Goal: Task Accomplishment & Management: Manage account settings

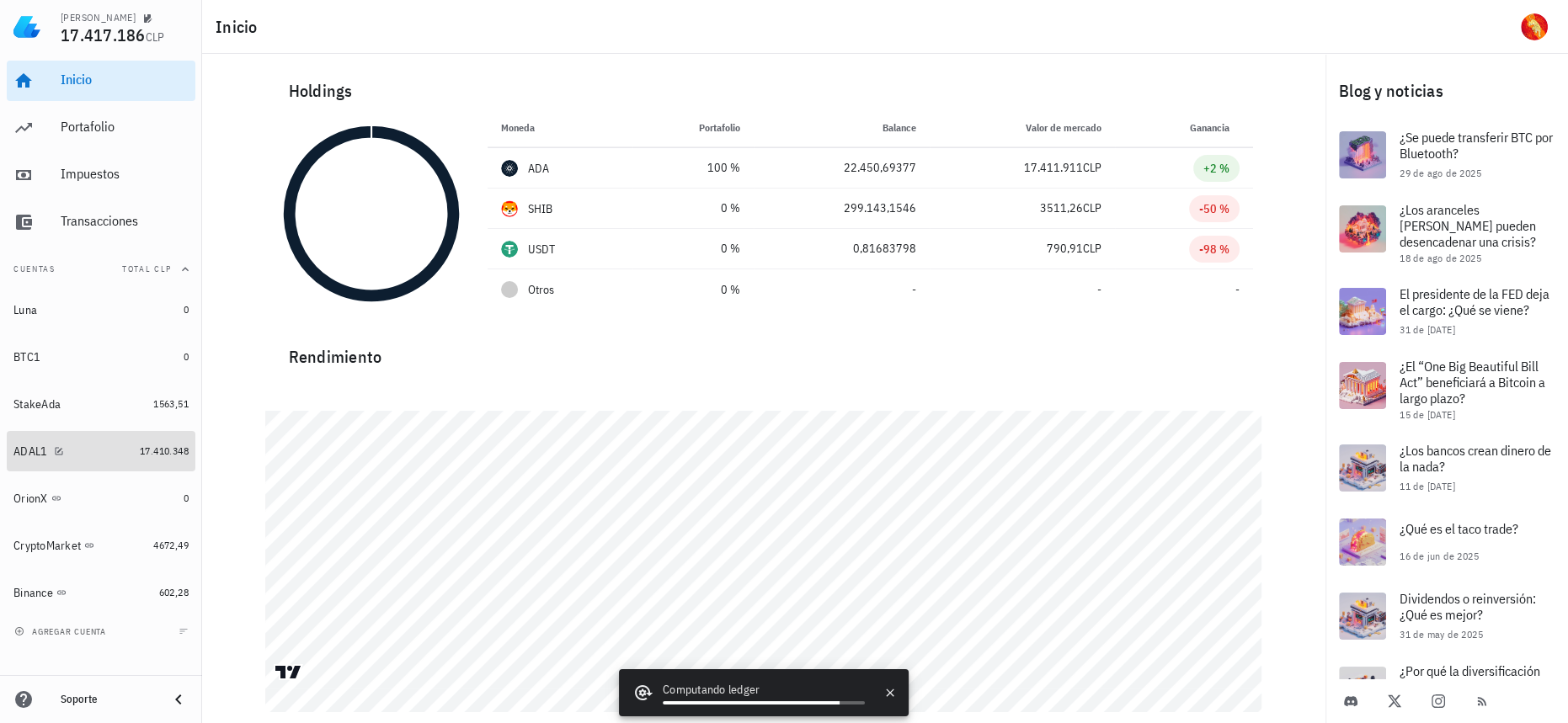
click at [156, 466] on link "ADAL1 17.410.348" at bounding box center [101, 451] width 189 height 40
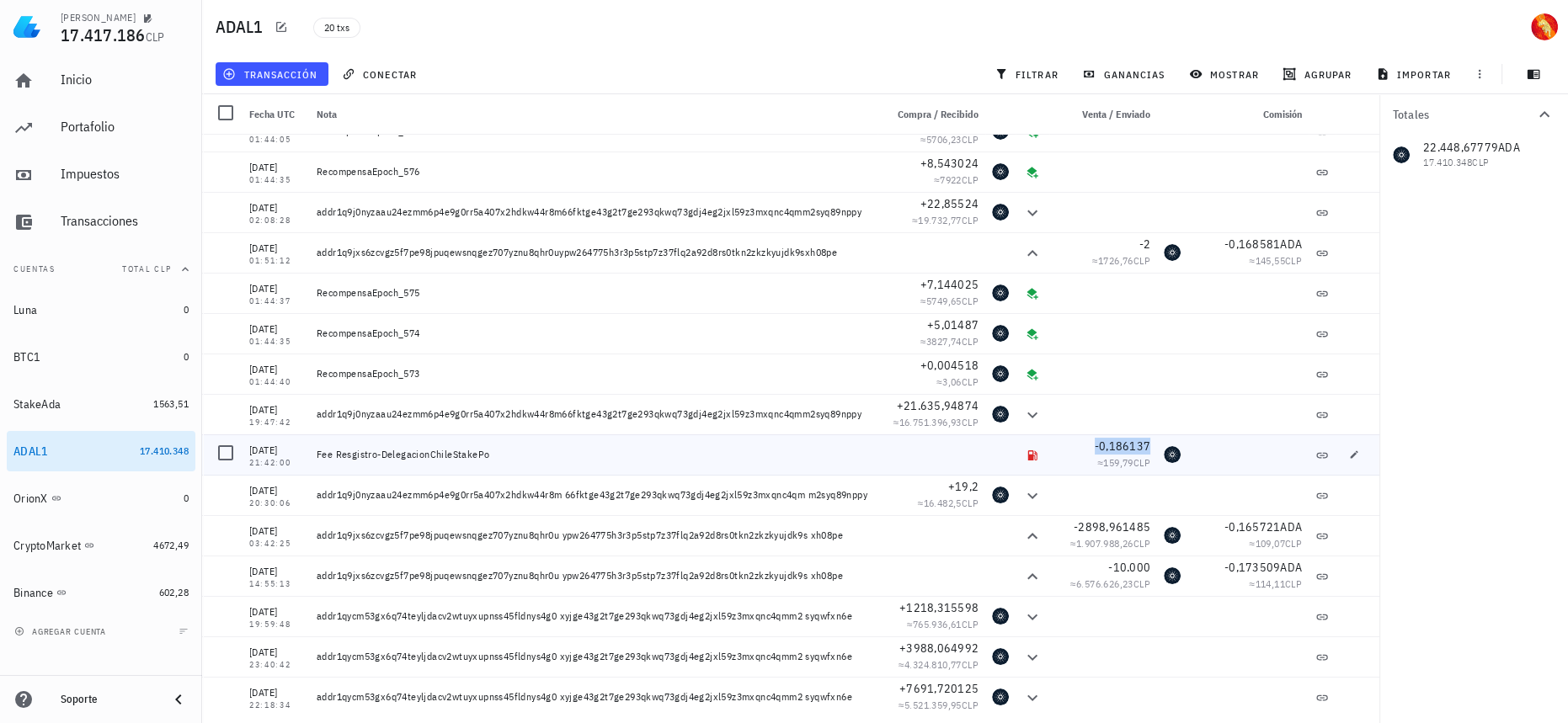
scroll to position [156, 0]
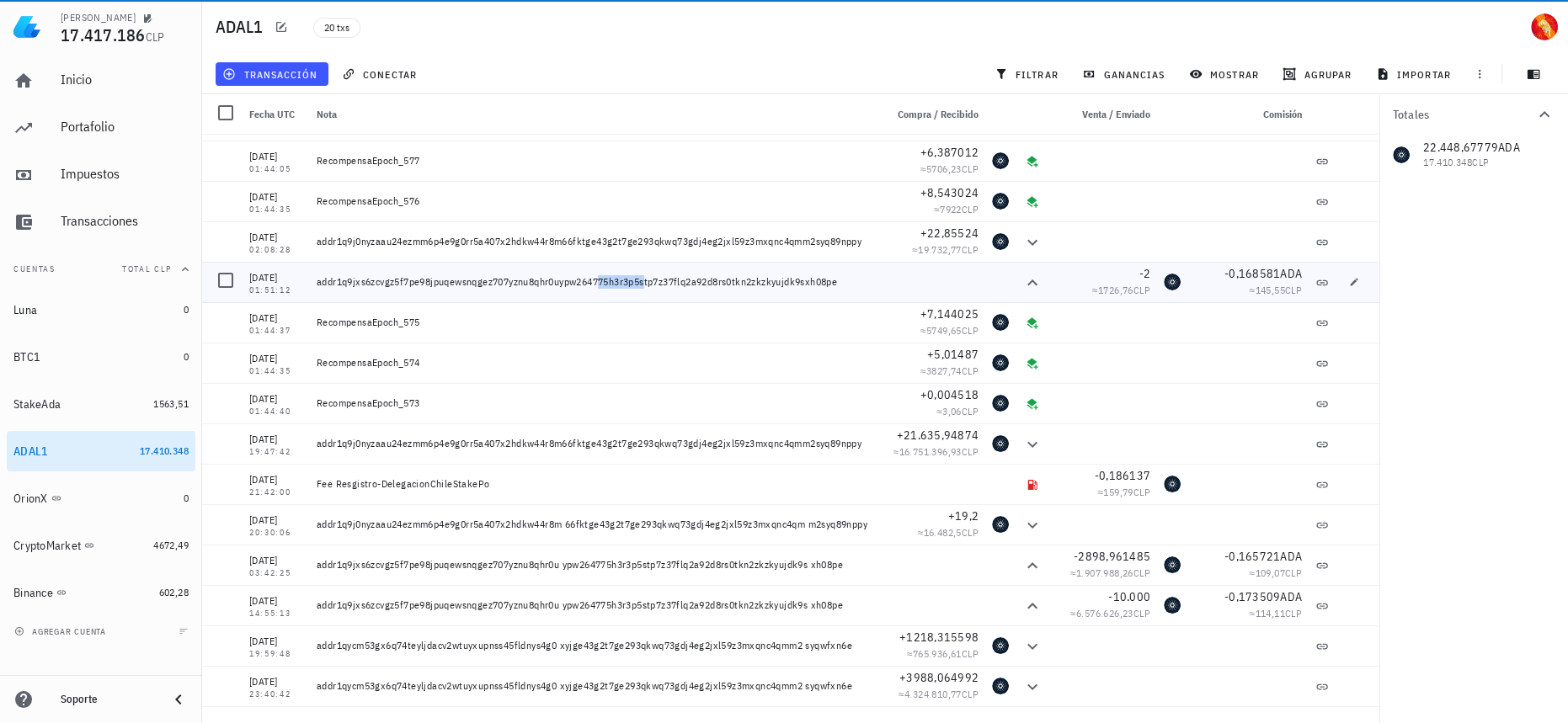
drag, startPoint x: 577, startPoint y: 275, endPoint x: 632, endPoint y: 279, distance: 55.1
click at [632, 279] on div "addr1q9jxs6zcvgz5f7pe98jpuqewsnqgez707yznu8qhr0uypw264775h3r3p5stp7z37flq2a92d8…" at bounding box center [593, 282] width 554 height 13
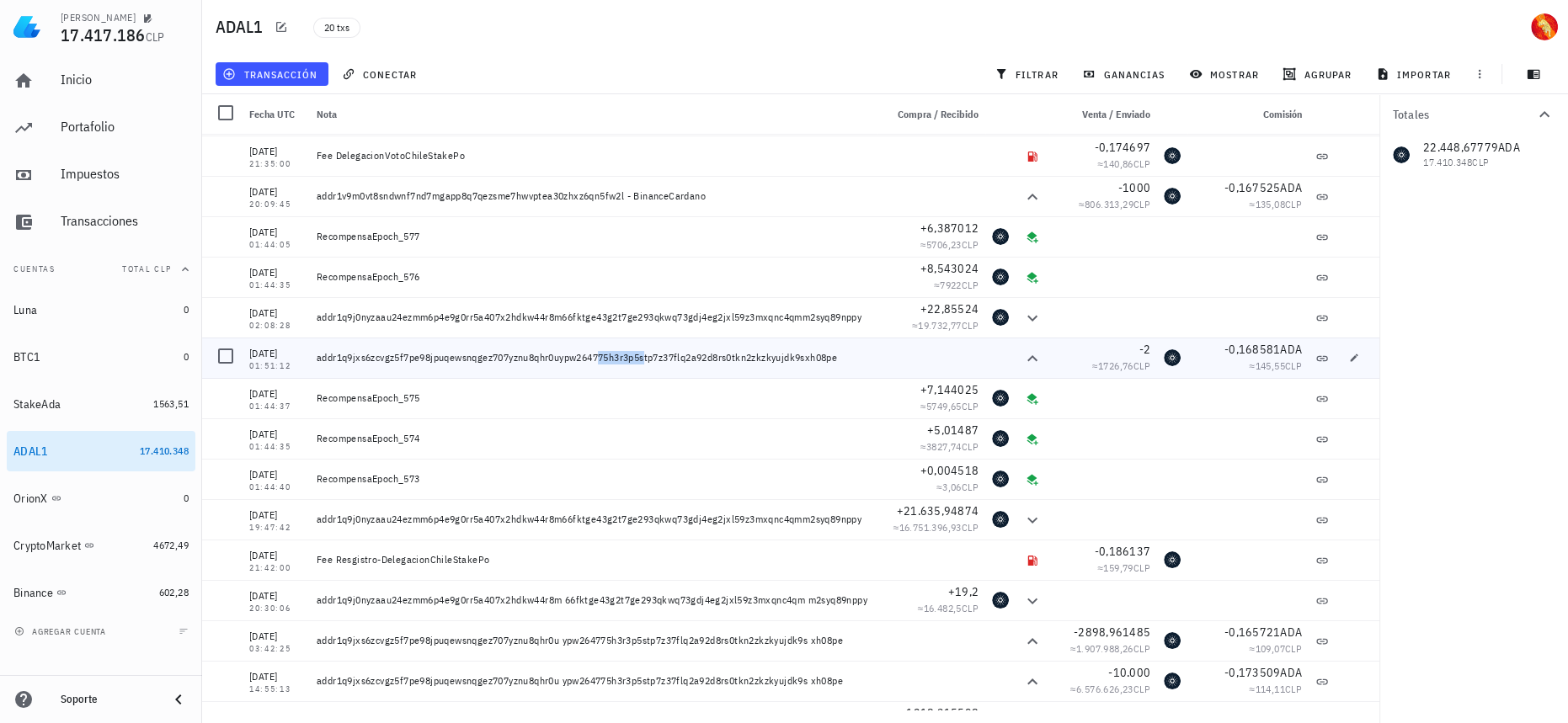
scroll to position [4, 0]
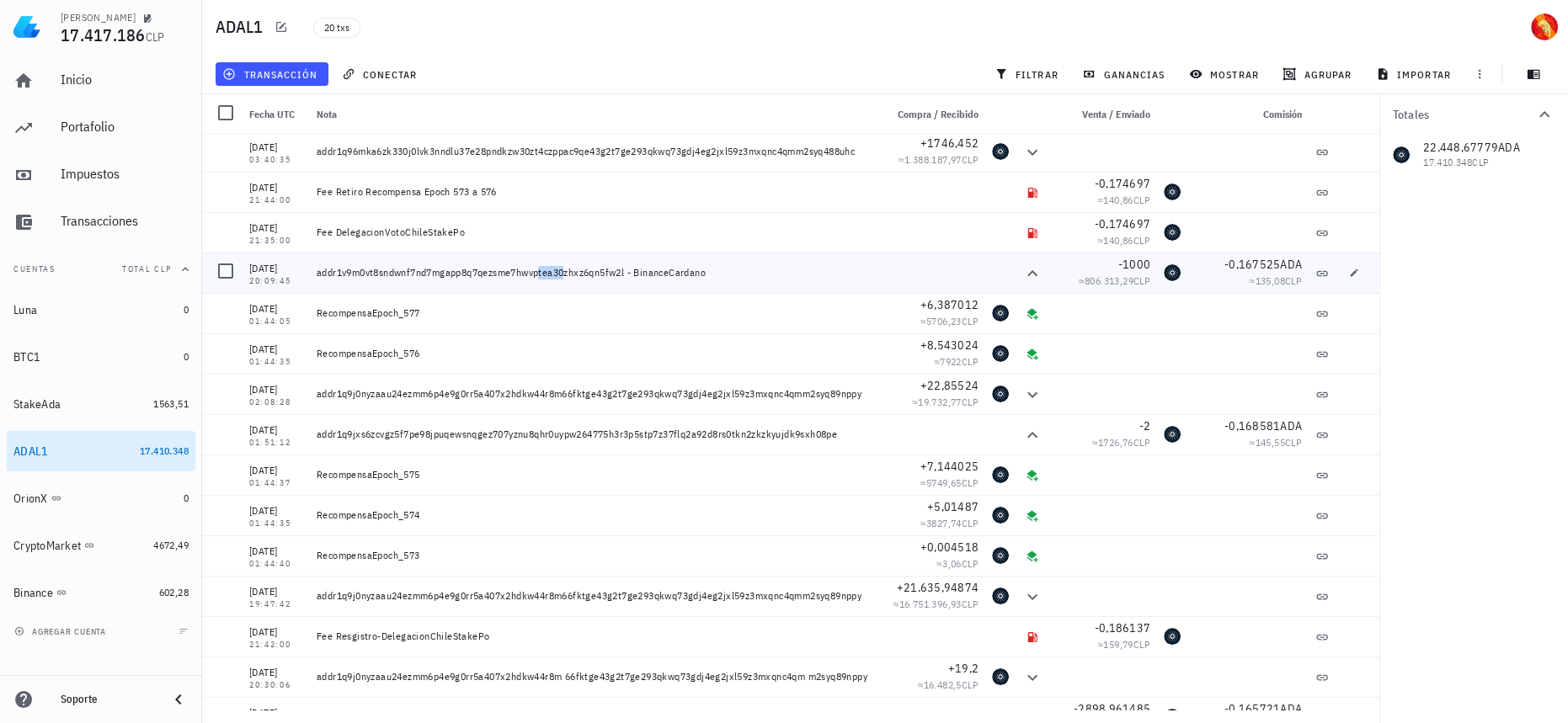
drag, startPoint x: 520, startPoint y: 271, endPoint x: 548, endPoint y: 275, distance: 28.3
click at [548, 275] on div "addr1v9m0vt8sndwnf7nd7mgapp8q7qezsme7hwvptea30zhxz6qn5fw2l - BinanceCardano" at bounding box center [593, 272] width 554 height 13
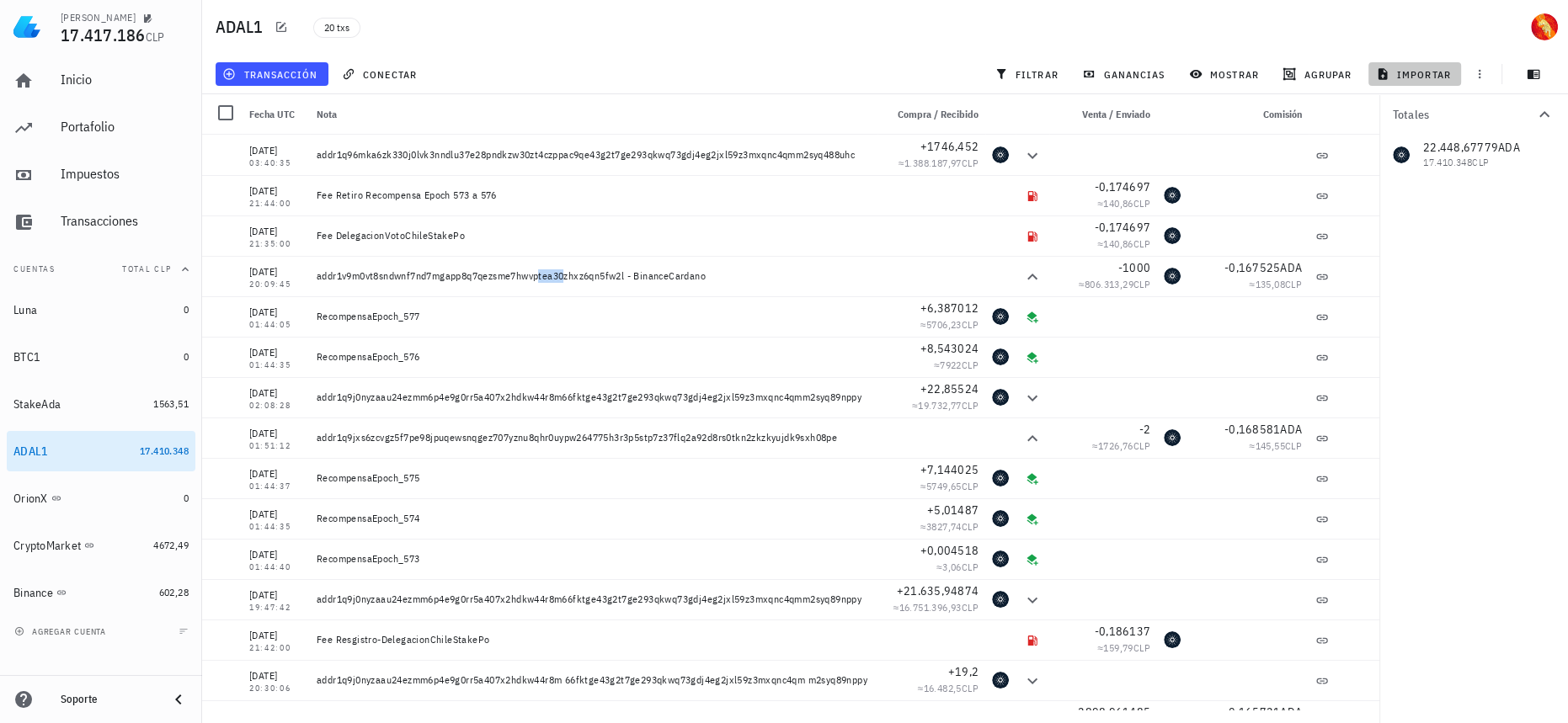
click at [1408, 64] on button "importar" at bounding box center [1415, 74] width 93 height 23
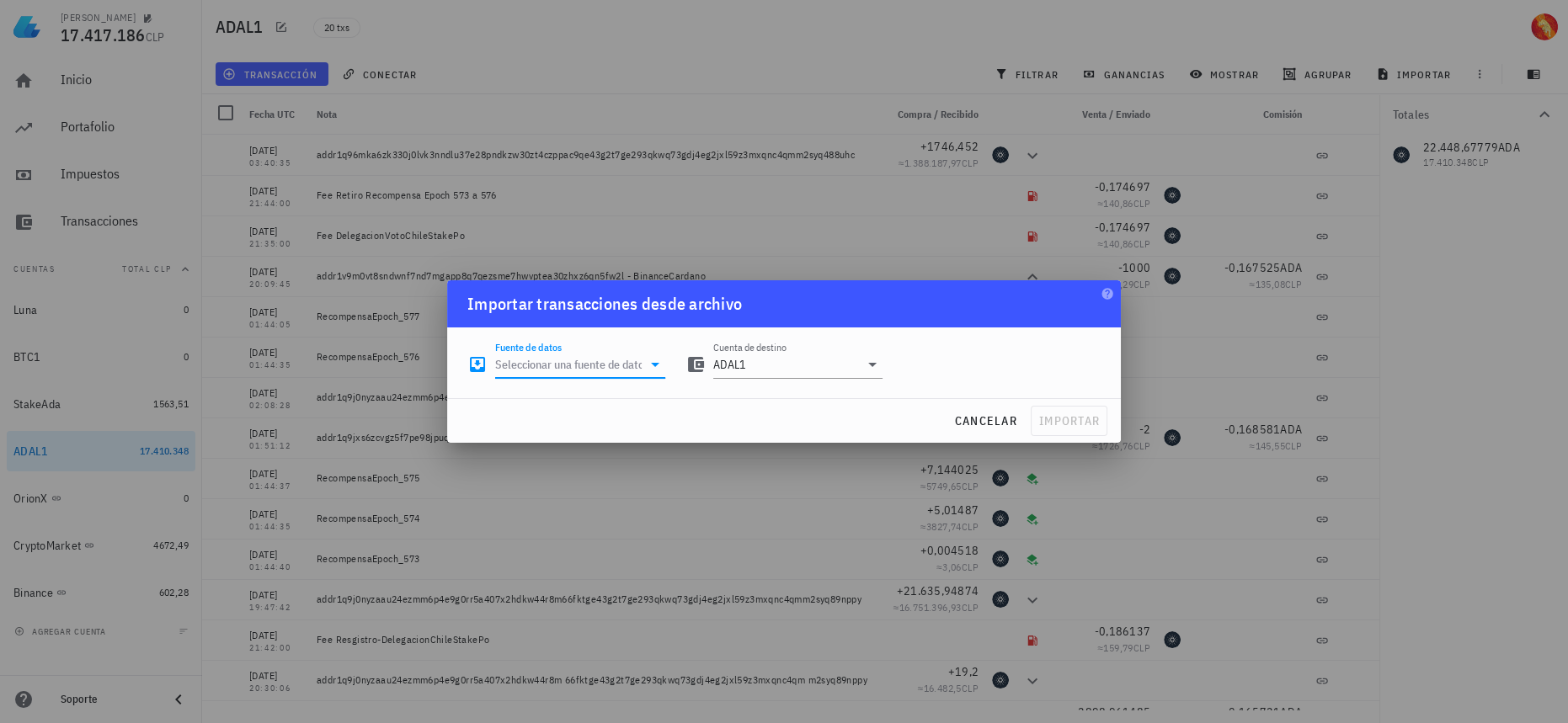
click at [603, 369] on input "Fuente de datos" at bounding box center [568, 364] width 147 height 27
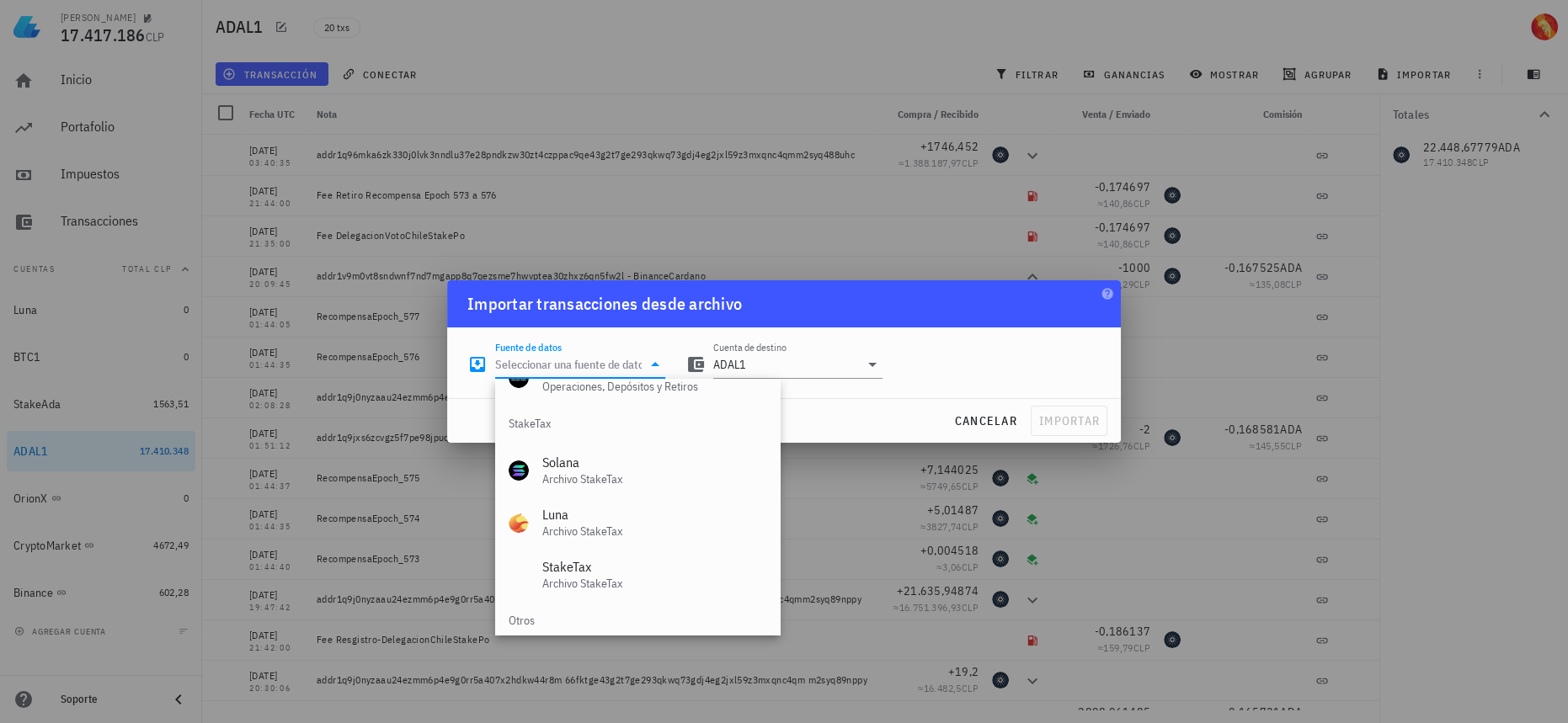
scroll to position [702, 0]
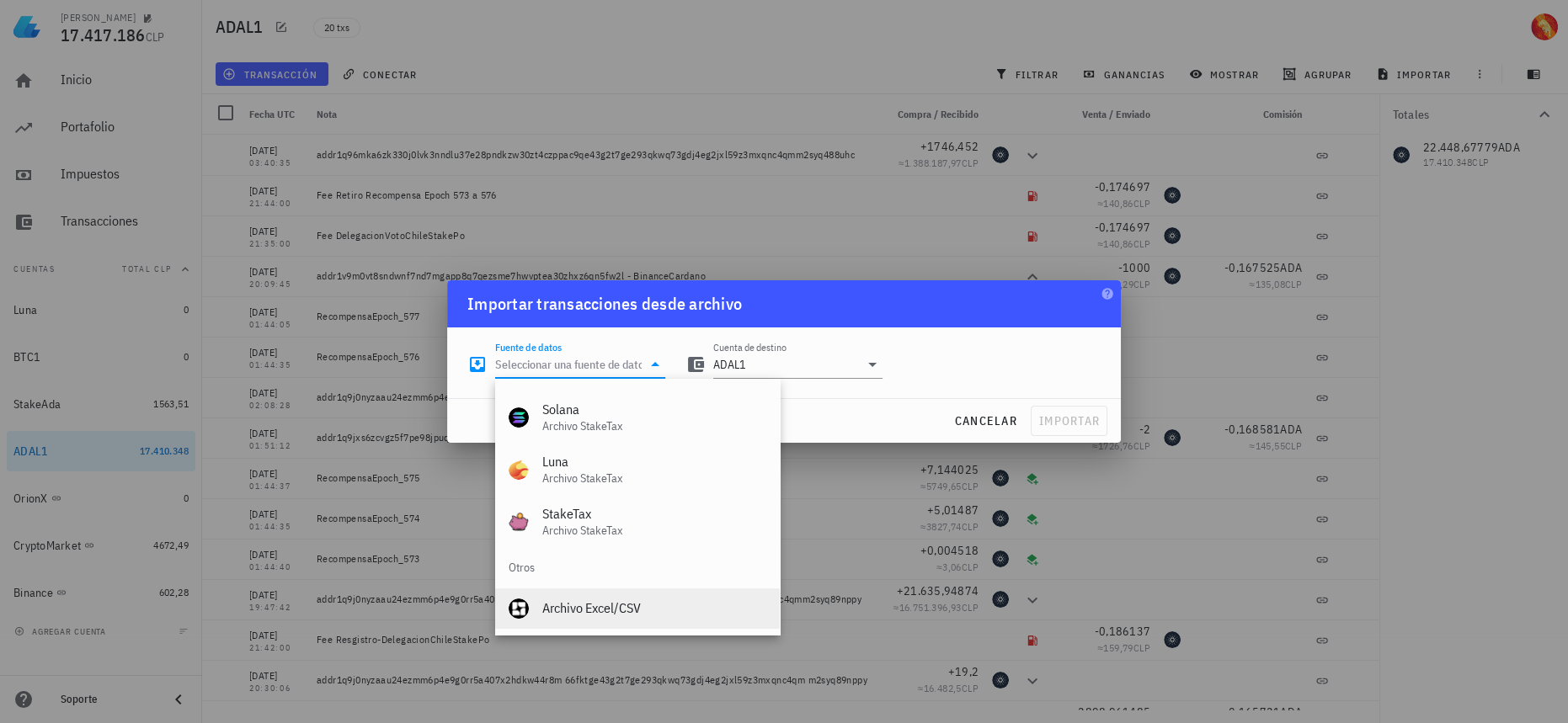
click at [598, 612] on div "Archivo Excel/CSV" at bounding box center [654, 608] width 224 height 16
type input "Archivo Excel/CSV"
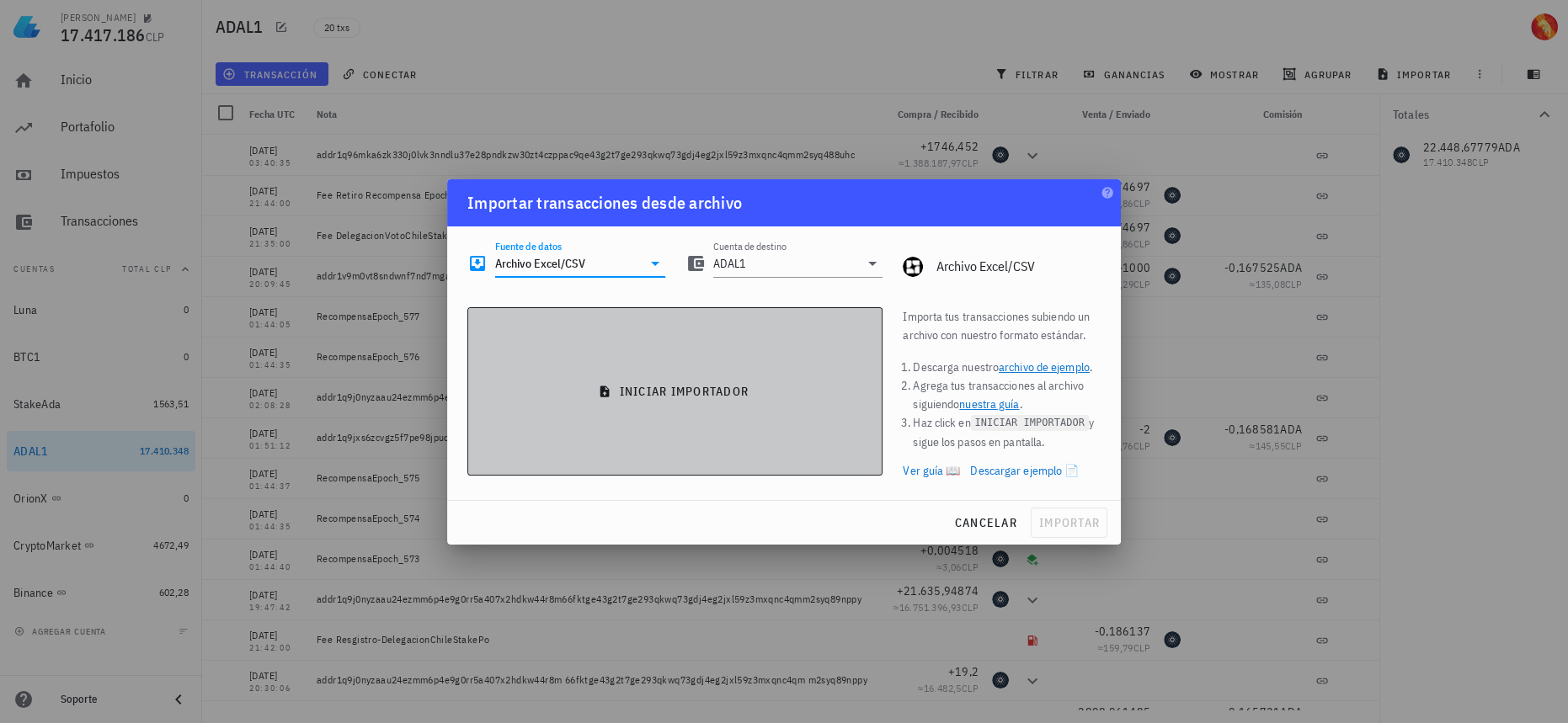
click at [703, 409] on button "iniciar importador" at bounding box center [675, 391] width 415 height 168
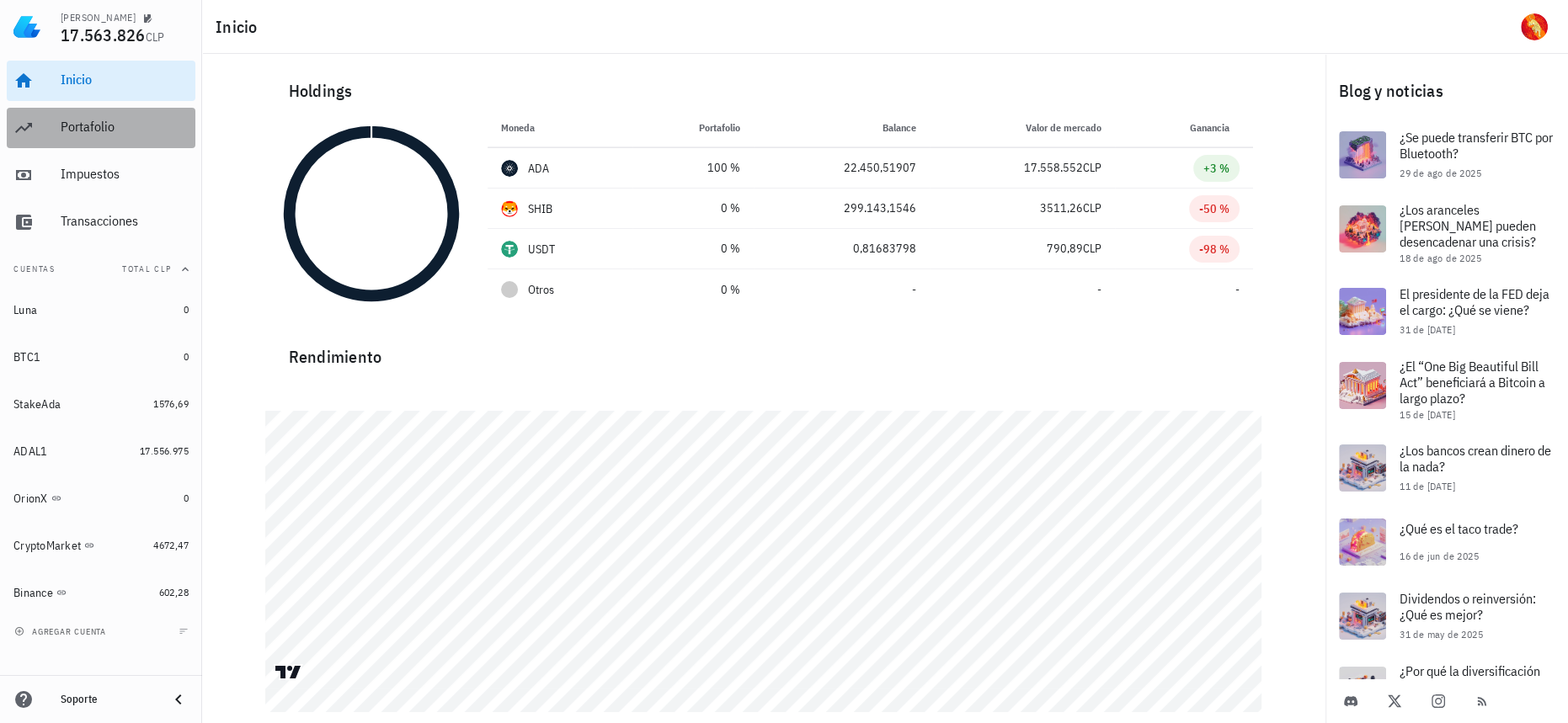
click at [118, 132] on div "Portafolio" at bounding box center [124, 127] width 128 height 16
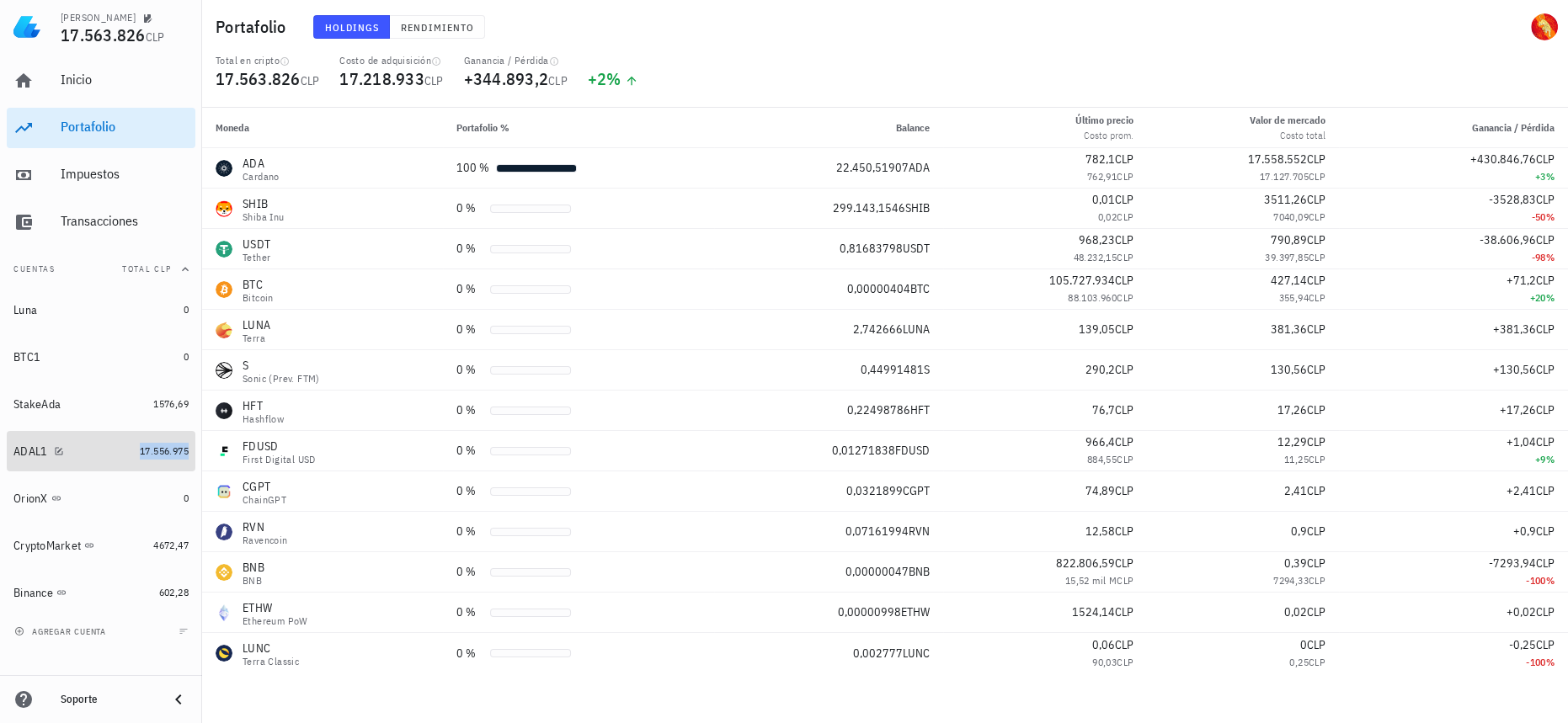
click at [151, 445] on span "17.556.975" at bounding box center [164, 451] width 49 height 13
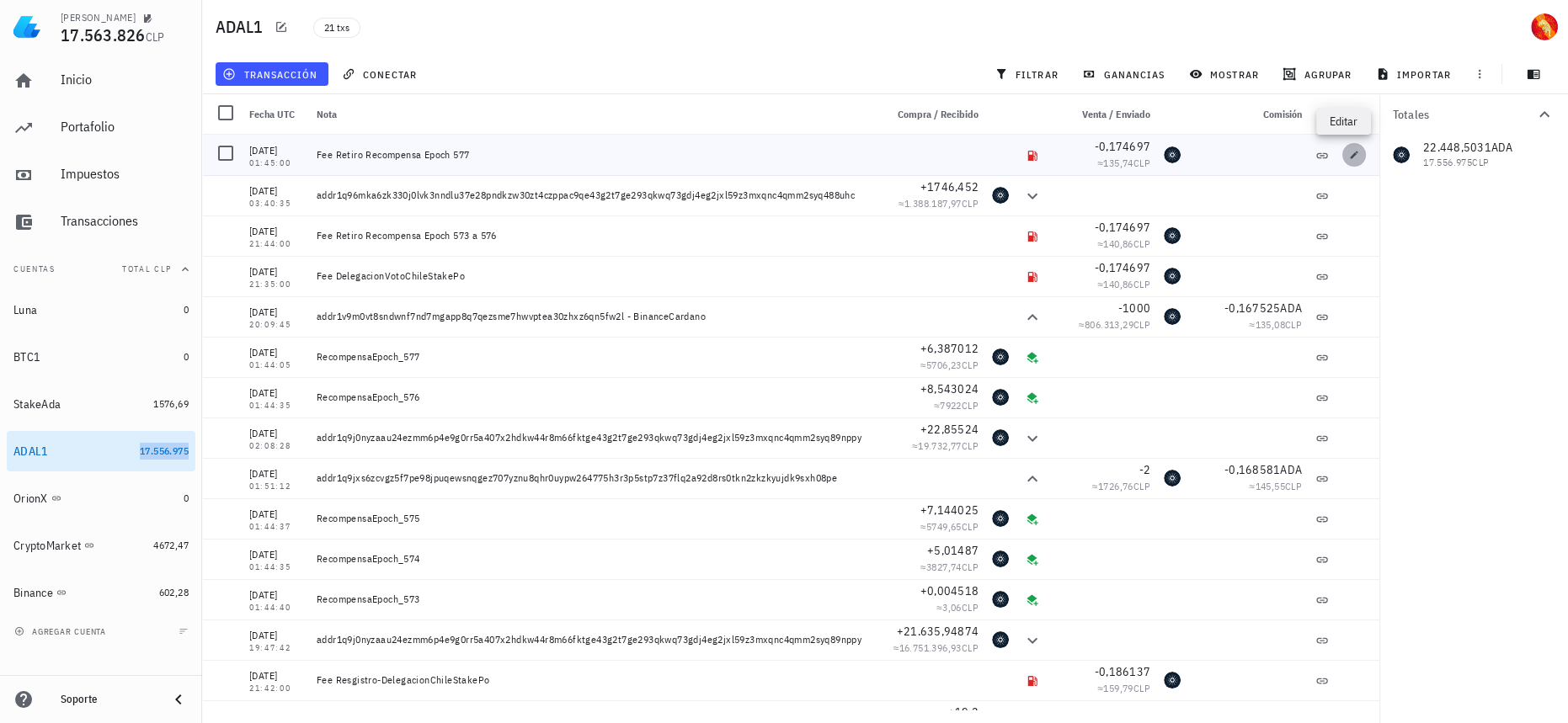
click at [1350, 151] on span "button" at bounding box center [1354, 155] width 23 height 10
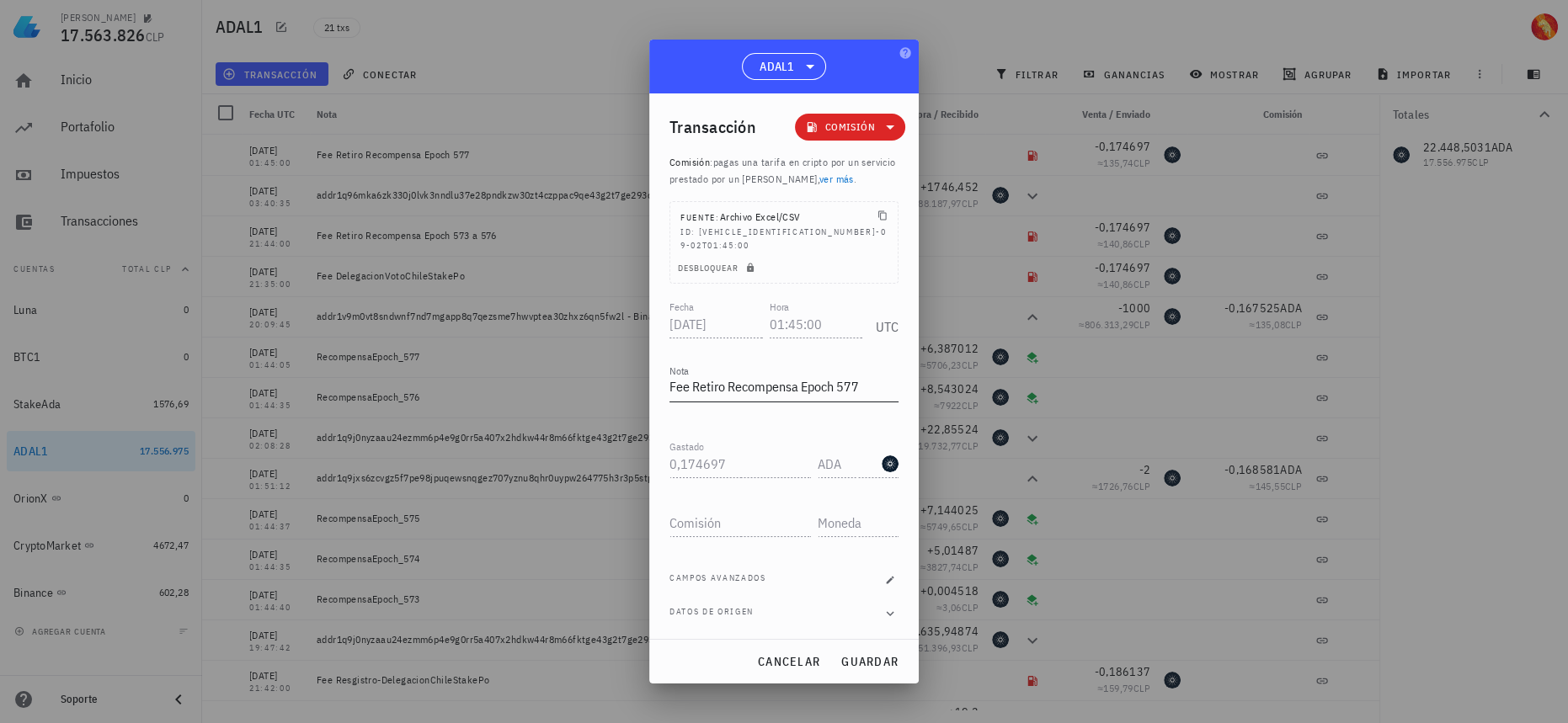
click at [853, 375] on textarea "Fee Retiro Recompensa Epoch 577" at bounding box center [784, 388] width 229 height 27
click at [869, 375] on textarea "Fee Retiro Recompensa Epoch 577" at bounding box center [784, 388] width 229 height 27
click at [879, 655] on span "guardar" at bounding box center [869, 661] width 58 height 15
type textarea "Fee Retiro Recompensa Epoch 577"
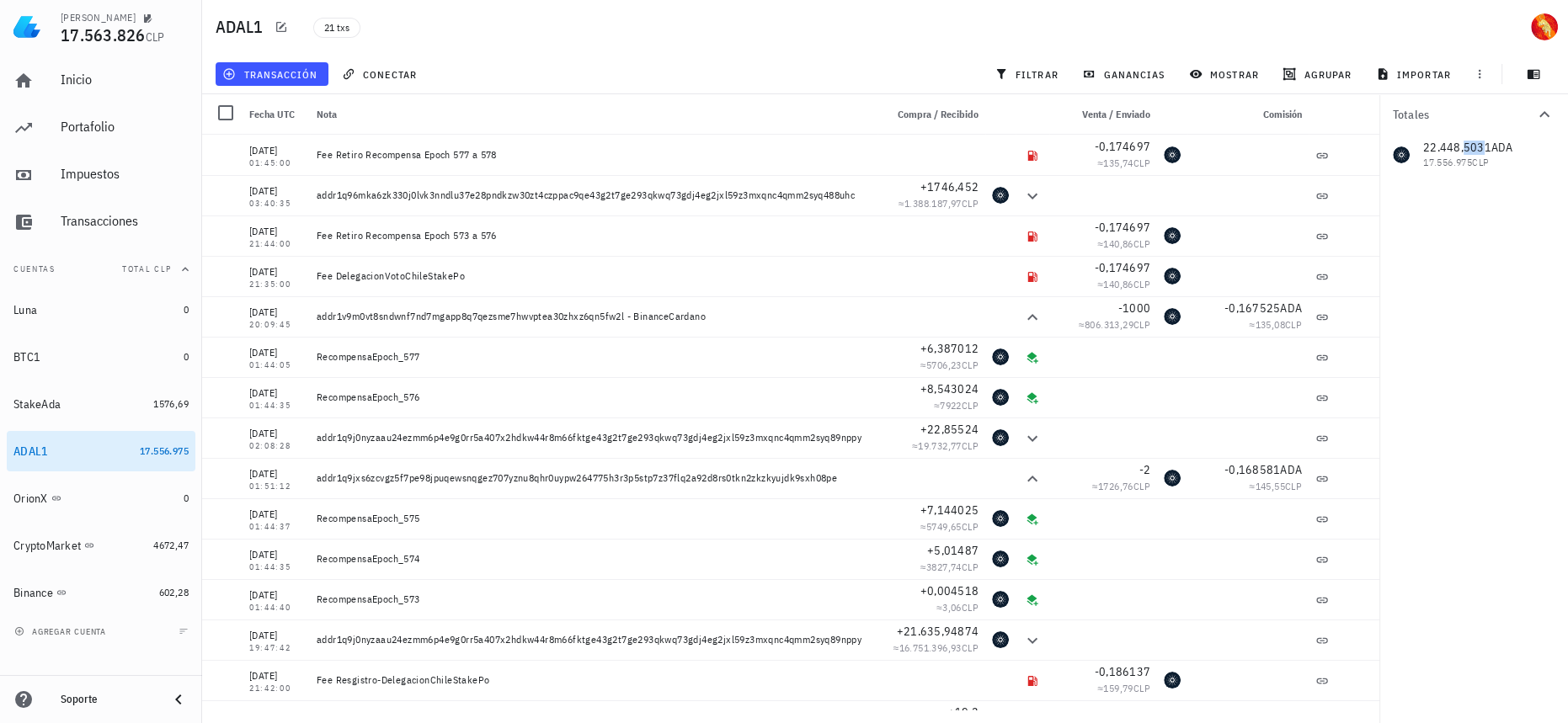
drag, startPoint x: 1463, startPoint y: 149, endPoint x: 1482, endPoint y: 150, distance: 19.0
click at [1482, 150] on div "22.448,5031 ADA 17.556.975 CLP" at bounding box center [1473, 155] width 189 height 40
drag, startPoint x: 491, startPoint y: 271, endPoint x: 303, endPoint y: 278, distance: 188.1
click at [303, 278] on div "[DATE] 21:35:00 Fee DelegacionVotoChileStakePo -0,174697 ≈ 140,86 CLP" at bounding box center [791, 276] width 1178 height 40
click at [1350, 279] on icon "button" at bounding box center [1354, 276] width 10 height 10
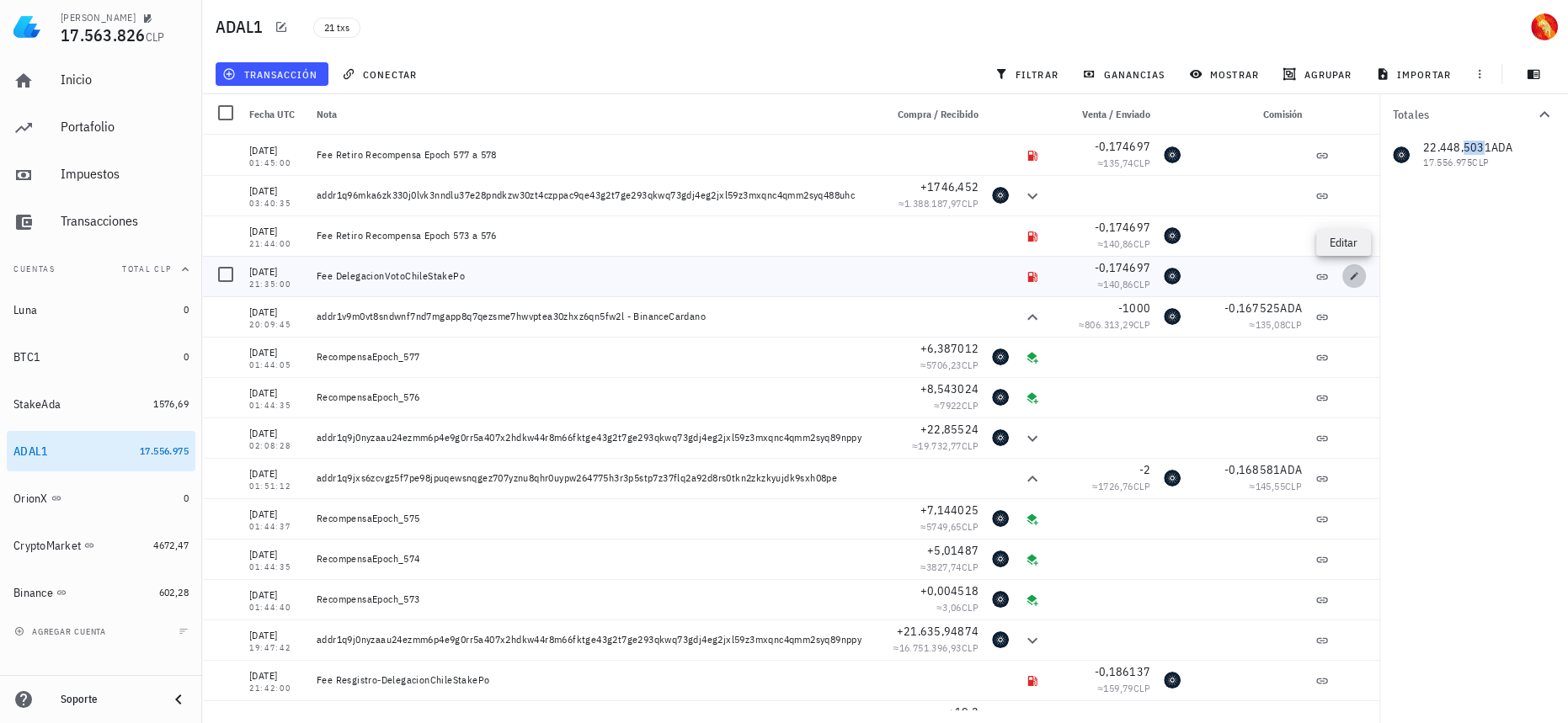
type input "[DATE]"
type input "21:35:00"
type textarea "Fee DelegacionVotoChileStakePo"
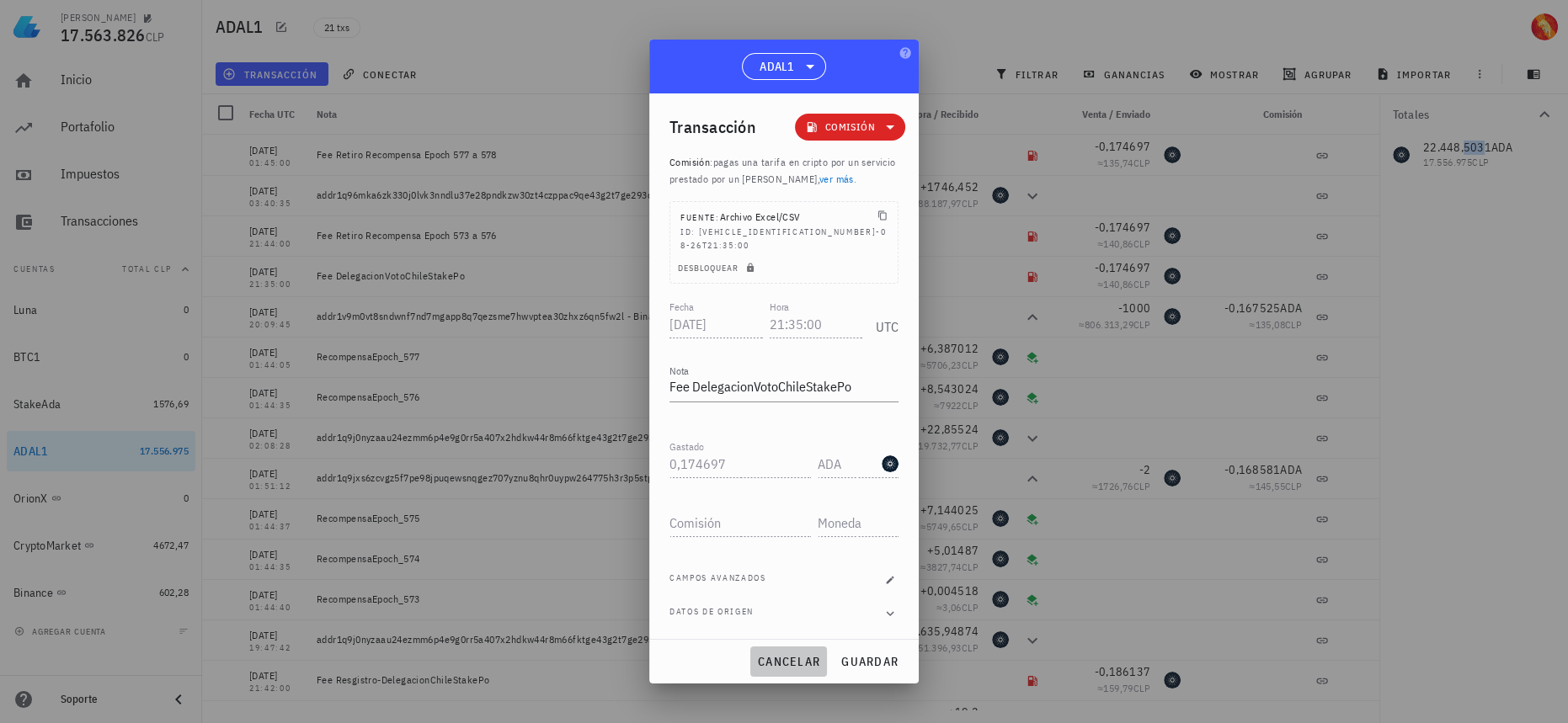
click at [803, 654] on span "cancelar" at bounding box center [788, 661] width 64 height 15
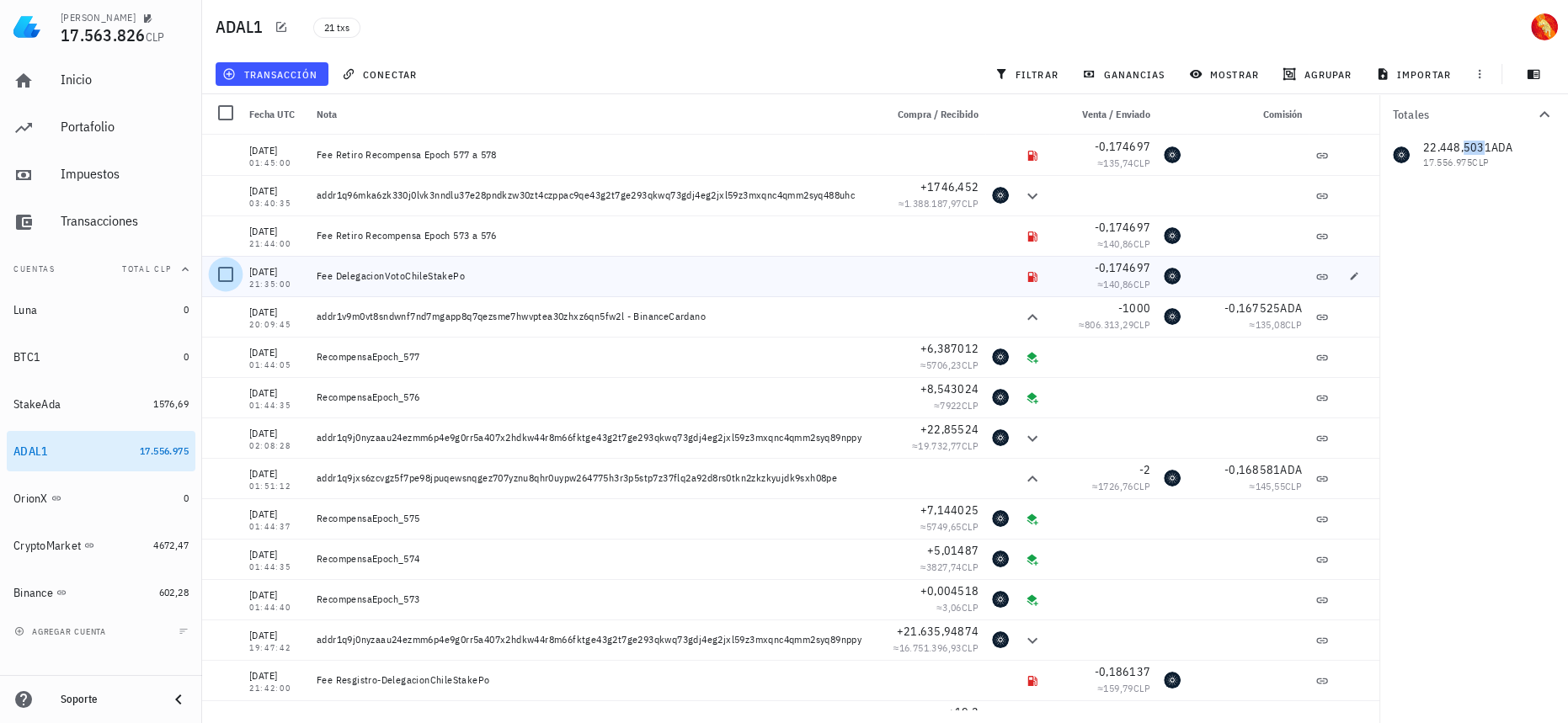
click at [226, 274] on div at bounding box center [226, 275] width 29 height 29
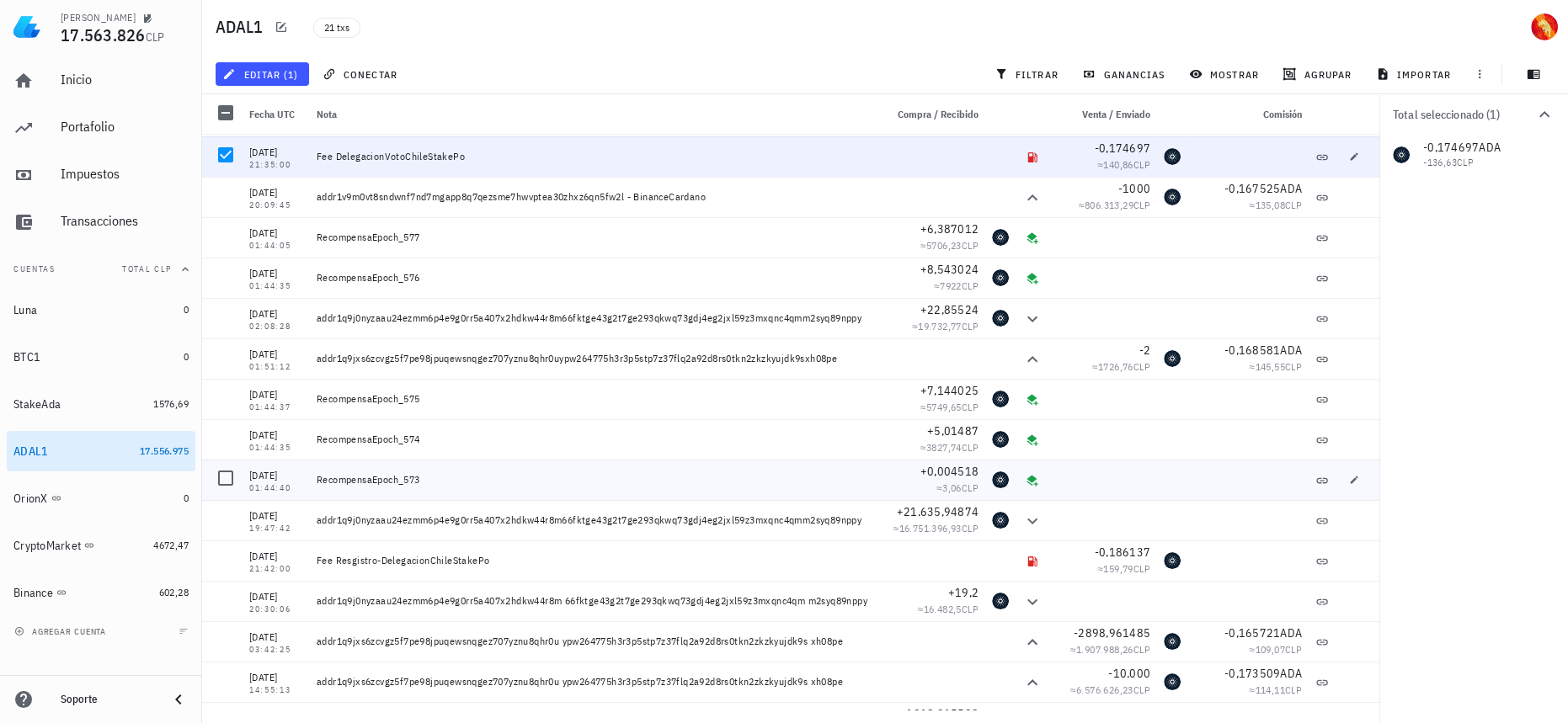
scroll to position [44, 0]
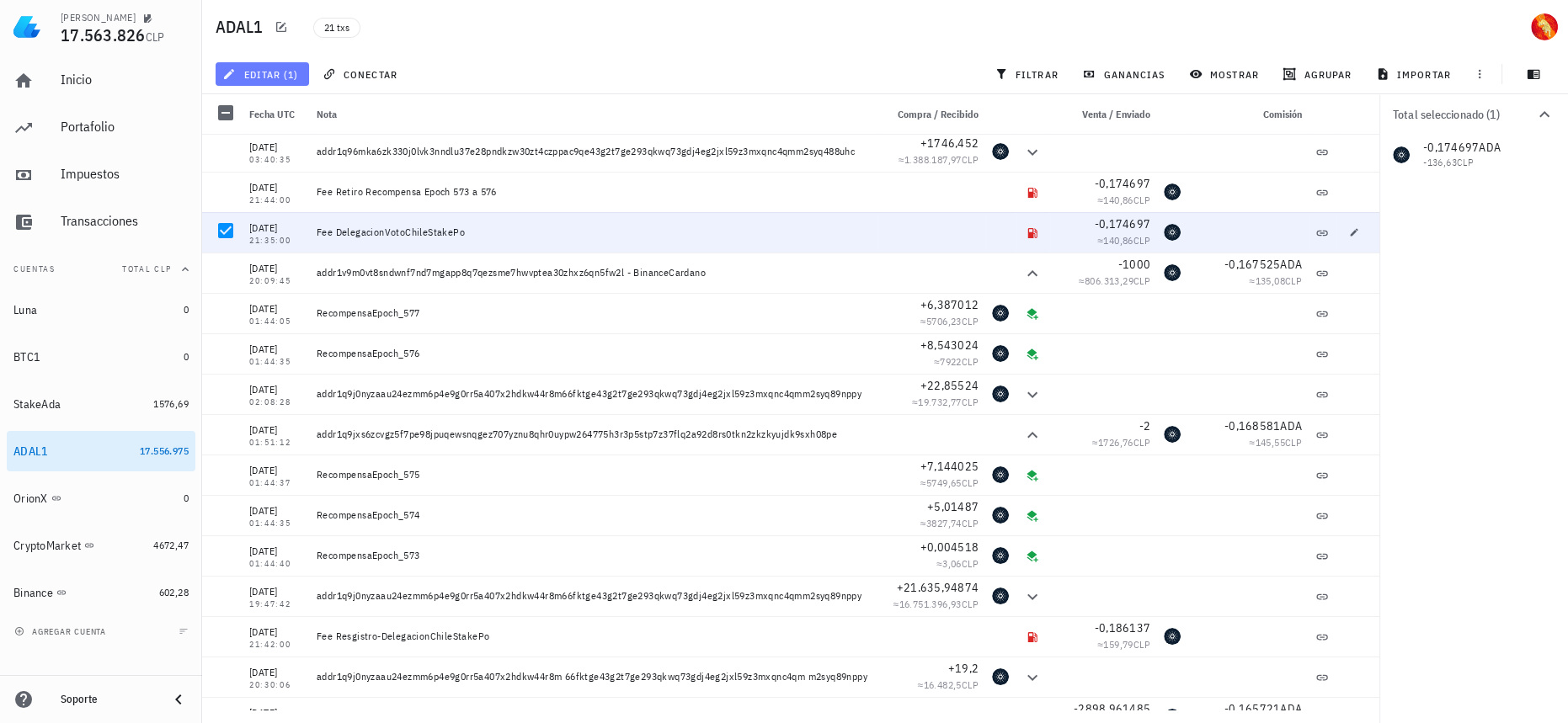
click at [284, 78] on span "editar (1)" at bounding box center [261, 73] width 72 height 13
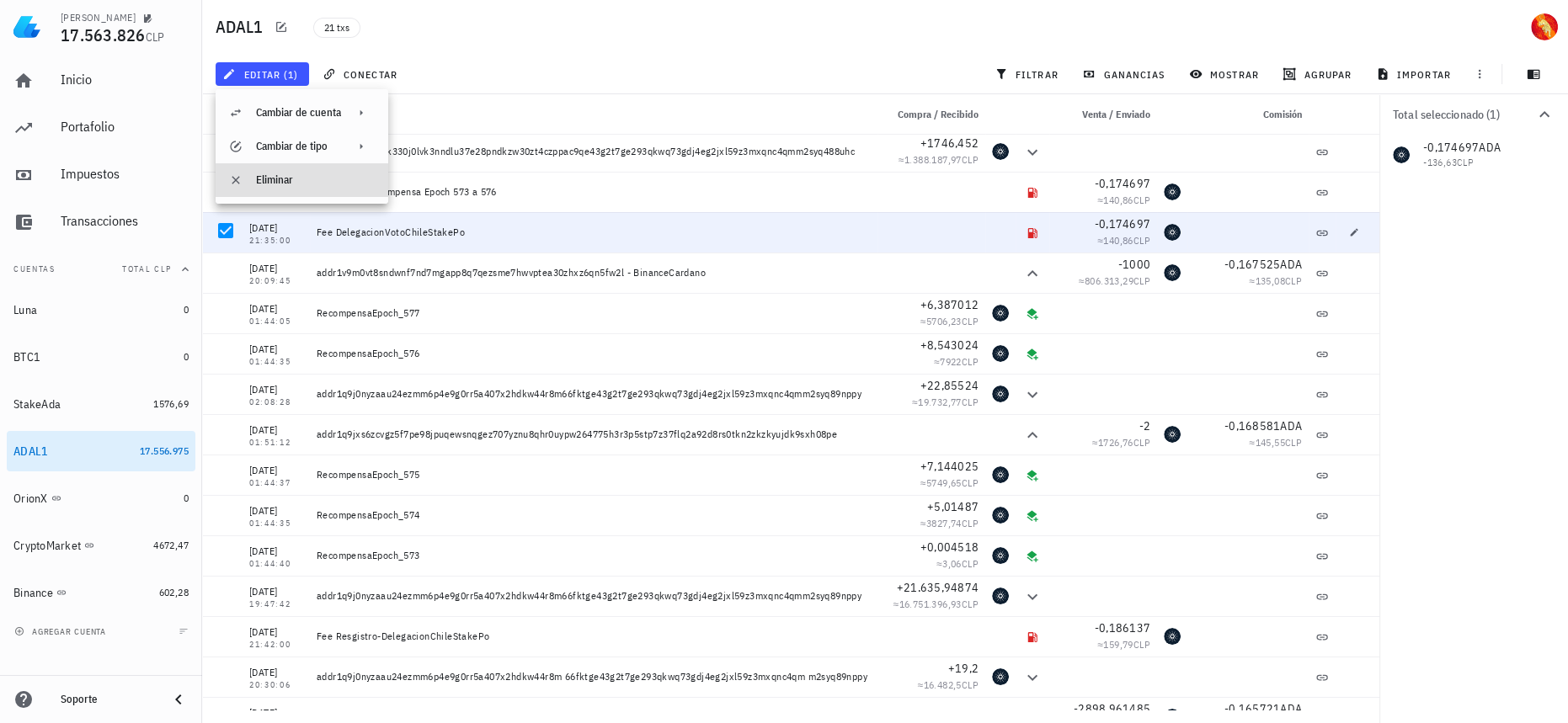
click at [325, 179] on div "Eliminar" at bounding box center [315, 180] width 119 height 13
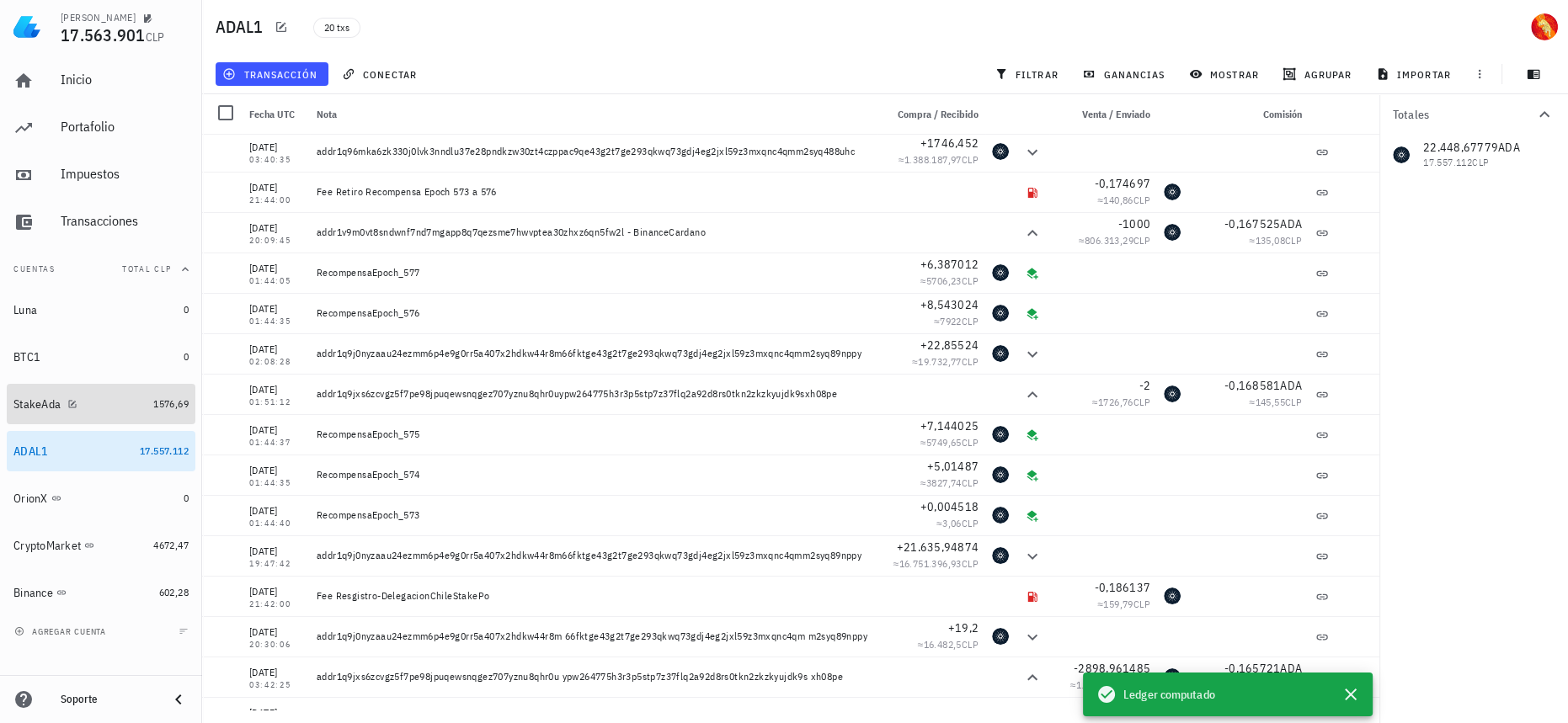
click at [146, 396] on link "StakeAda 1576,69" at bounding box center [101, 404] width 189 height 40
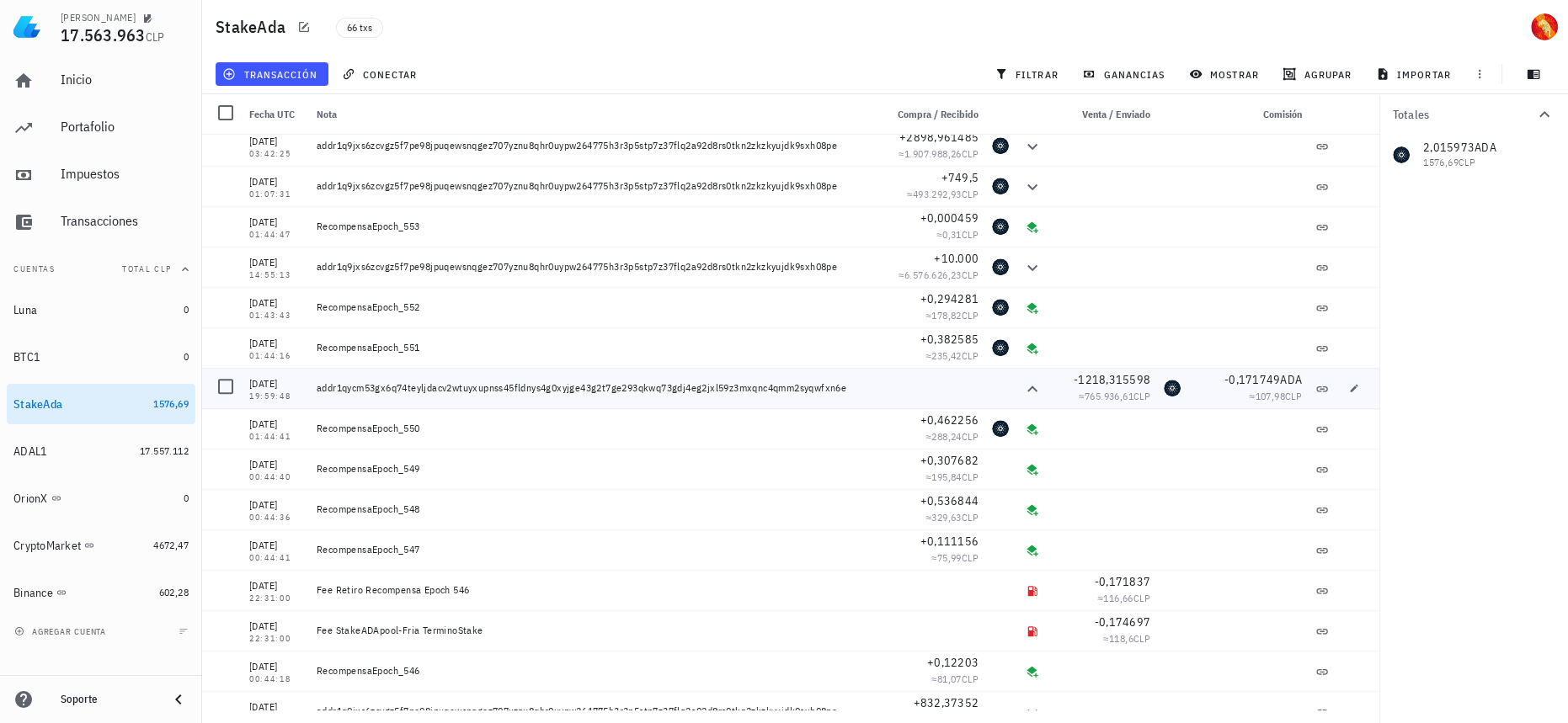
scroll to position [2093, 0]
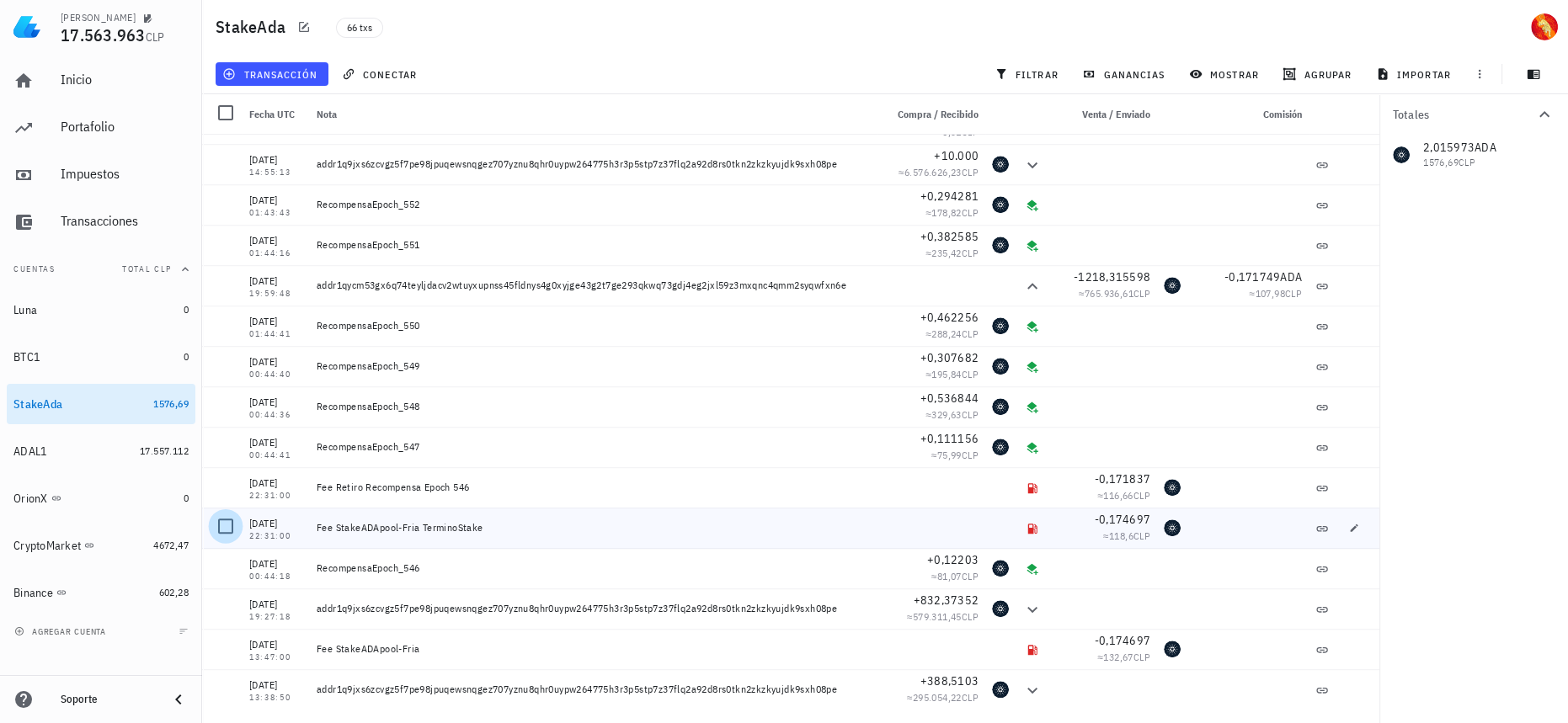
click at [224, 527] on div at bounding box center [226, 526] width 29 height 29
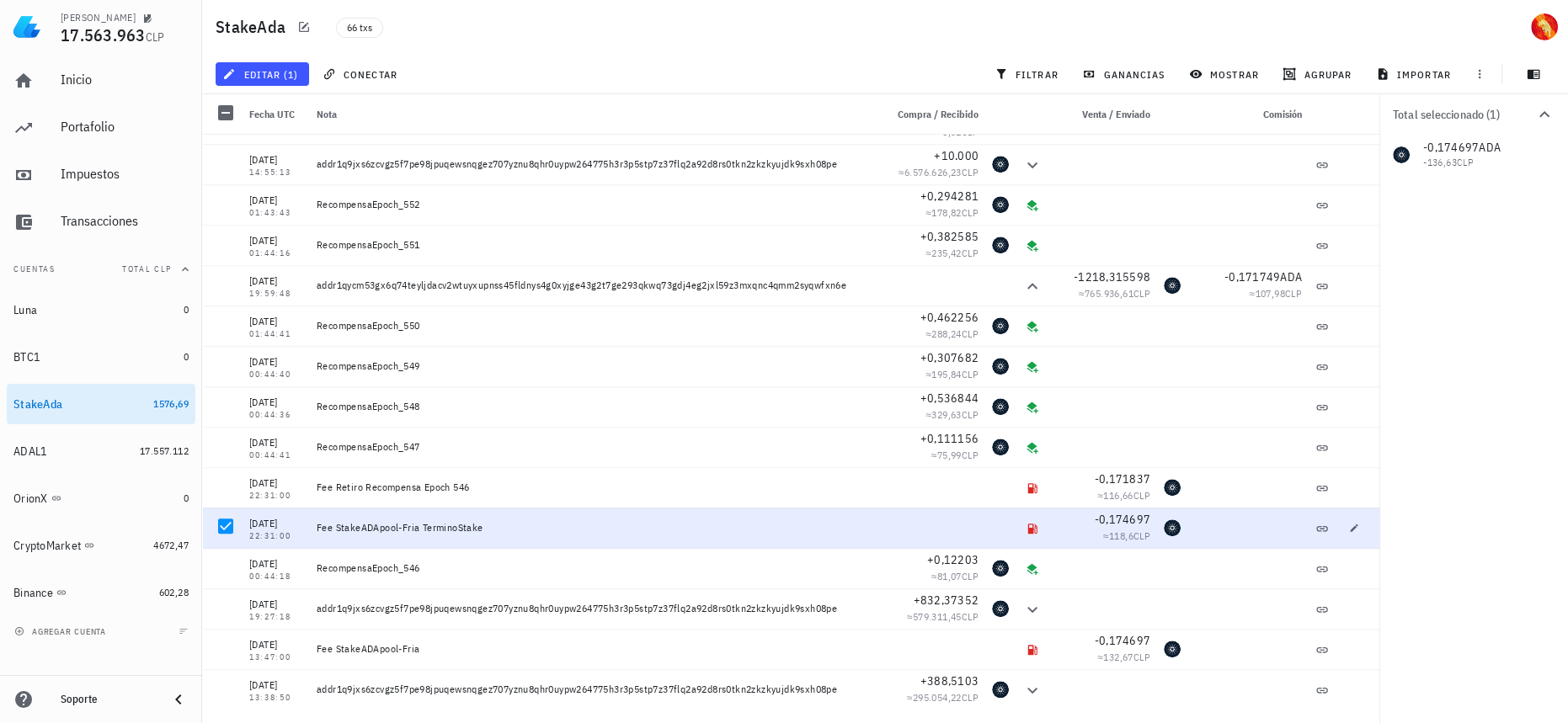
click at [1336, 537] on div at bounding box center [1358, 527] width 44 height 40
click at [1351, 529] on icon "button" at bounding box center [1354, 527] width 7 height 7
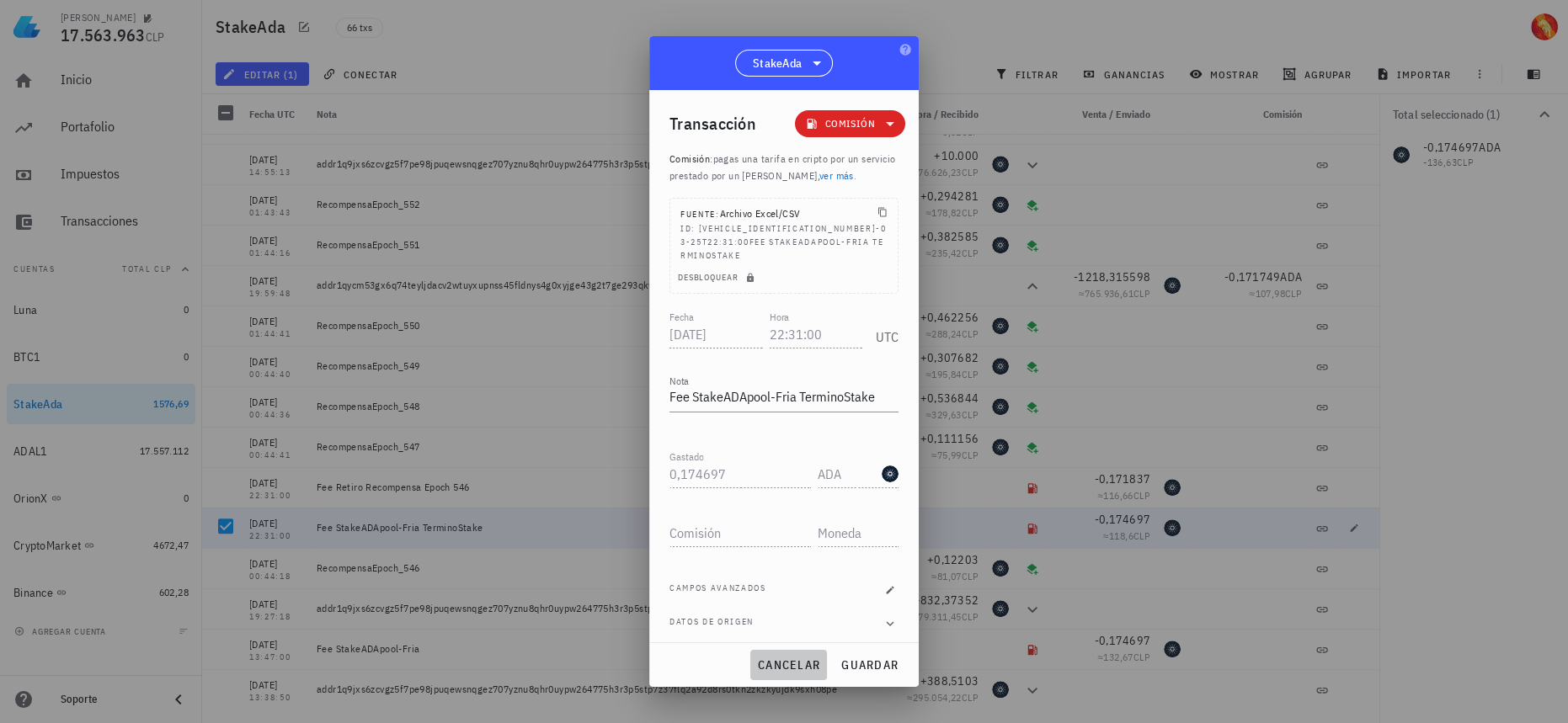
drag, startPoint x: 796, startPoint y: 661, endPoint x: 516, endPoint y: 352, distance: 417.0
click at [796, 661] on span "cancelar" at bounding box center [788, 665] width 64 height 15
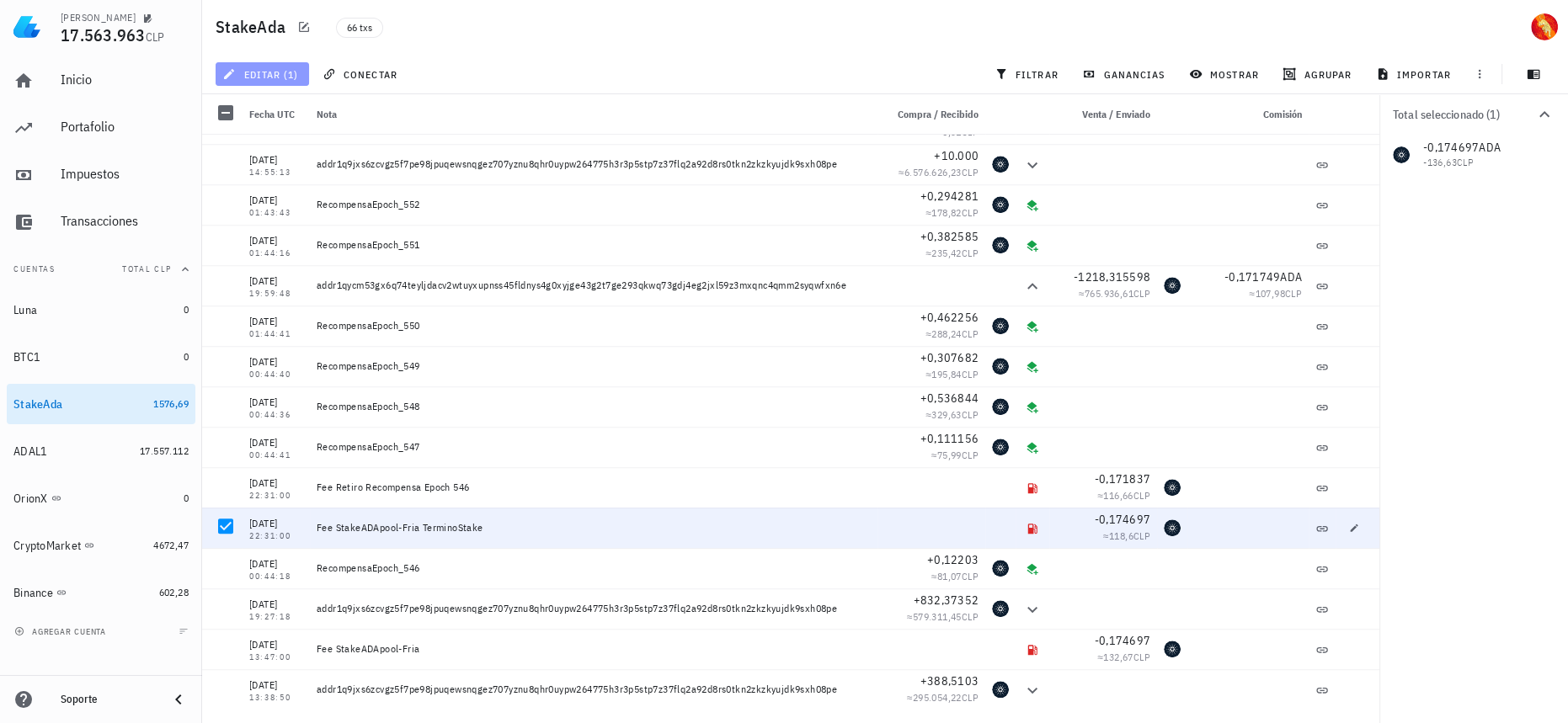
click at [271, 74] on span "editar (1)" at bounding box center [261, 73] width 72 height 13
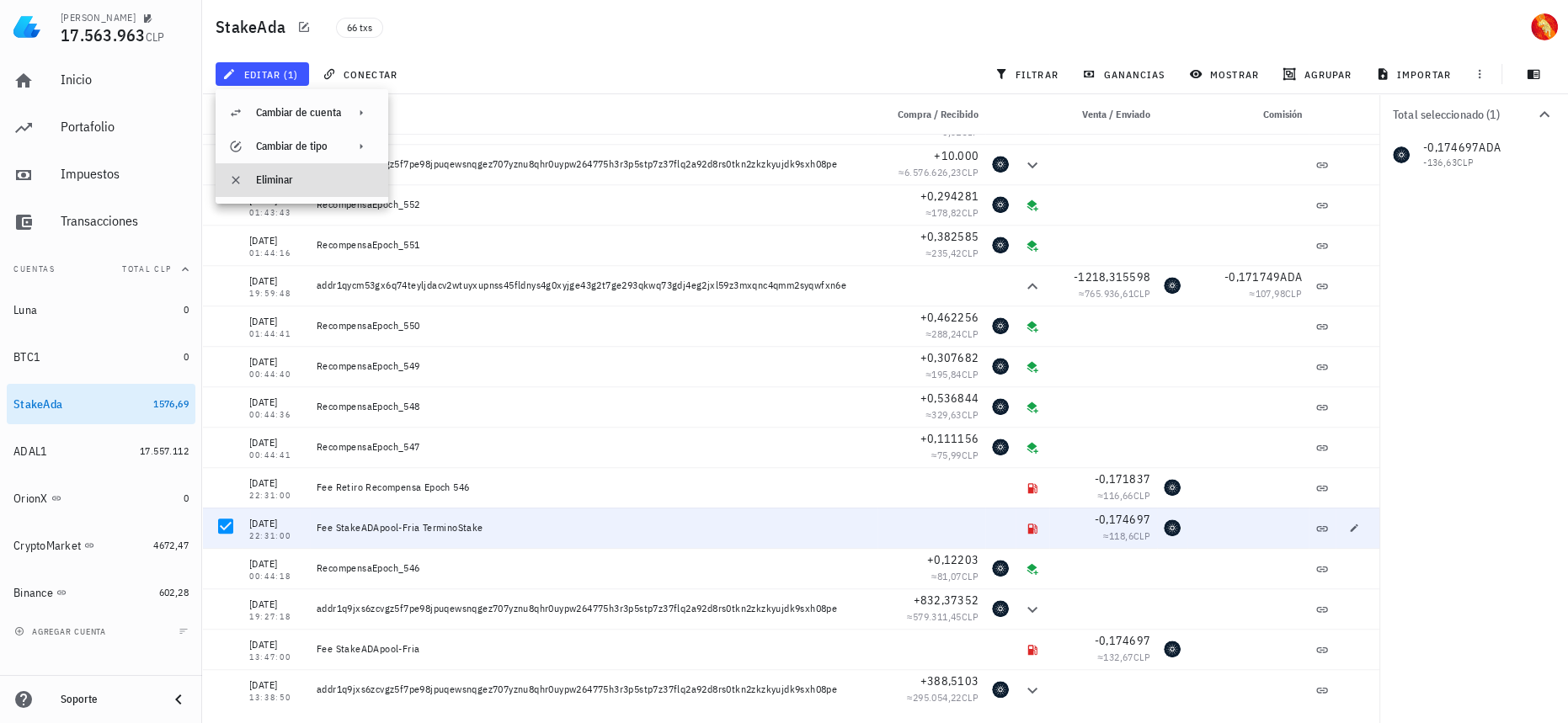
click at [301, 183] on div "Eliminar" at bounding box center [315, 180] width 119 height 13
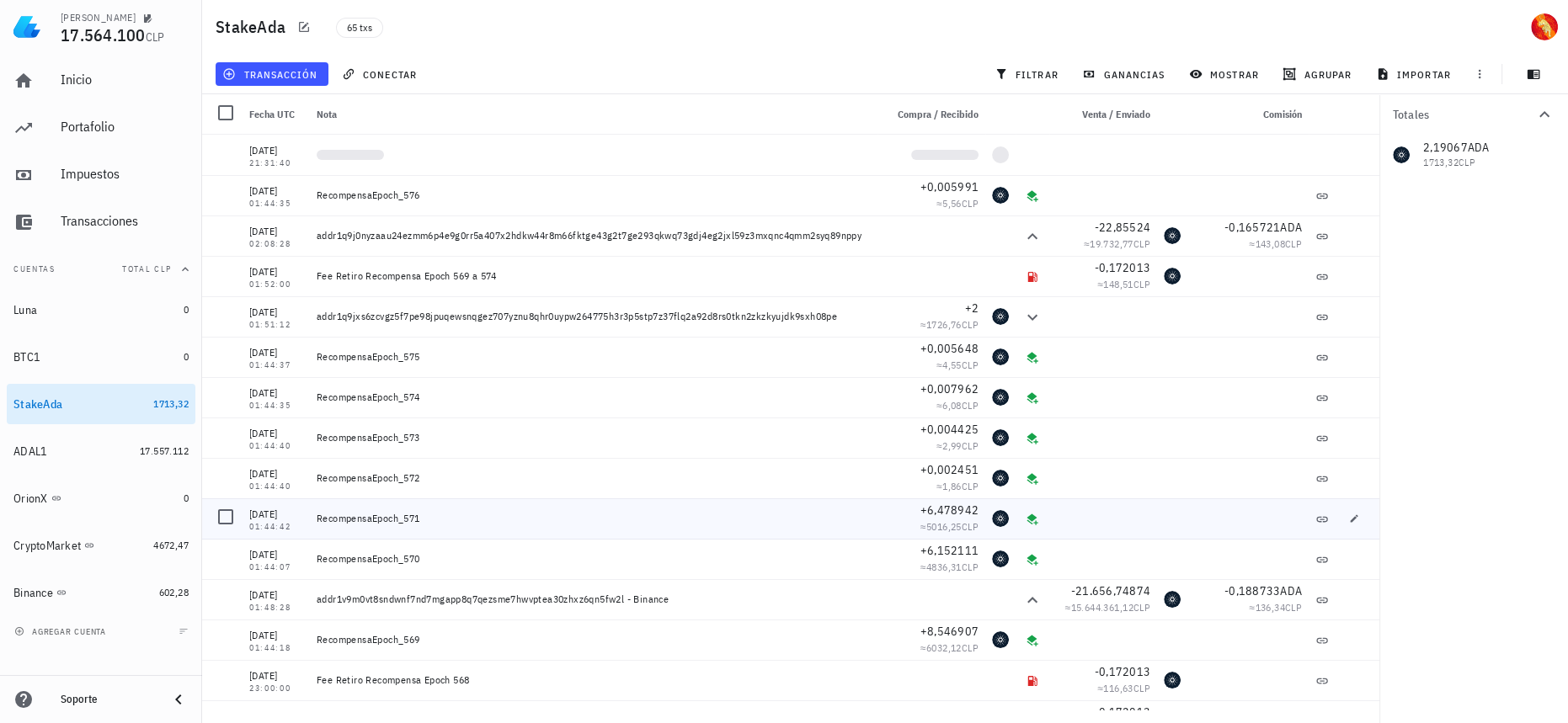
scroll to position [0, 0]
click at [120, 406] on div "StakeAda" at bounding box center [80, 404] width 133 height 16
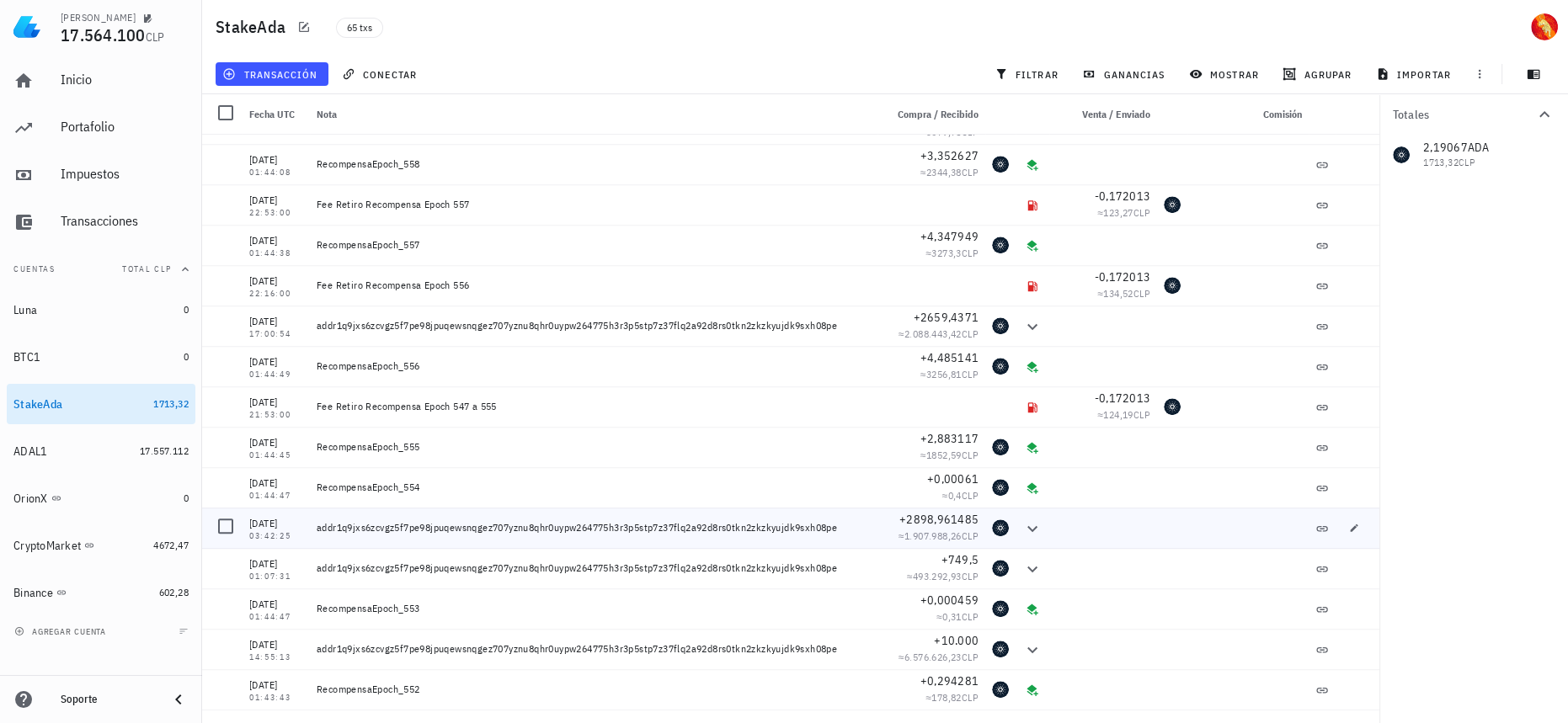
scroll to position [2051, 0]
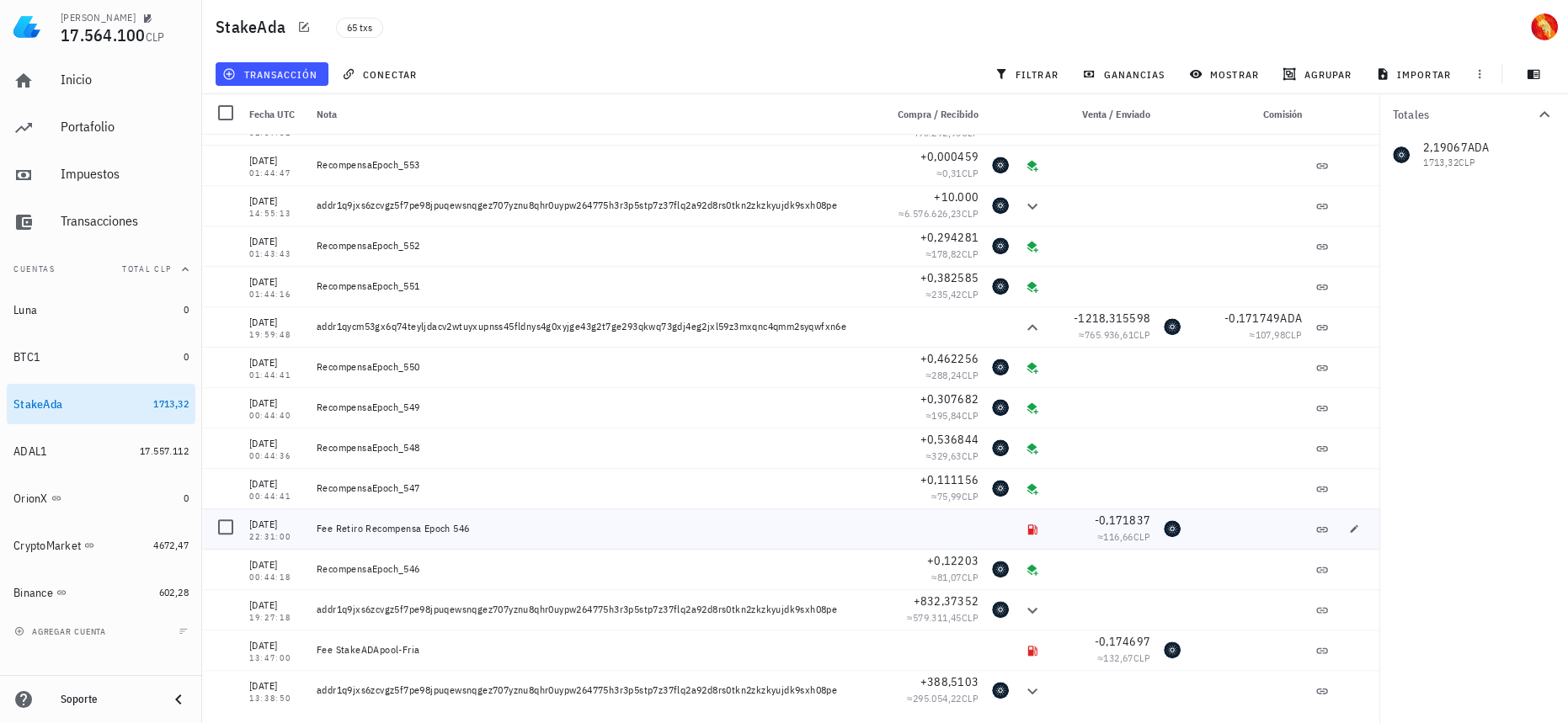
drag, startPoint x: 480, startPoint y: 526, endPoint x: 362, endPoint y: 526, distance: 118.0
click at [362, 526] on div "Fee Retiro Recompensa Epoch 546" at bounding box center [593, 528] width 554 height 13
drag, startPoint x: 537, startPoint y: 313, endPoint x: 618, endPoint y: 318, distance: 81.2
click at [618, 320] on div "addr1qycm53gx6q74teyljdacv2wtuyxupnss45fldnys4g0xyjge43g2t7ge293qkwq73gdj4eg2jx…" at bounding box center [593, 327] width 554 height 13
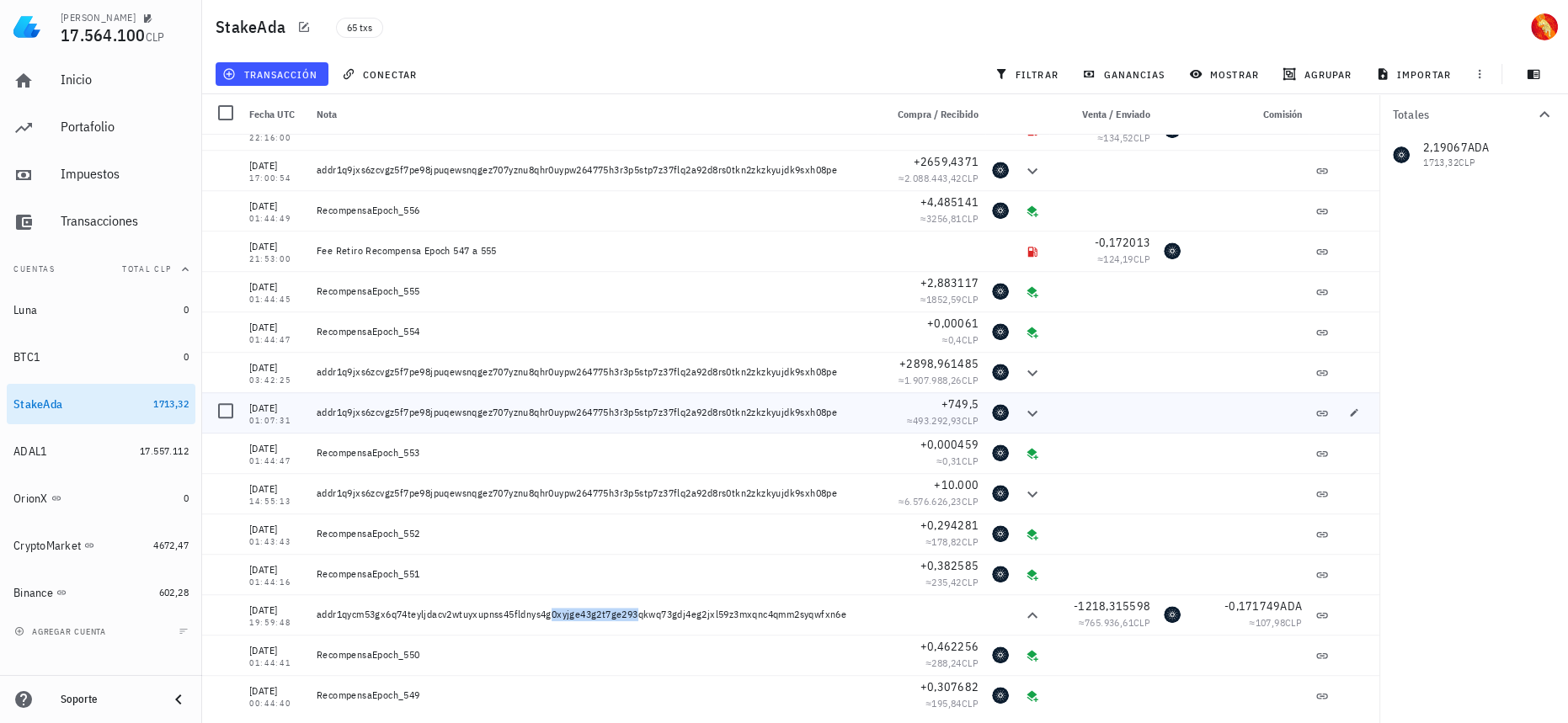
scroll to position [1746, 0]
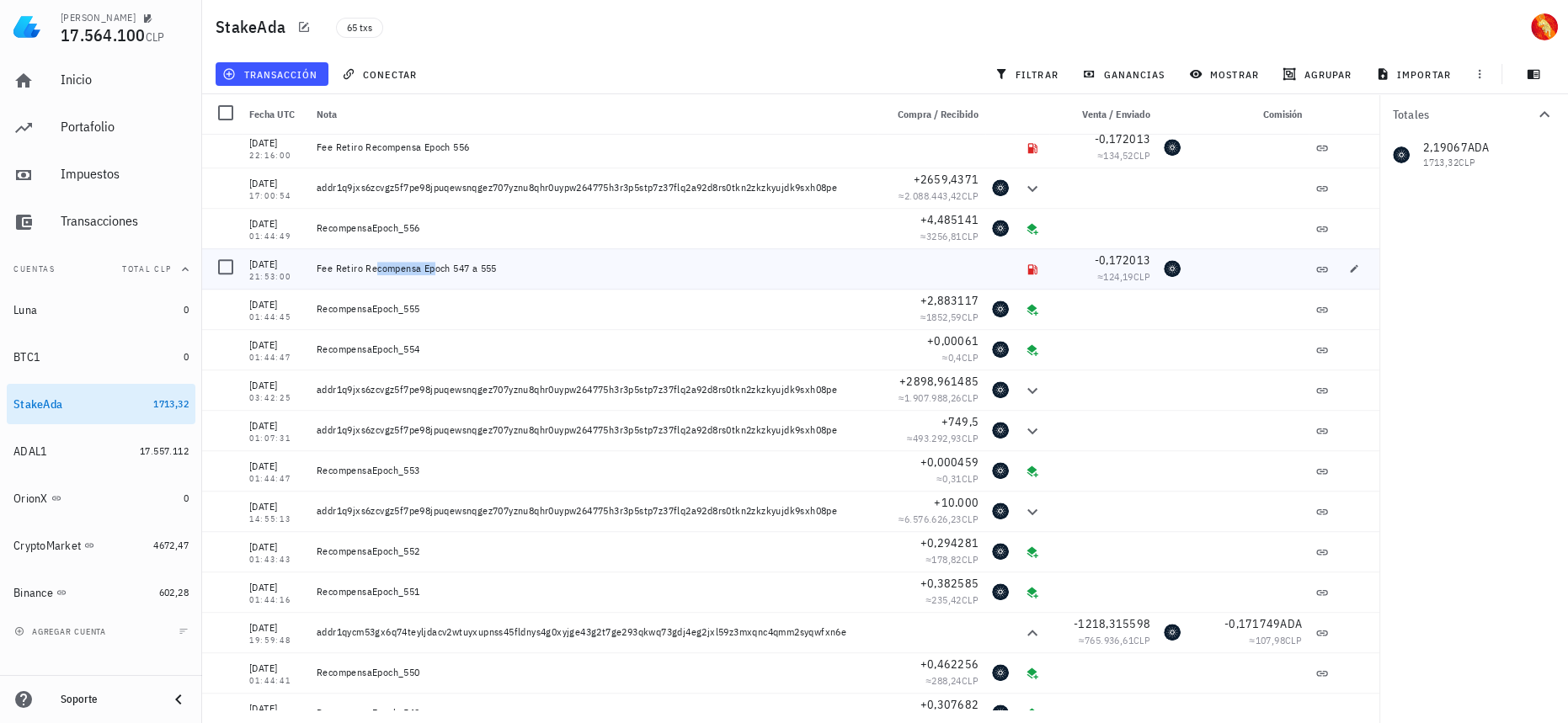
drag, startPoint x: 398, startPoint y: 269, endPoint x: 418, endPoint y: 269, distance: 20.0
click at [417, 269] on div "Fee Retiro Recompensa Epoch 547 a 555" at bounding box center [593, 268] width 554 height 13
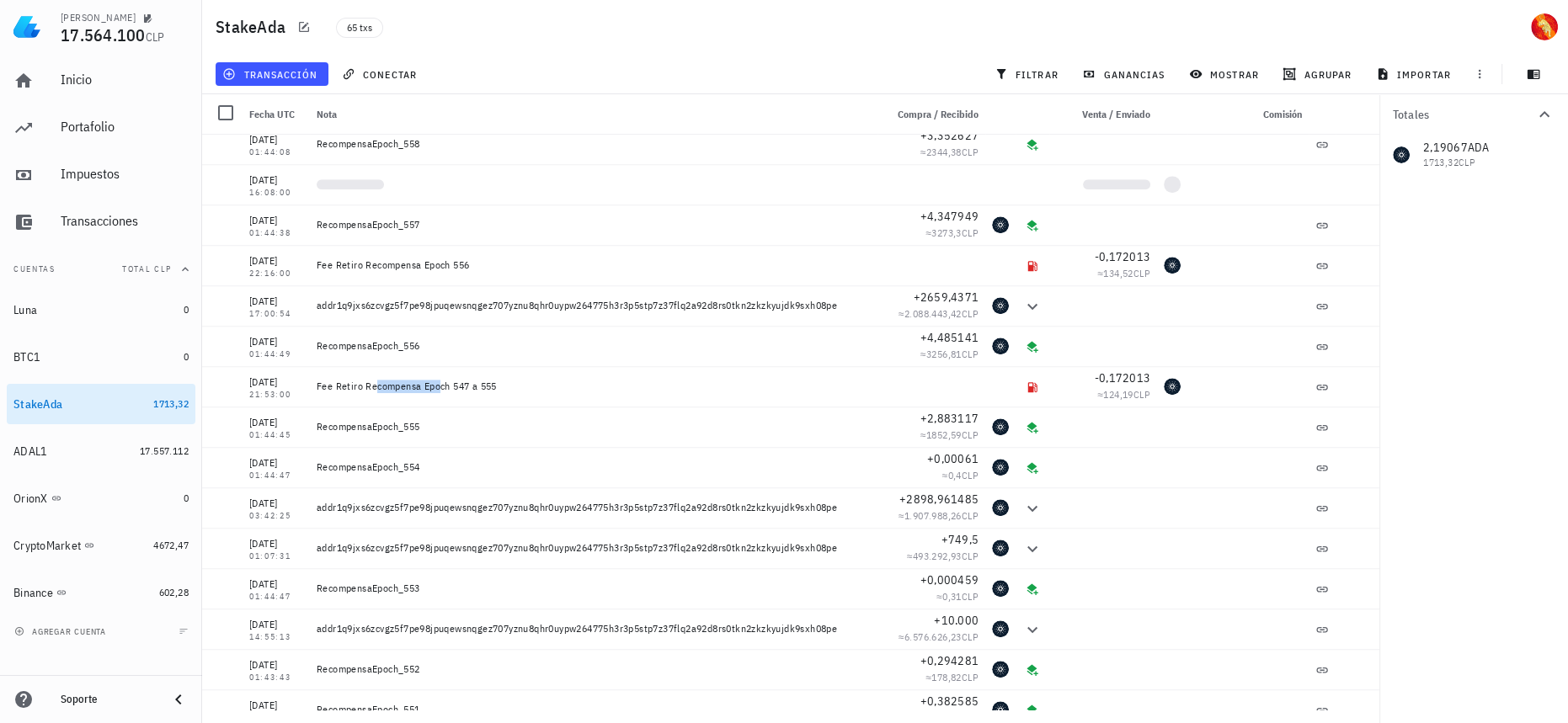
scroll to position [1593, 0]
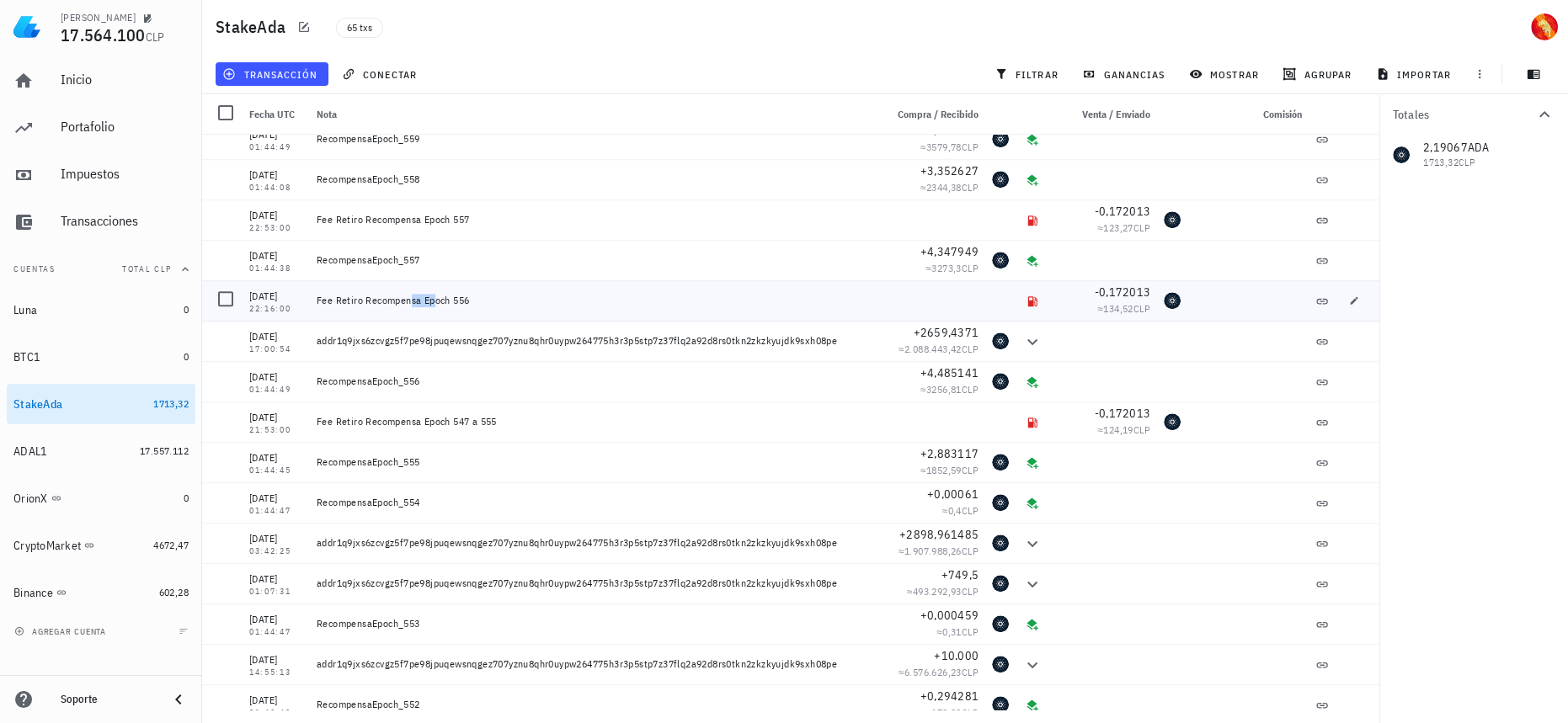
drag, startPoint x: 383, startPoint y: 304, endPoint x: 412, endPoint y: 306, distance: 29.1
click at [412, 306] on div "Fee Retiro Recompensa Epoch 556" at bounding box center [593, 300] width 554 height 13
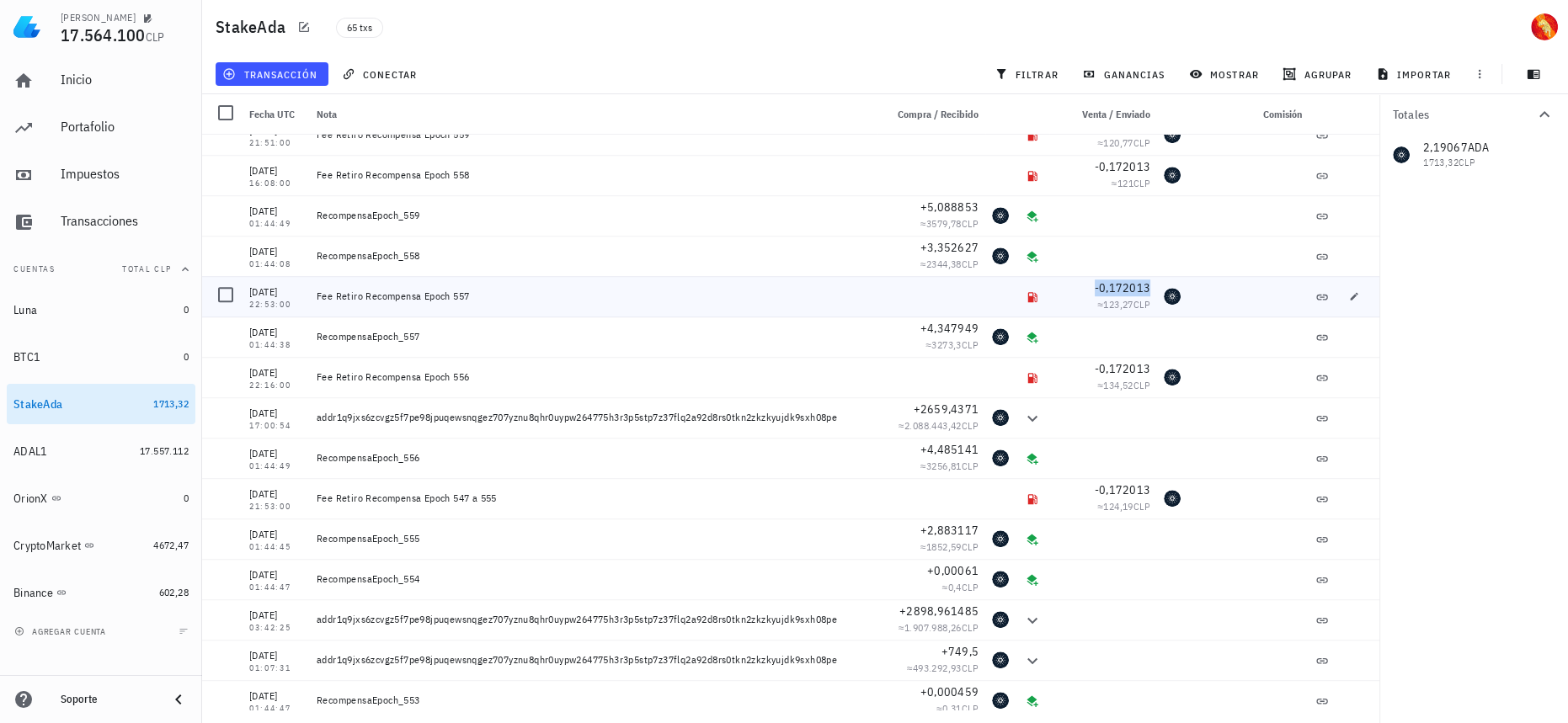
click at [1116, 285] on span "-0,172013" at bounding box center [1122, 287] width 55 height 15
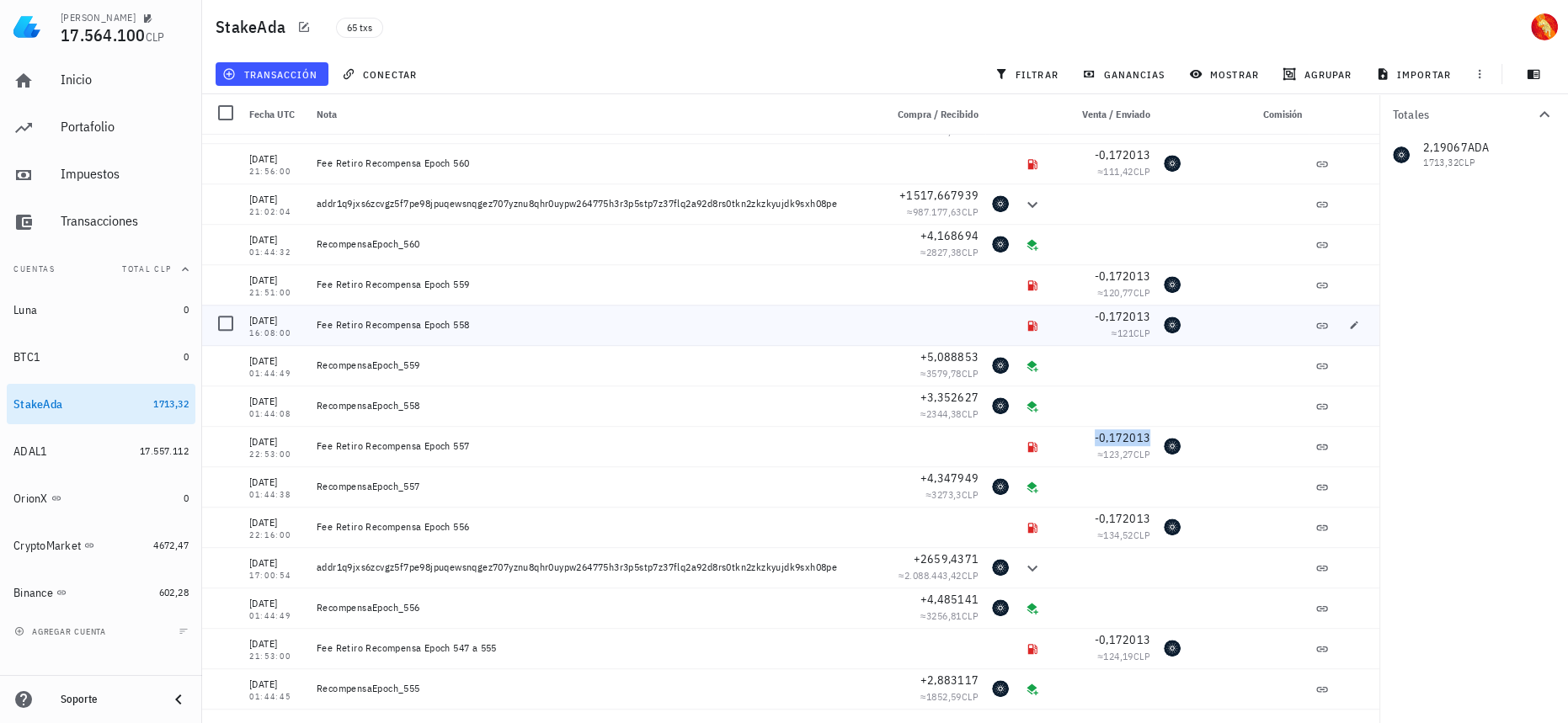
scroll to position [1363, 0]
click at [1121, 328] on div "≈ 121 CLP" at bounding box center [1103, 336] width 94 height 17
click at [1121, 319] on span "-0,172013" at bounding box center [1122, 319] width 55 height 15
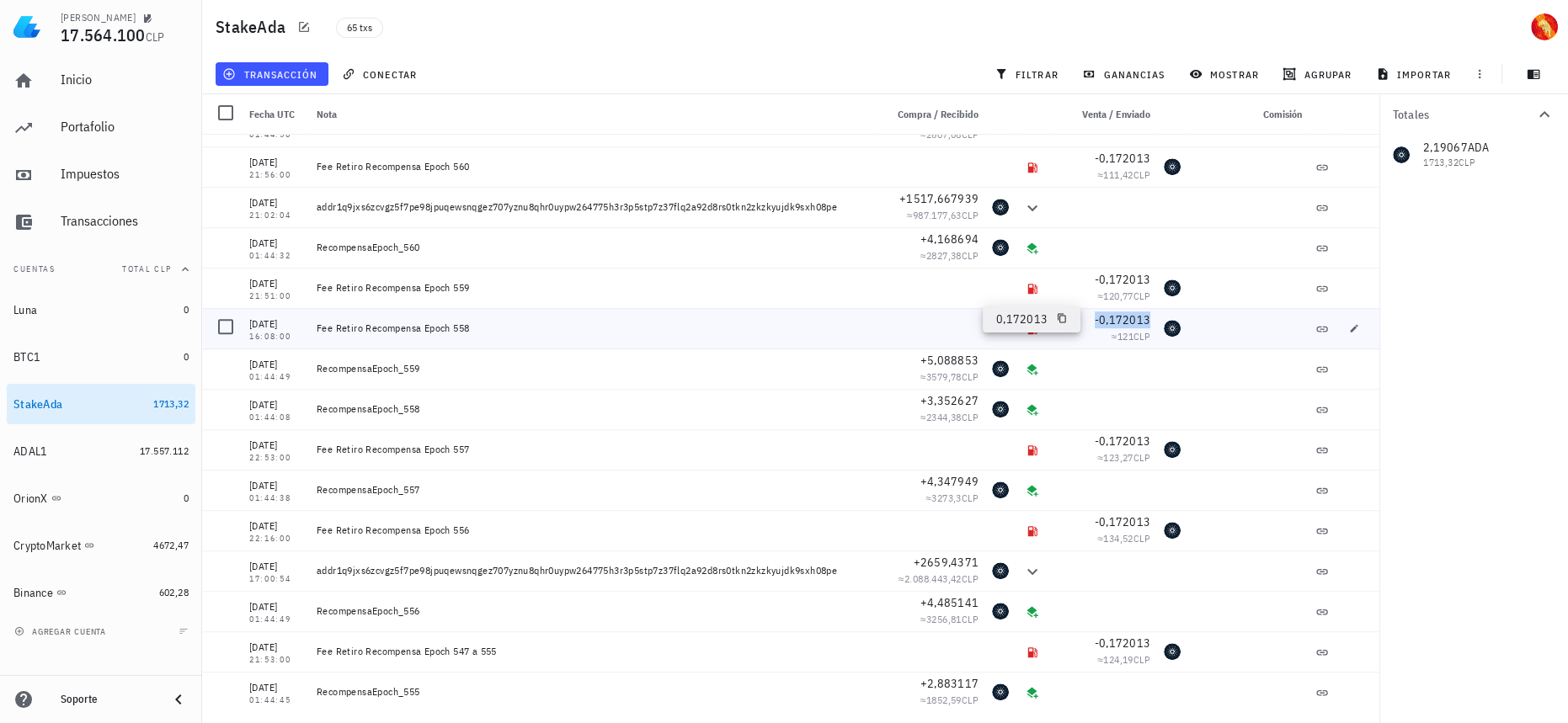
click at [1121, 319] on span "-0,172013" at bounding box center [1122, 319] width 55 height 15
click at [1121, 281] on span "-0,172013" at bounding box center [1122, 279] width 55 height 15
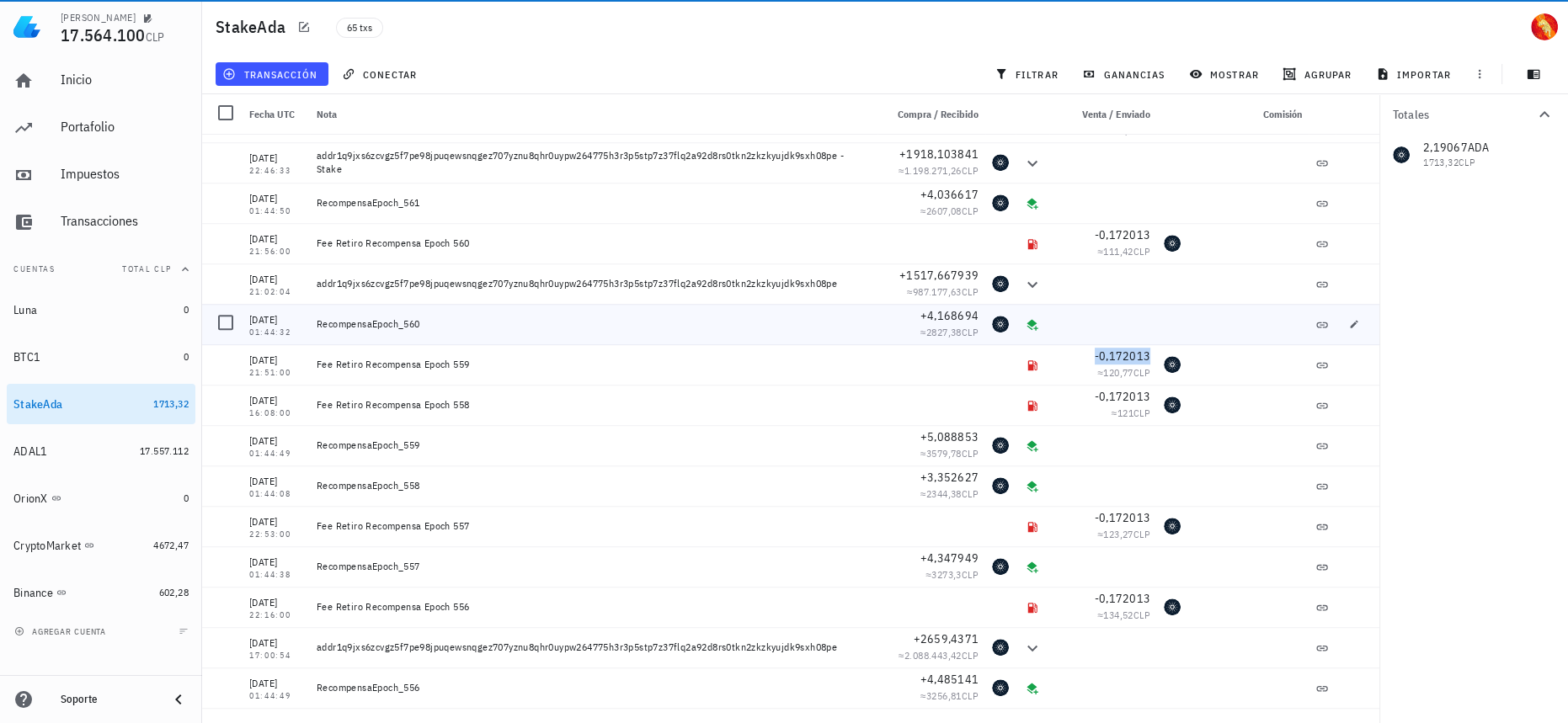
scroll to position [1209, 0]
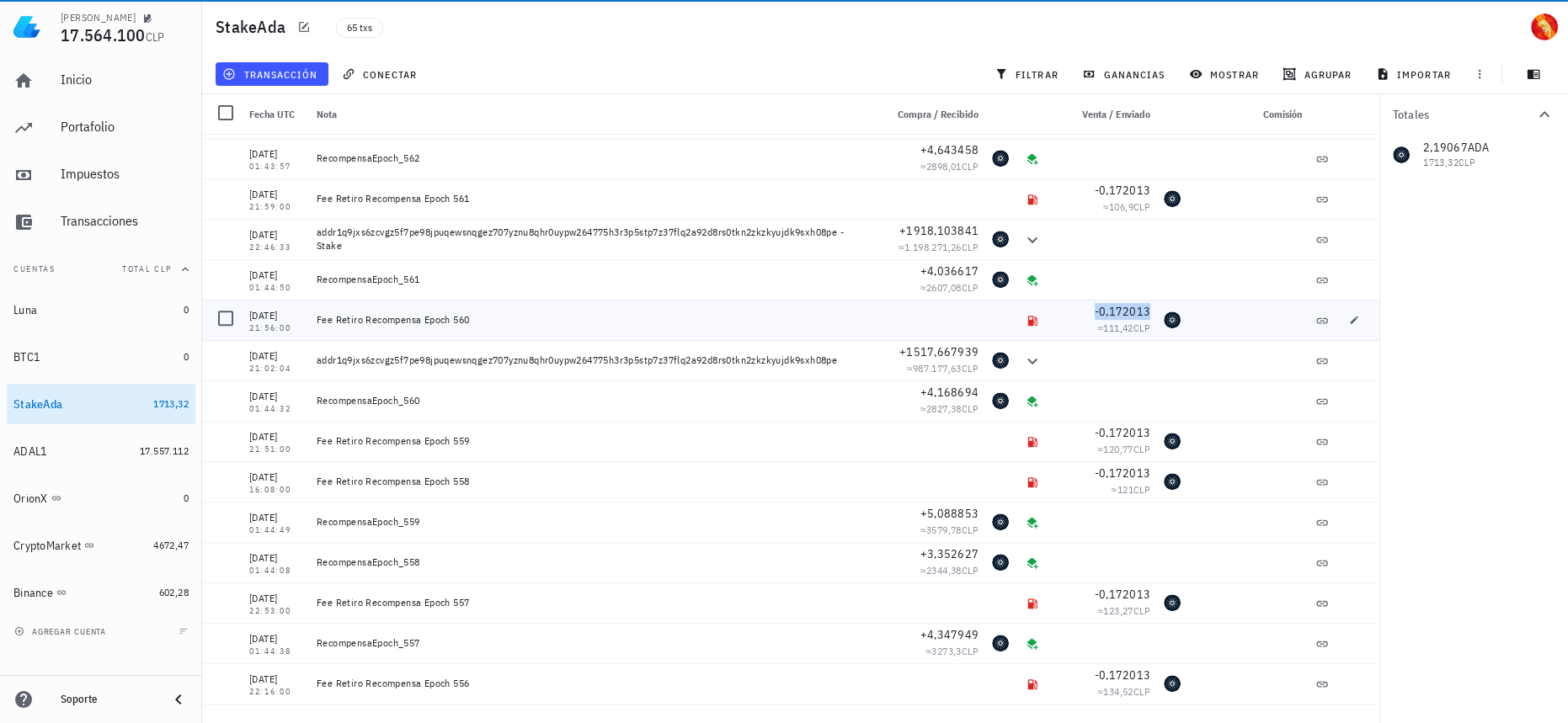
click at [1112, 310] on span "-0,172013" at bounding box center [1122, 311] width 55 height 15
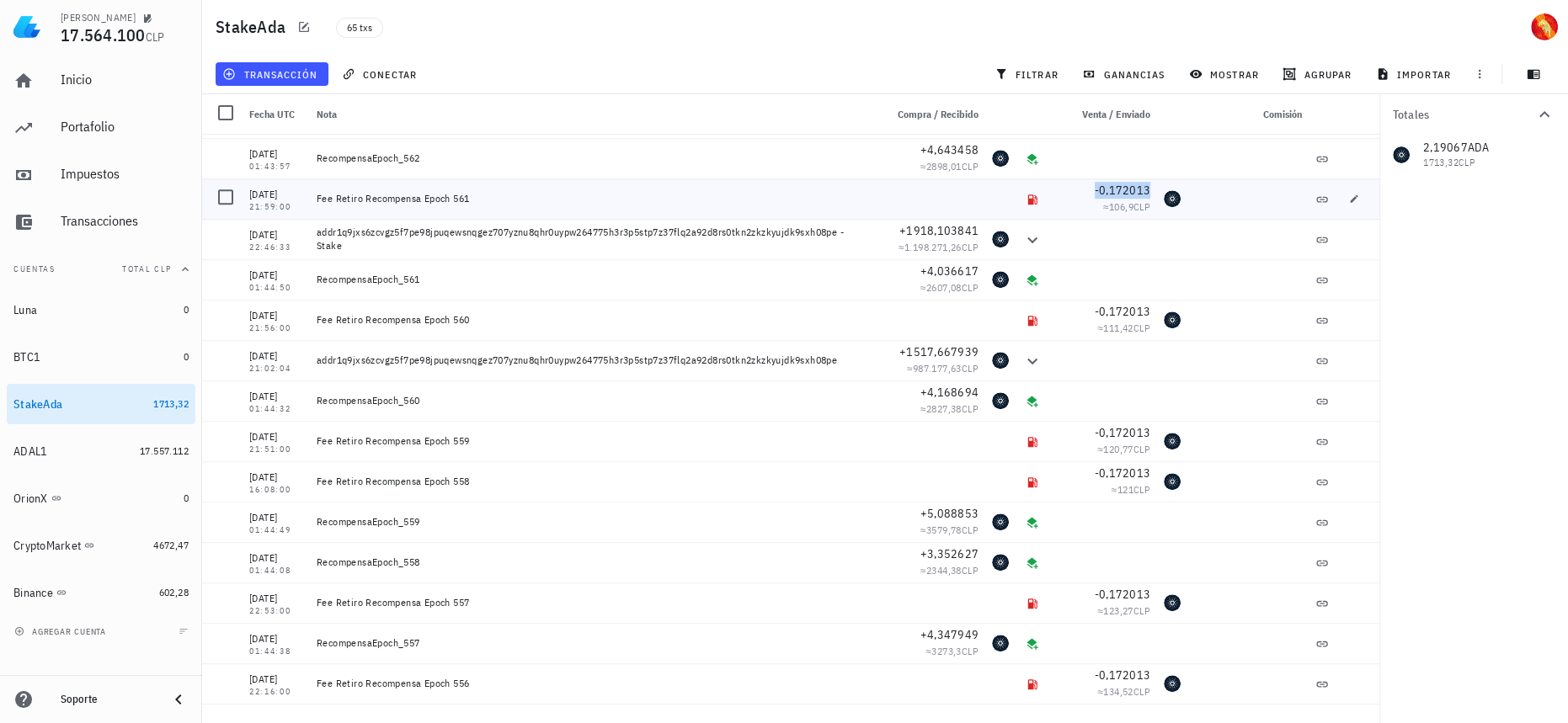
click at [1125, 192] on span "-0,172013" at bounding box center [1122, 190] width 55 height 15
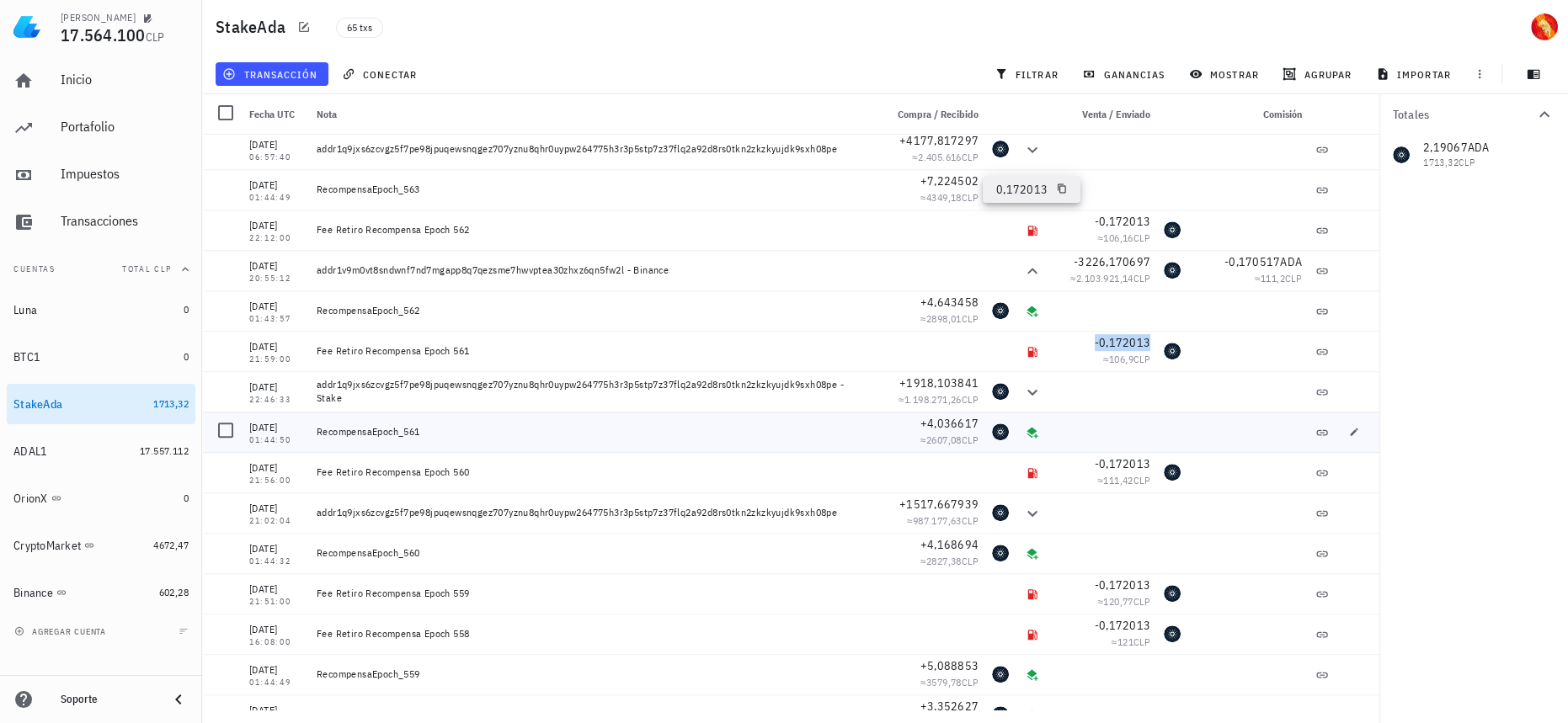
scroll to position [980, 0]
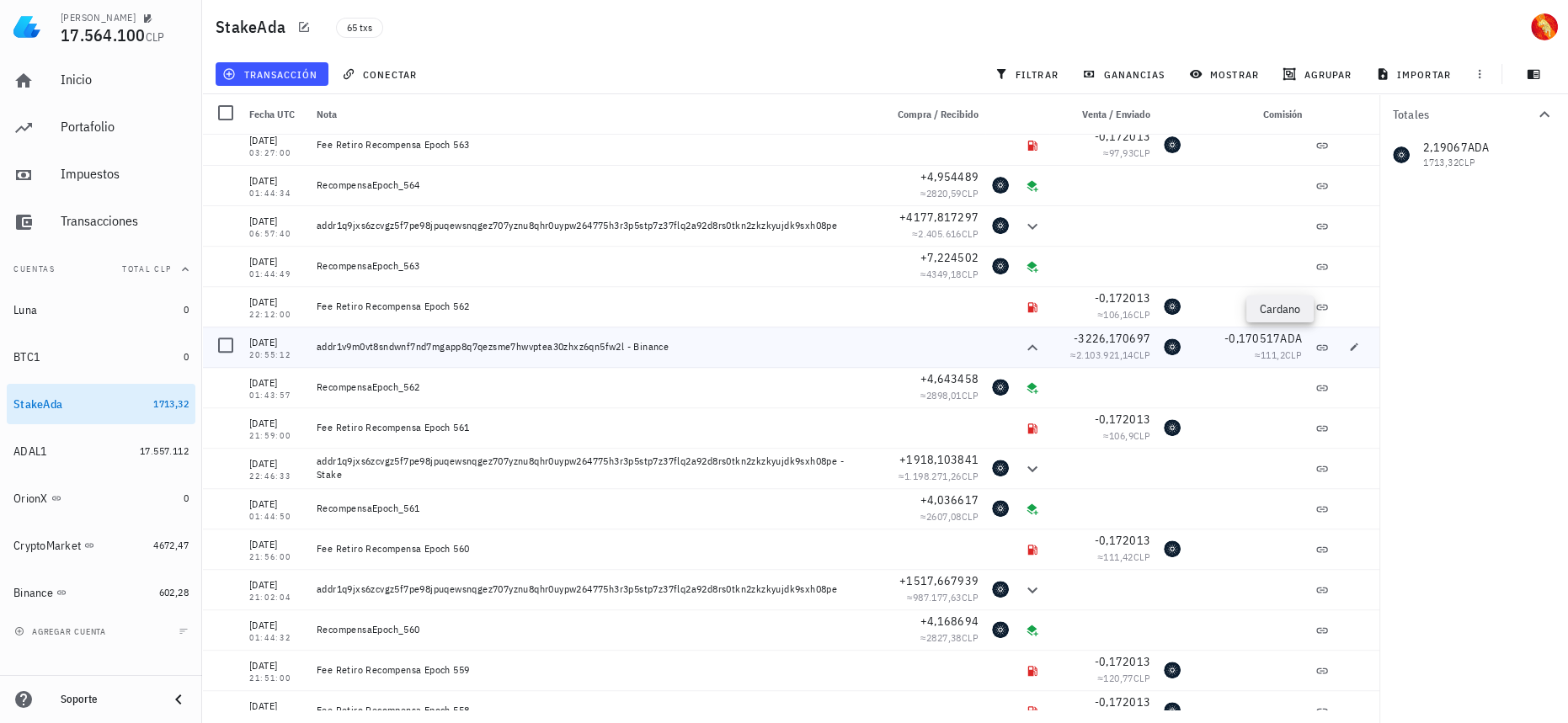
click at [1280, 336] on span "ADA" at bounding box center [1291, 338] width 21 height 15
drag, startPoint x: 653, startPoint y: 353, endPoint x: 677, endPoint y: 355, distance: 24.1
click at [677, 355] on div "addr1v9m0vt8sndwnf7nd7mgapp8q7qezsme7hwvptea30zhxz6qn5fw2l - Binance" at bounding box center [593, 346] width 567 height 40
click at [440, 302] on div "Fee Retiro Recompensa Epoch 562" at bounding box center [593, 306] width 554 height 13
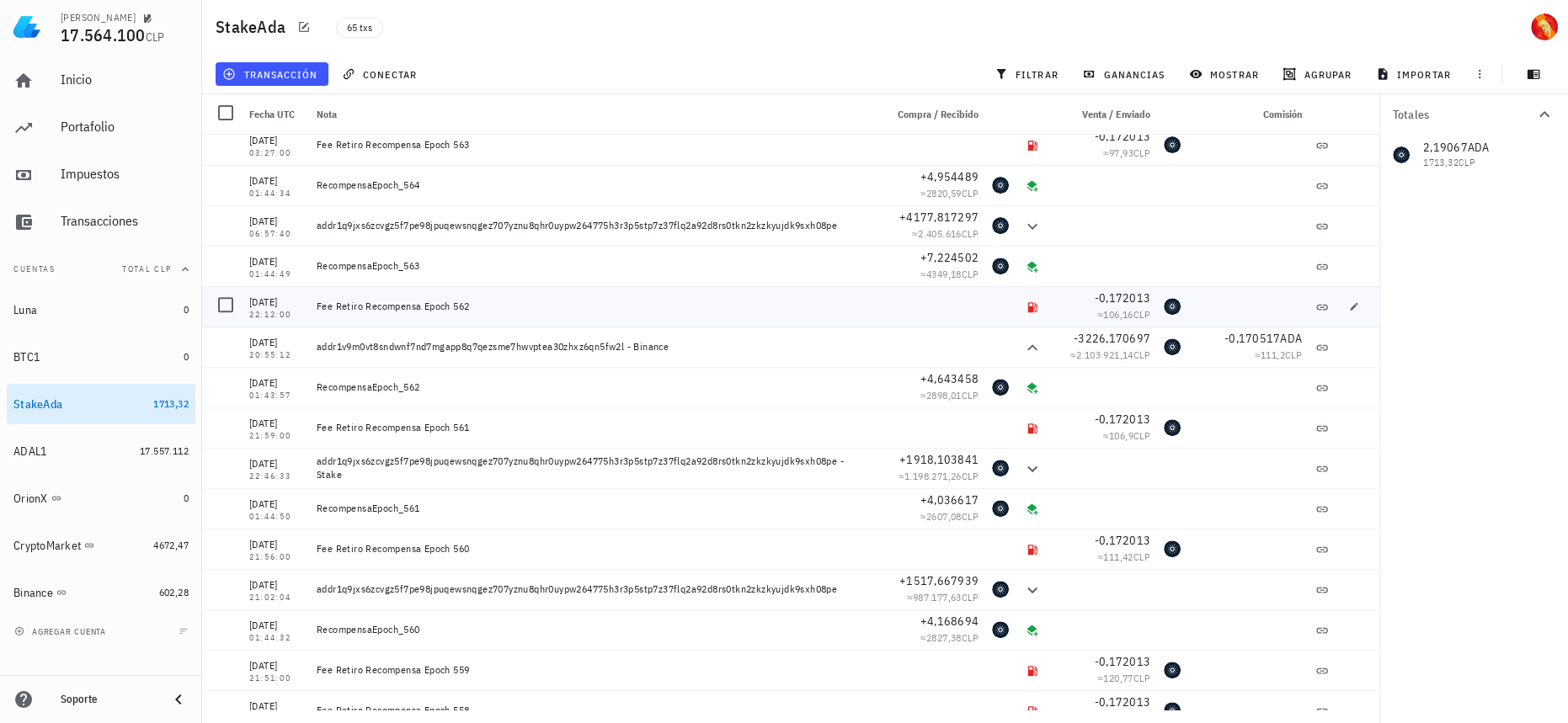
click at [440, 302] on div "Fee Retiro Recompensa Epoch 562" at bounding box center [593, 306] width 554 height 13
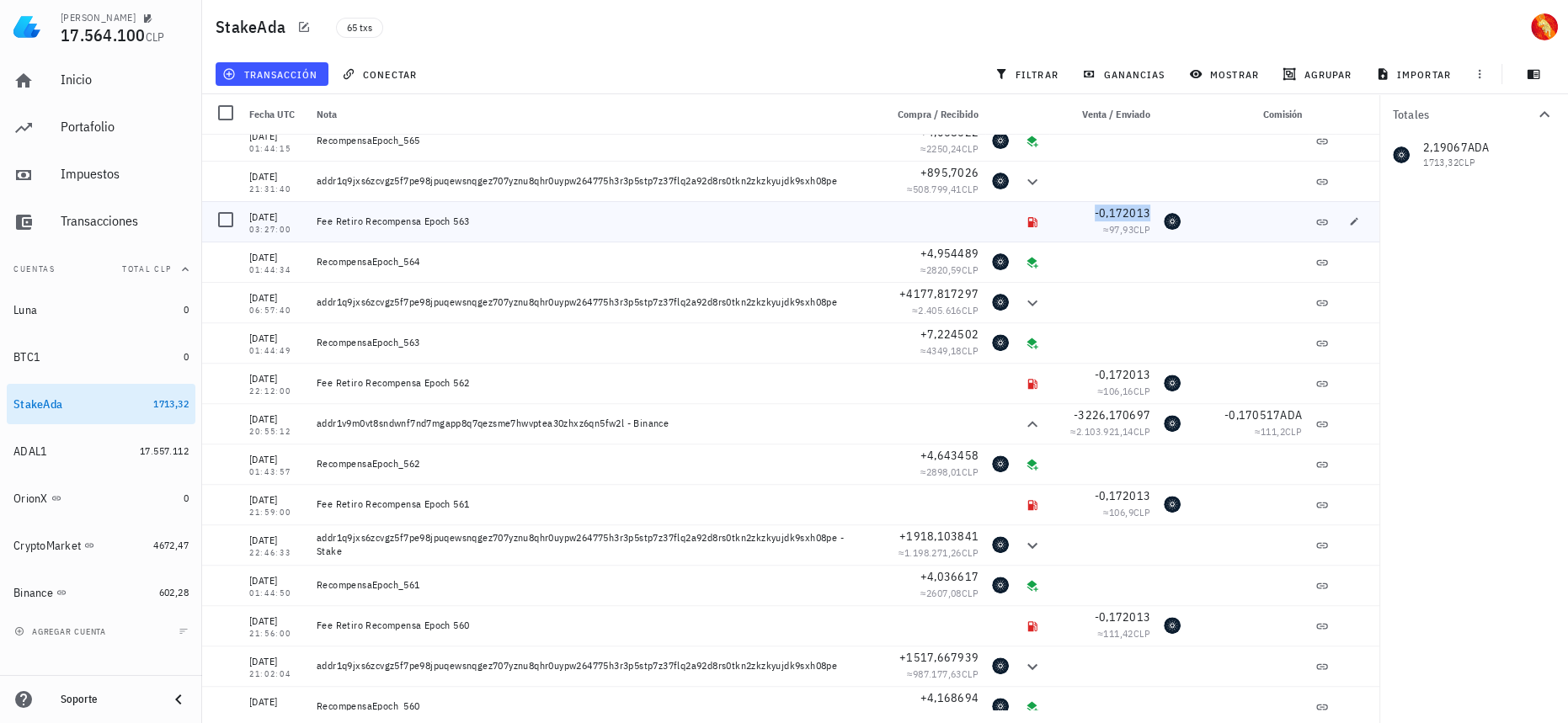
click at [1095, 215] on span "-0,172013" at bounding box center [1122, 213] width 55 height 15
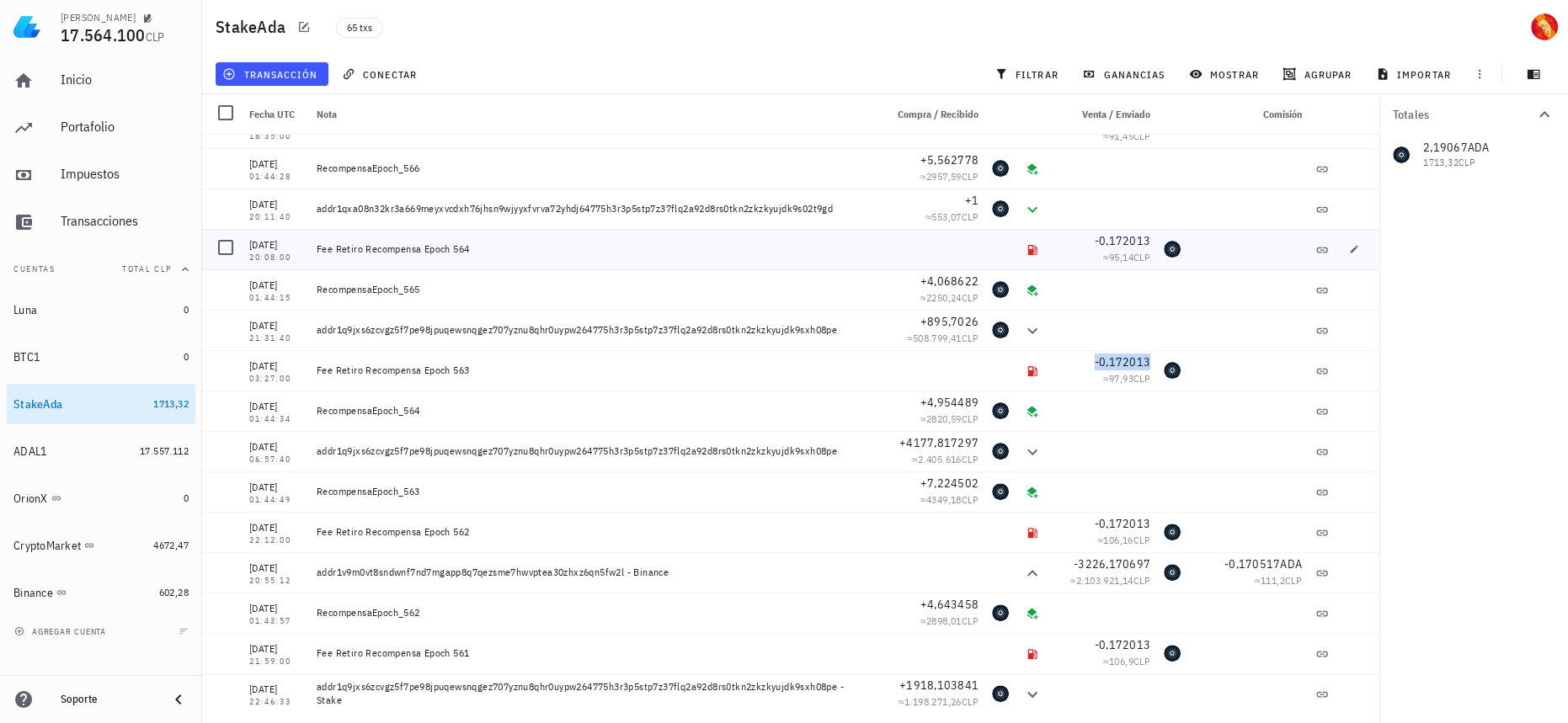
scroll to position [750, 0]
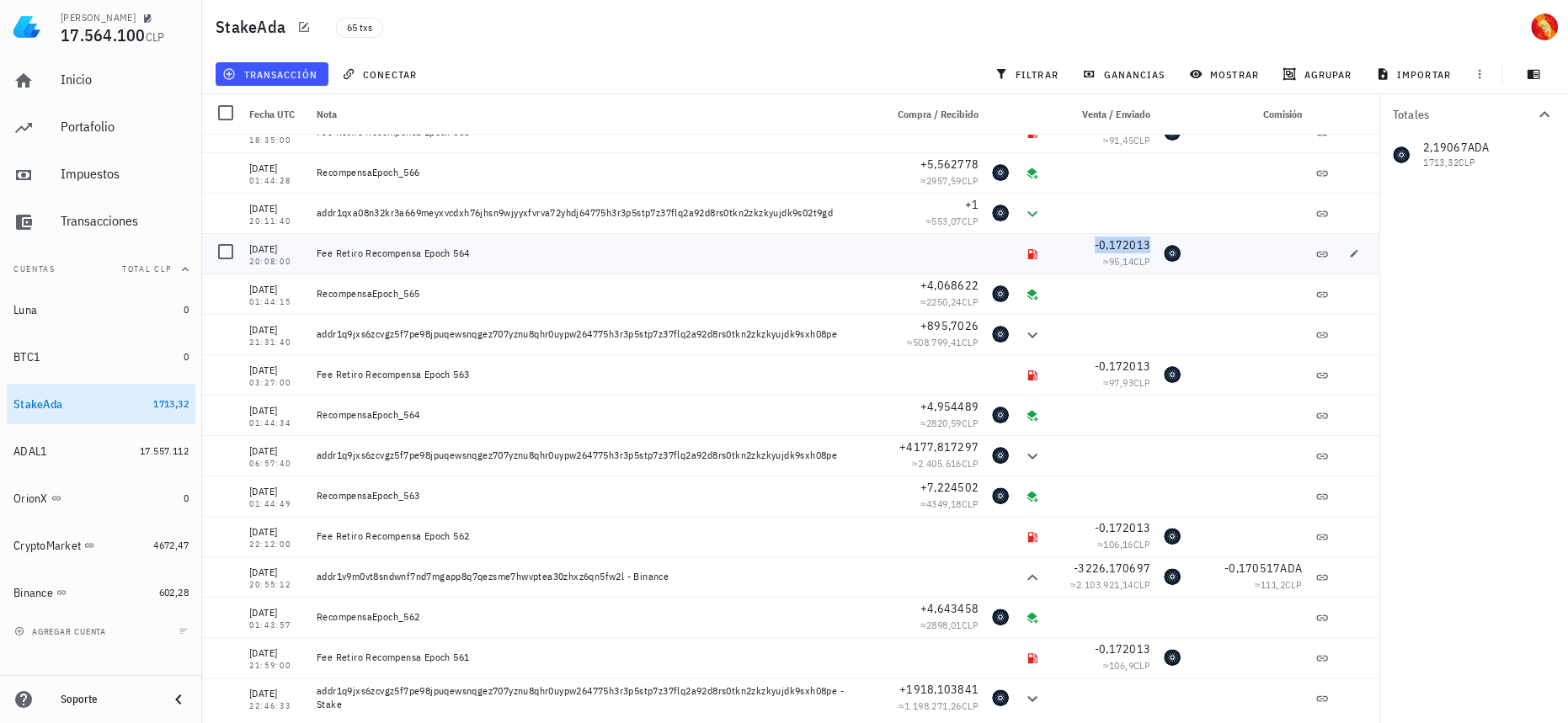
click at [1129, 247] on span "-0,172013" at bounding box center [1122, 244] width 55 height 15
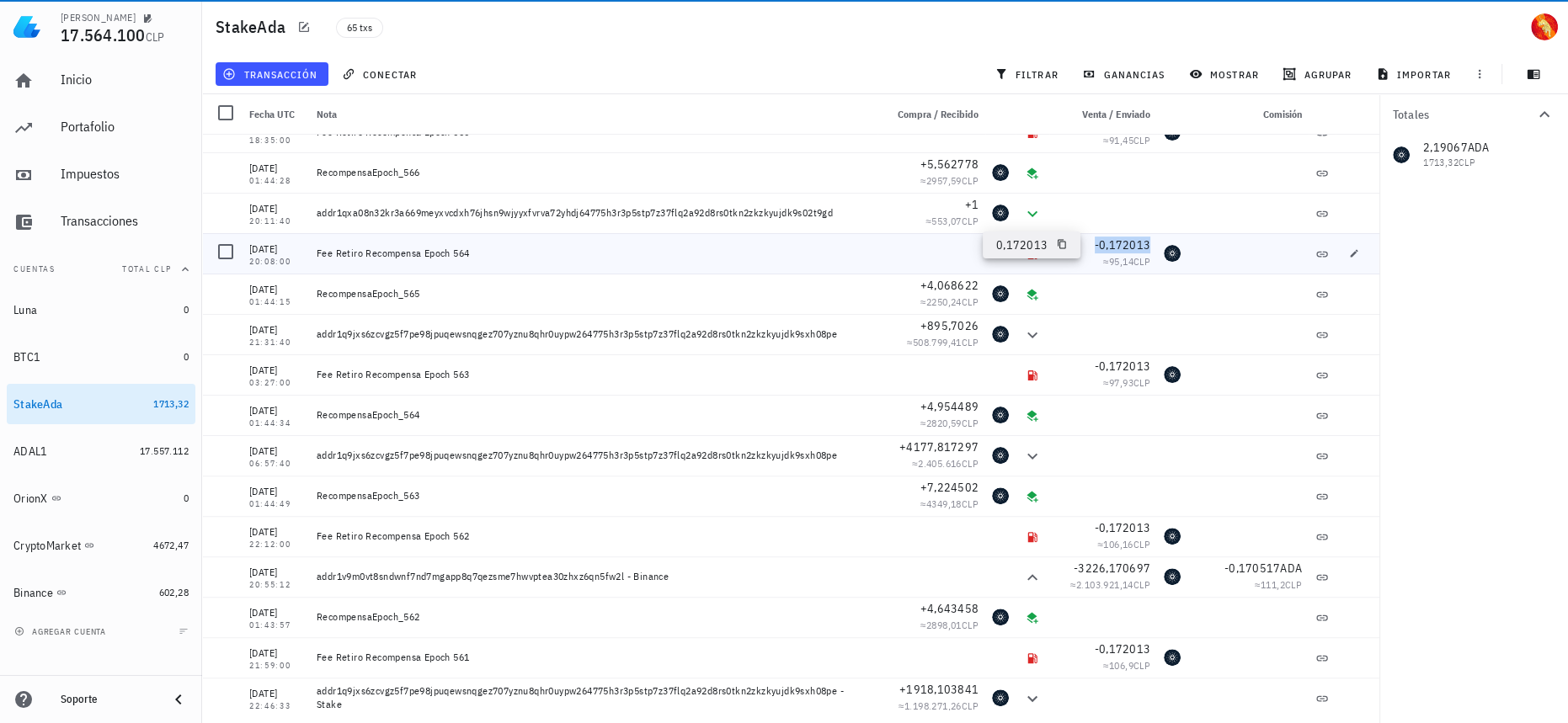
click at [1129, 247] on span "-0,172013" at bounding box center [1122, 244] width 55 height 15
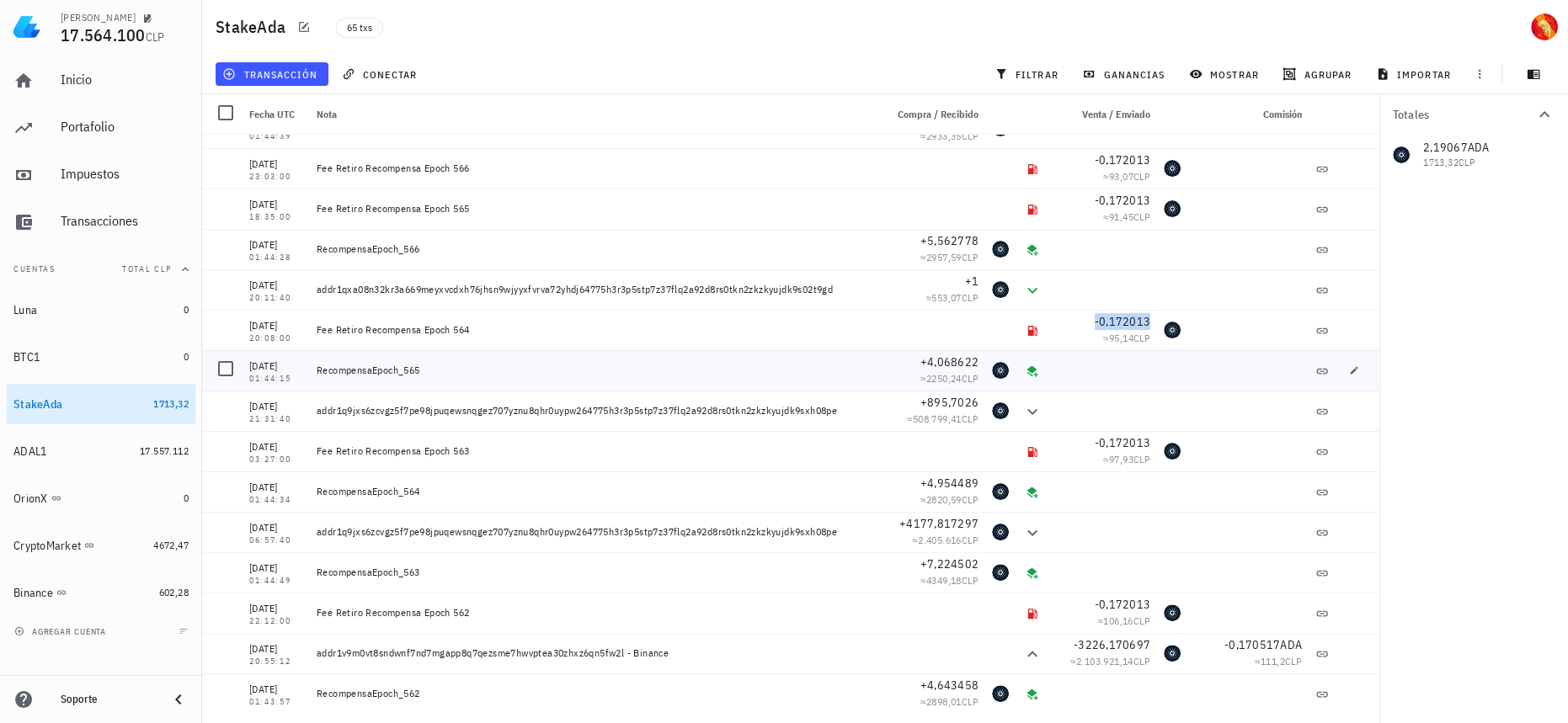
scroll to position [597, 0]
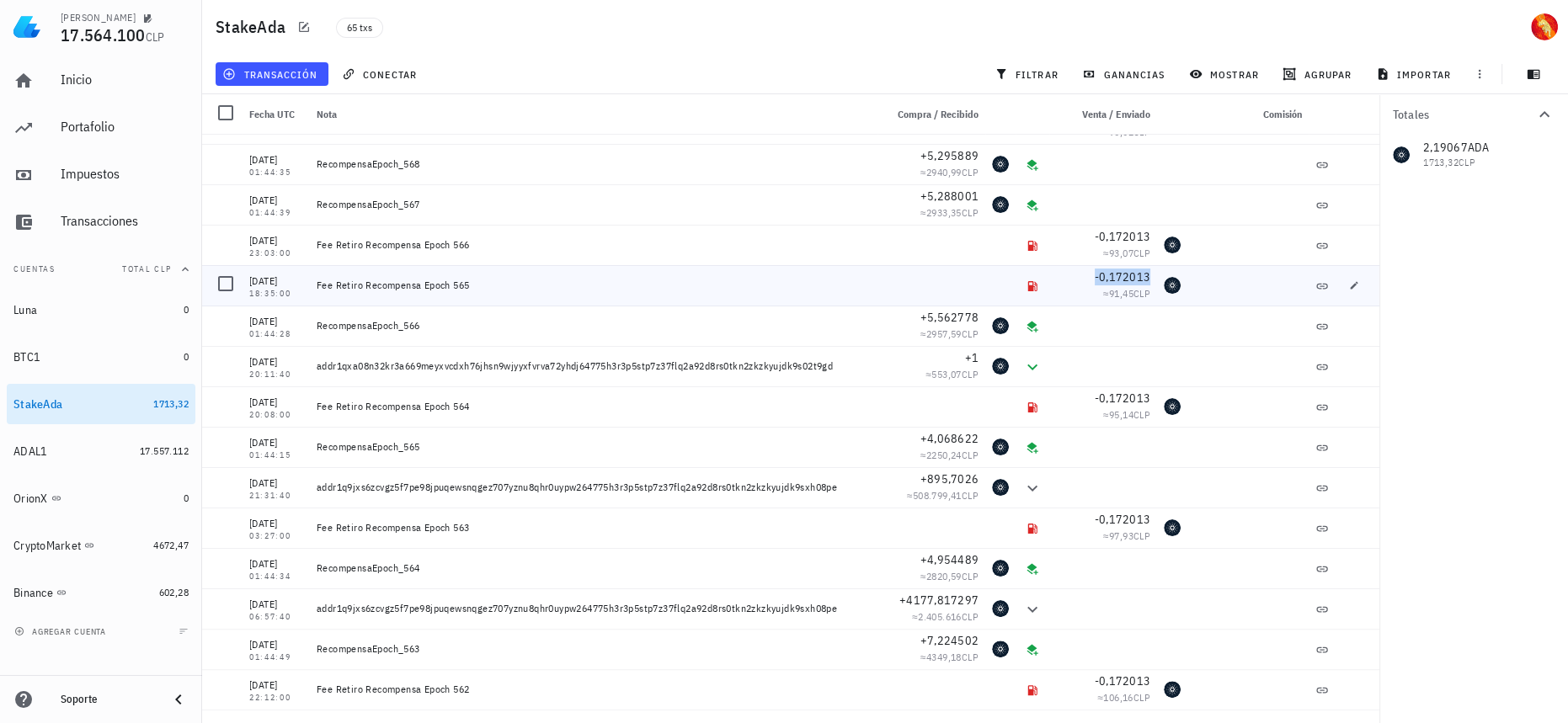
click at [1112, 277] on span "-0,172013" at bounding box center [1122, 276] width 55 height 15
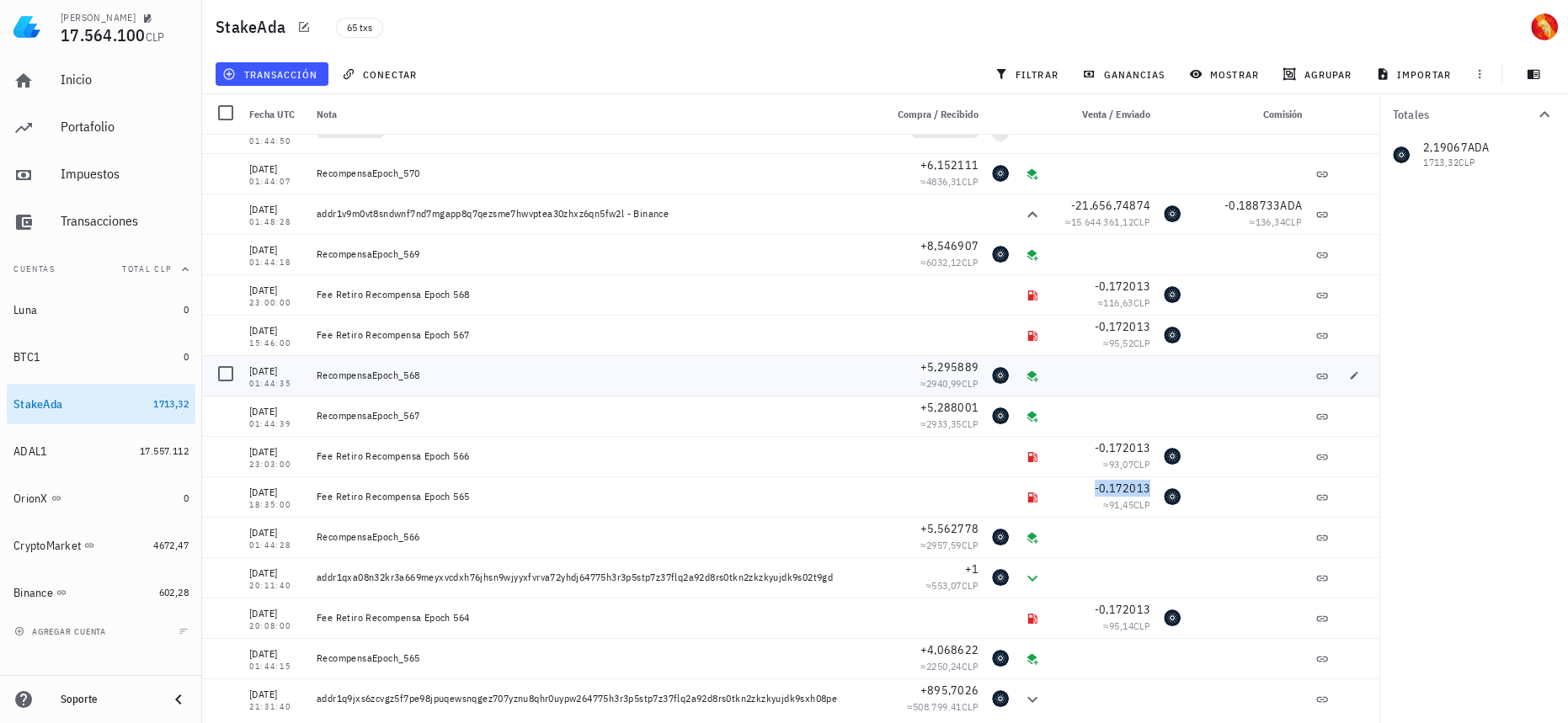
scroll to position [367, 0]
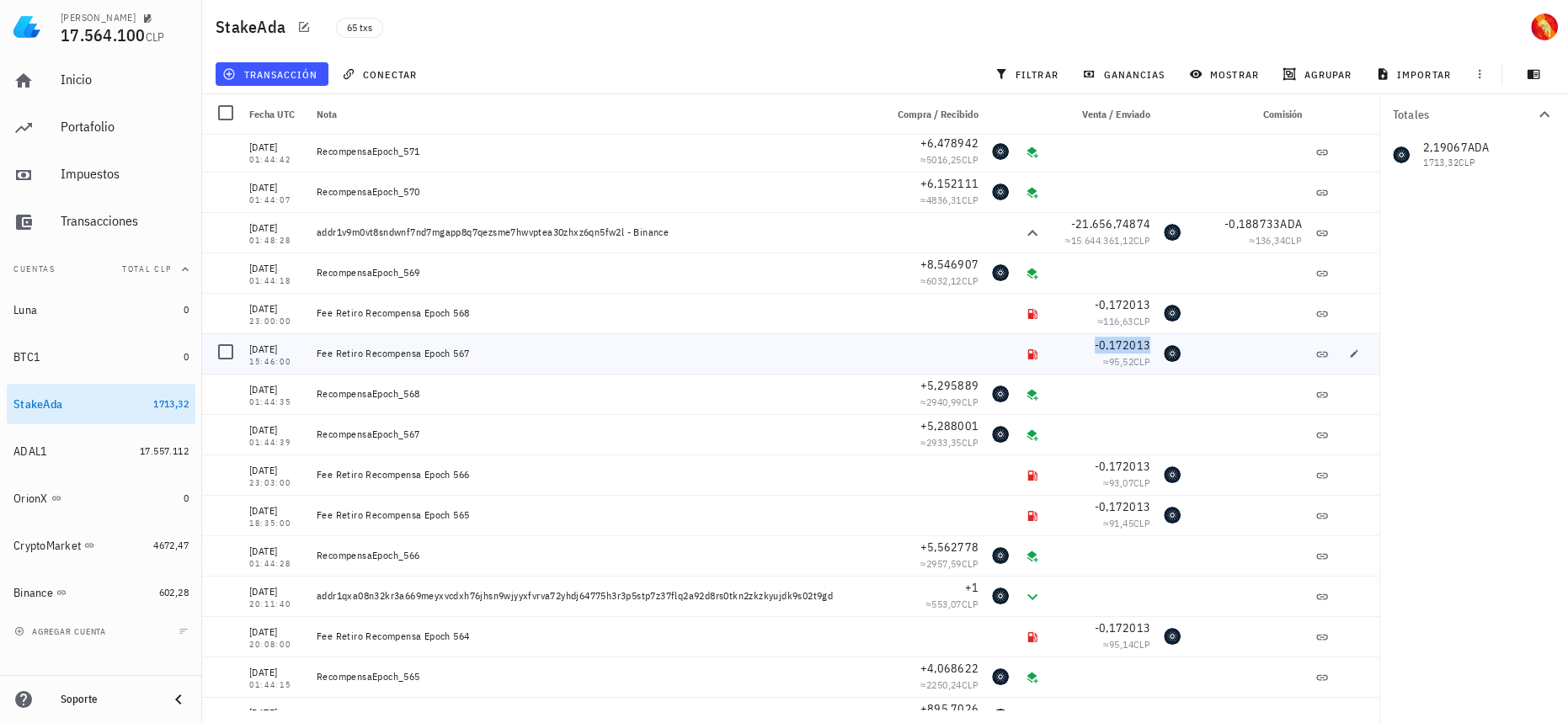
click at [1124, 345] on span "-0,172013" at bounding box center [1122, 344] width 55 height 15
click at [1103, 464] on span "-0,172013" at bounding box center [1122, 466] width 55 height 15
click at [1117, 343] on span "-0,172013" at bounding box center [1122, 344] width 55 height 15
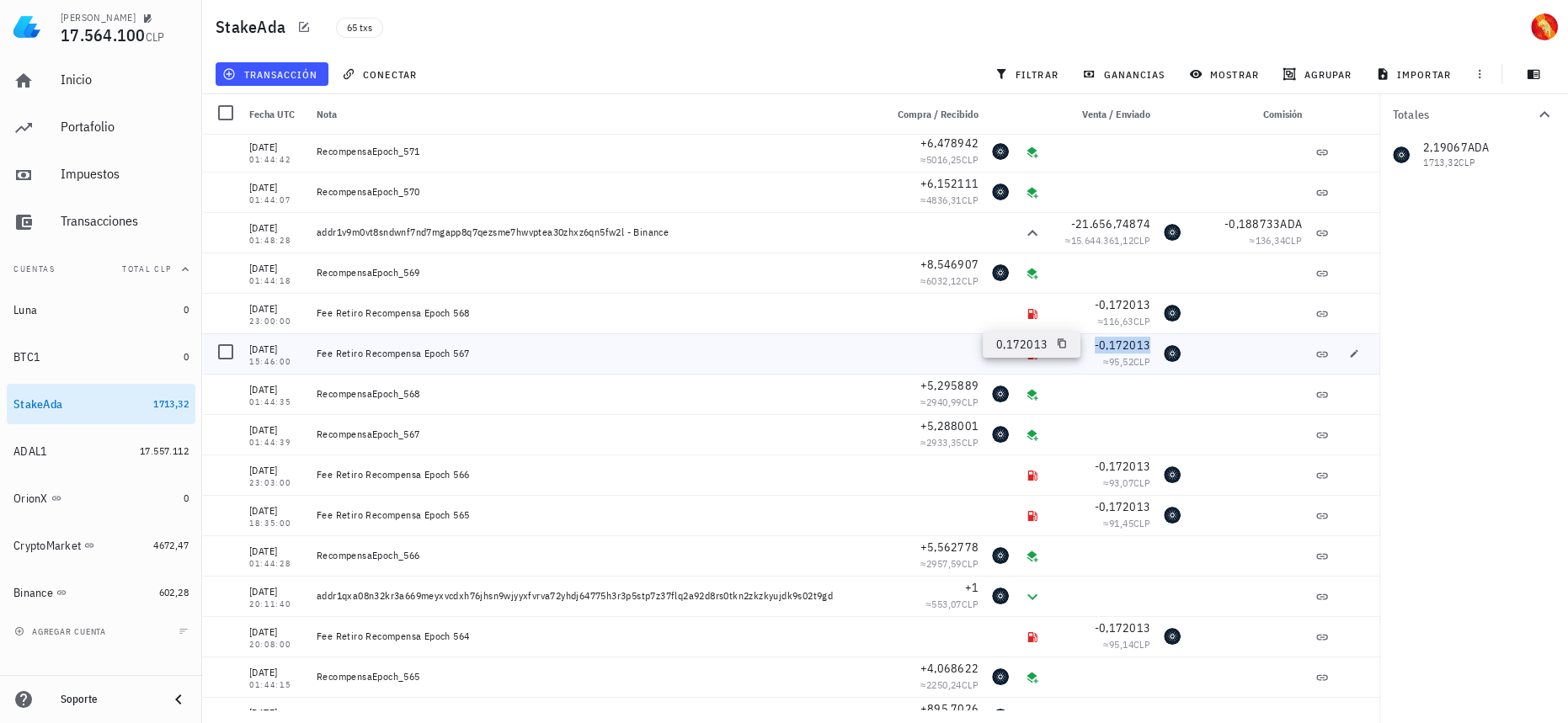
click at [1117, 343] on span "-0,172013" at bounding box center [1122, 344] width 55 height 15
click at [1129, 302] on span "-0,172013" at bounding box center [1122, 304] width 55 height 15
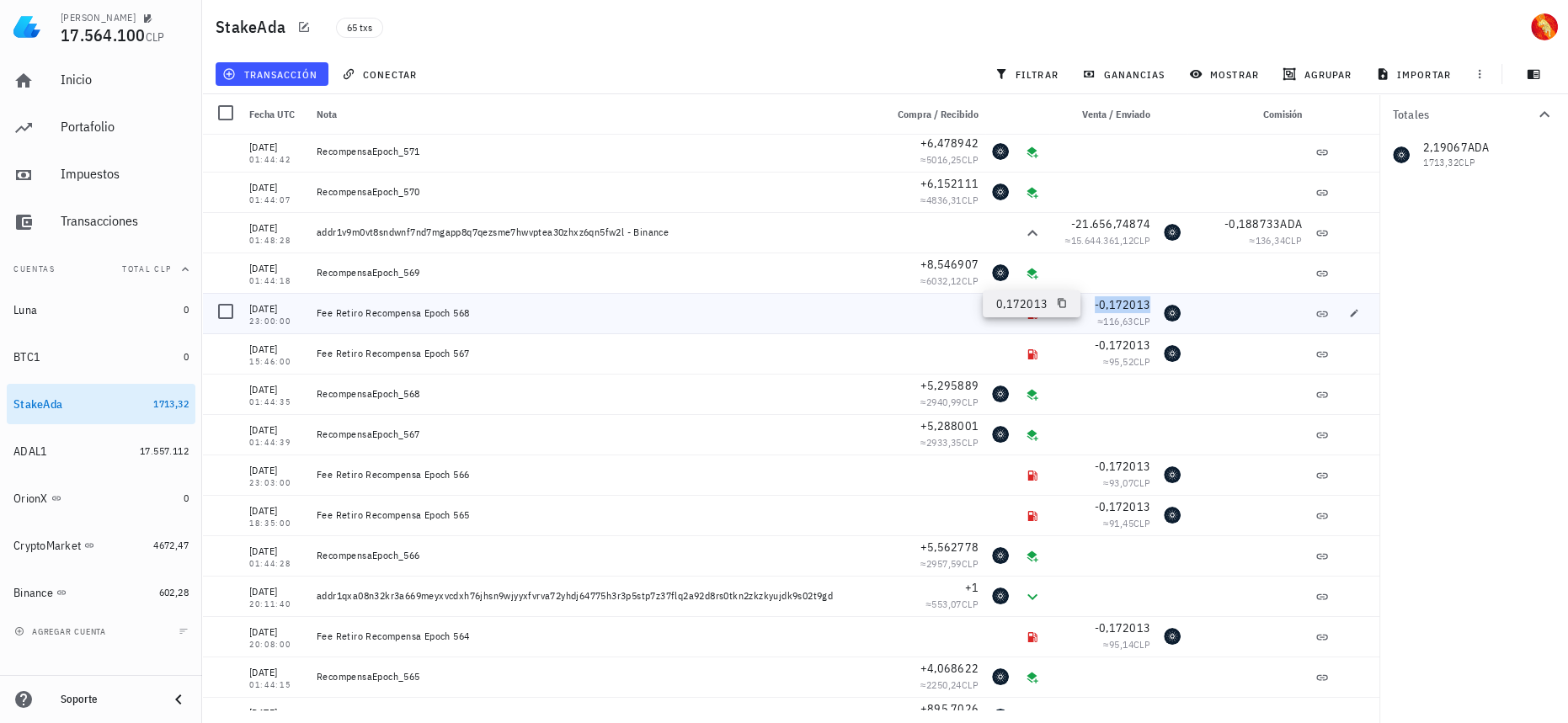
click at [1129, 302] on span "-0,172013" at bounding box center [1122, 304] width 55 height 15
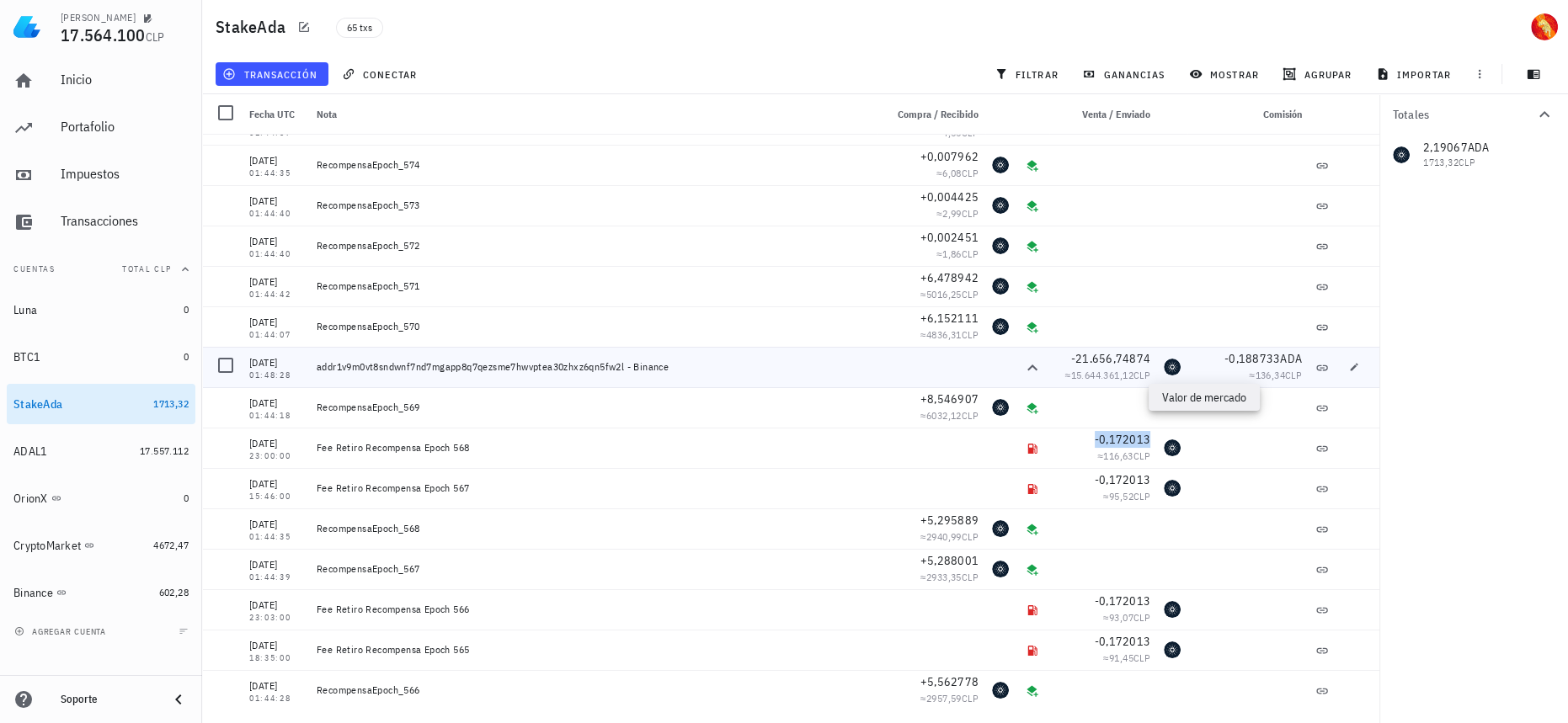
scroll to position [215, 0]
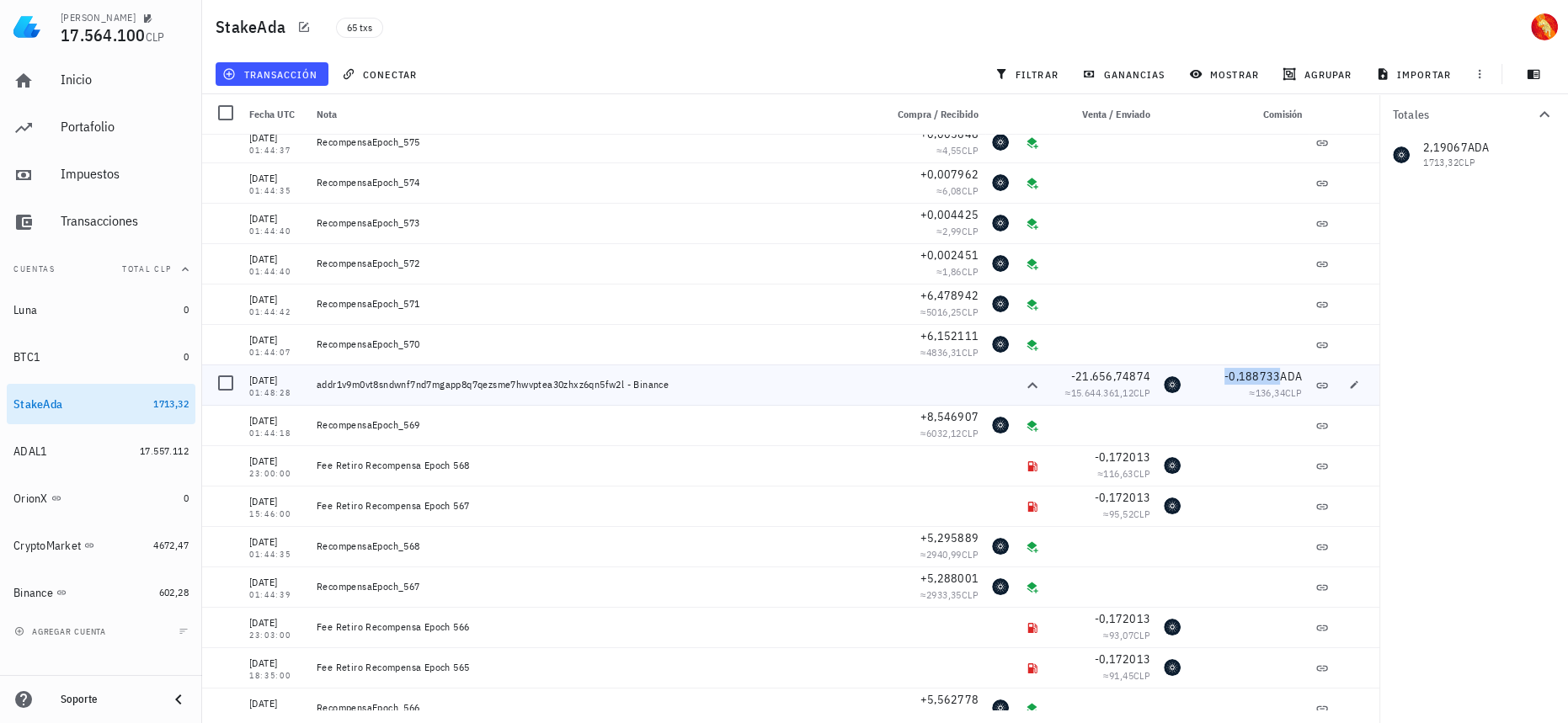
click at [1267, 379] on span "-0,188733" at bounding box center [1252, 376] width 55 height 15
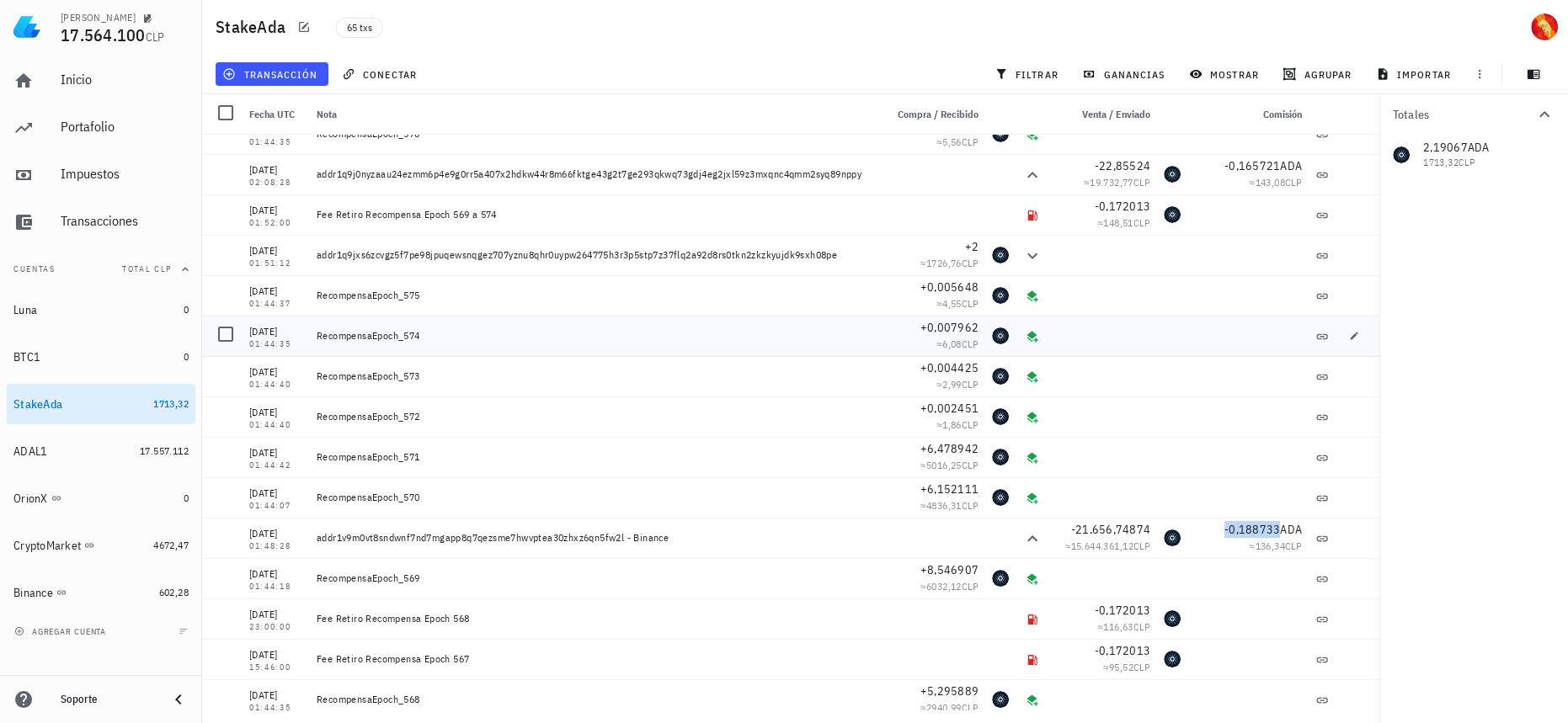
scroll to position [0, 0]
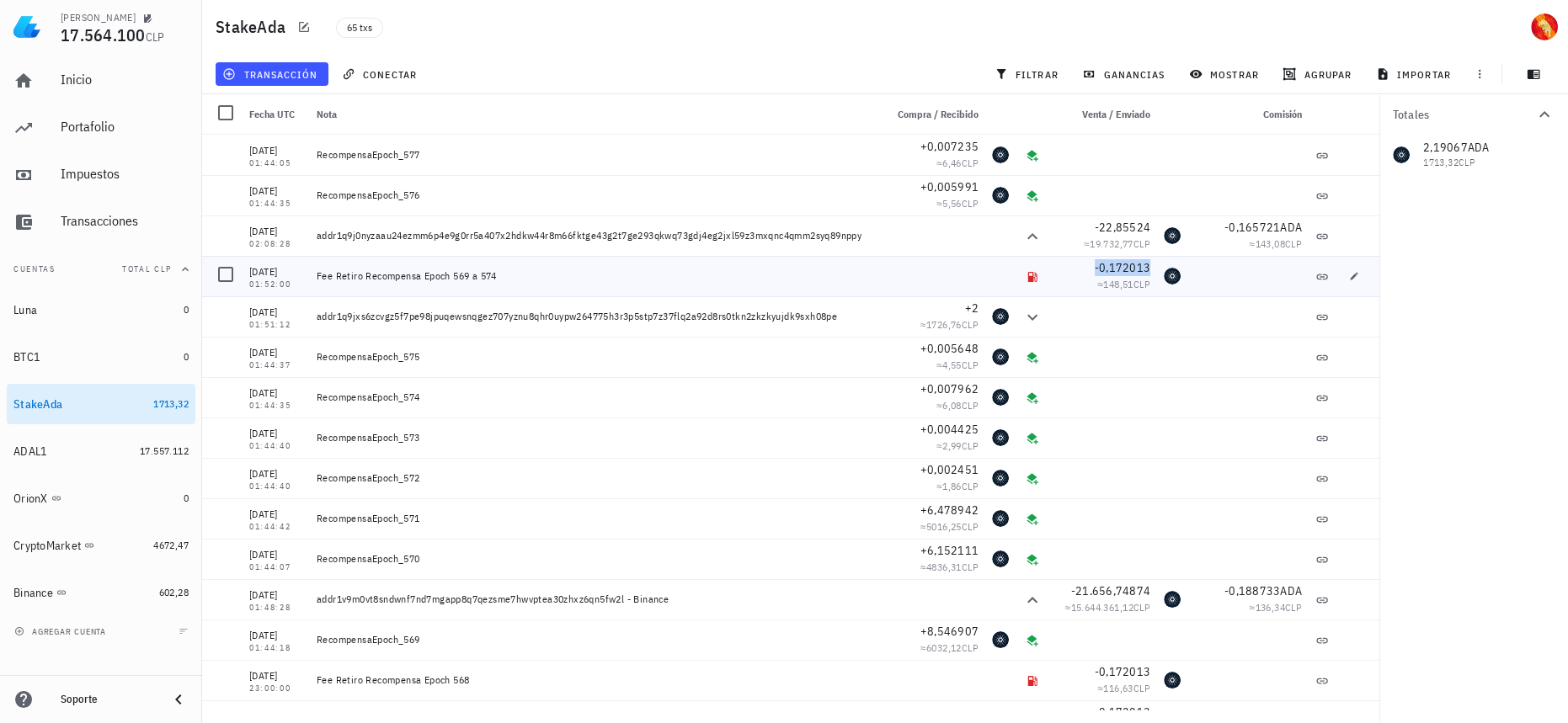
click at [1122, 270] on span "-0,172013" at bounding box center [1122, 268] width 55 height 15
click at [1251, 230] on span "-0,165721" at bounding box center [1252, 227] width 55 height 15
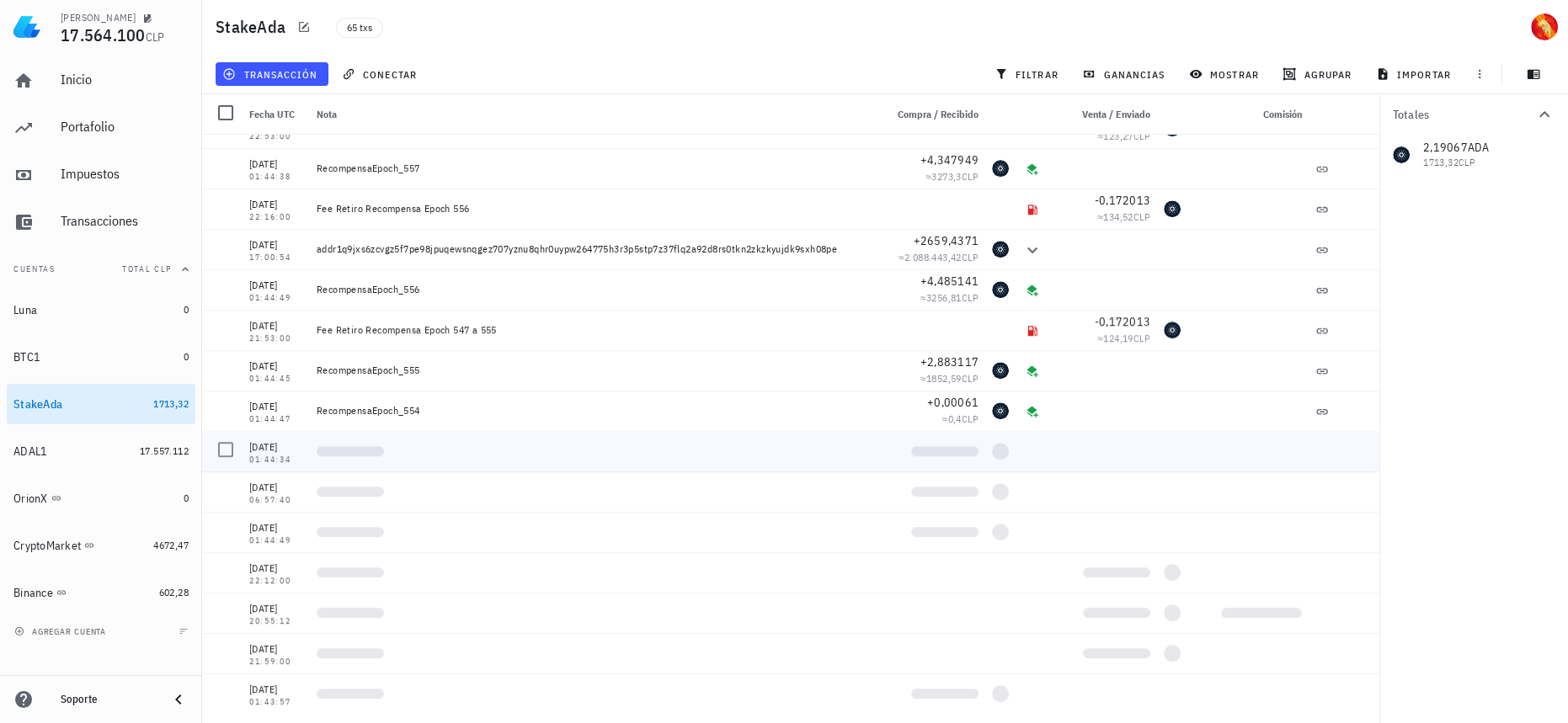
scroll to position [2051, 0]
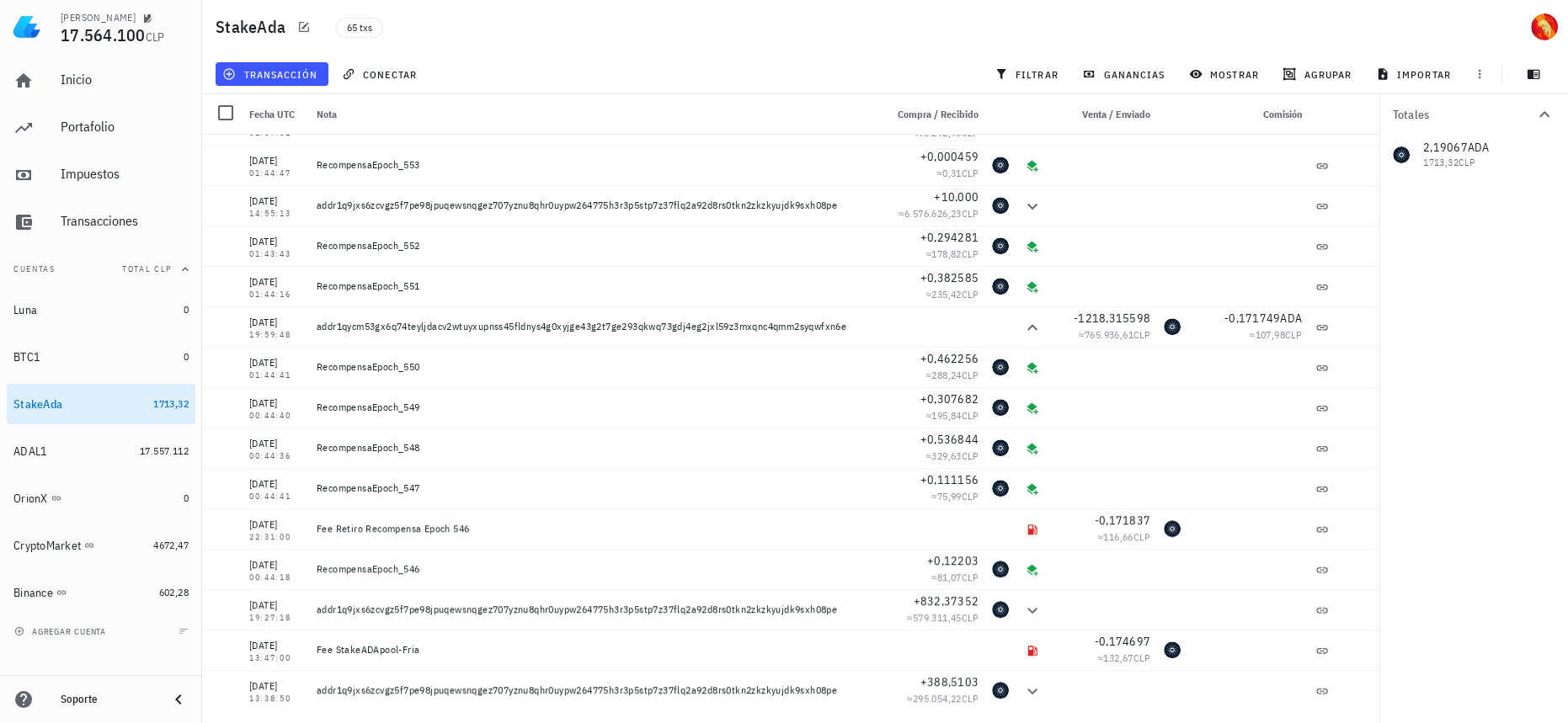
click at [1453, 145] on div "2,19067 ADA 1713,32 CLP" at bounding box center [1473, 155] width 189 height 40
click at [939, 594] on span "+832,37352" at bounding box center [946, 600] width 65 height 15
click at [936, 559] on span "+0,12203" at bounding box center [952, 560] width 51 height 15
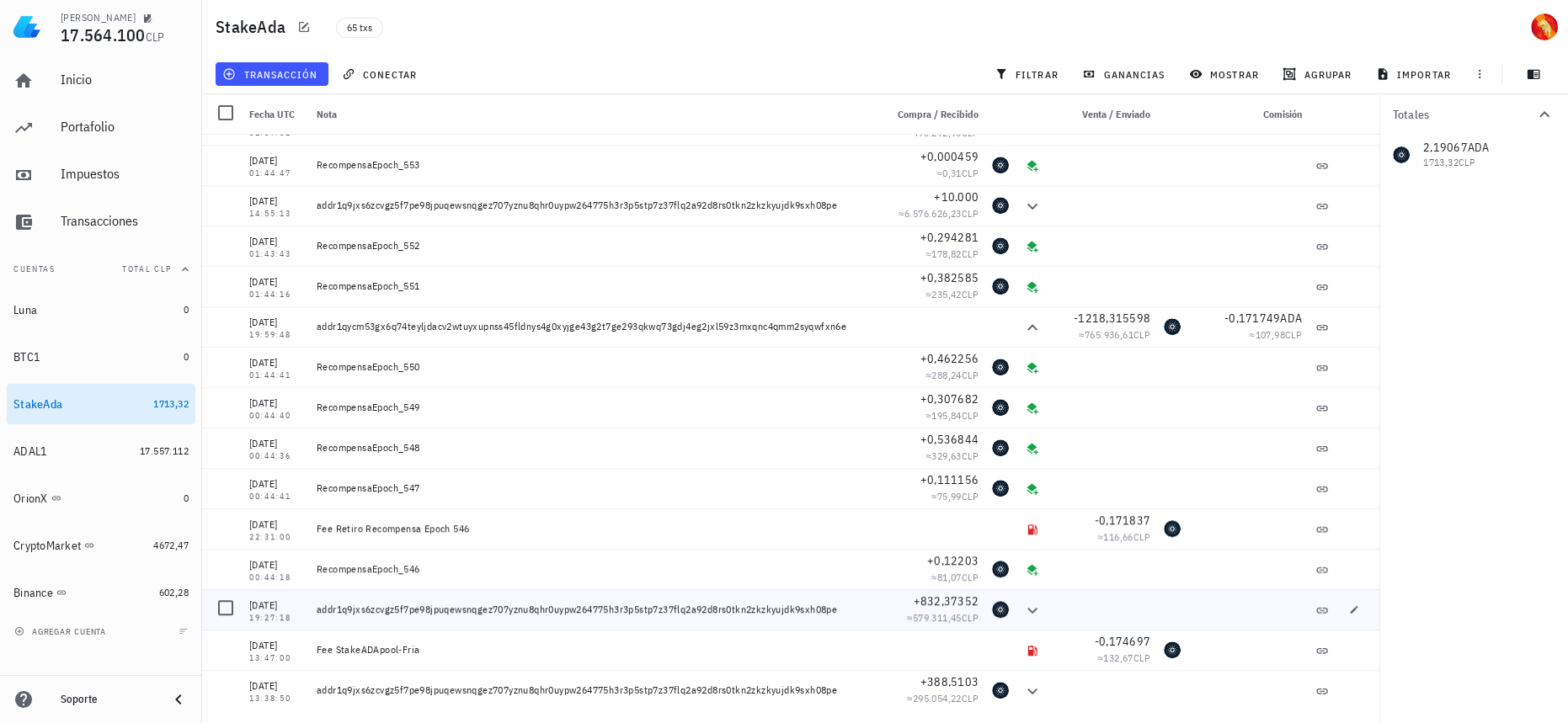
click at [939, 591] on div "+832,37352 ≈ 579.311,45 CLP" at bounding box center [932, 609] width 107 height 40
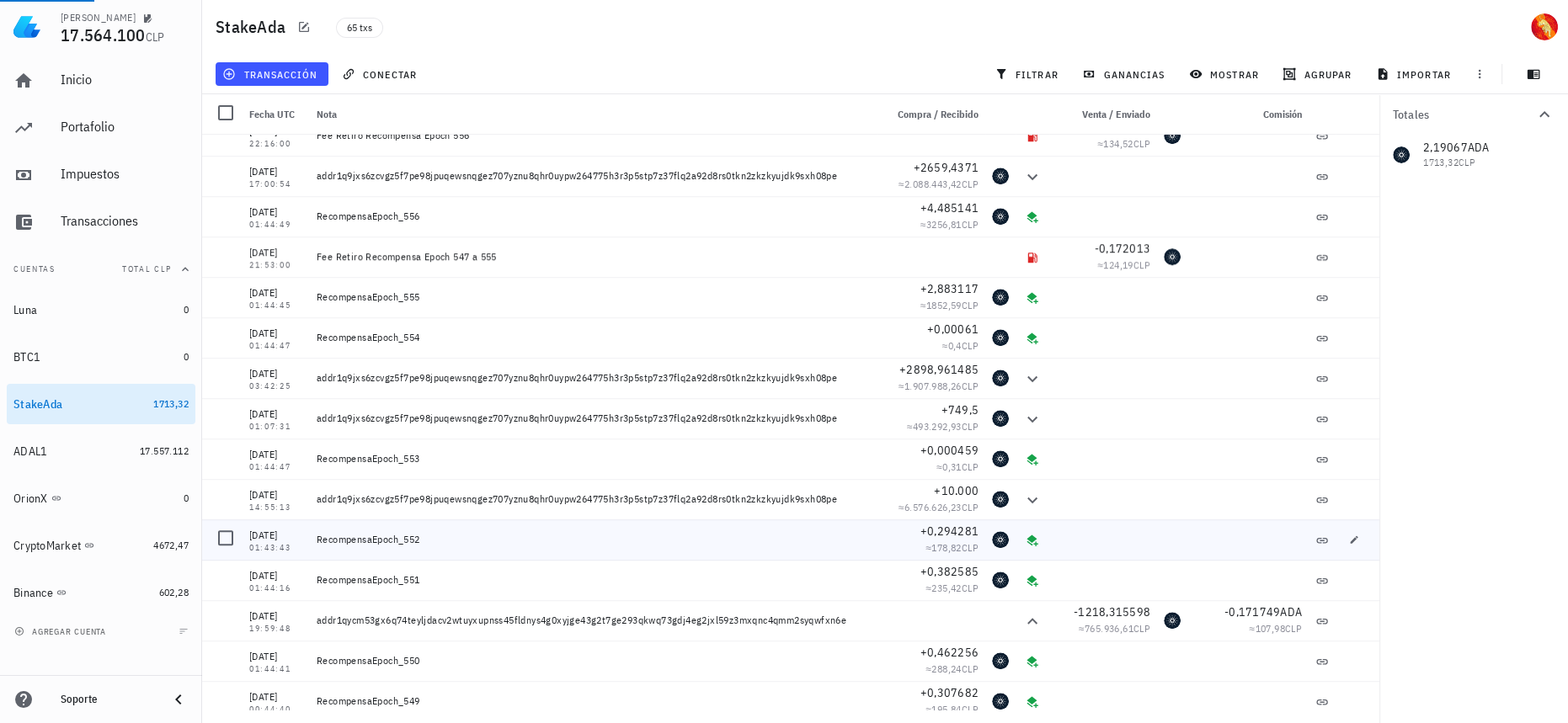
scroll to position [1746, 0]
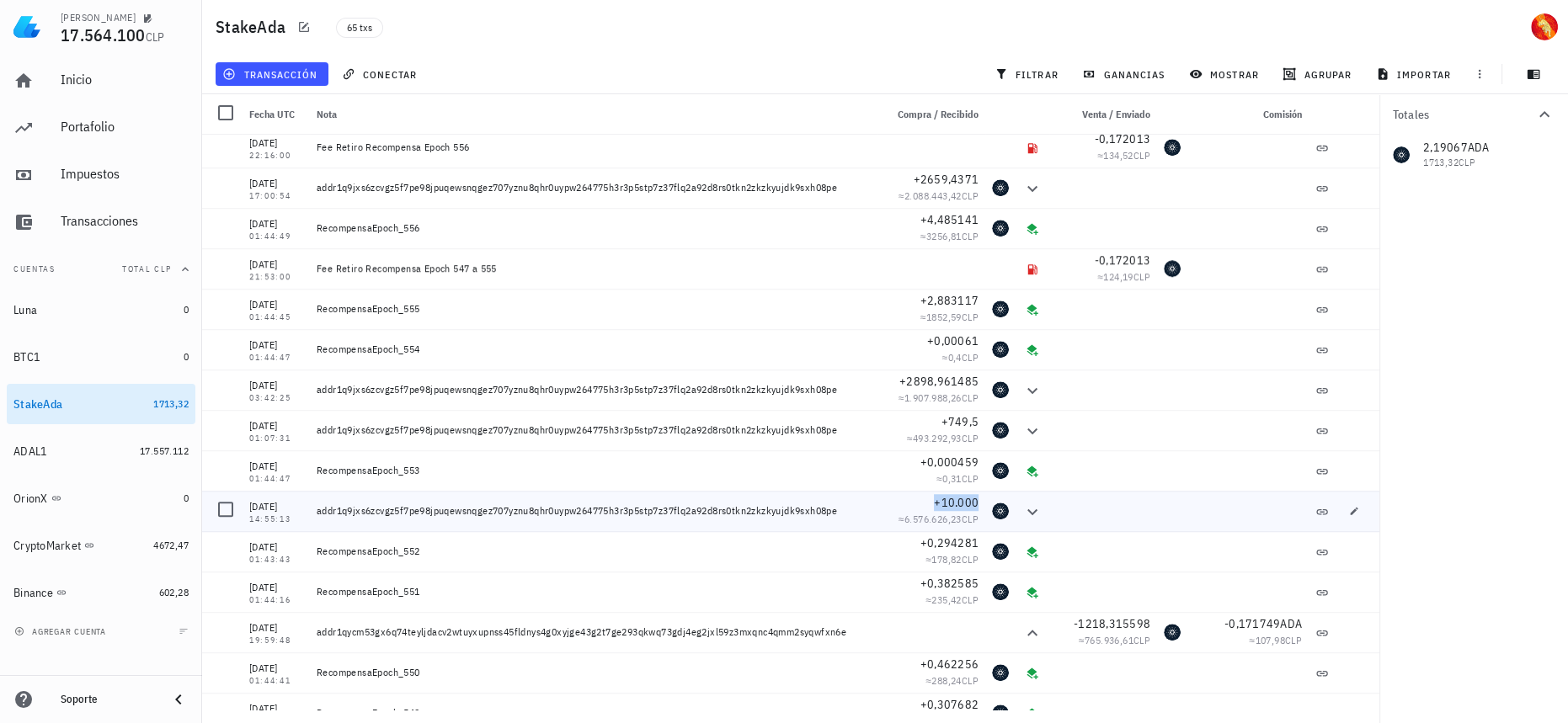
click at [948, 508] on span "+10.000" at bounding box center [957, 502] width 45 height 15
click at [950, 420] on span "+749,5" at bounding box center [960, 421] width 38 height 15
click at [940, 379] on span "+2898,961485" at bounding box center [939, 381] width 79 height 15
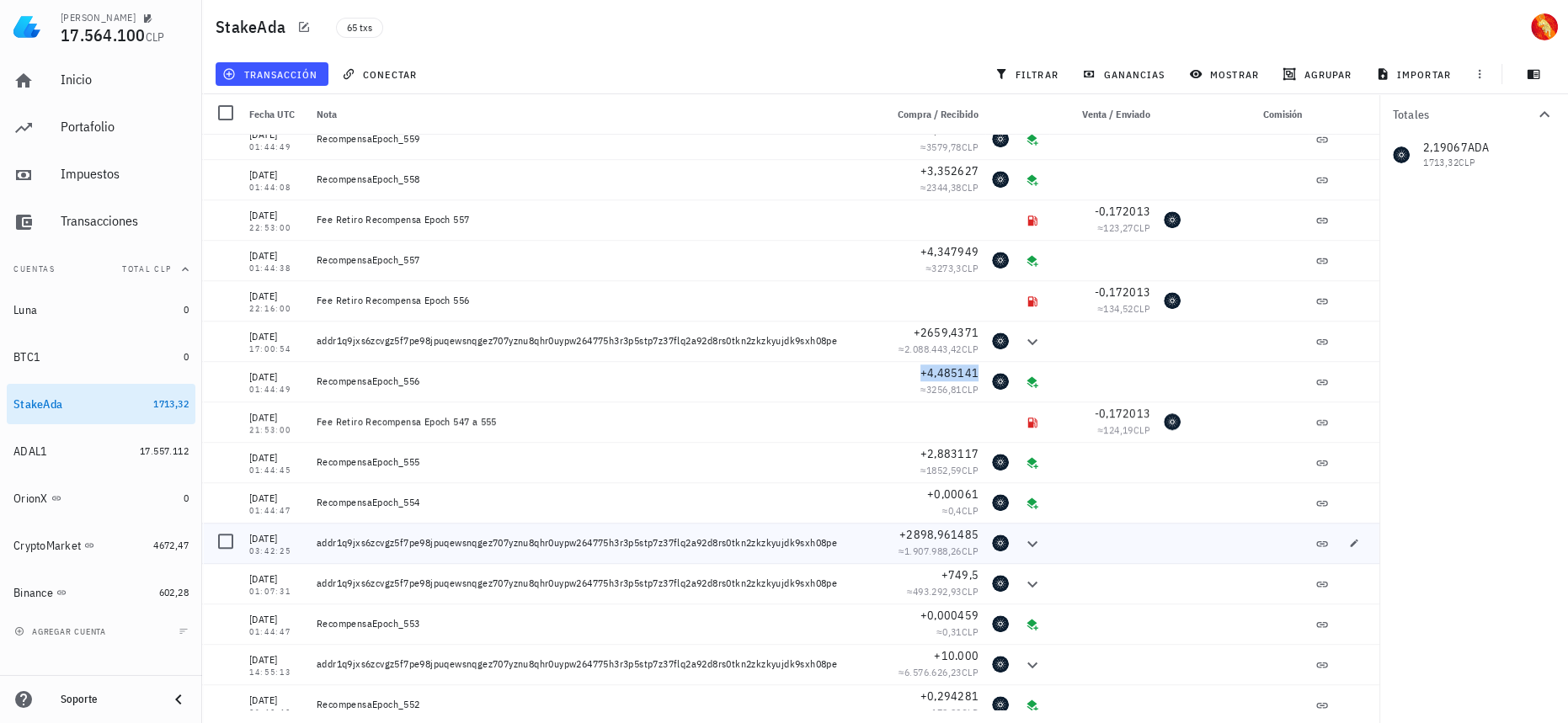
scroll to position [1516, 0]
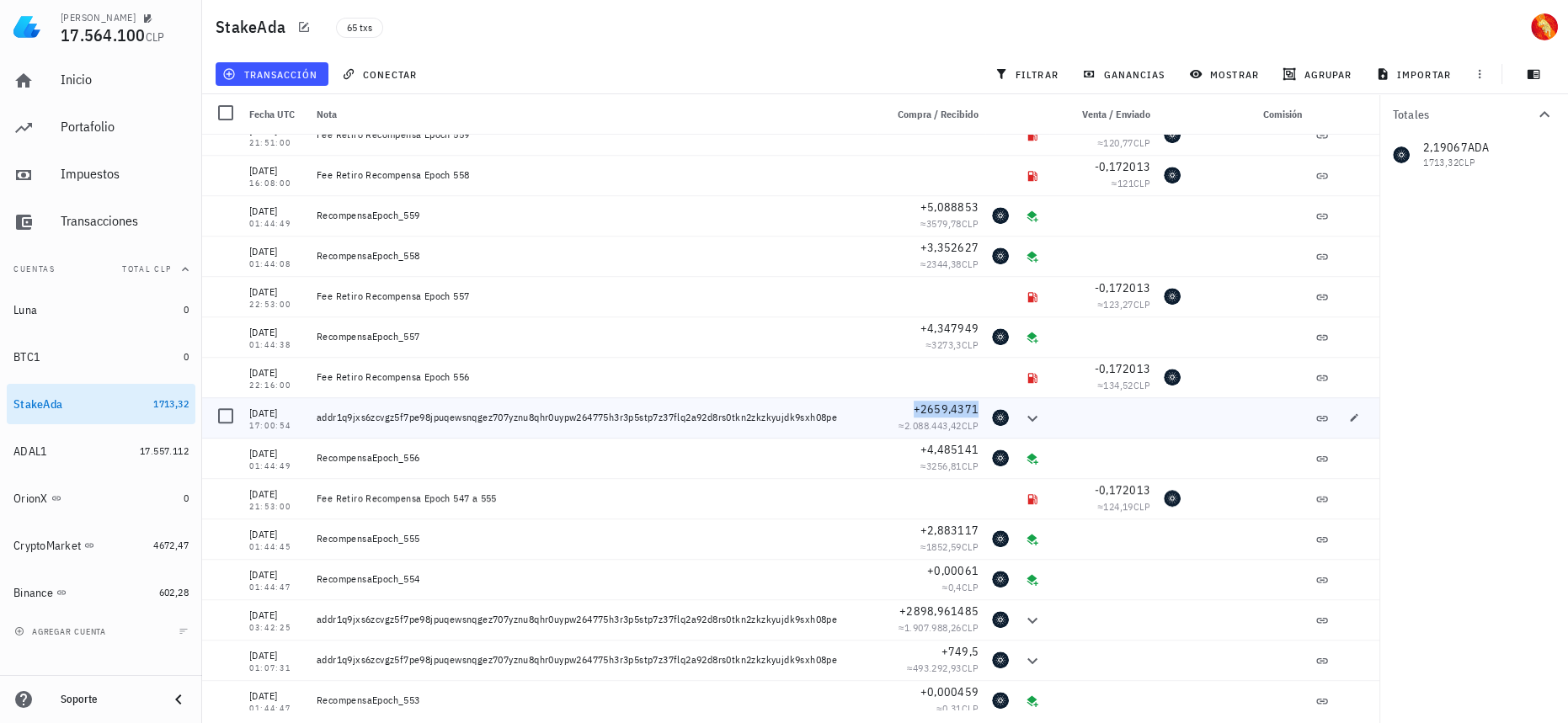
click at [950, 406] on span "+2659,4371" at bounding box center [946, 409] width 65 height 15
click at [943, 329] on span "+4,347949" at bounding box center [950, 328] width 58 height 15
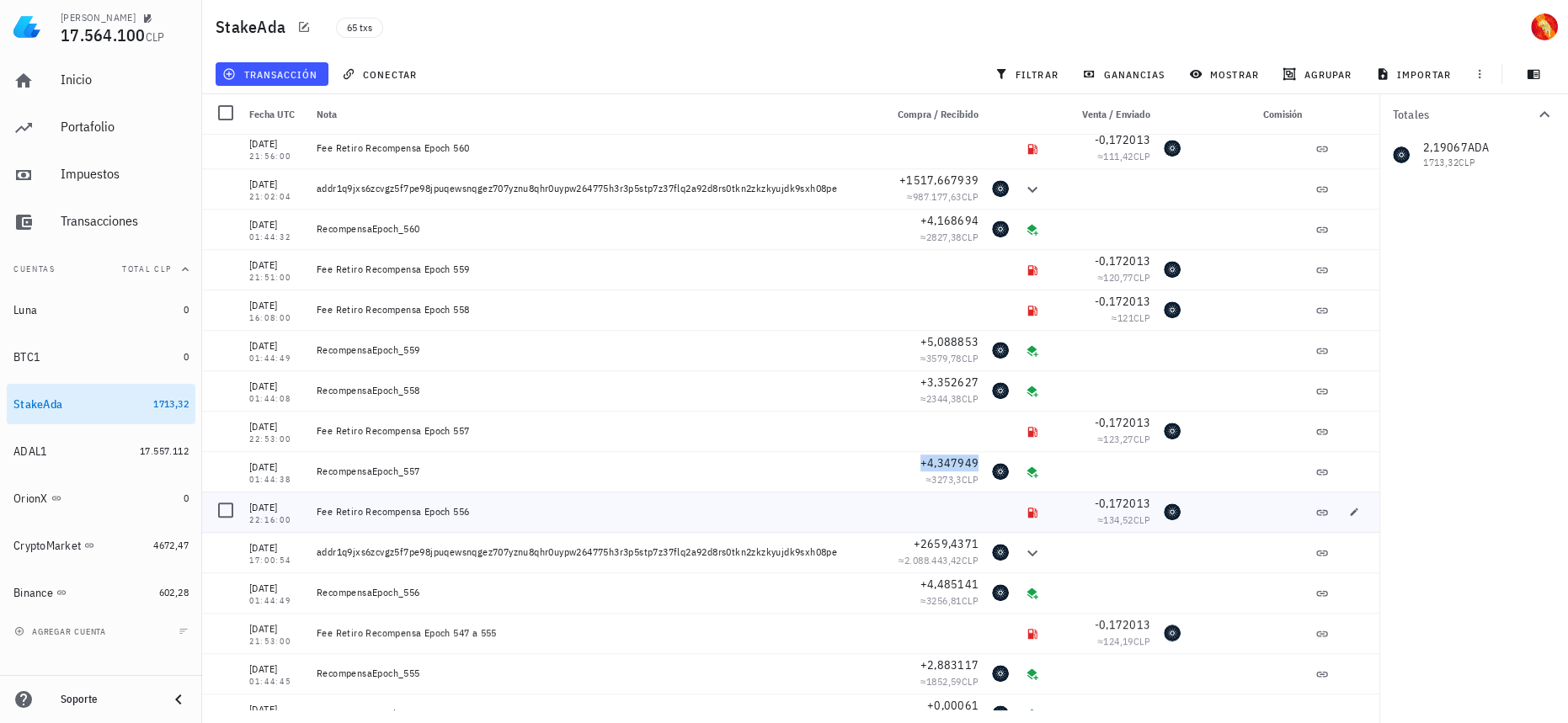
scroll to position [1363, 0]
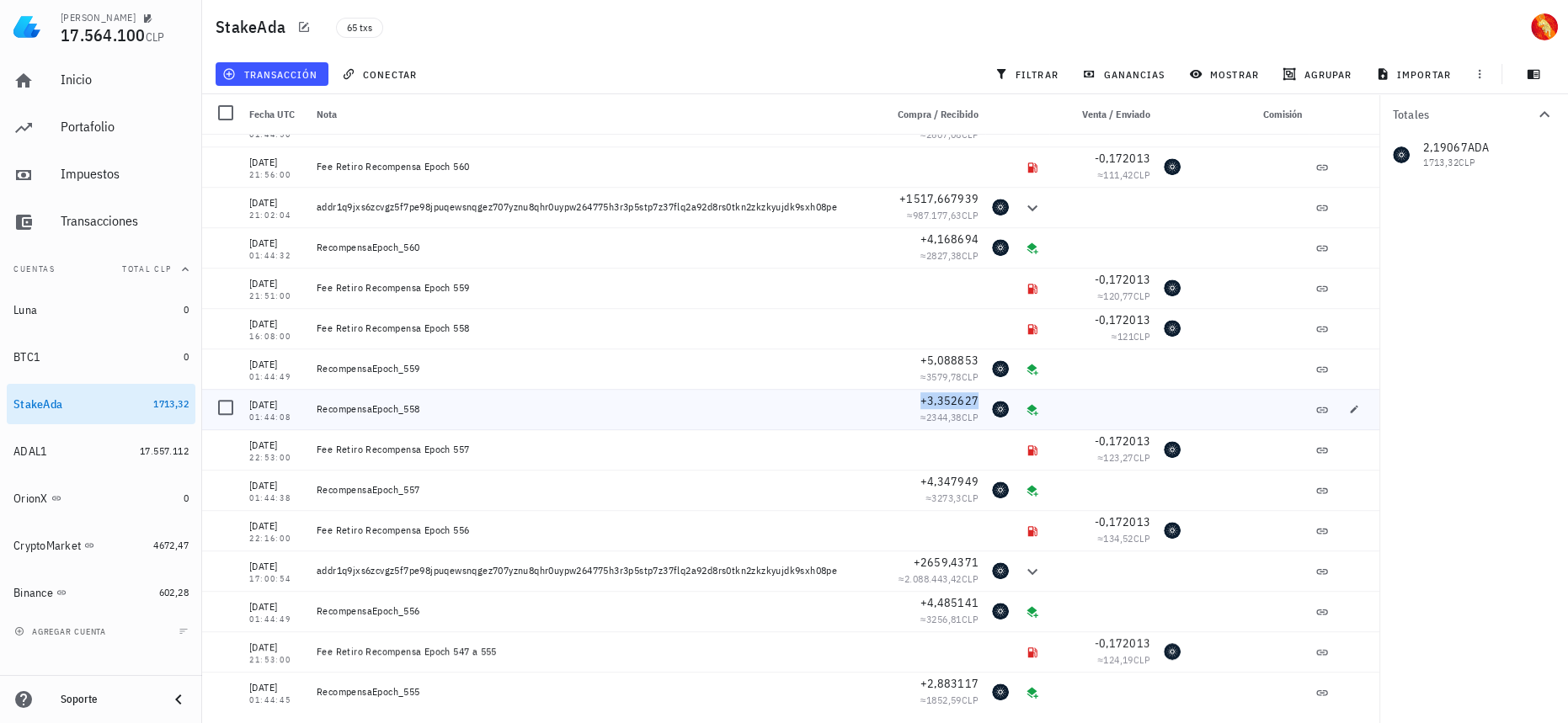
click at [957, 399] on span "+3,352627" at bounding box center [950, 400] width 58 height 15
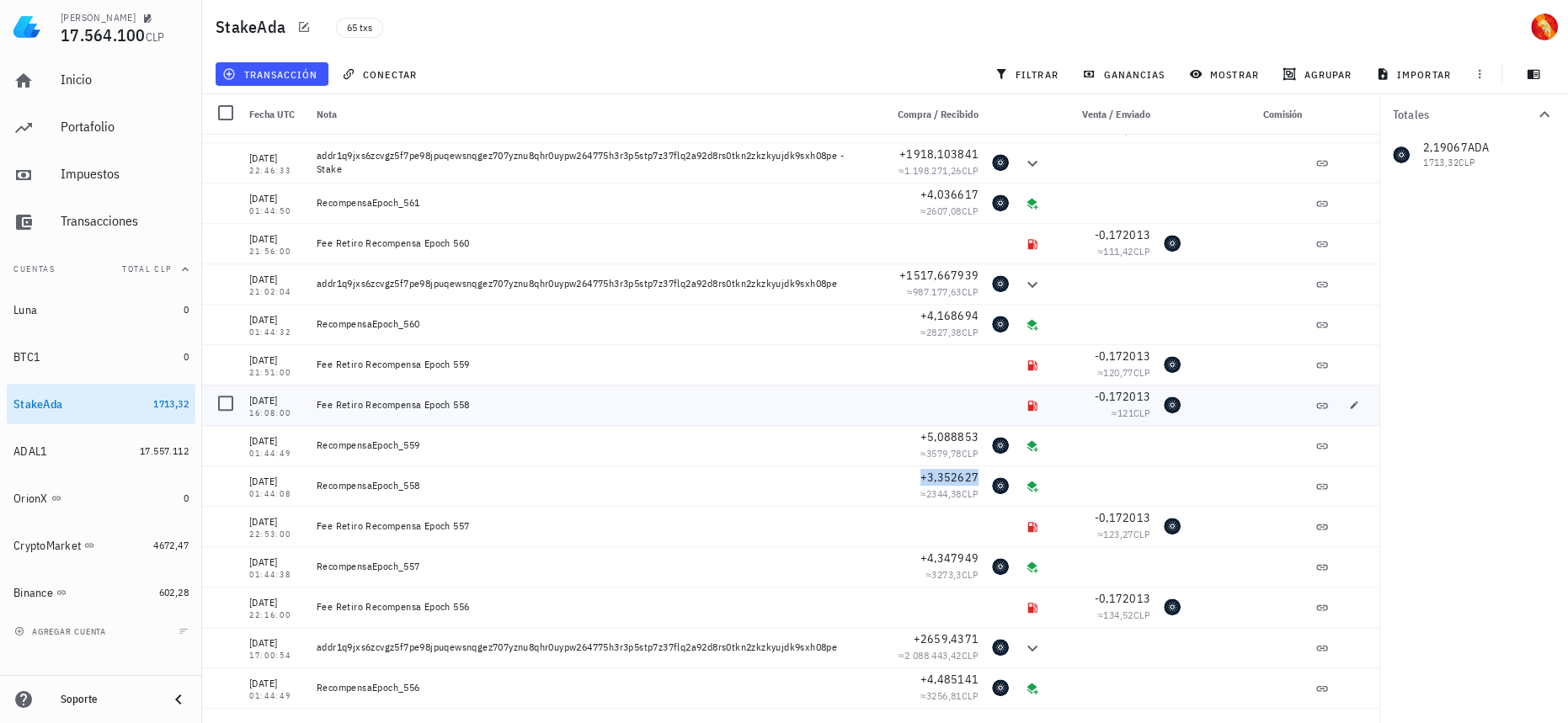
scroll to position [1209, 0]
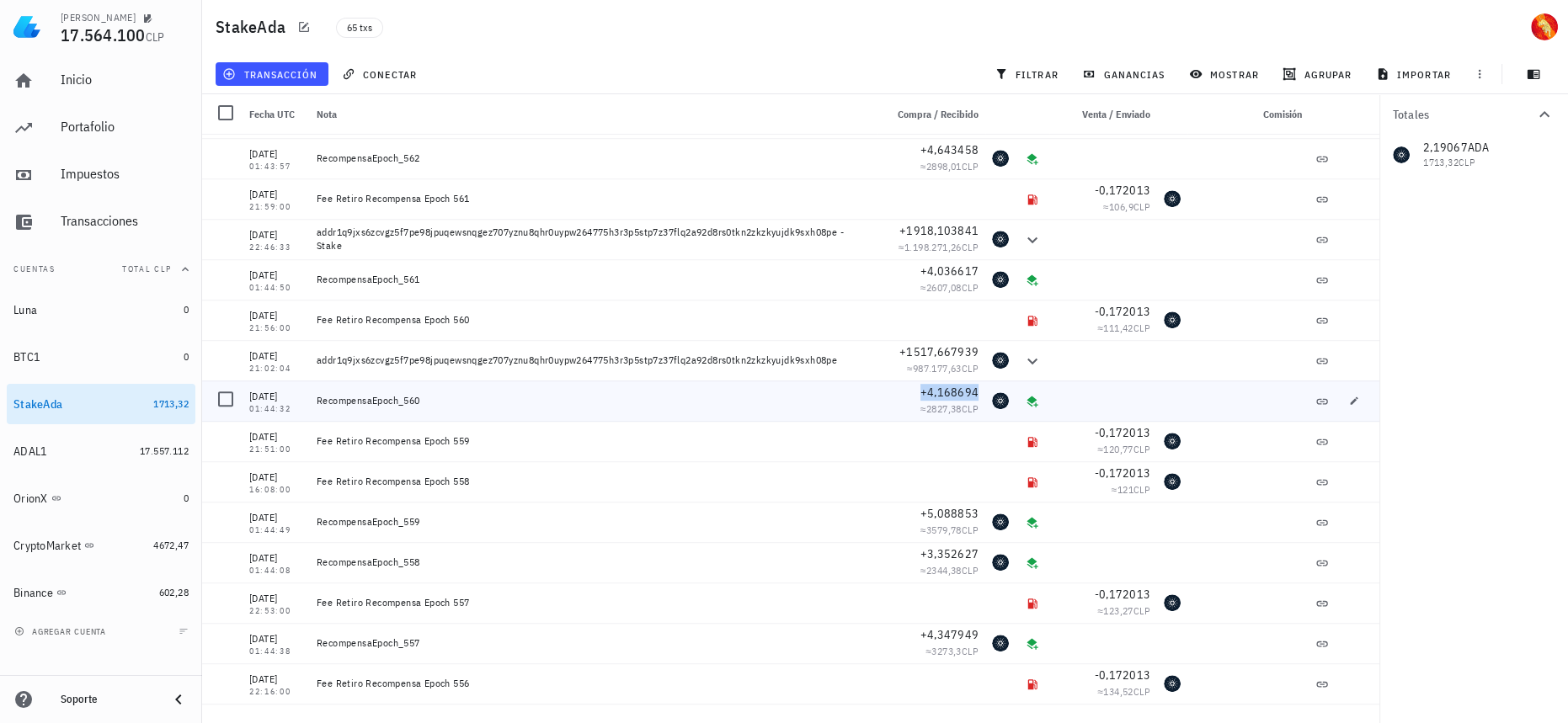
click at [956, 396] on span "+4,168694" at bounding box center [950, 392] width 58 height 15
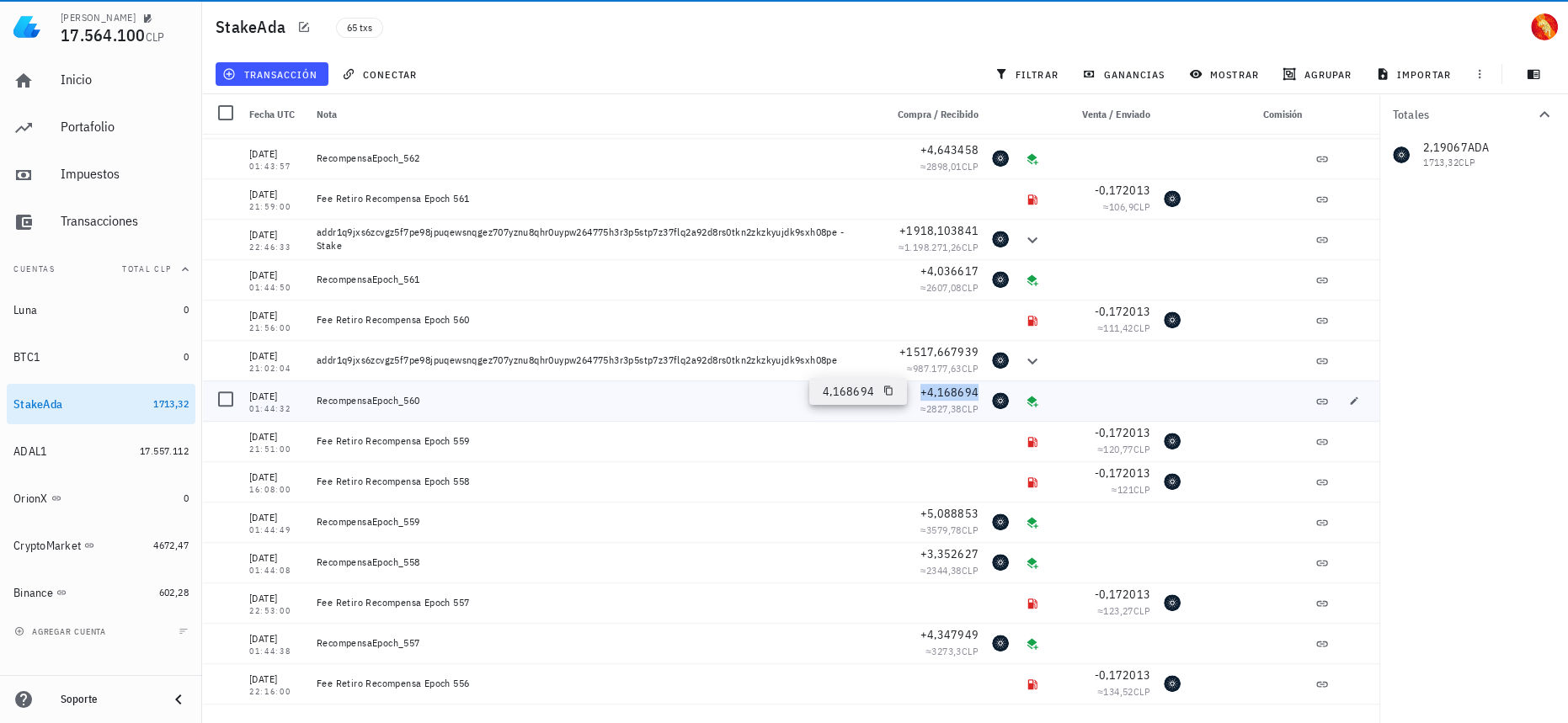
click at [956, 396] on span "+4,168694" at bounding box center [950, 392] width 58 height 15
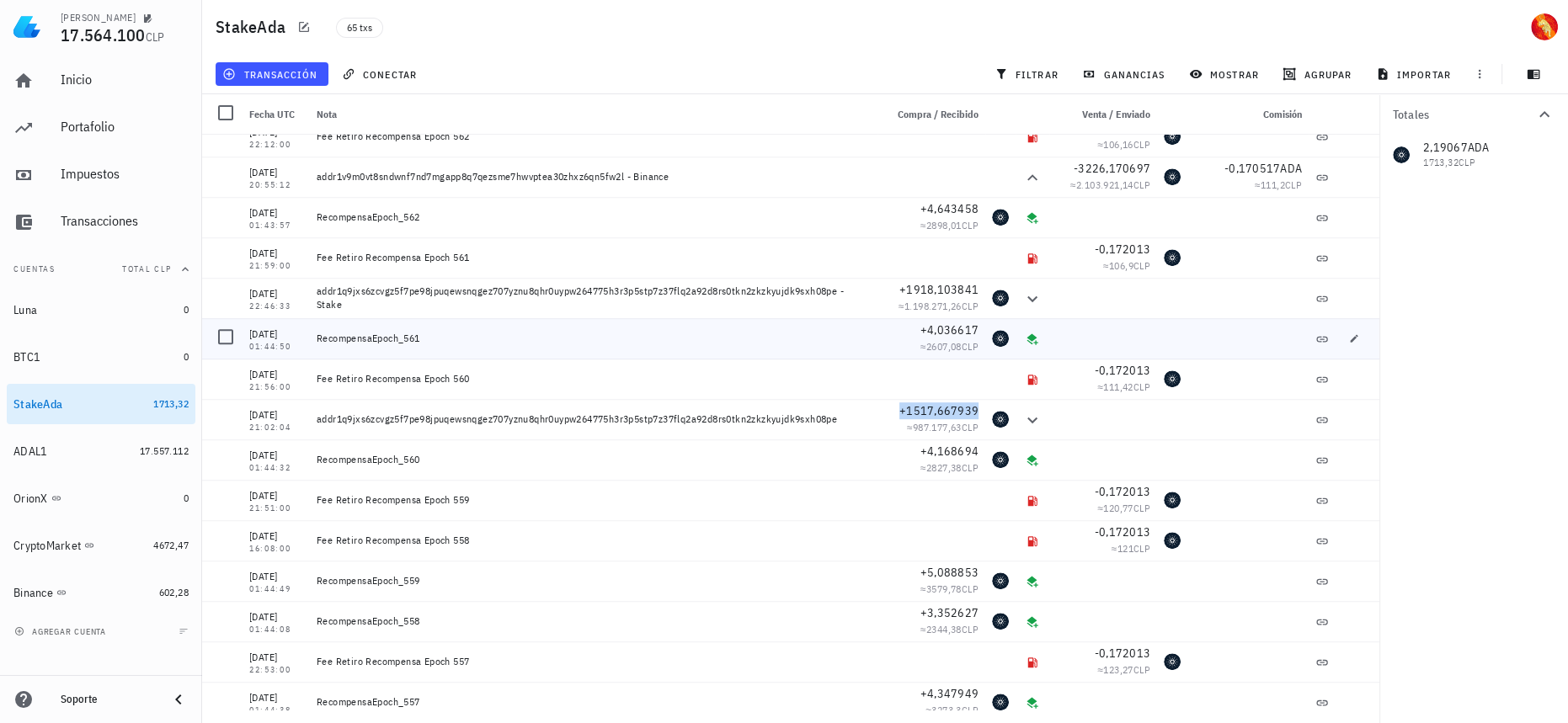
scroll to position [1133, 0]
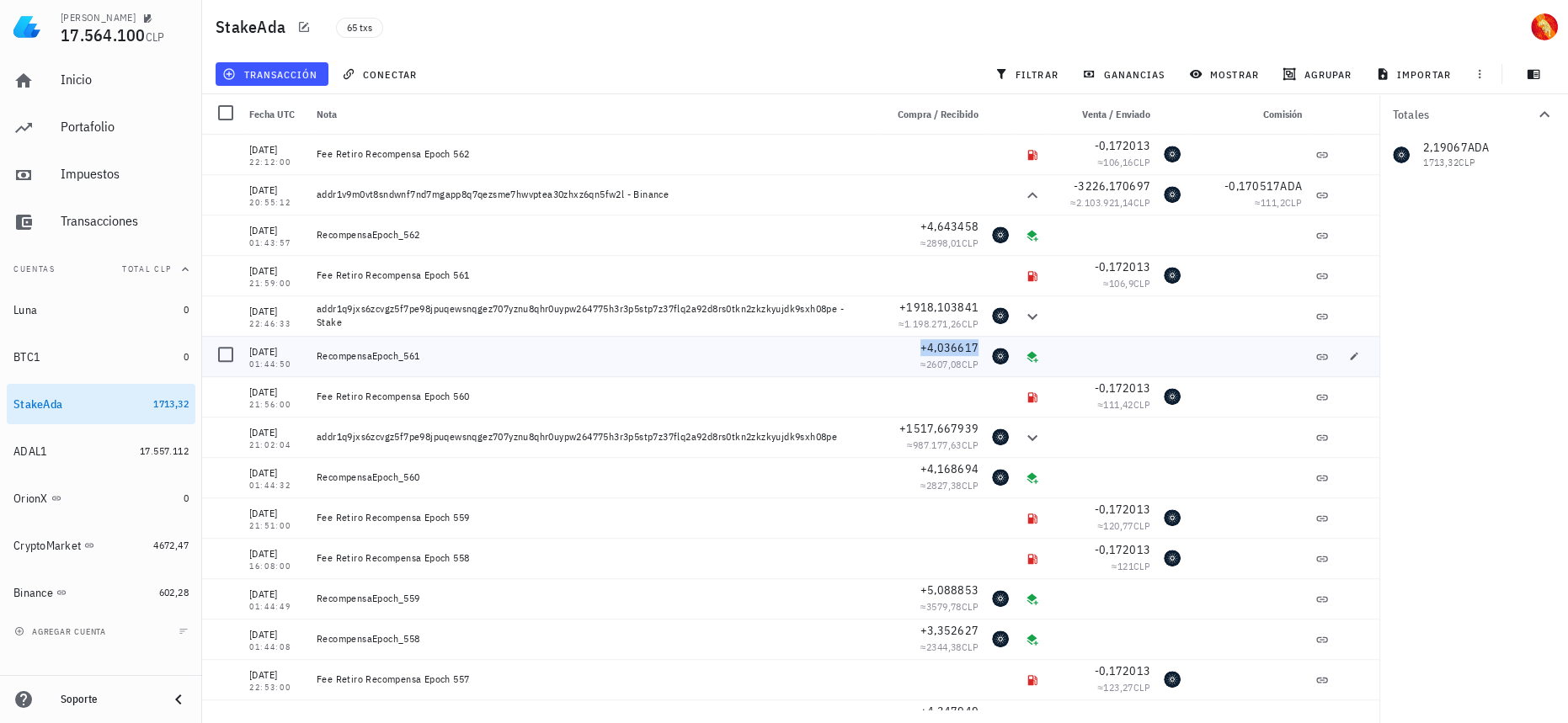
click at [940, 346] on span "+4,036617" at bounding box center [950, 347] width 58 height 15
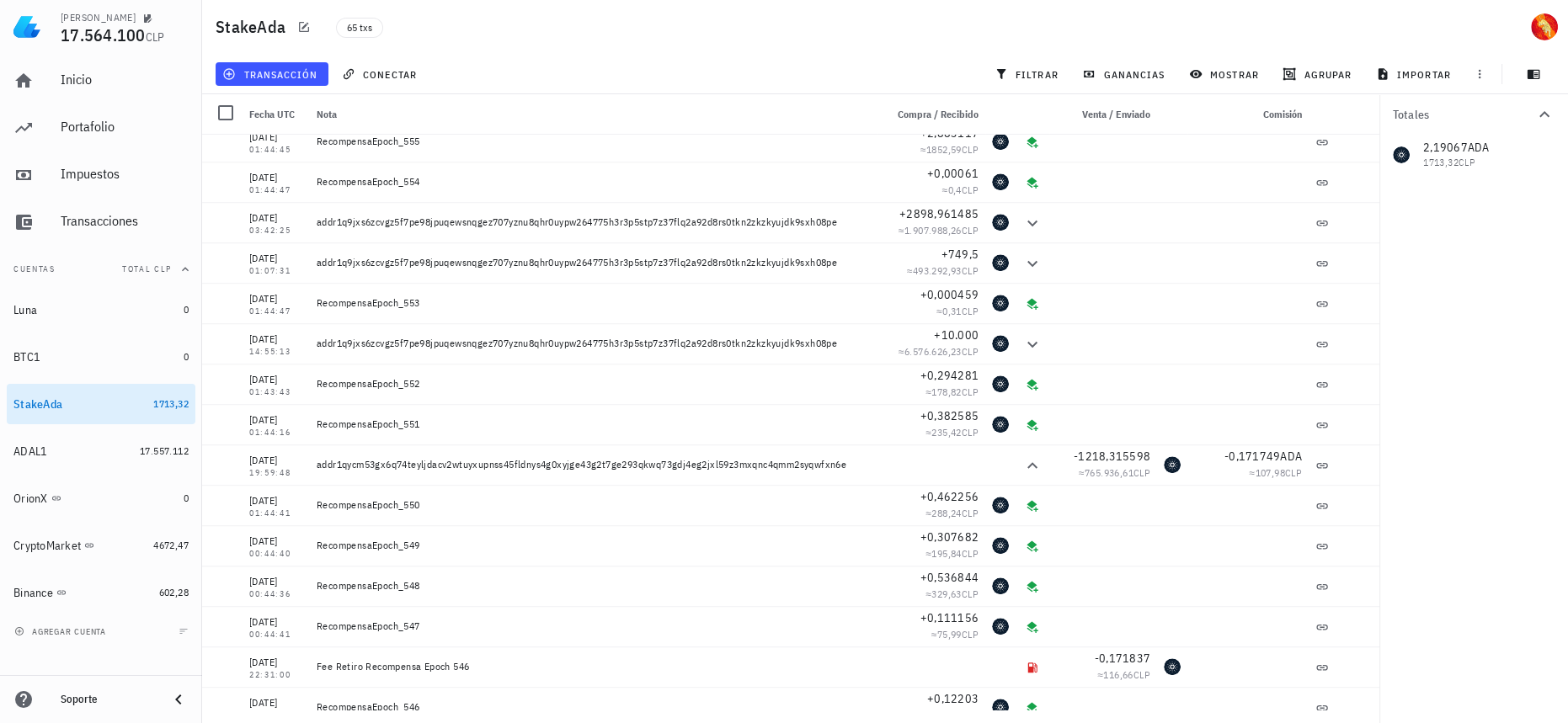
scroll to position [2051, 0]
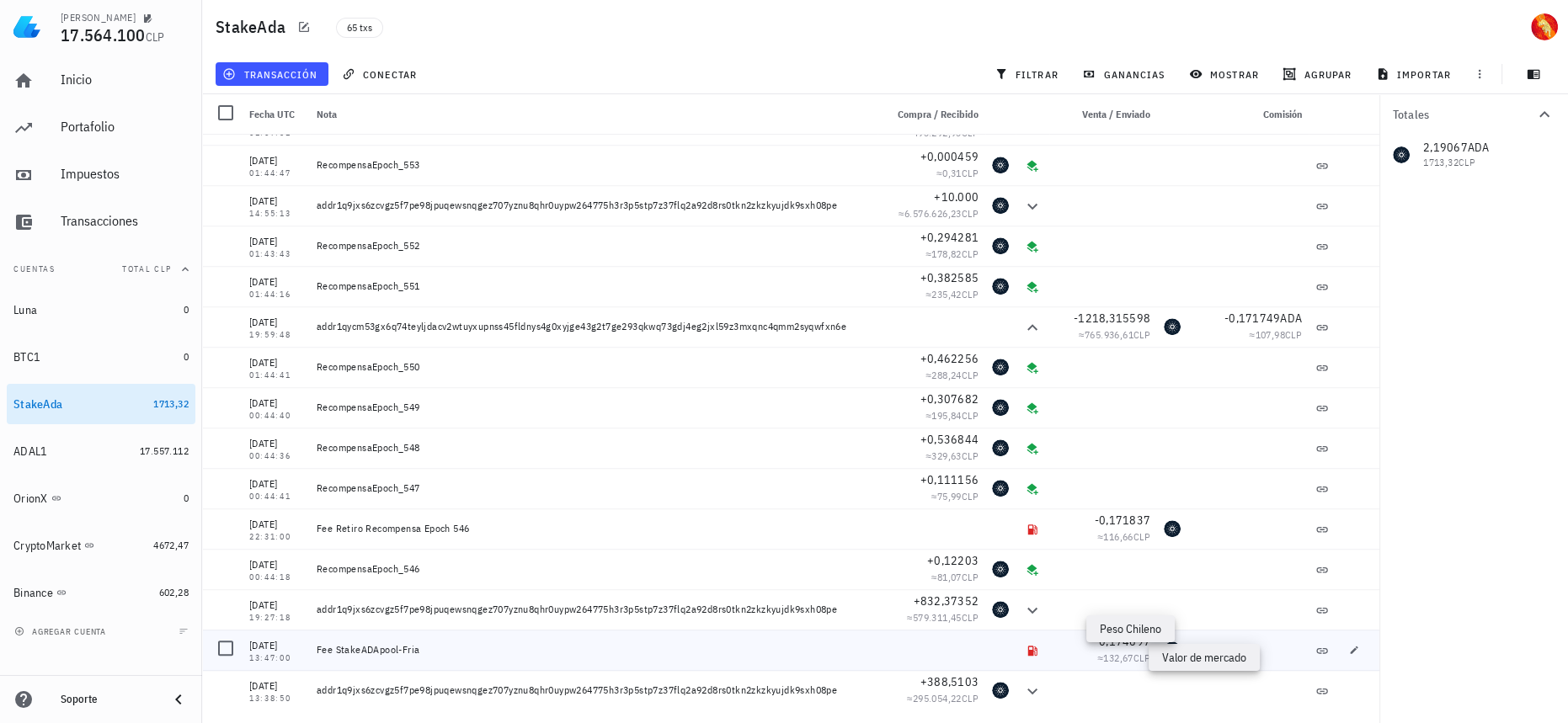
click at [1134, 656] on span "CLP" at bounding box center [1142, 658] width 17 height 13
click at [1423, 73] on span "importar" at bounding box center [1415, 73] width 72 height 13
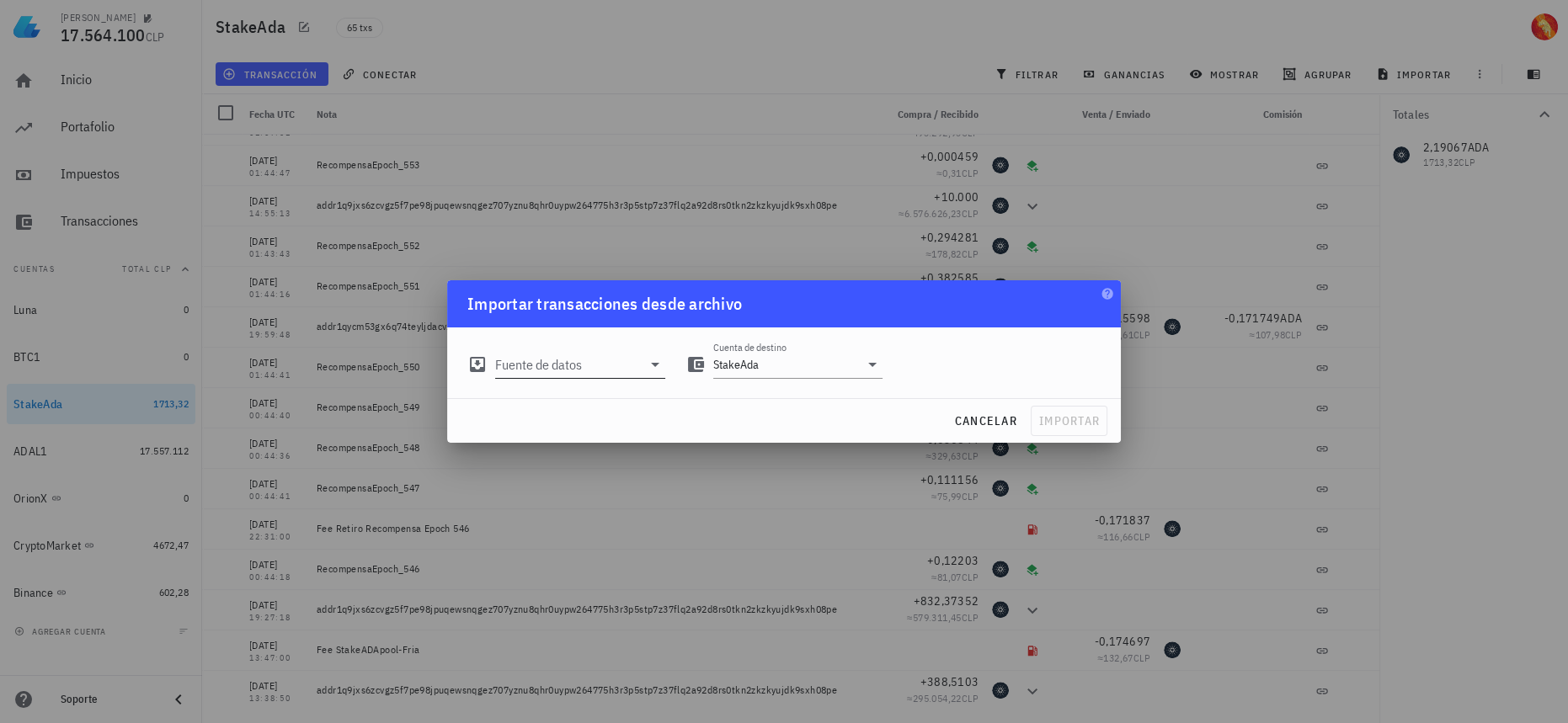
click at [647, 362] on icon at bounding box center [655, 364] width 21 height 21
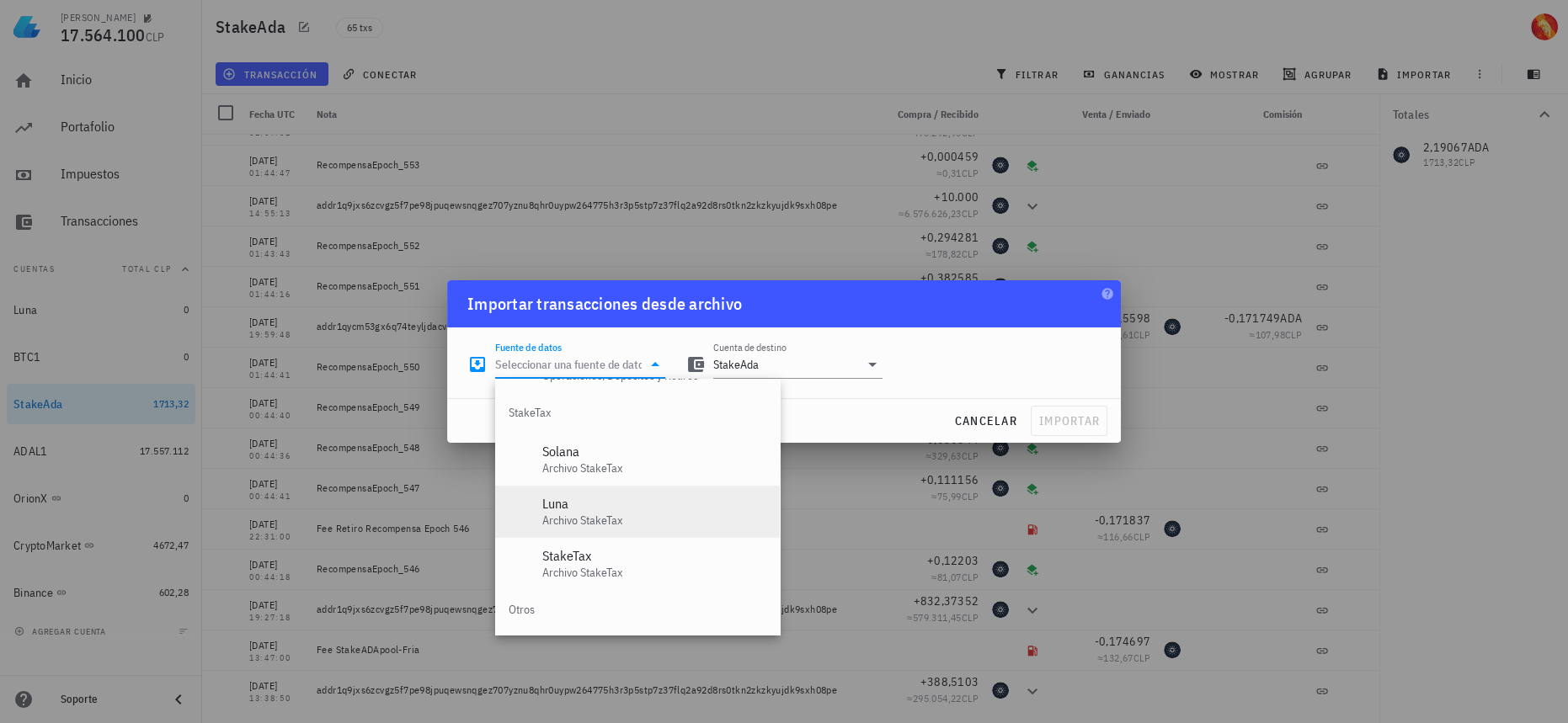
scroll to position [702, 0]
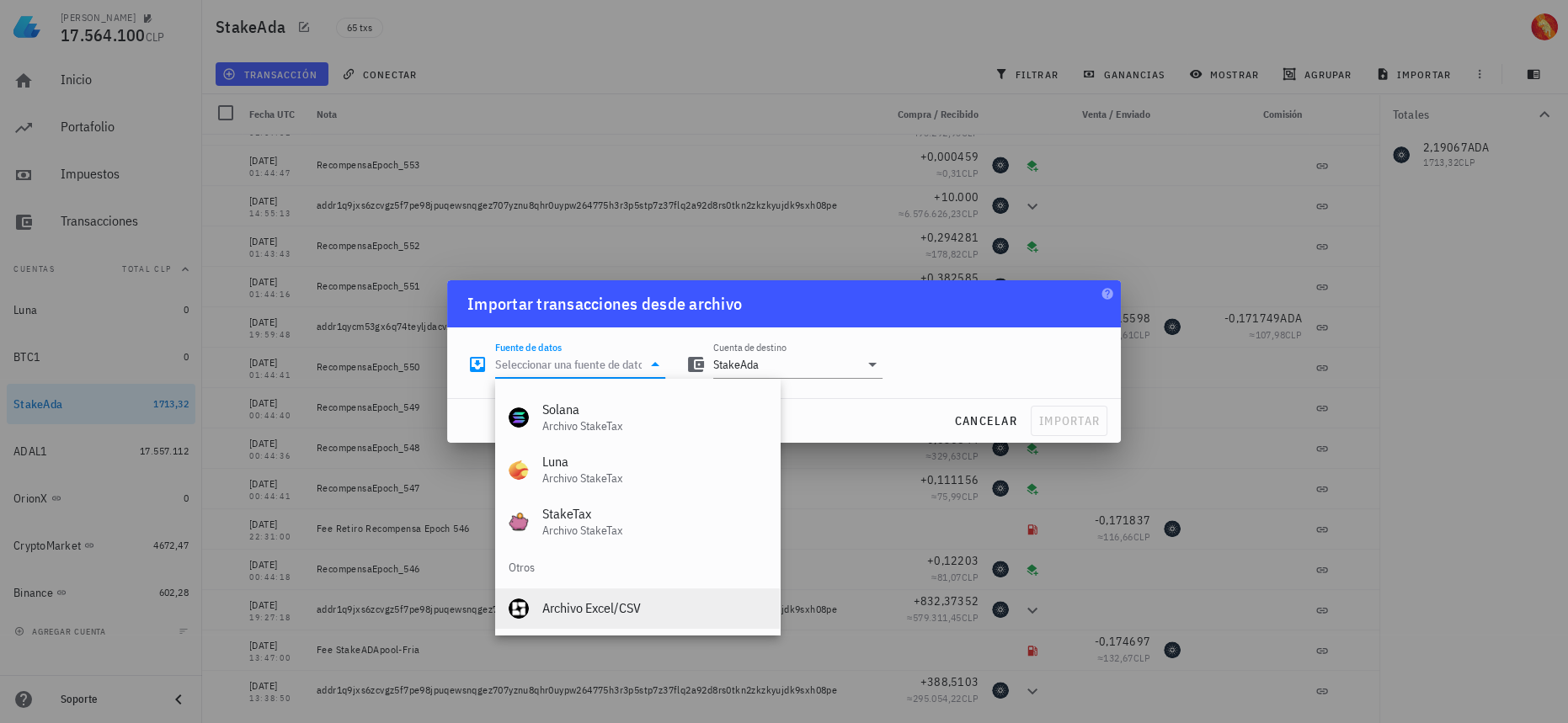
click at [623, 605] on div "Archivo Excel/CSV" at bounding box center [654, 608] width 224 height 16
type input "Archivo Excel/CSV"
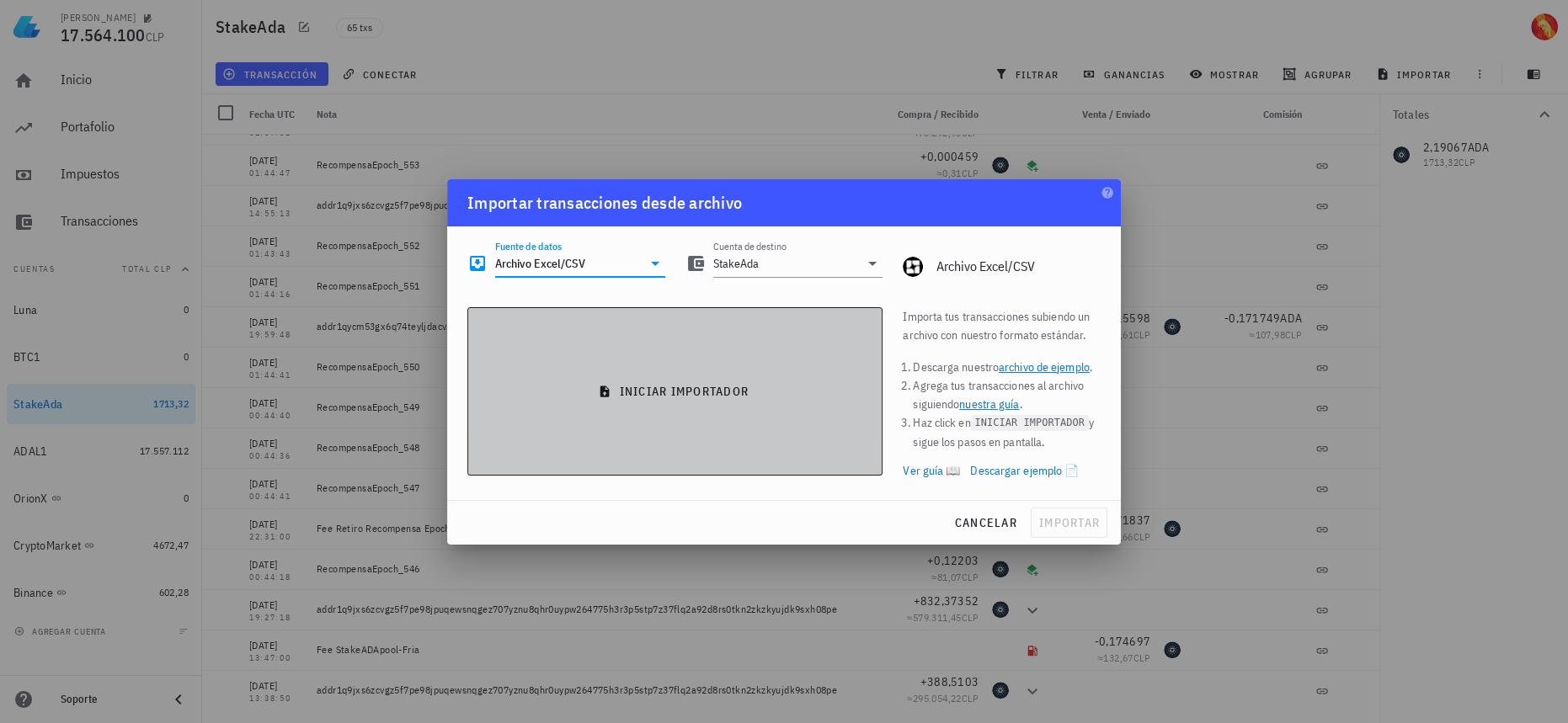
click at [821, 422] on button "iniciar importador" at bounding box center [675, 391] width 415 height 168
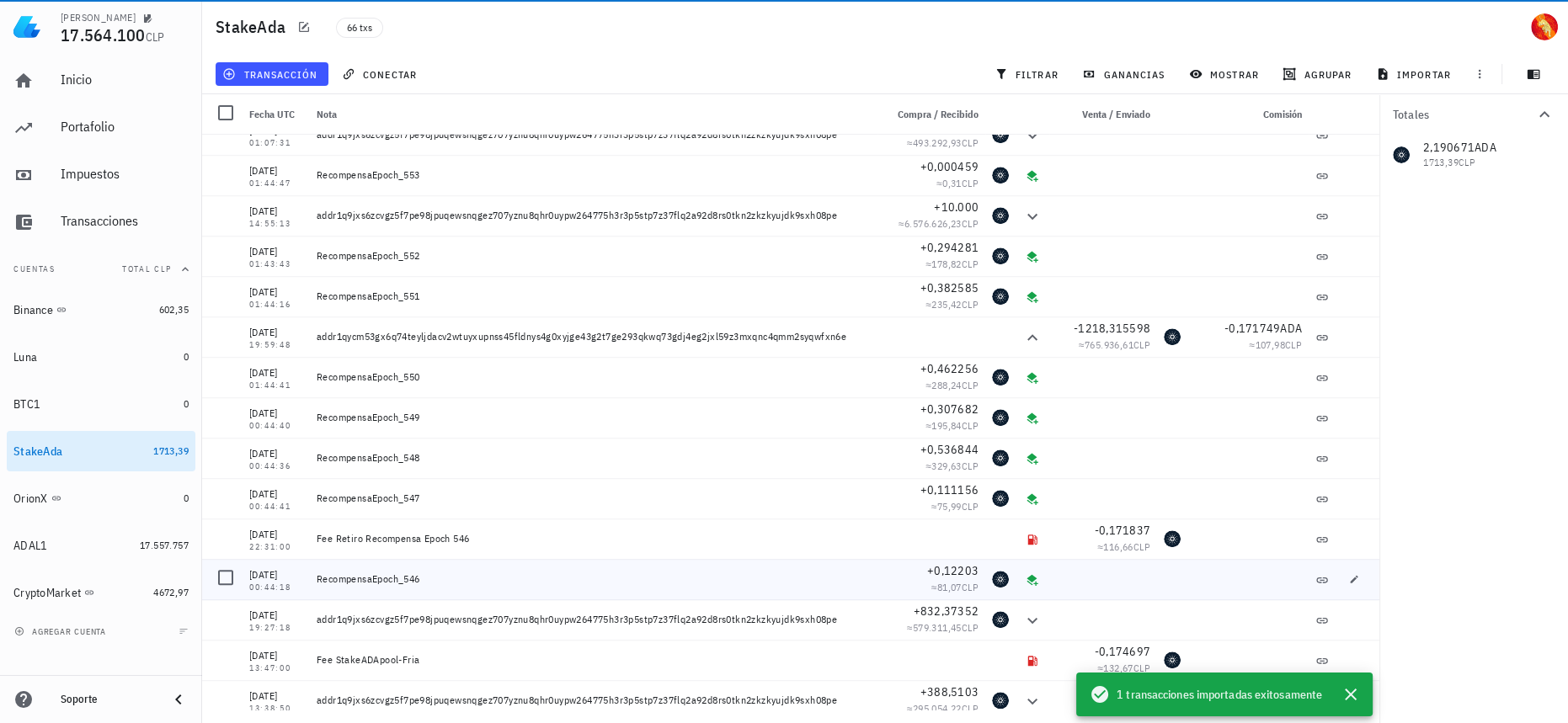
scroll to position [2093, 0]
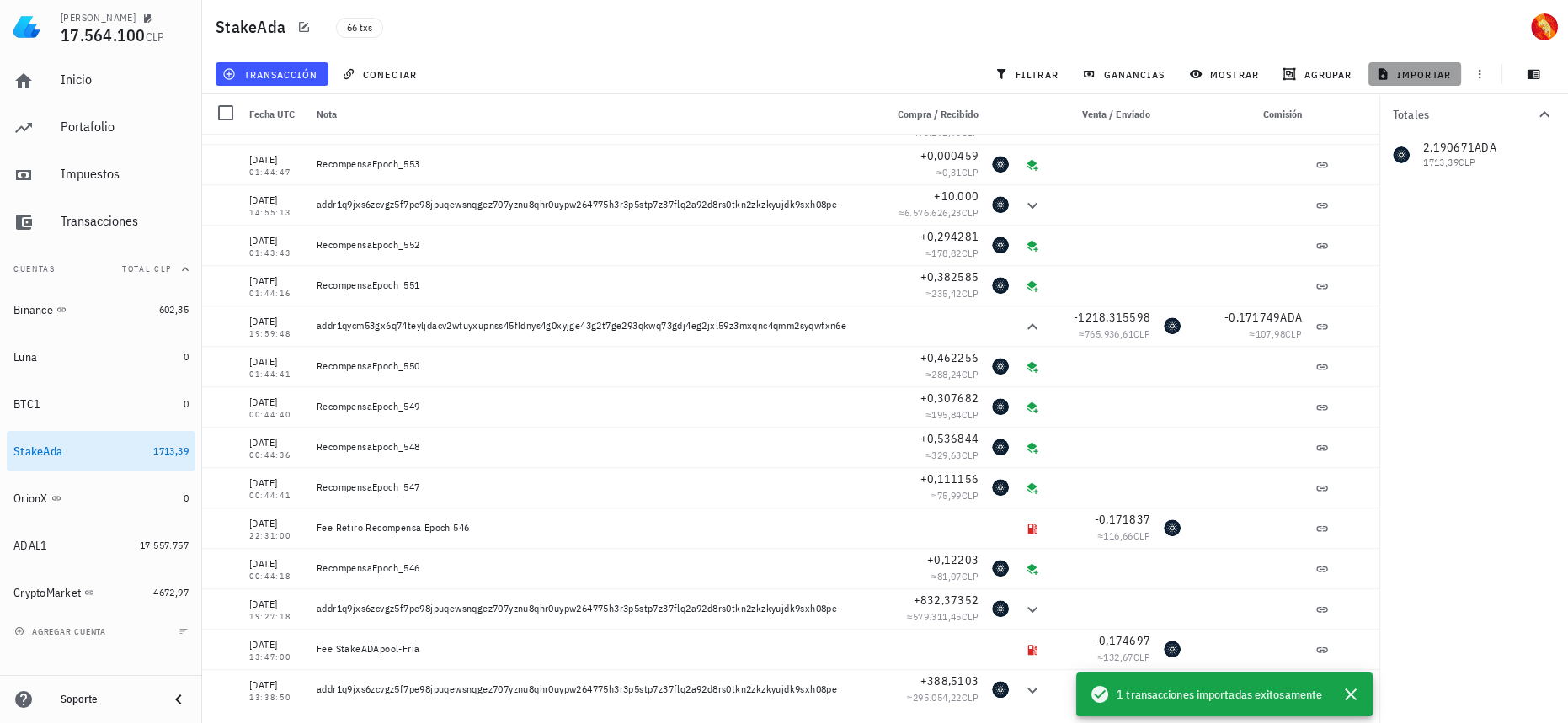
click at [1410, 79] on span "importar" at bounding box center [1415, 73] width 72 height 13
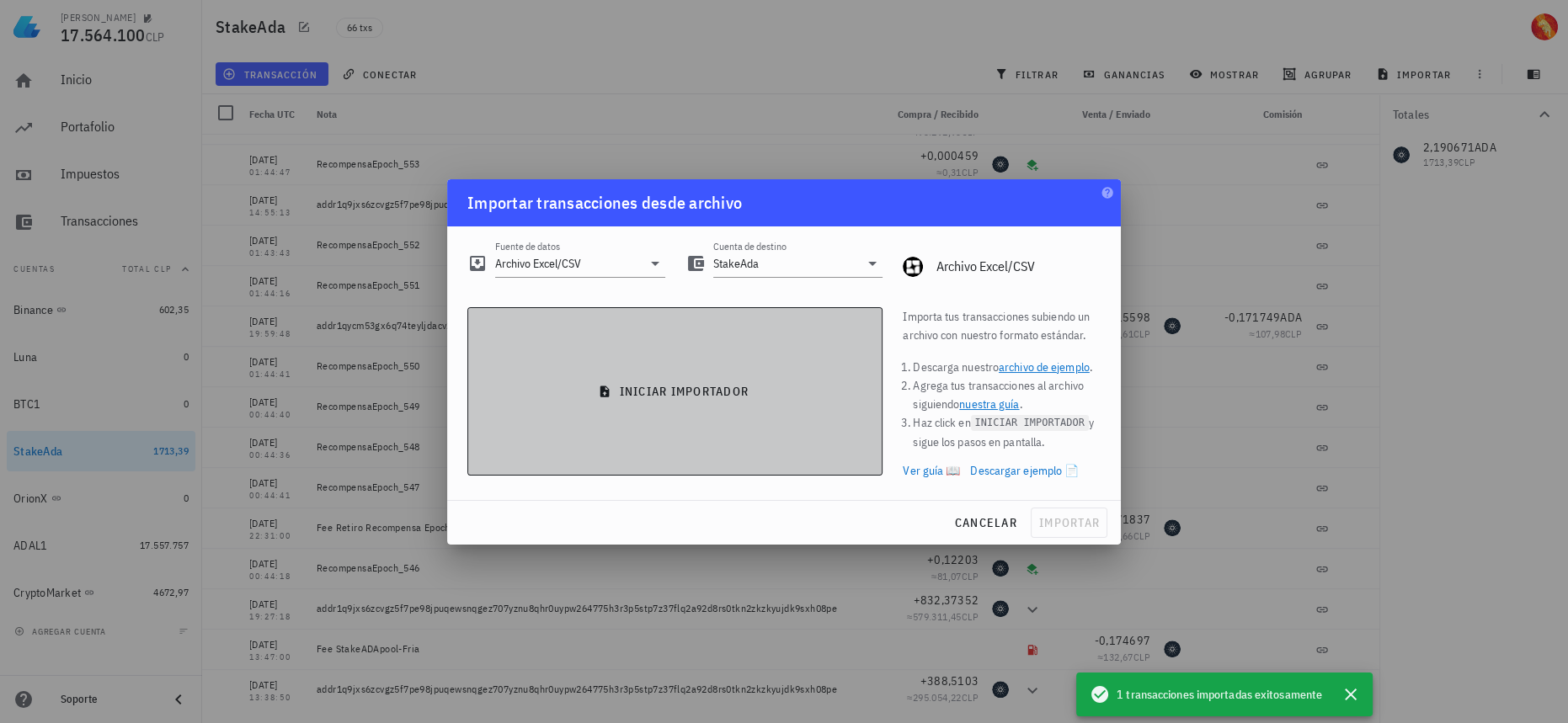
click at [635, 362] on button "iniciar importador" at bounding box center [675, 391] width 415 height 168
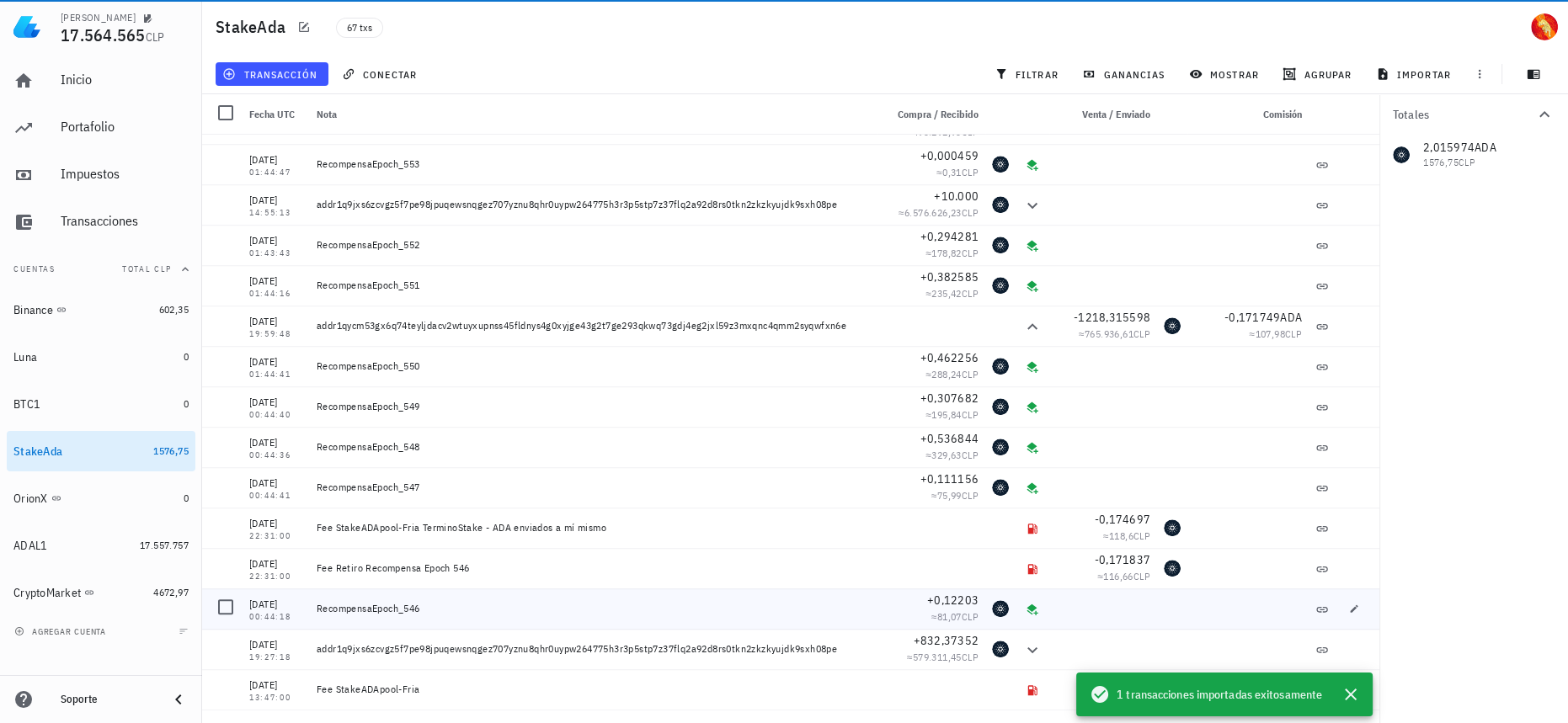
scroll to position [2132, 0]
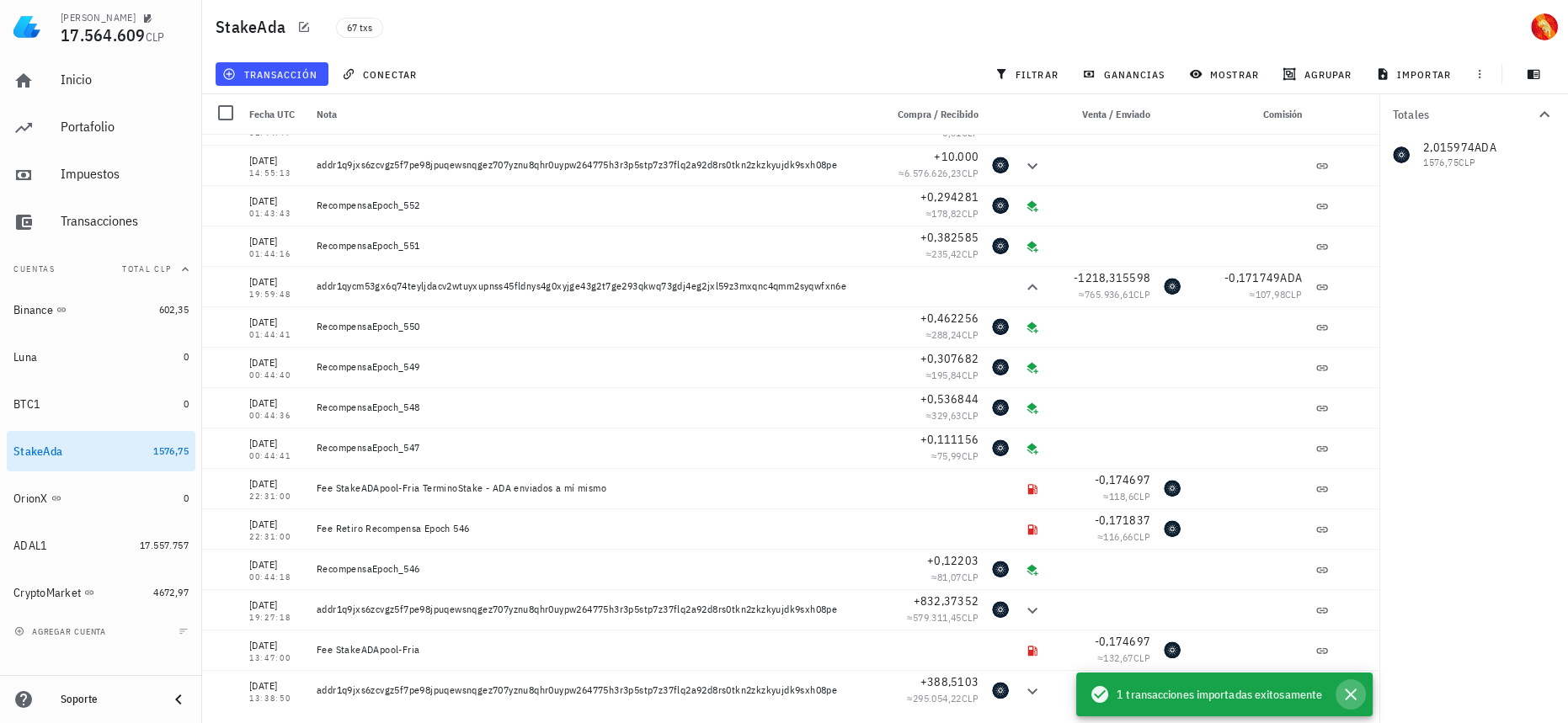
click at [1352, 687] on icon "button" at bounding box center [1351, 694] width 21 height 21
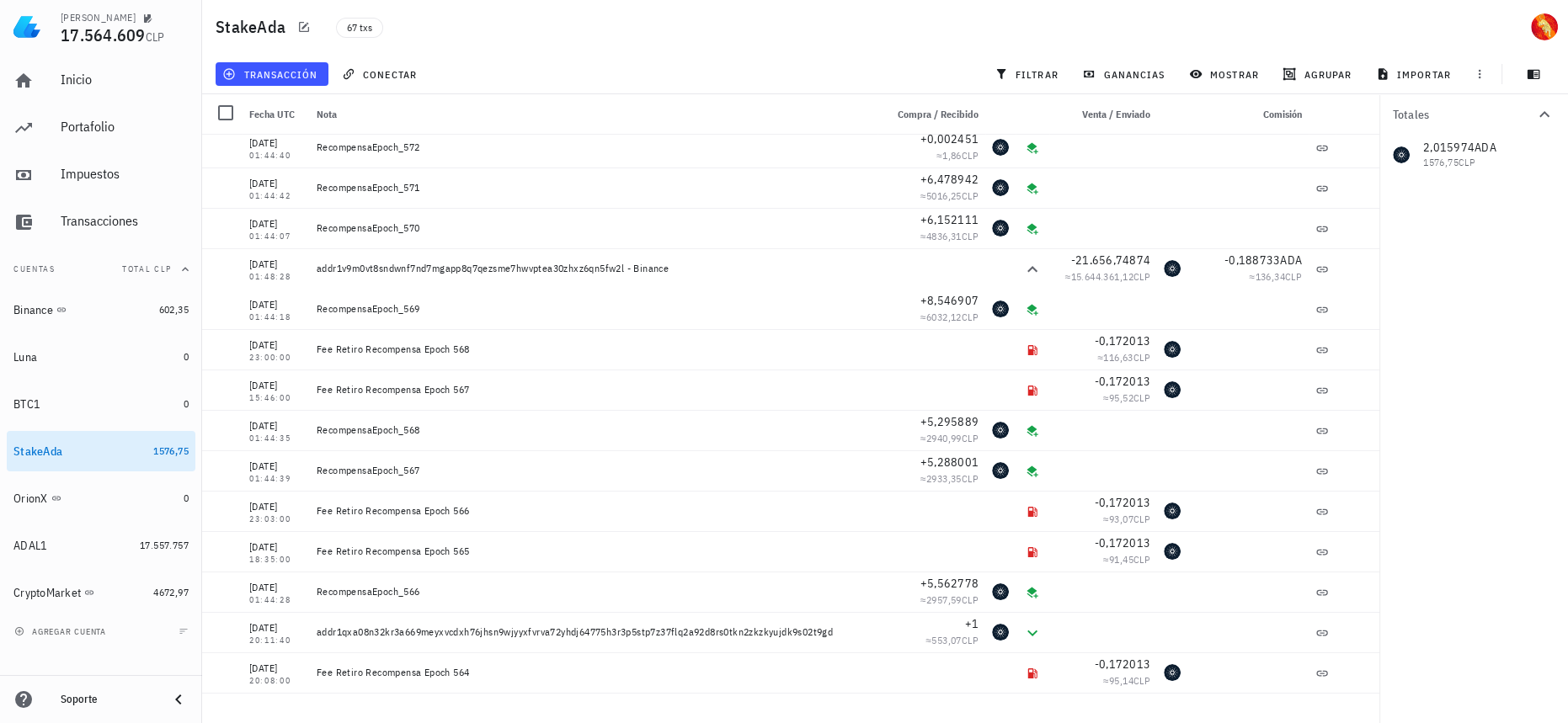
scroll to position [0, 0]
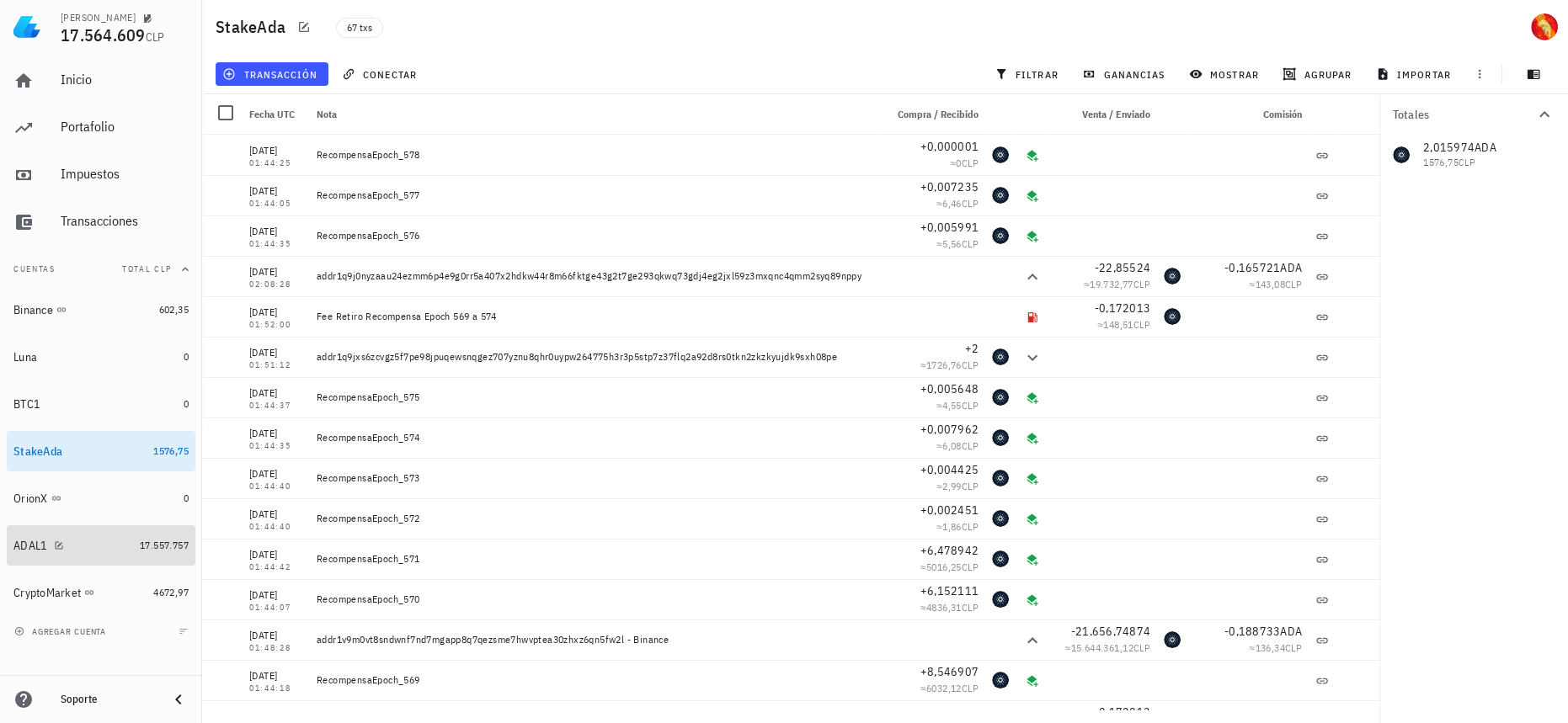
click at [122, 549] on div "ADAL1" at bounding box center [73, 546] width 120 height 16
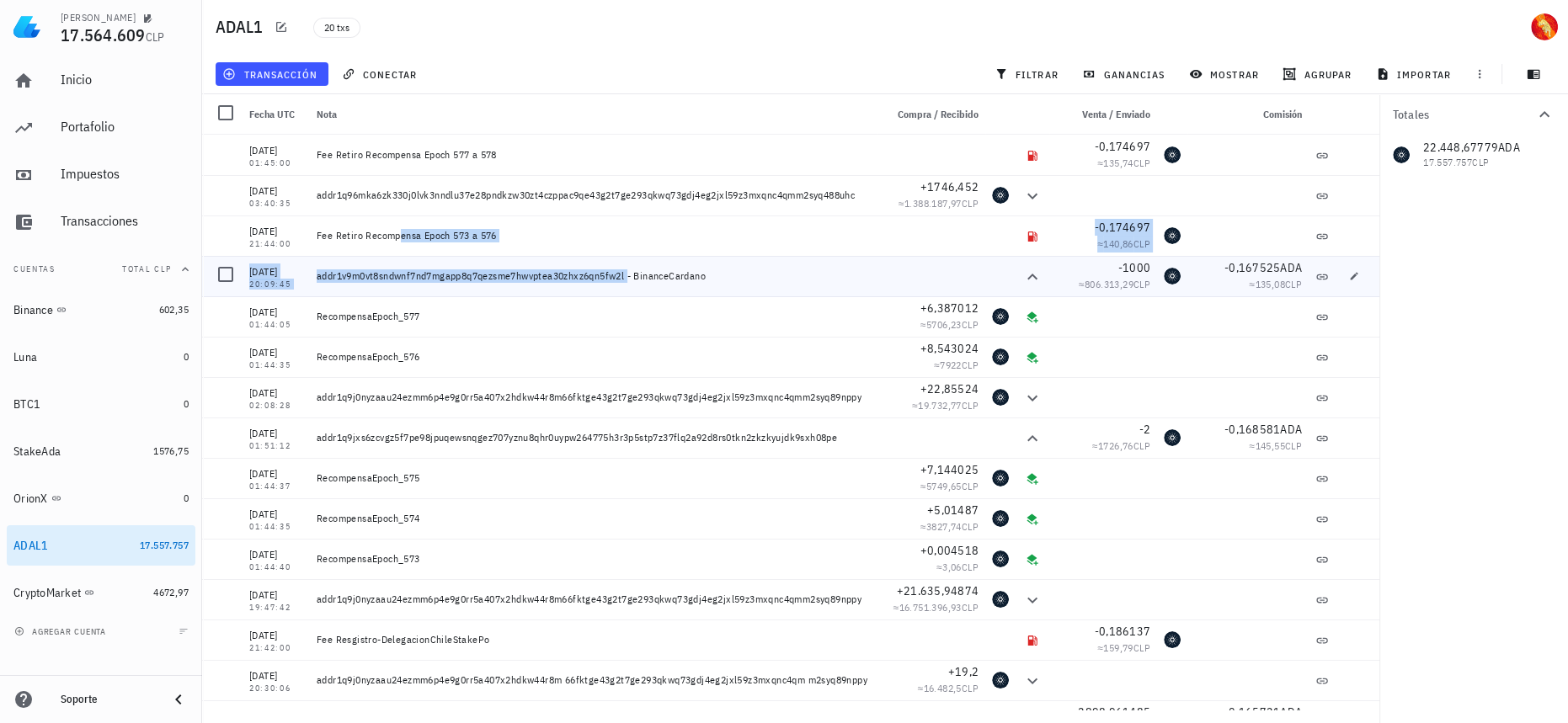
drag, startPoint x: 371, startPoint y: 231, endPoint x: 614, endPoint y: 271, distance: 246.3
click at [614, 271] on div "[DATE] 01:45:00 Fee Retiro Recompensa Epoch 577 a 578 -0,174697 ≈ 135,74 CLP [D…" at bounding box center [791, 539] width 1178 height 808
click at [737, 242] on div "Fee Retiro Recompensa Epoch 573 a 576" at bounding box center [593, 235] width 554 height 13
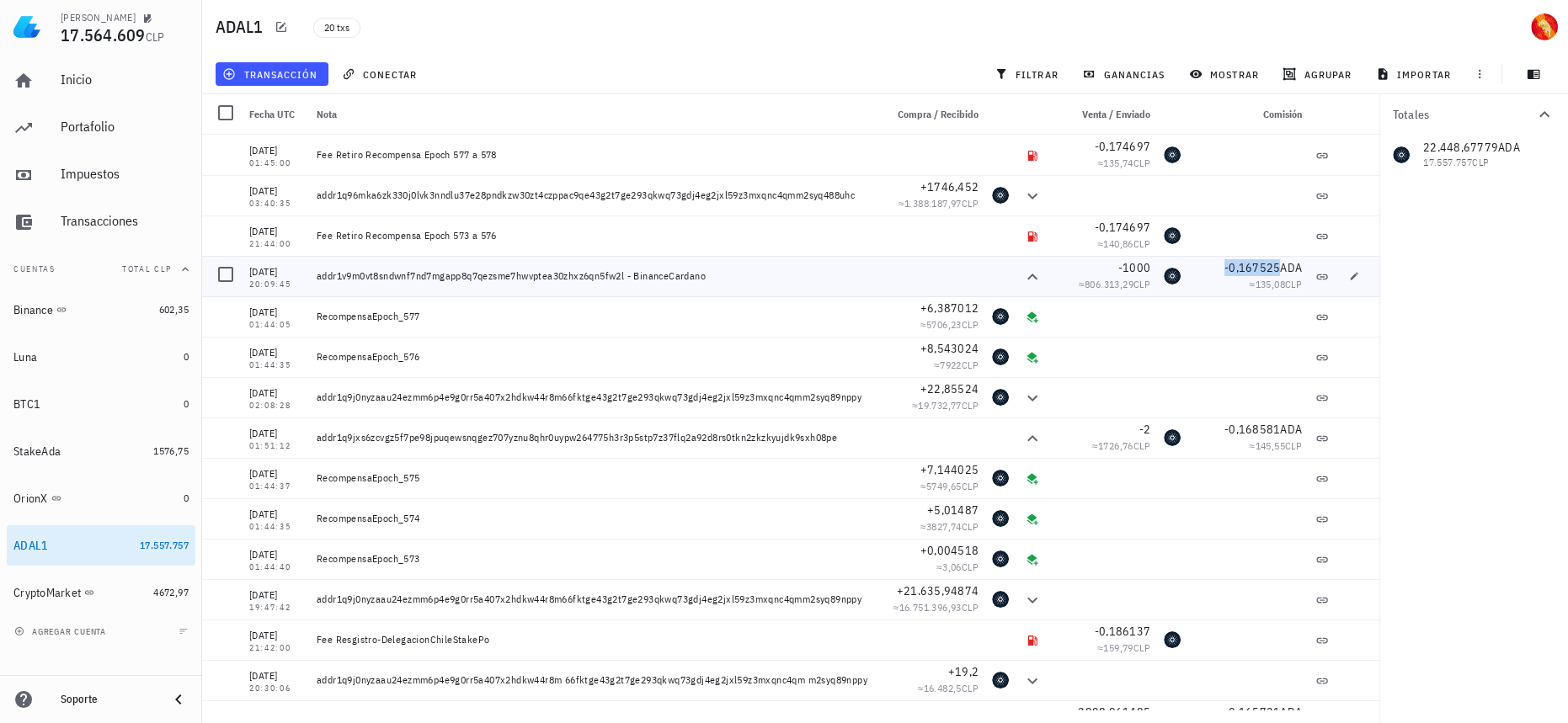
click at [1260, 268] on span "-0,167525" at bounding box center [1252, 268] width 55 height 15
click at [1141, 269] on div "-1000 ≈ 806.313,29 CLP" at bounding box center [1104, 276] width 107 height 40
click at [1117, 222] on span "-0,174697" at bounding box center [1122, 227] width 55 height 15
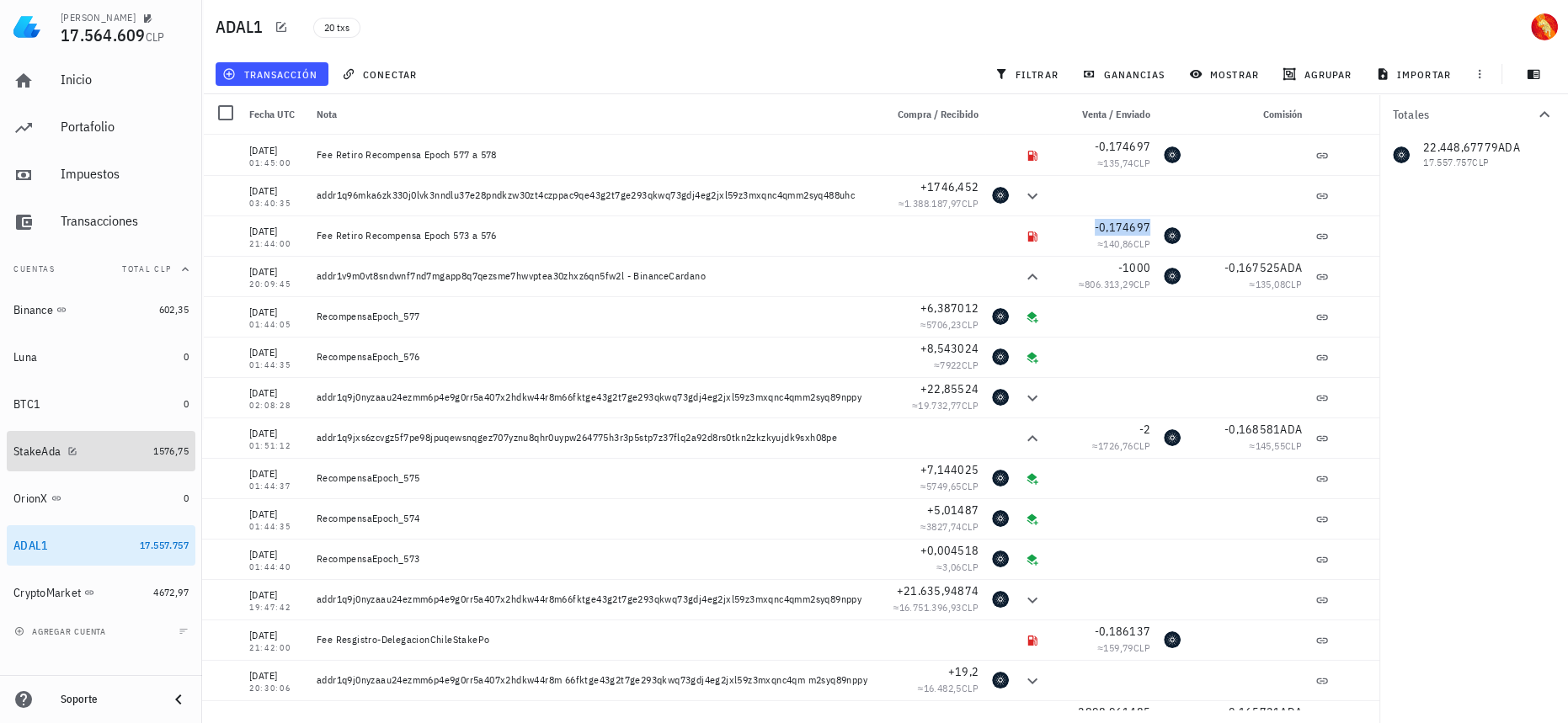
click at [124, 459] on div "StakeAda" at bounding box center [80, 452] width 133 height 36
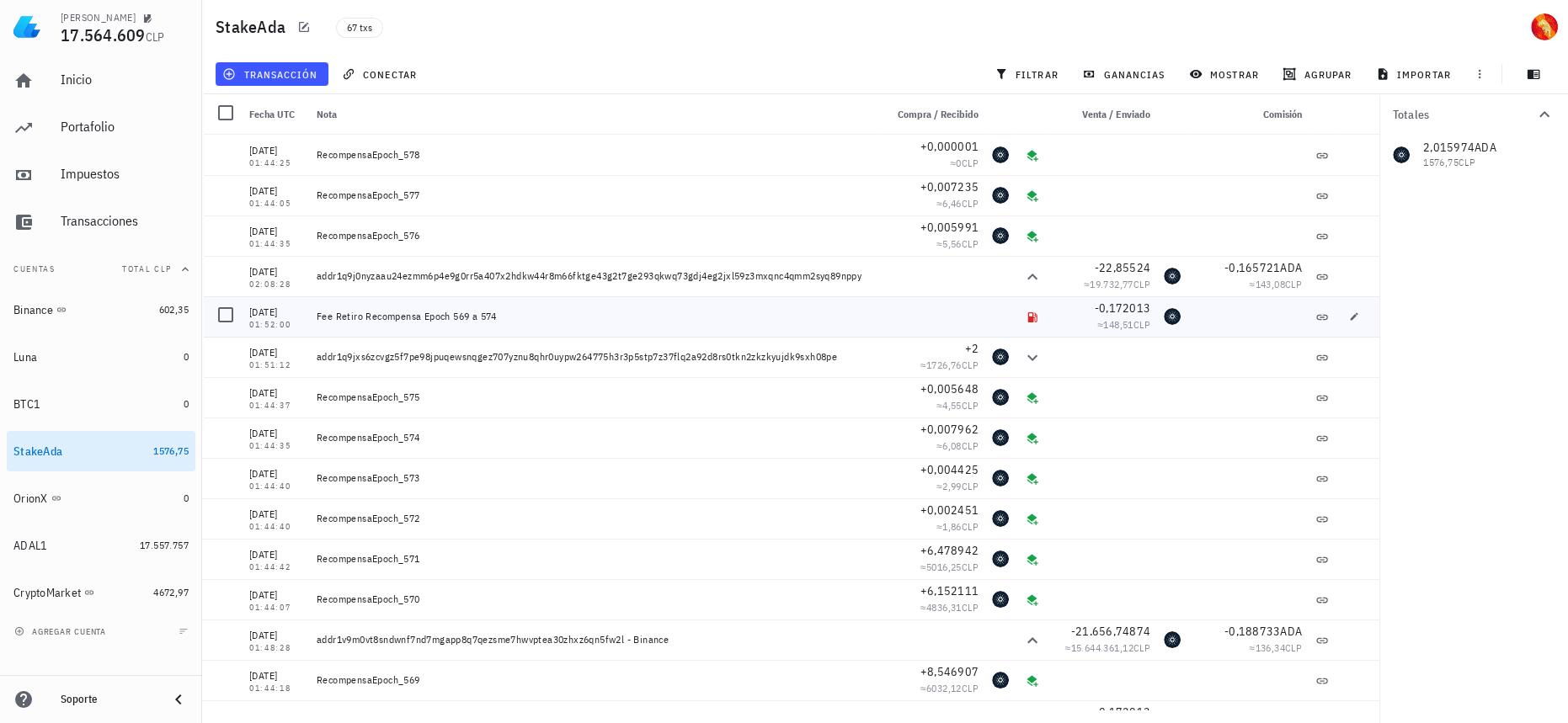
drag, startPoint x: 535, startPoint y: 307, endPoint x: 457, endPoint y: 308, distance: 78.0
click at [457, 308] on div "Fee Retiro Recompensa Epoch 569 a 574" at bounding box center [593, 316] width 567 height 40
click at [1350, 274] on icon "button" at bounding box center [1354, 276] width 10 height 10
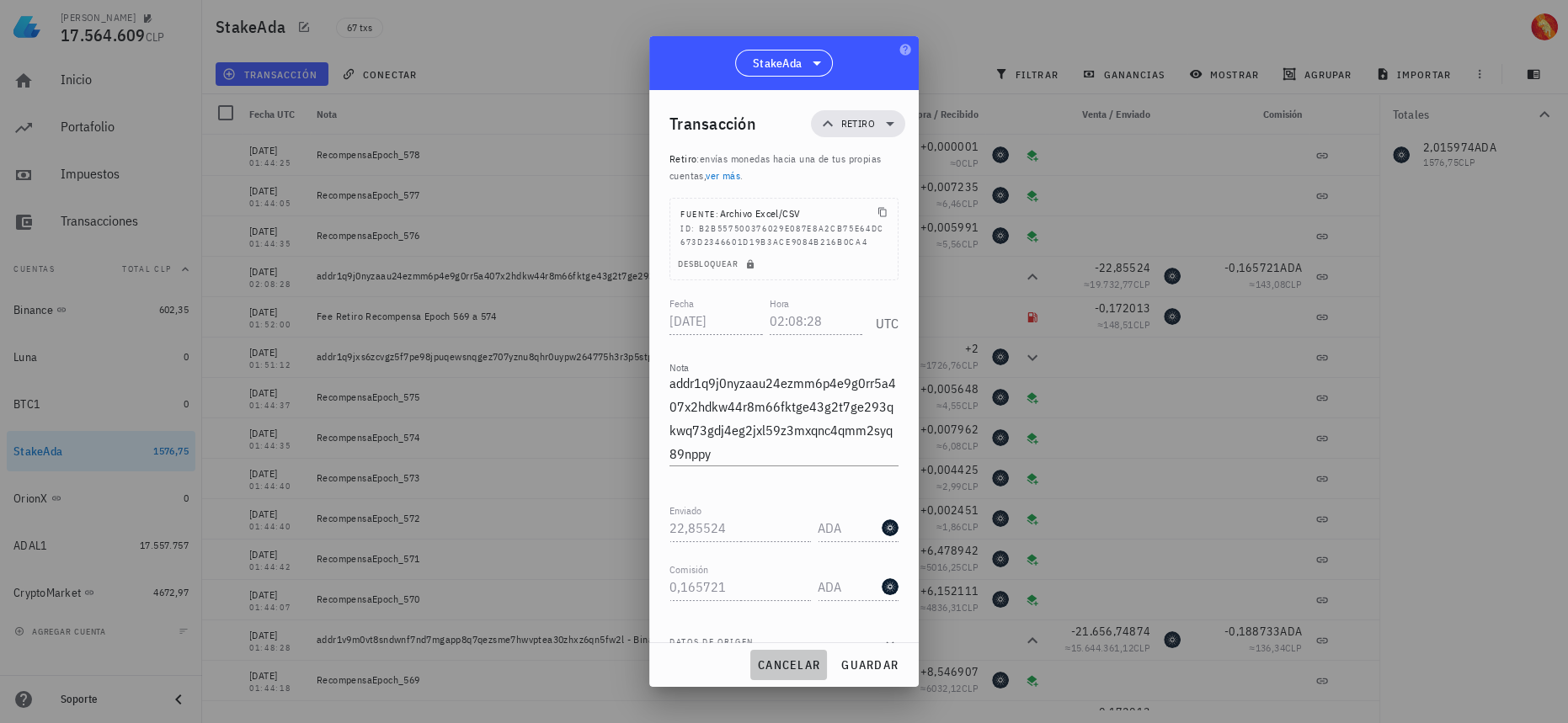
click at [812, 664] on span "cancelar" at bounding box center [788, 665] width 64 height 15
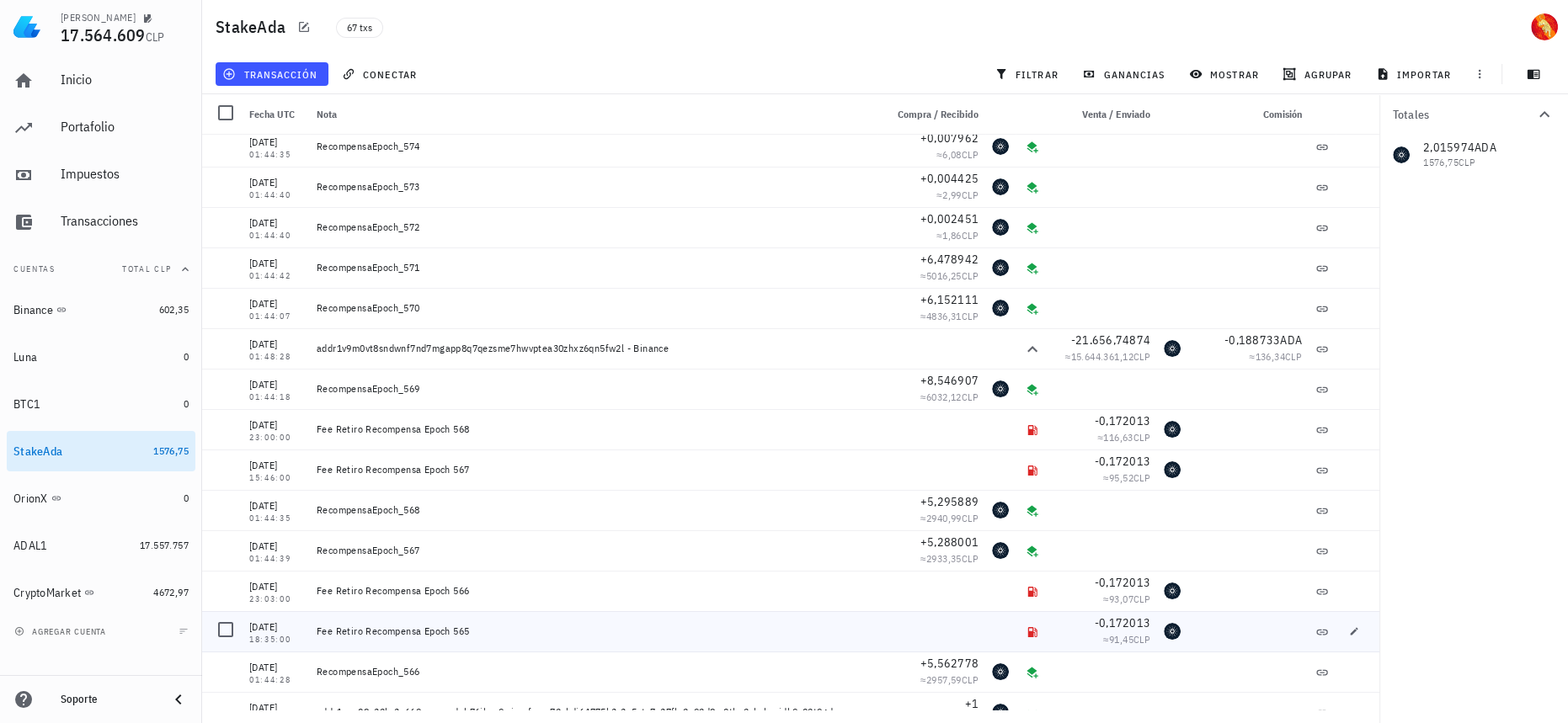
scroll to position [382, 0]
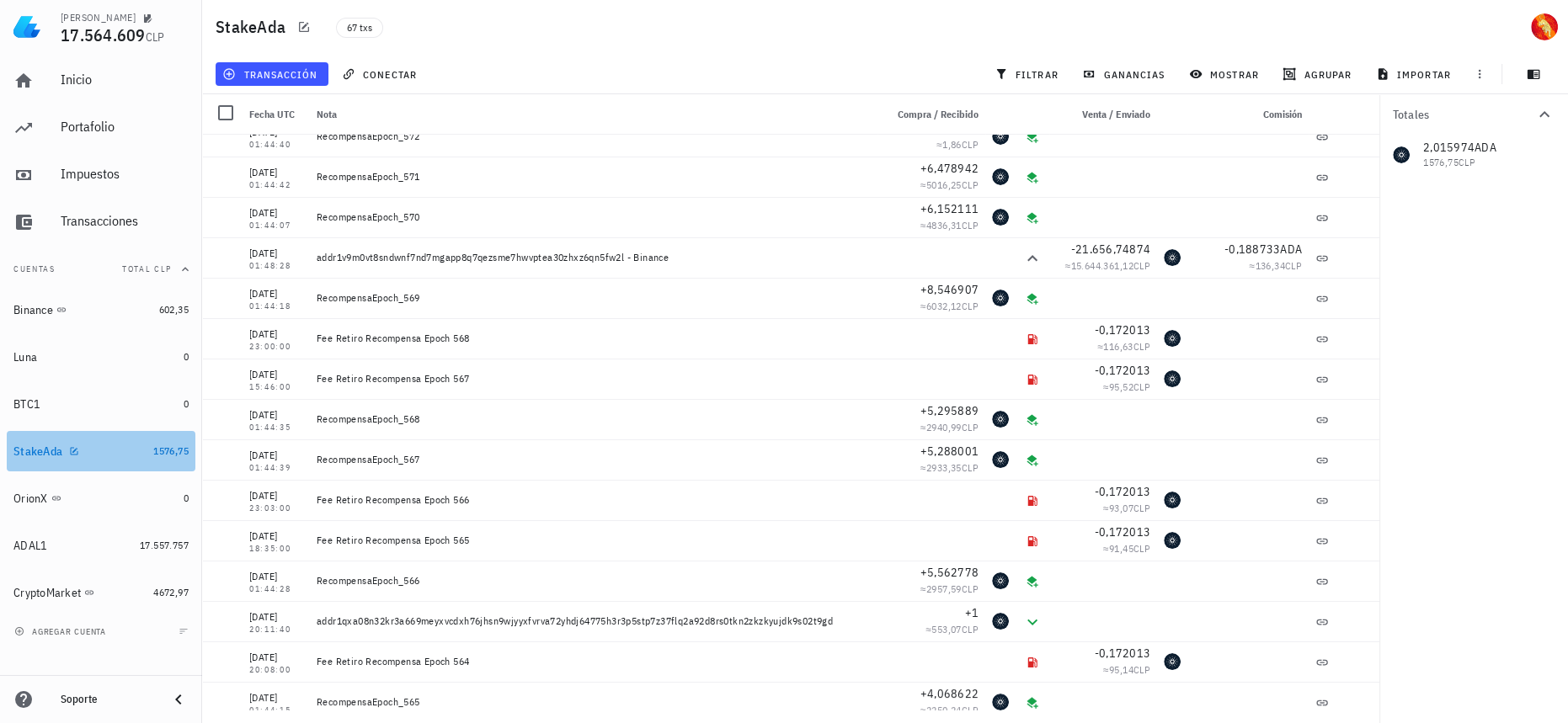
click at [149, 450] on link "StakeAda 1576,75" at bounding box center [101, 451] width 189 height 40
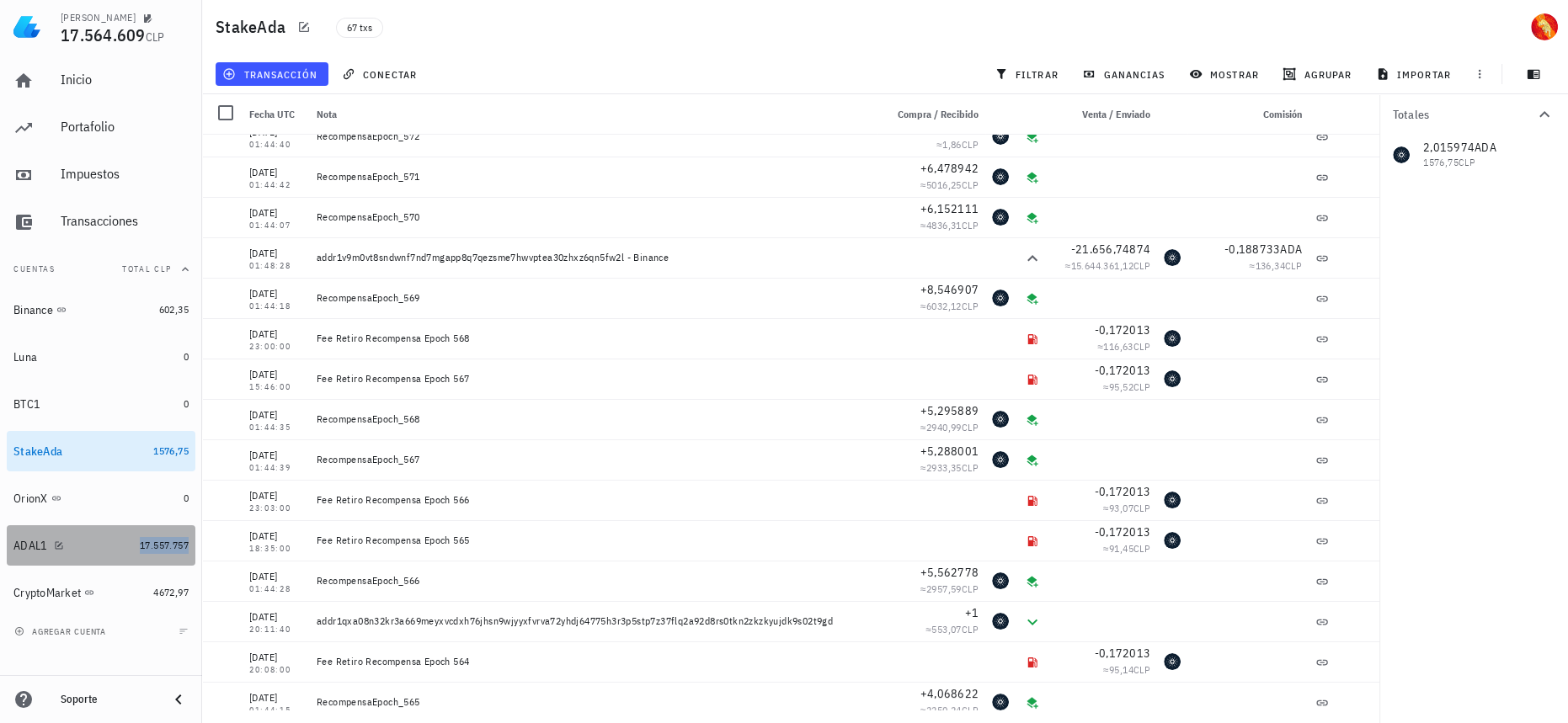
click at [166, 548] on span "17.557.757" at bounding box center [164, 545] width 49 height 13
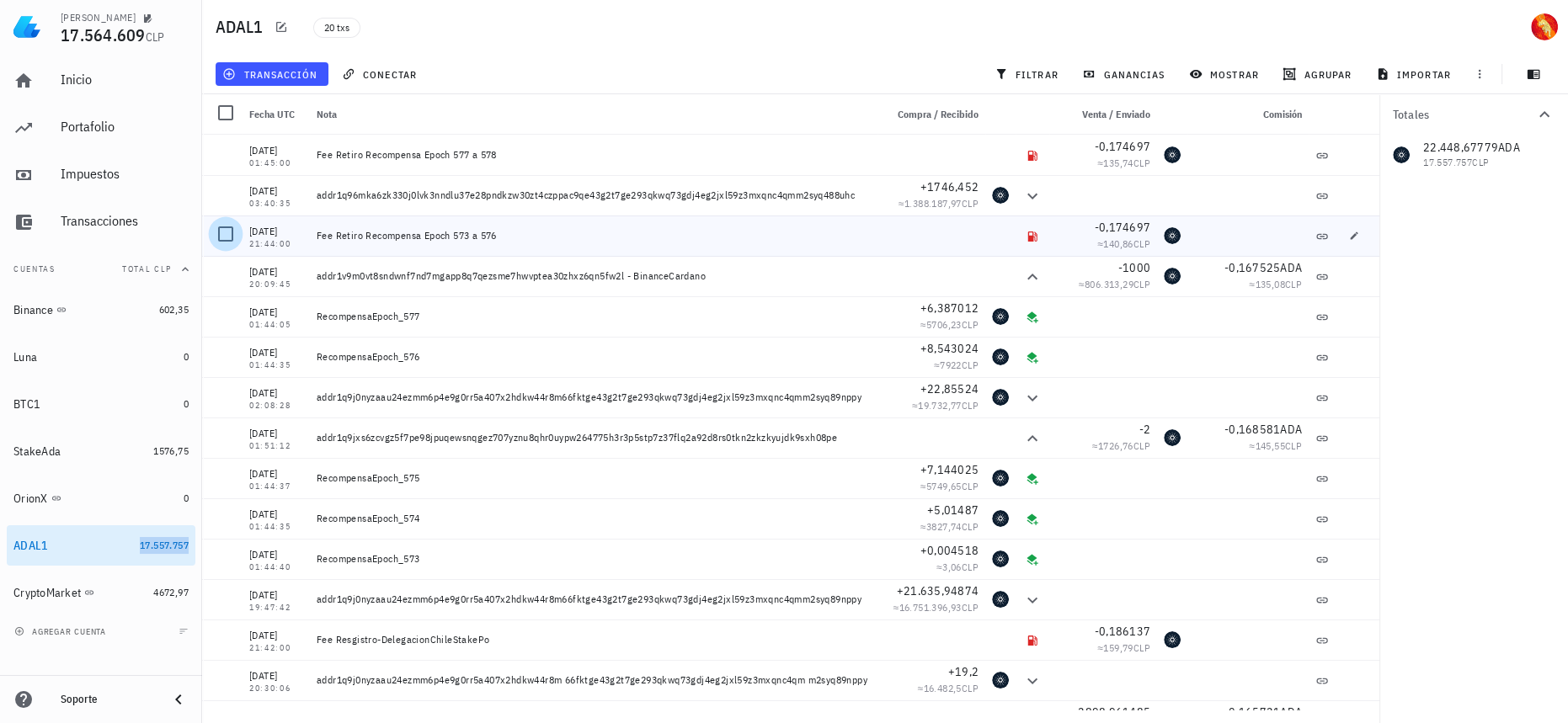
click at [233, 234] on div at bounding box center [226, 234] width 29 height 29
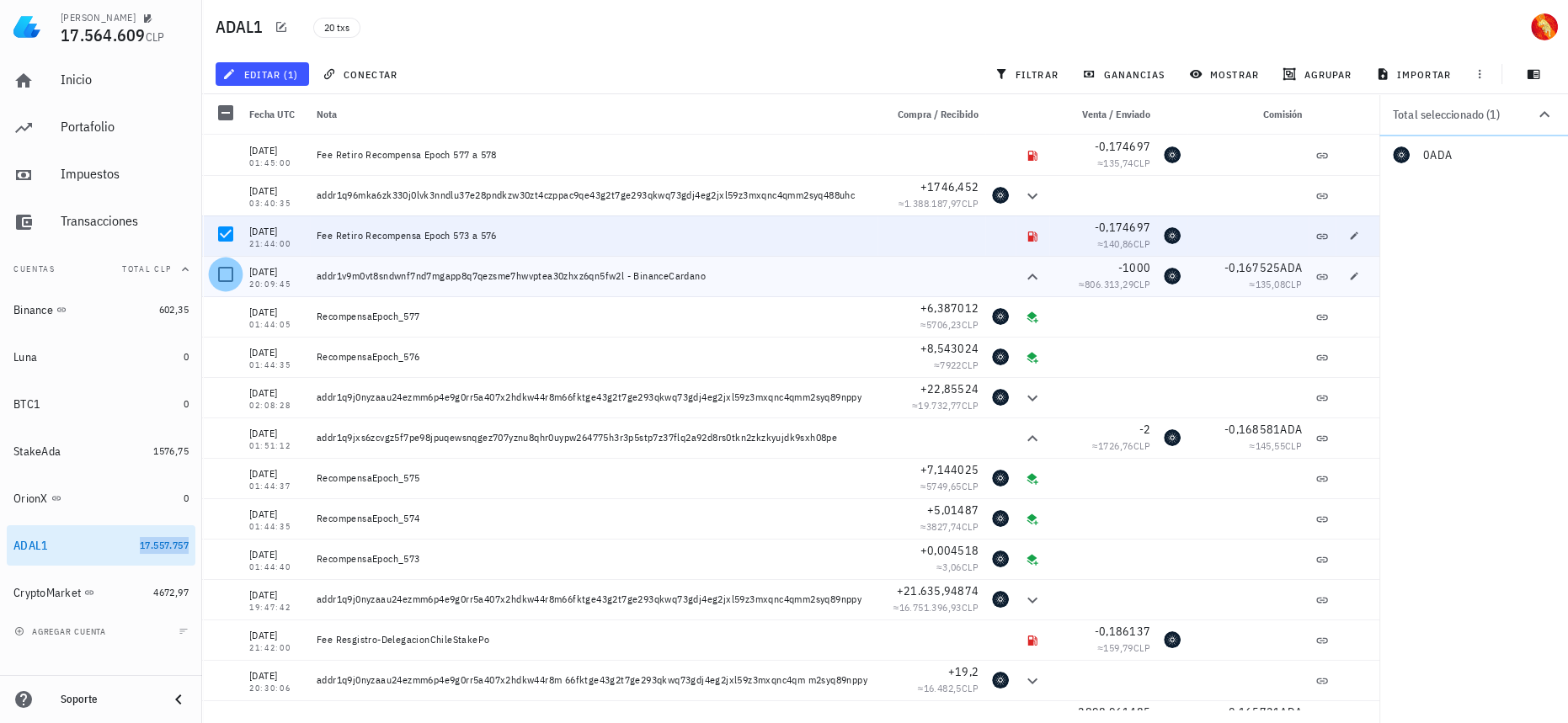
click at [226, 275] on div at bounding box center [226, 275] width 29 height 29
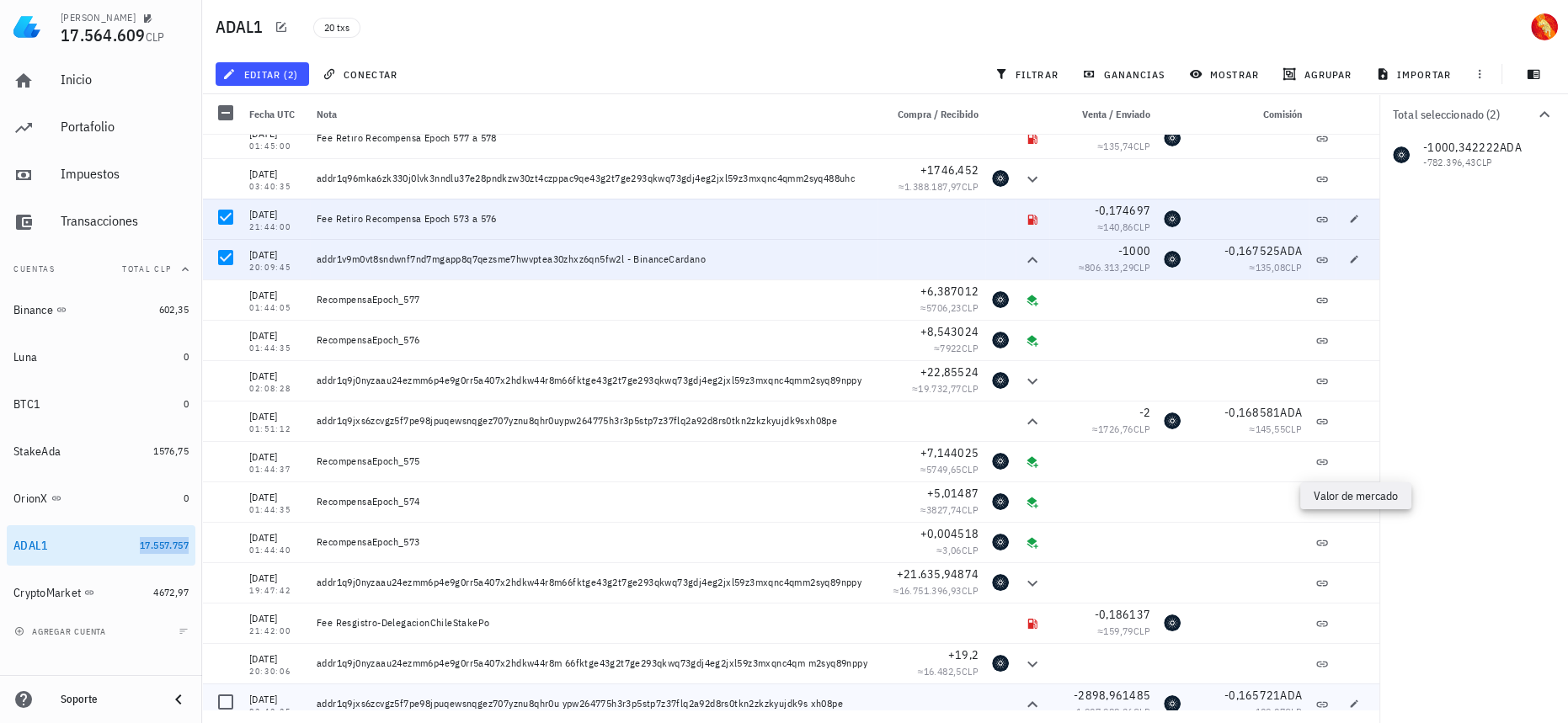
scroll to position [4, 0]
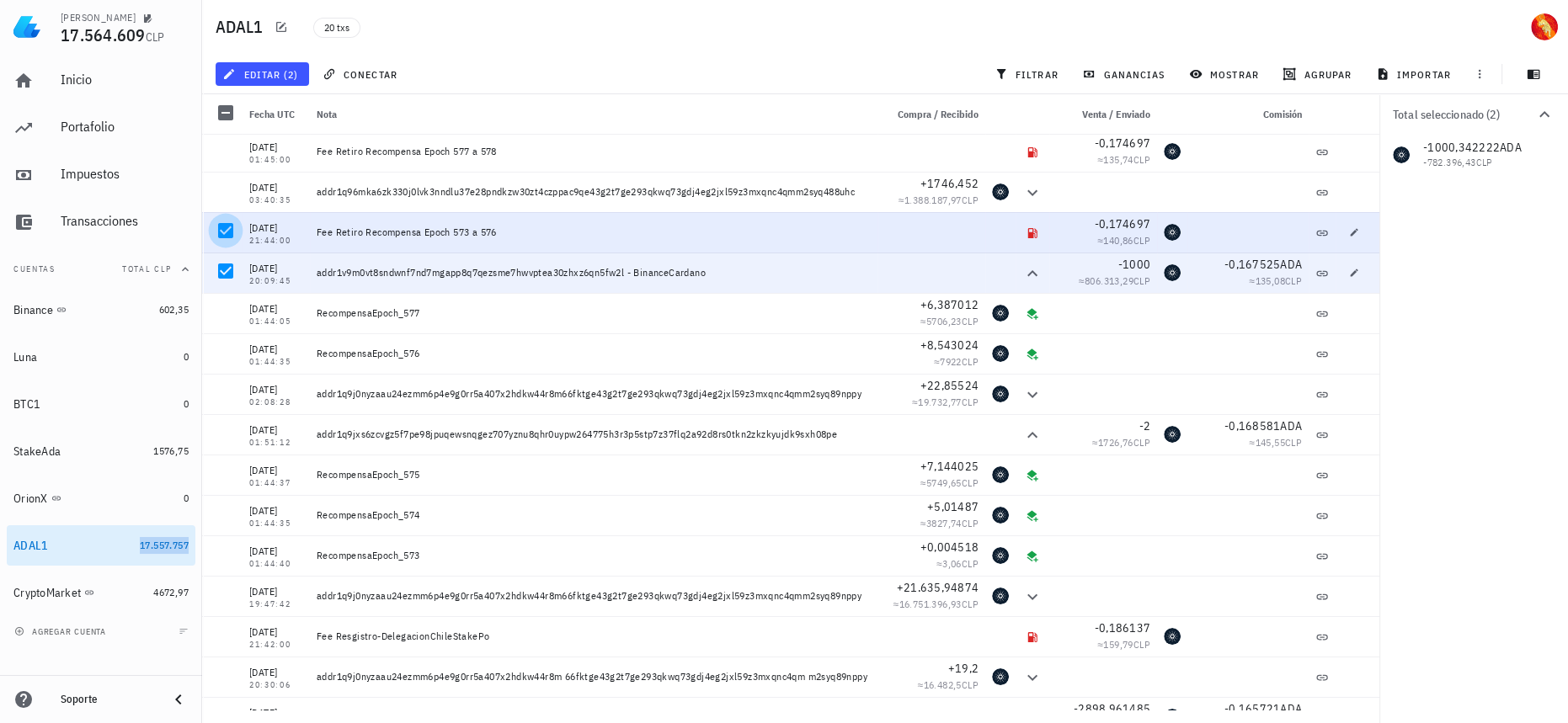
click at [231, 235] on div at bounding box center [226, 231] width 29 height 29
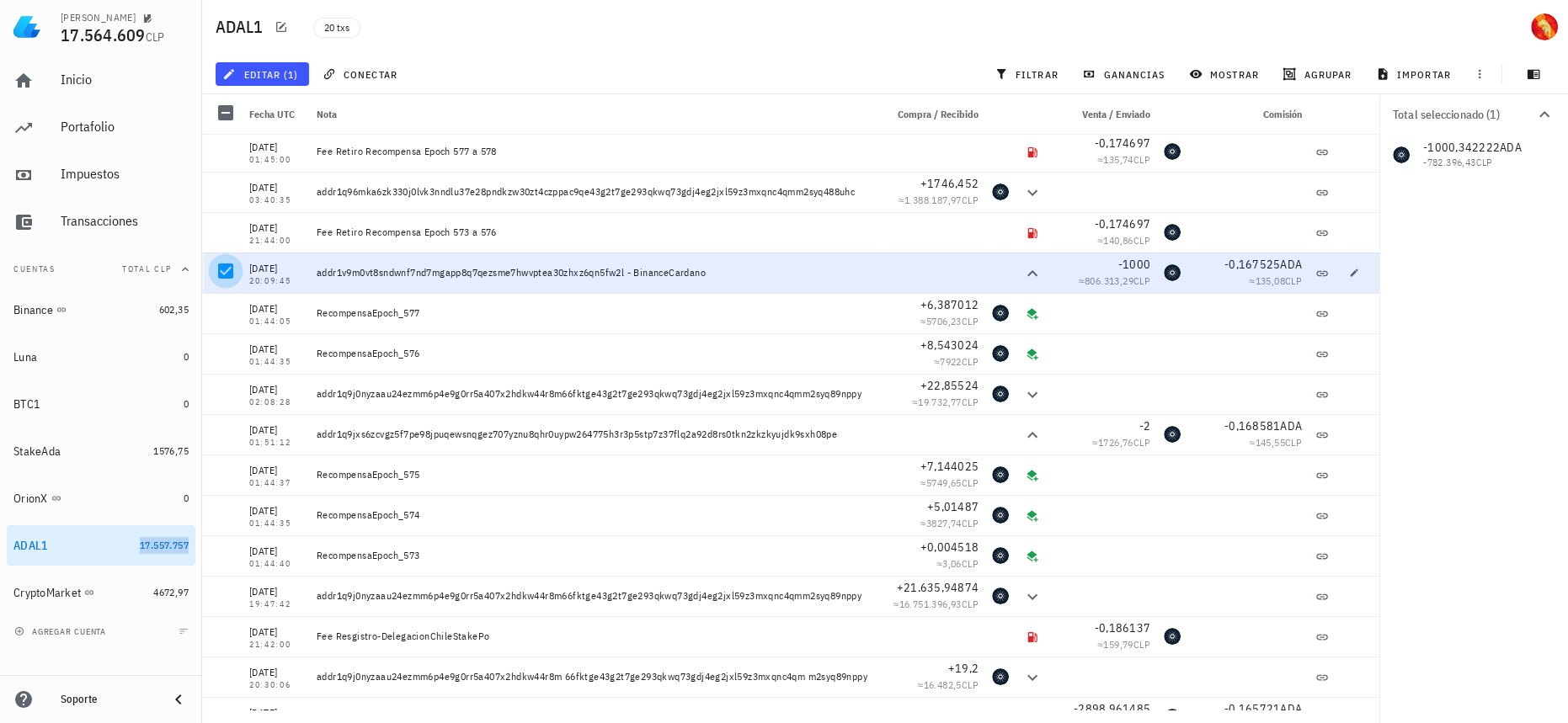
click at [232, 269] on div at bounding box center [226, 271] width 29 height 29
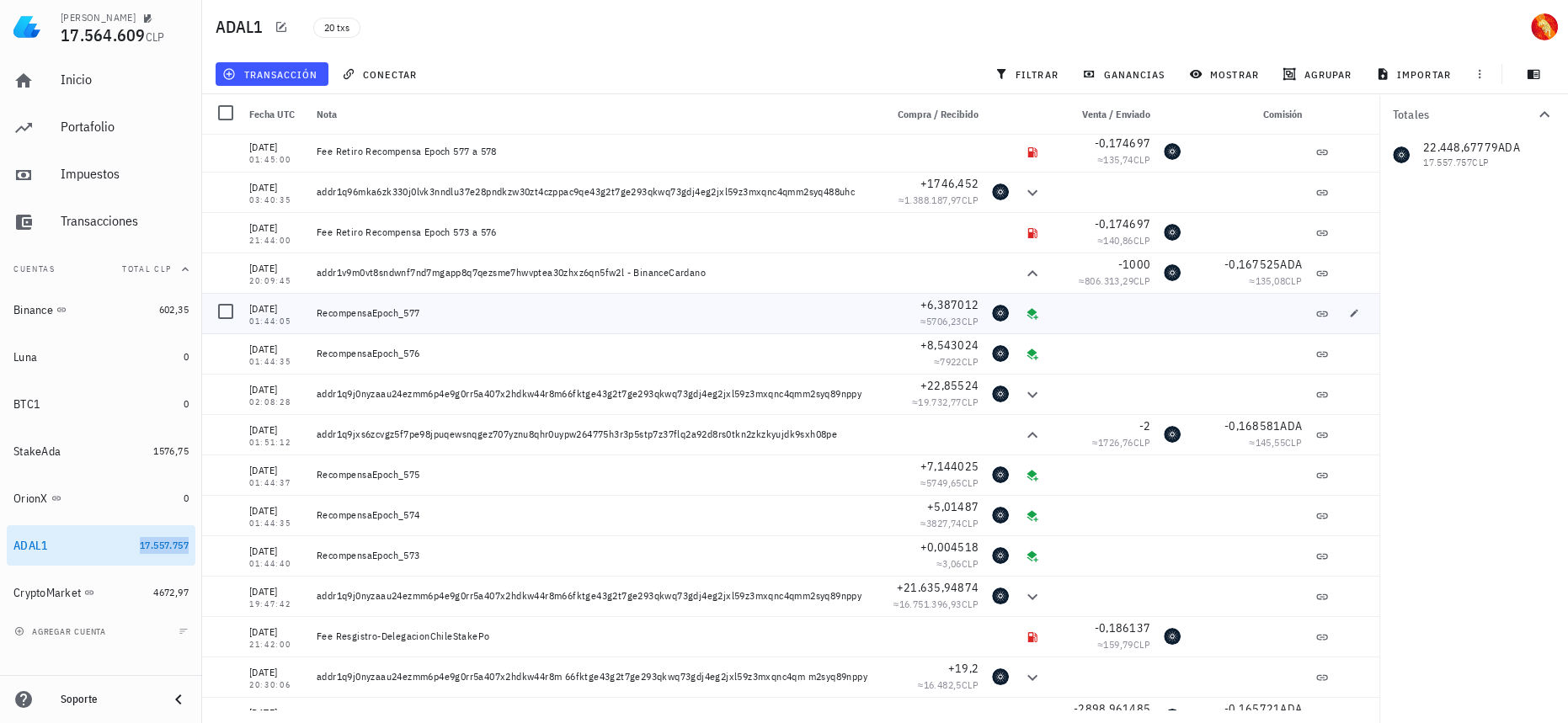
scroll to position [0, 0]
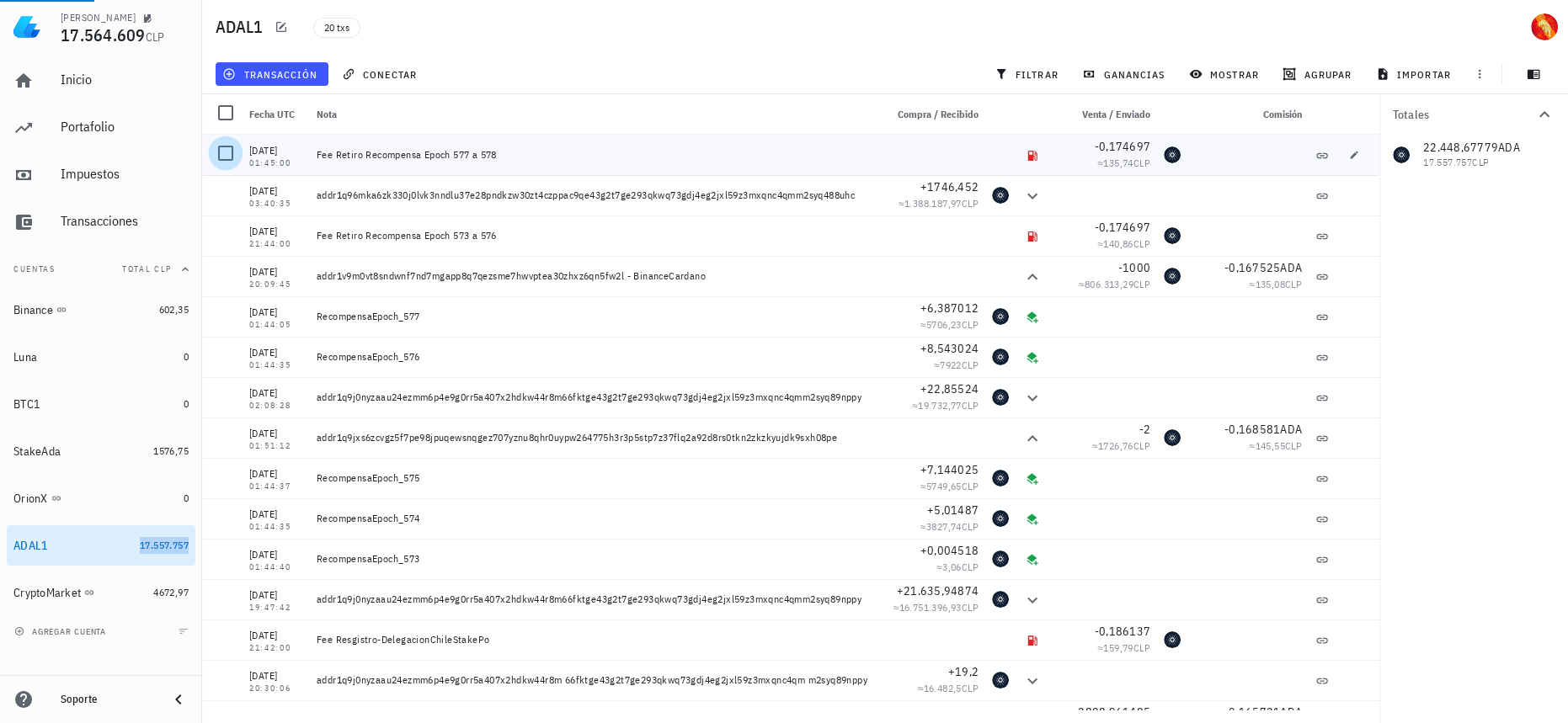
click at [226, 153] on div at bounding box center [226, 153] width 29 height 29
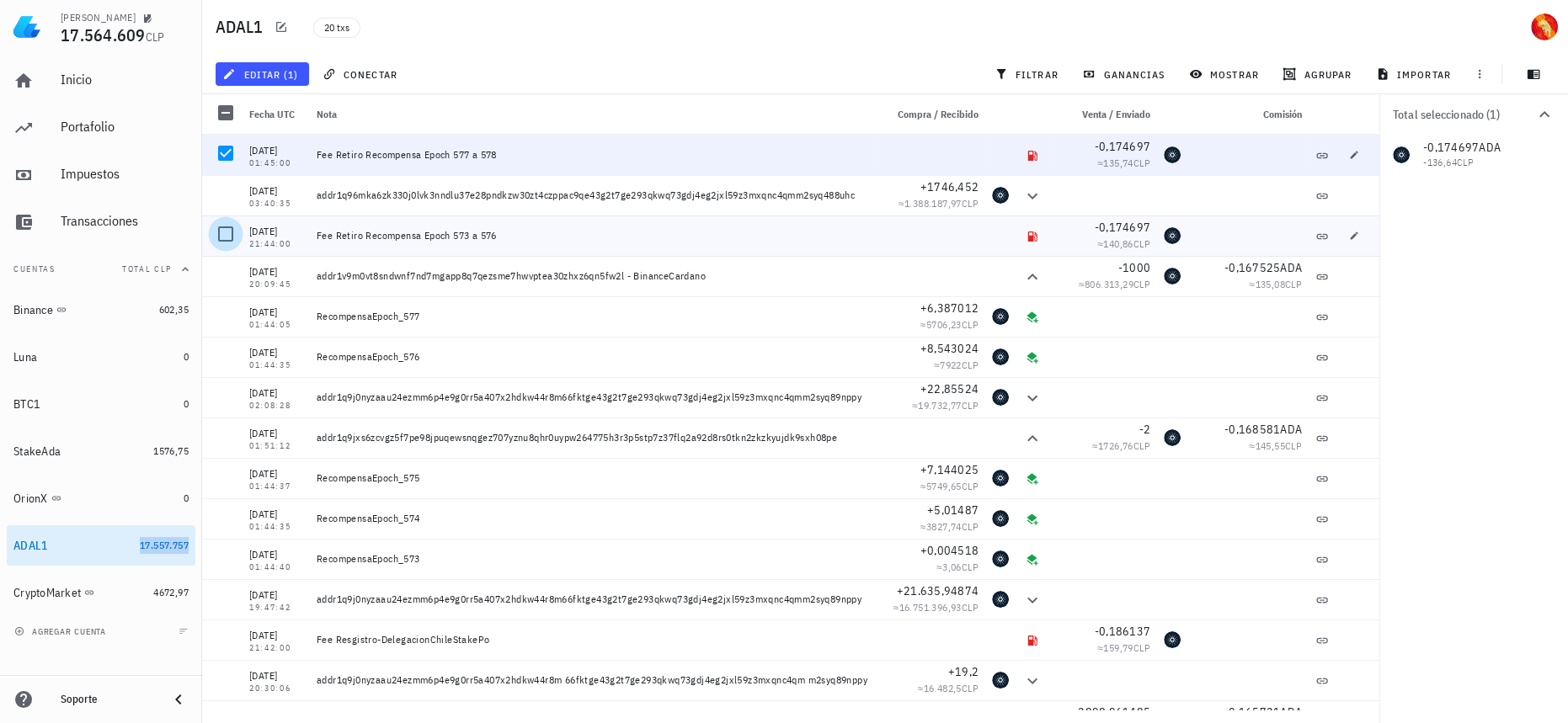
click at [222, 239] on div at bounding box center [226, 234] width 29 height 29
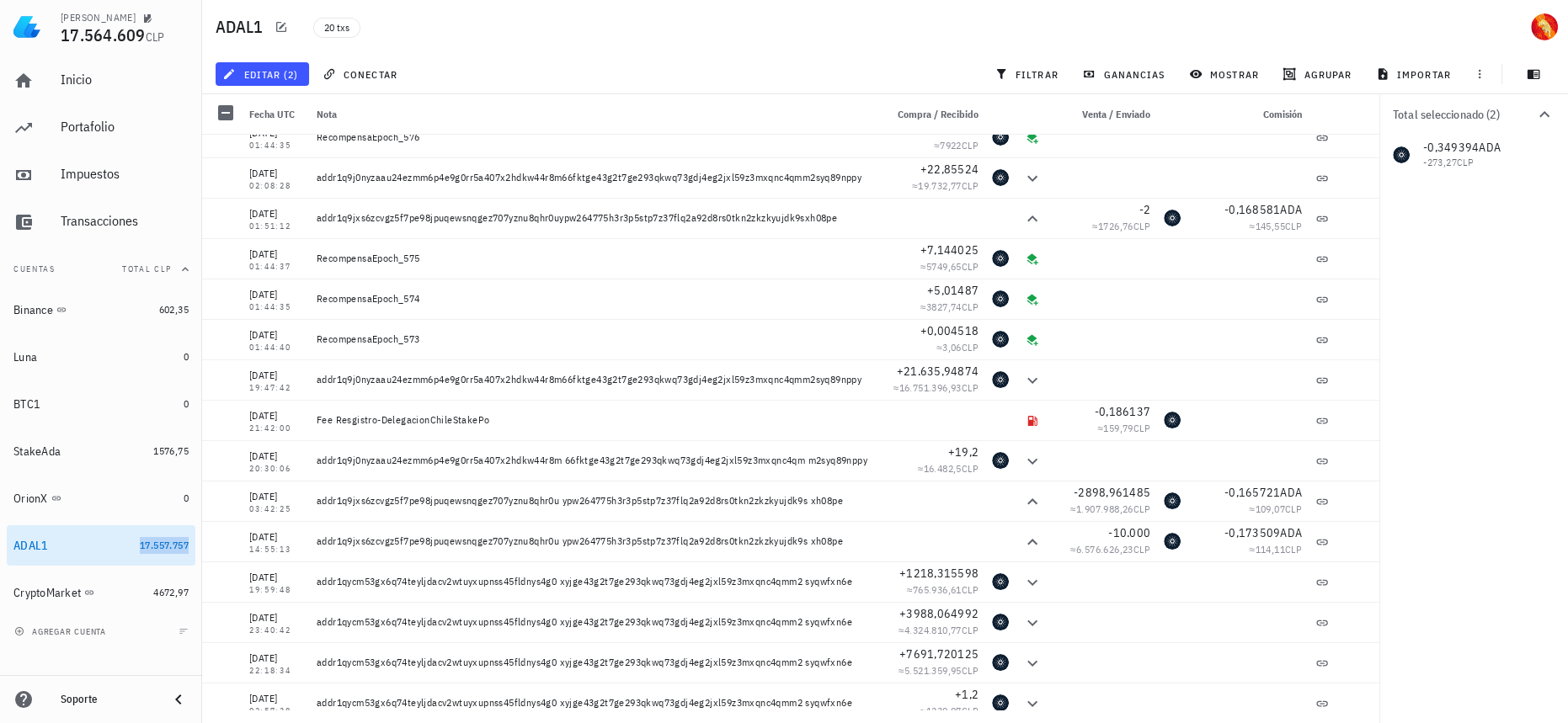
scroll to position [229, 0]
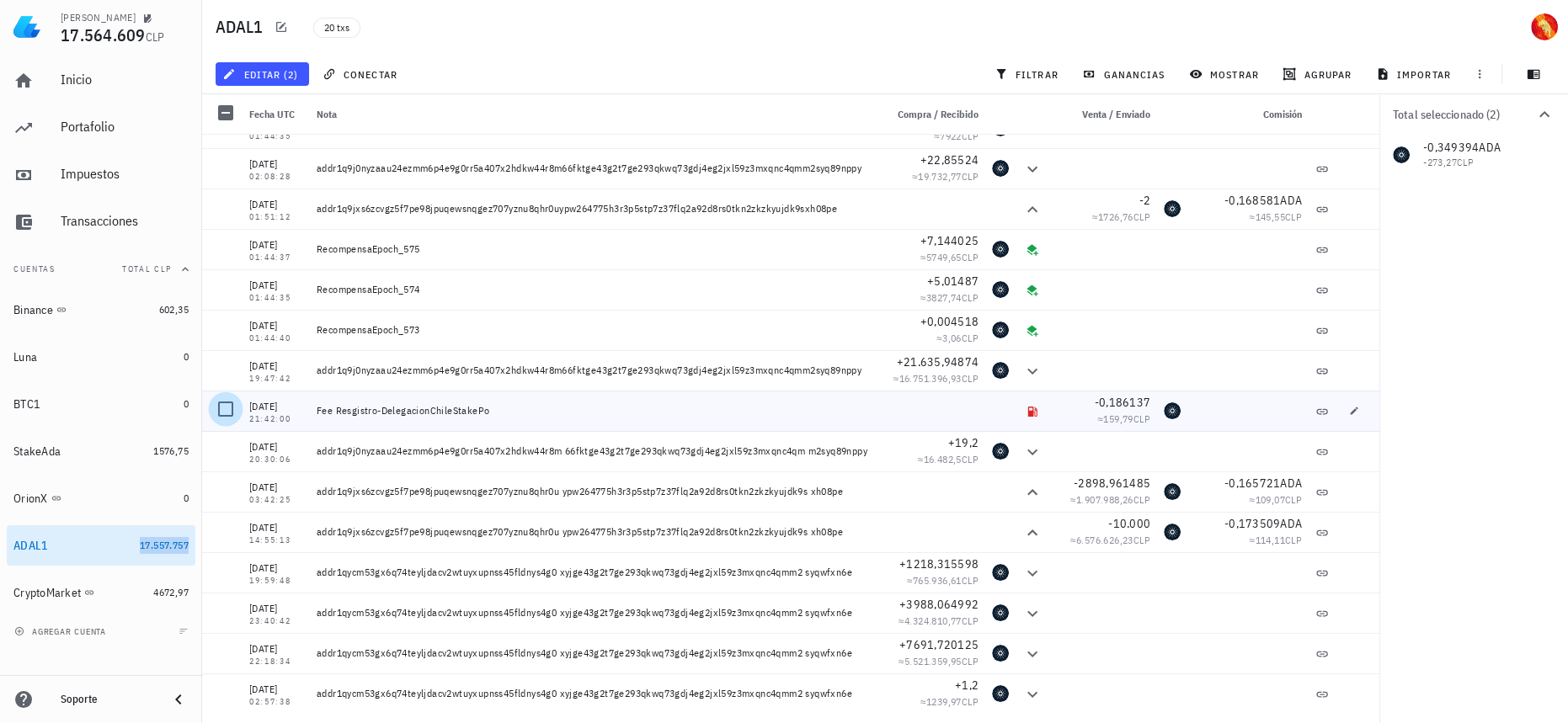
click at [229, 407] on div at bounding box center [226, 409] width 29 height 29
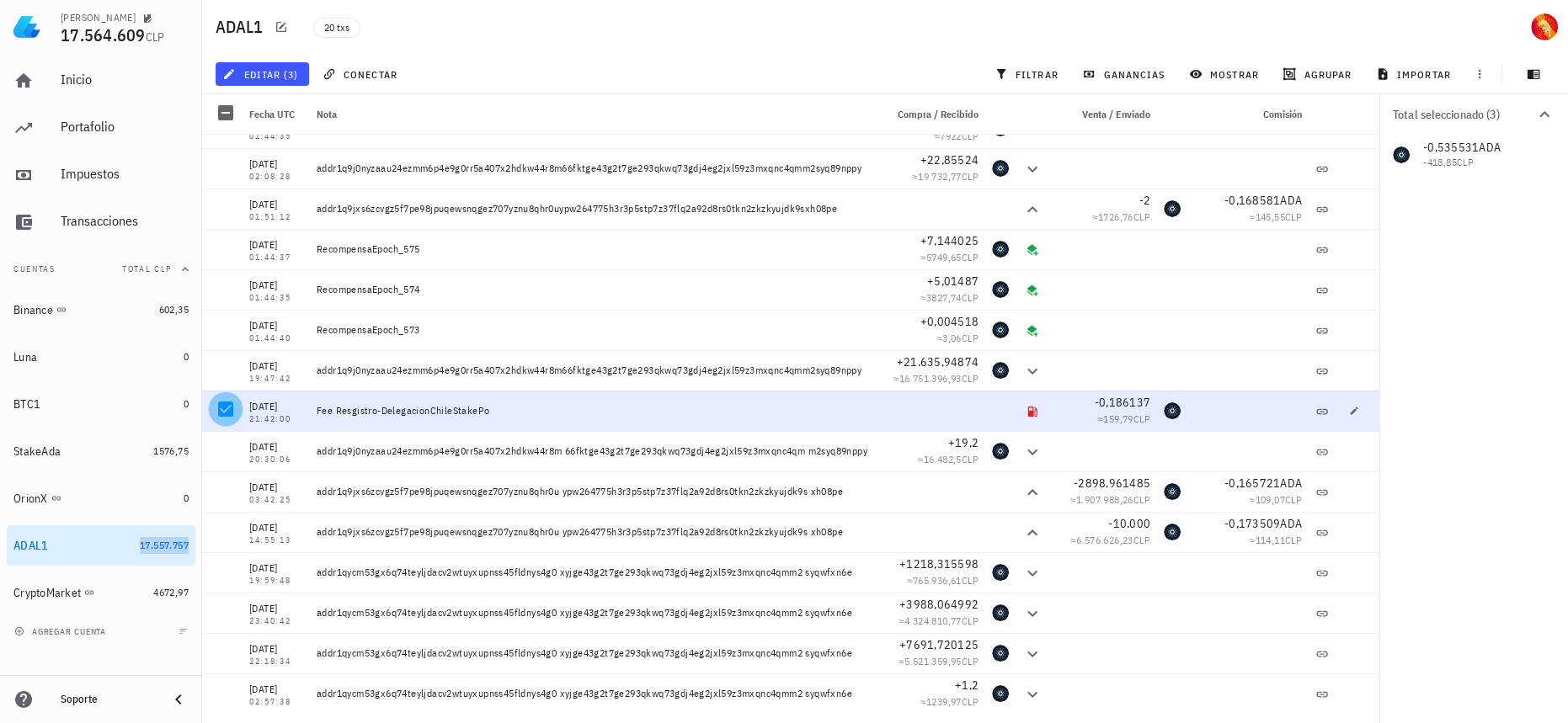
click at [223, 409] on div at bounding box center [226, 409] width 29 height 29
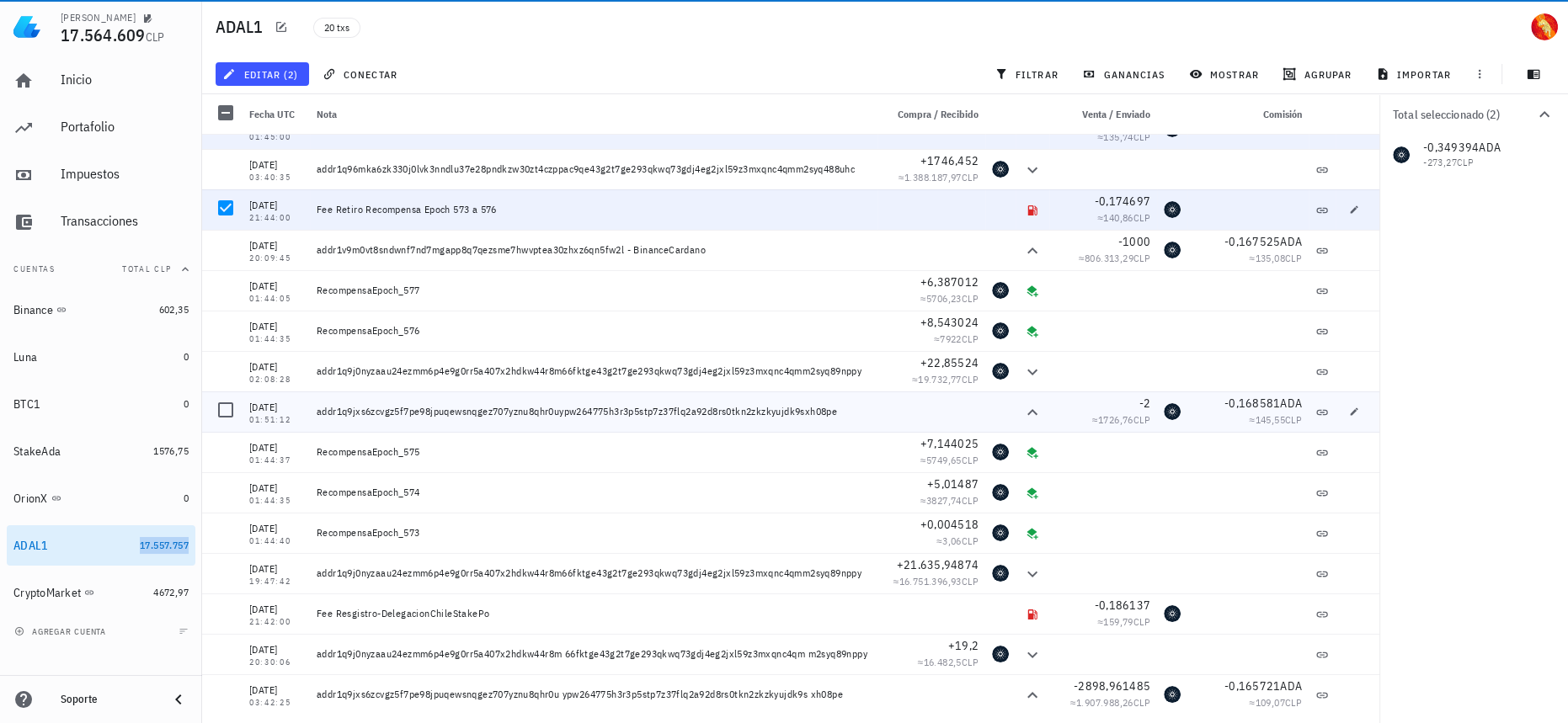
scroll to position [0, 0]
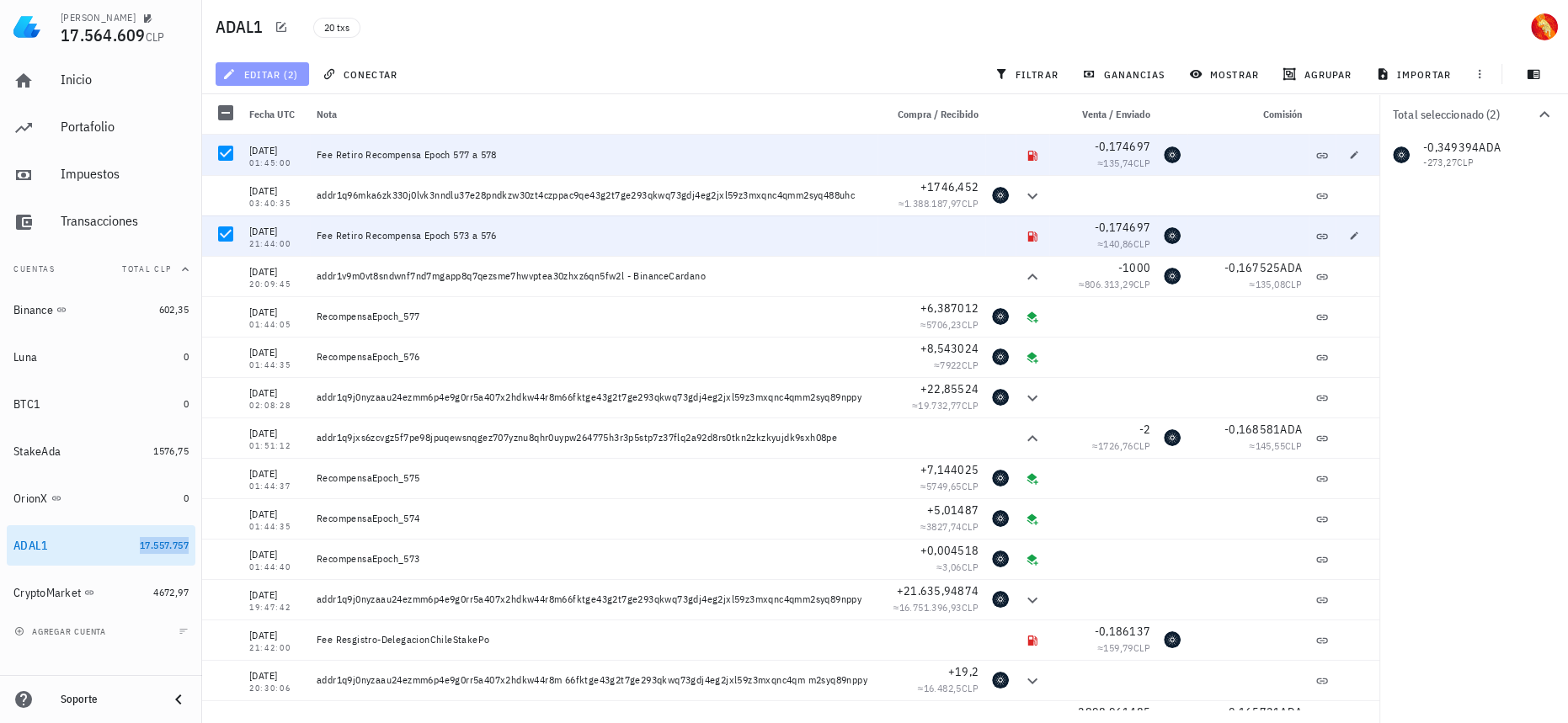
click at [277, 72] on span "editar (2)" at bounding box center [261, 73] width 72 height 13
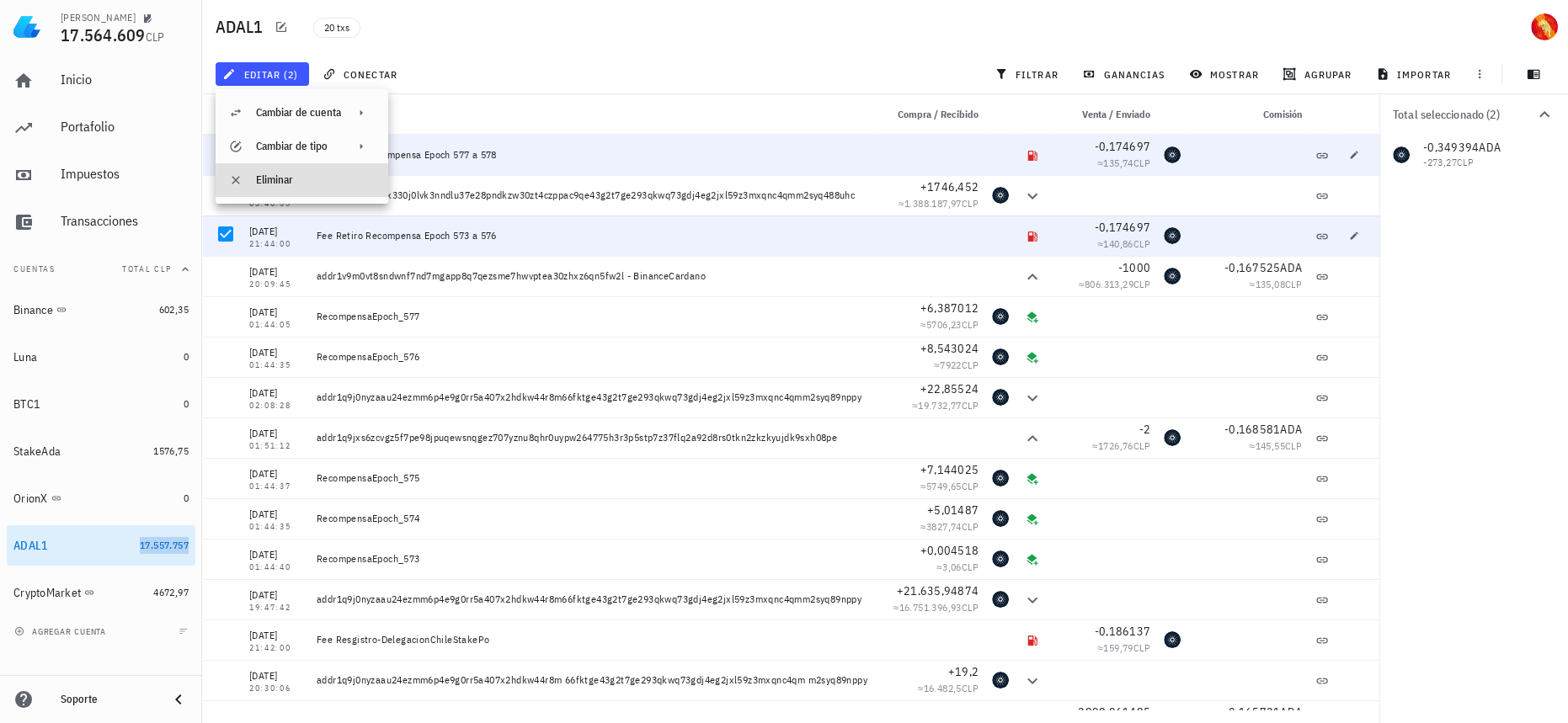
click at [286, 180] on div "Eliminar" at bounding box center [315, 180] width 119 height 13
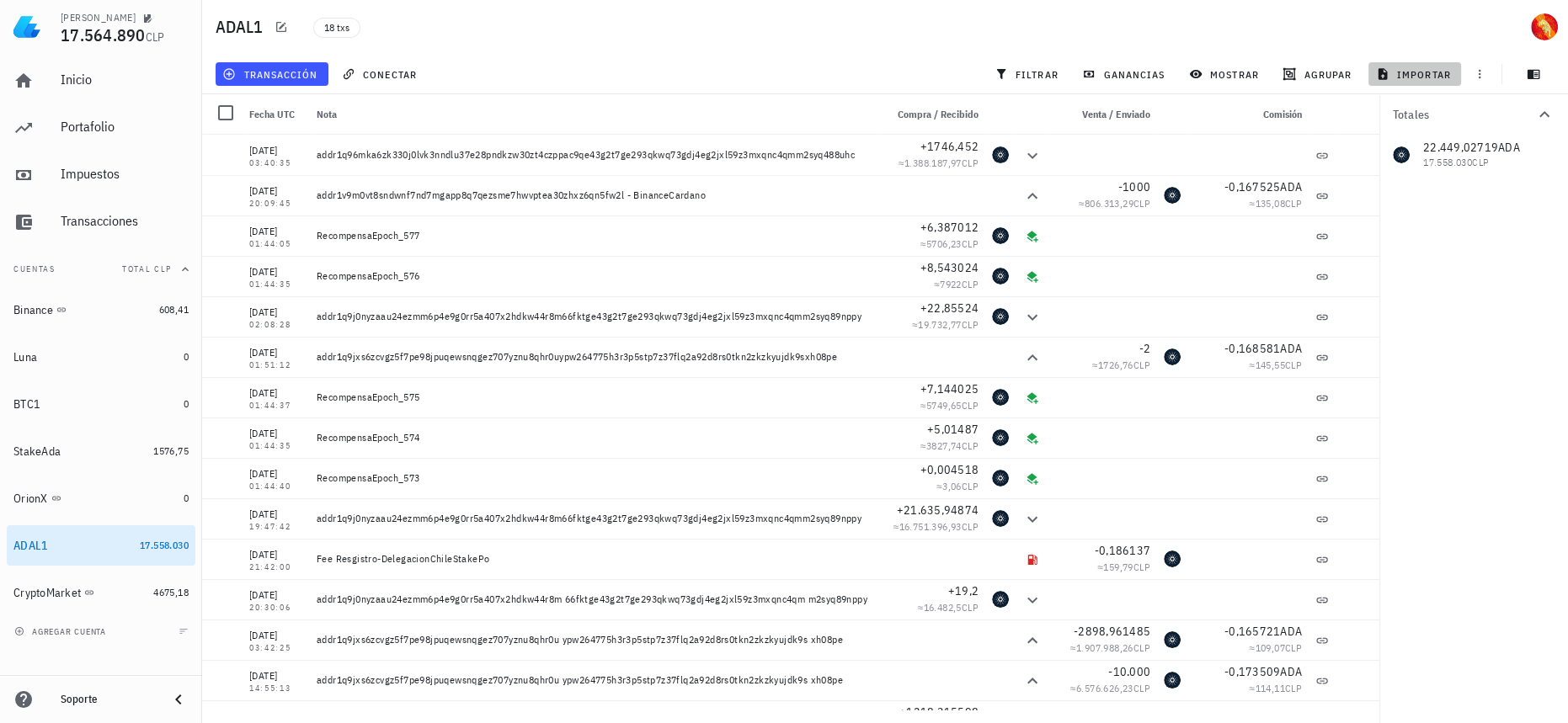
click at [1420, 68] on span "importar" at bounding box center [1415, 73] width 72 height 13
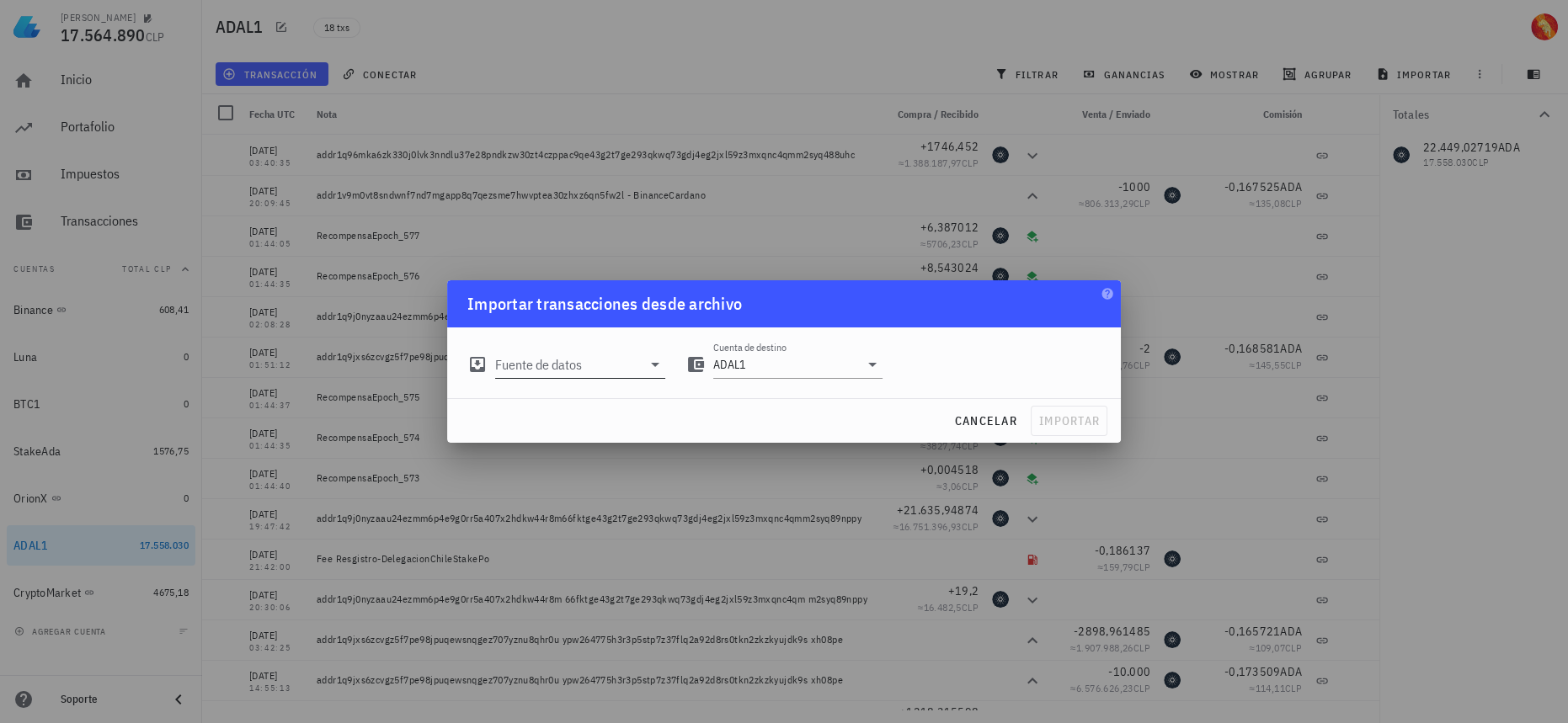
click at [625, 362] on input "Fuente de datos" at bounding box center [568, 364] width 147 height 27
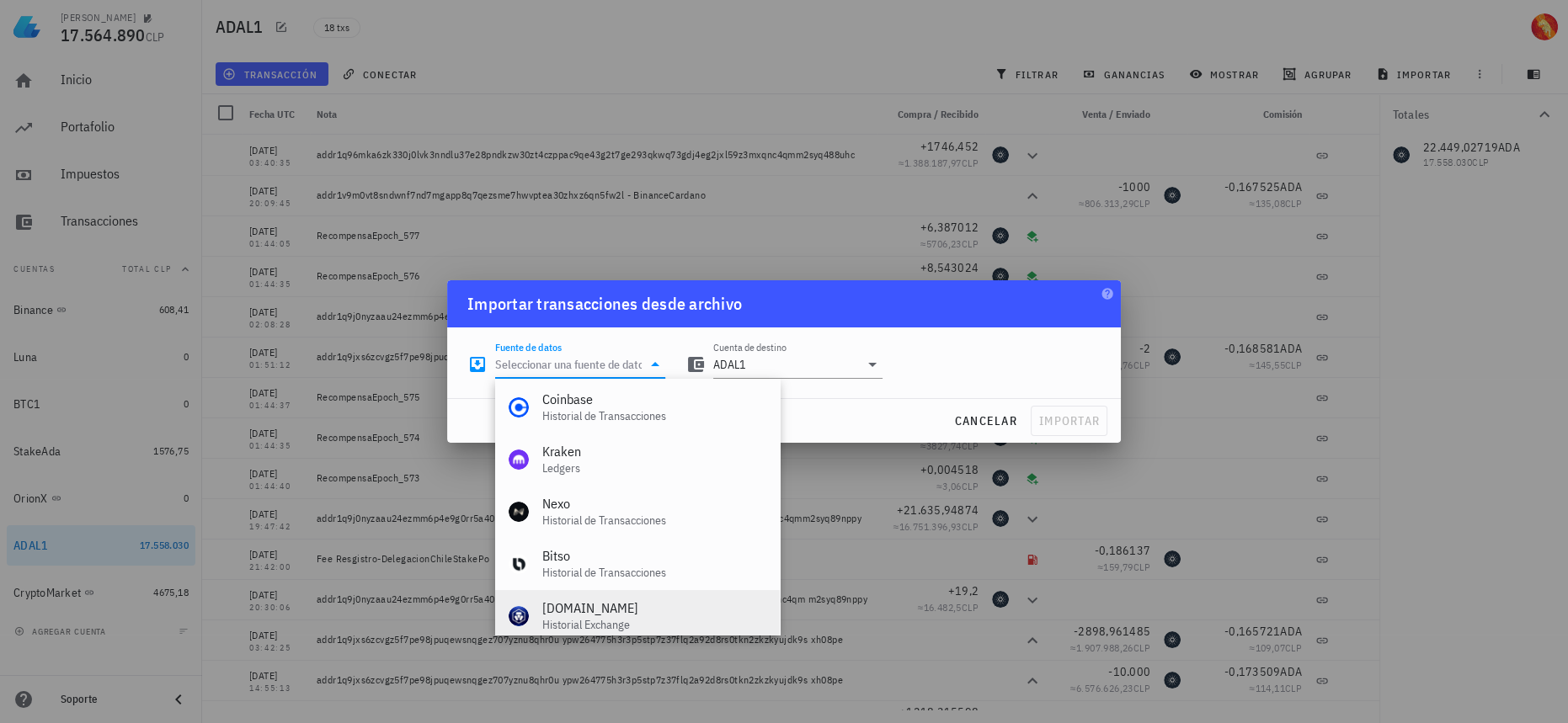
scroll to position [702, 0]
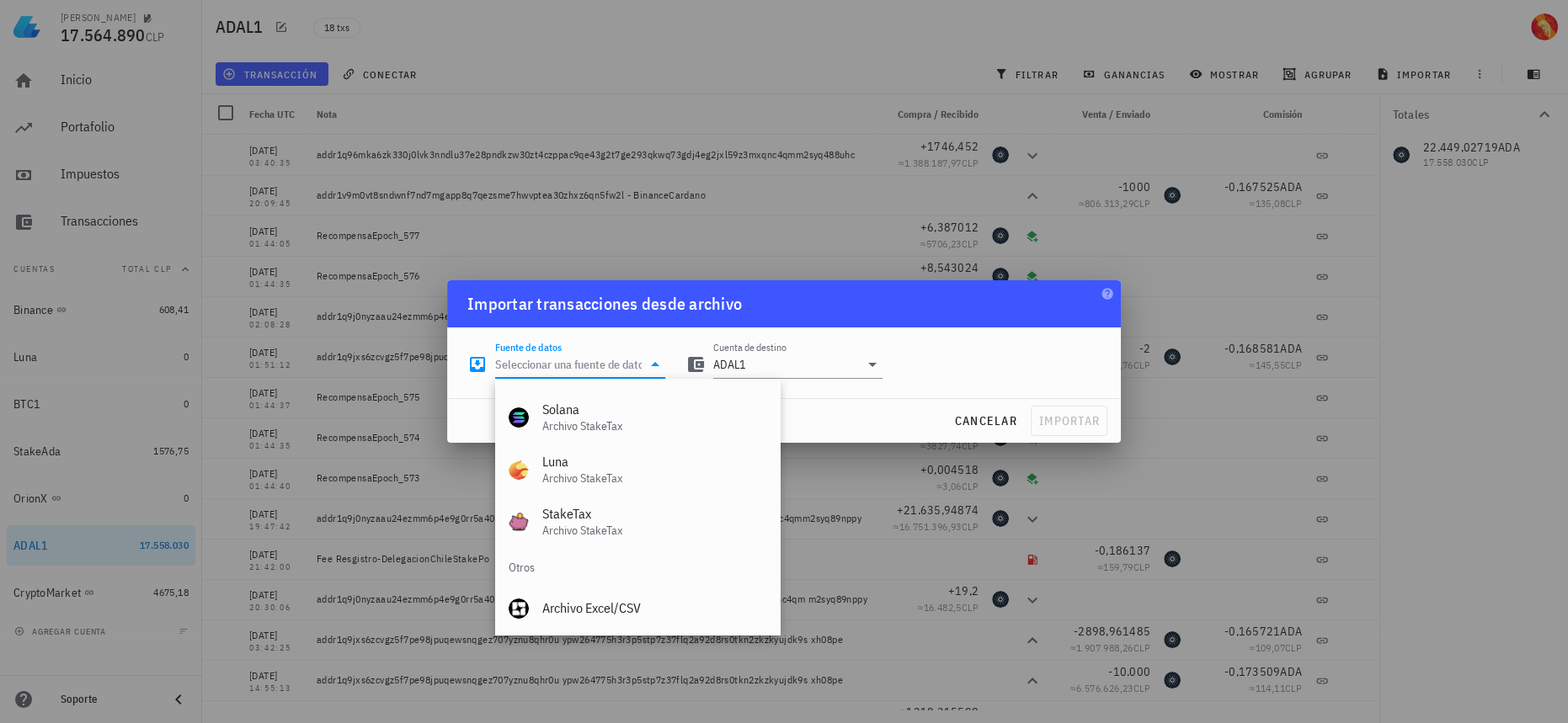
click at [614, 616] on div "Archivo Excel/CSV" at bounding box center [654, 608] width 224 height 16
type input "Archivo Excel/CSV"
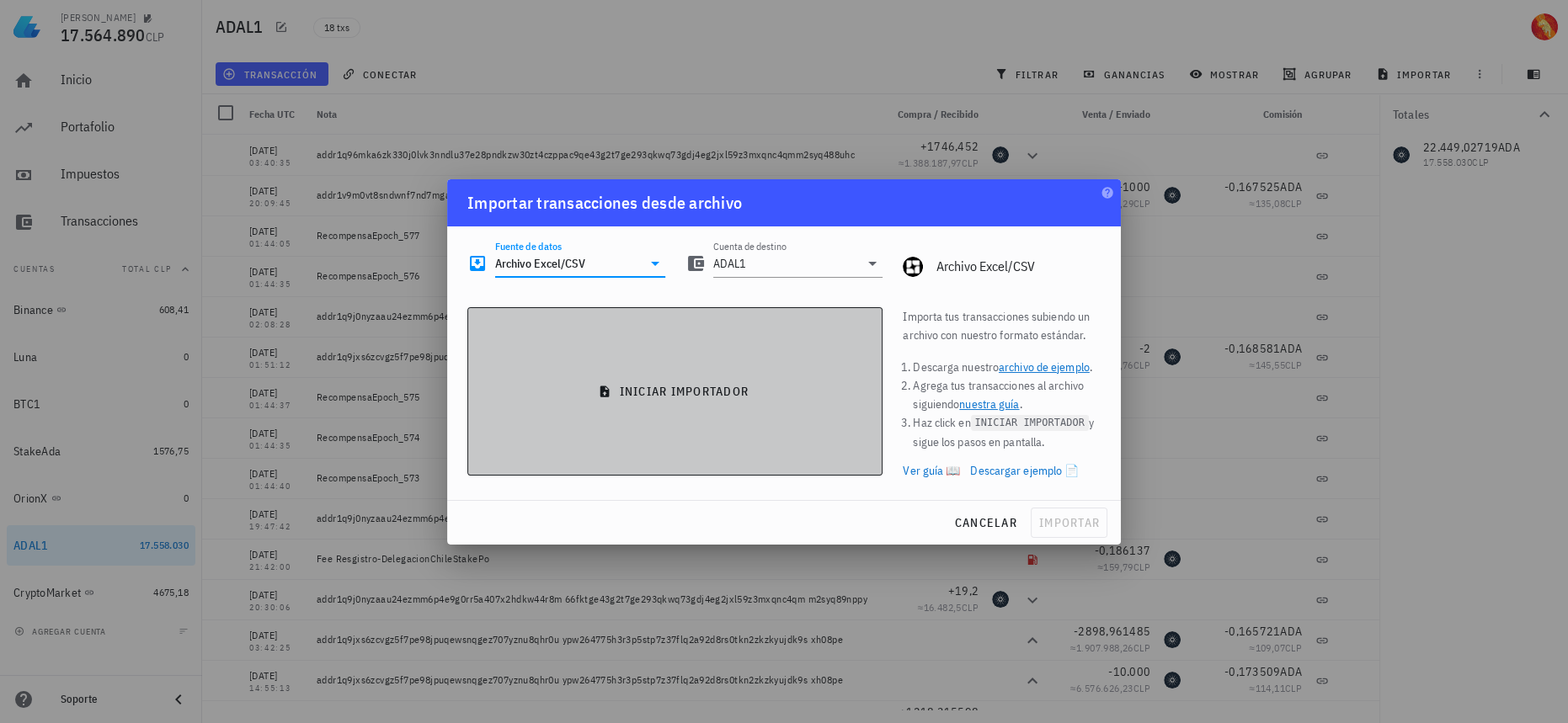
click at [801, 402] on button "iniciar importador" at bounding box center [675, 391] width 415 height 168
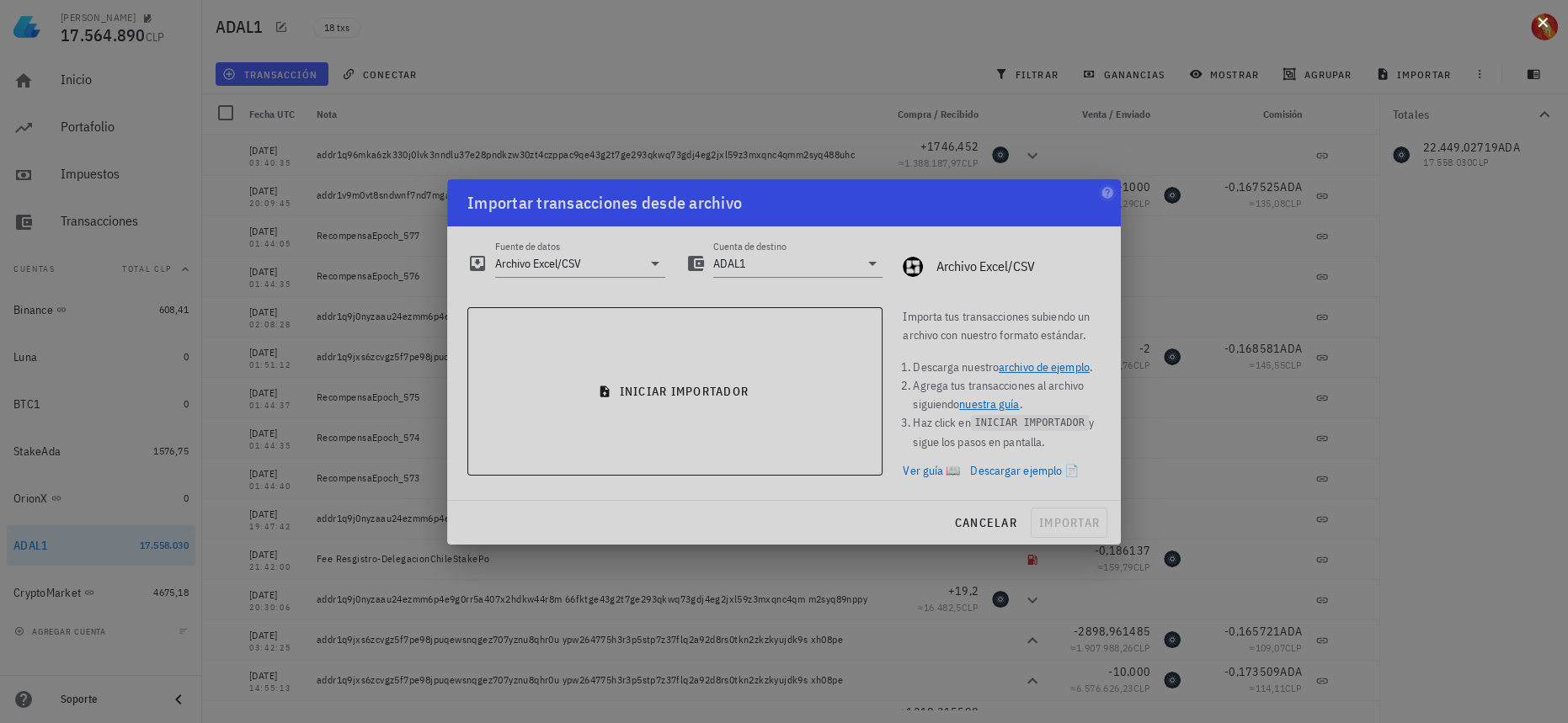
click at [1538, 26] on button at bounding box center [1543, 21] width 17 height 17
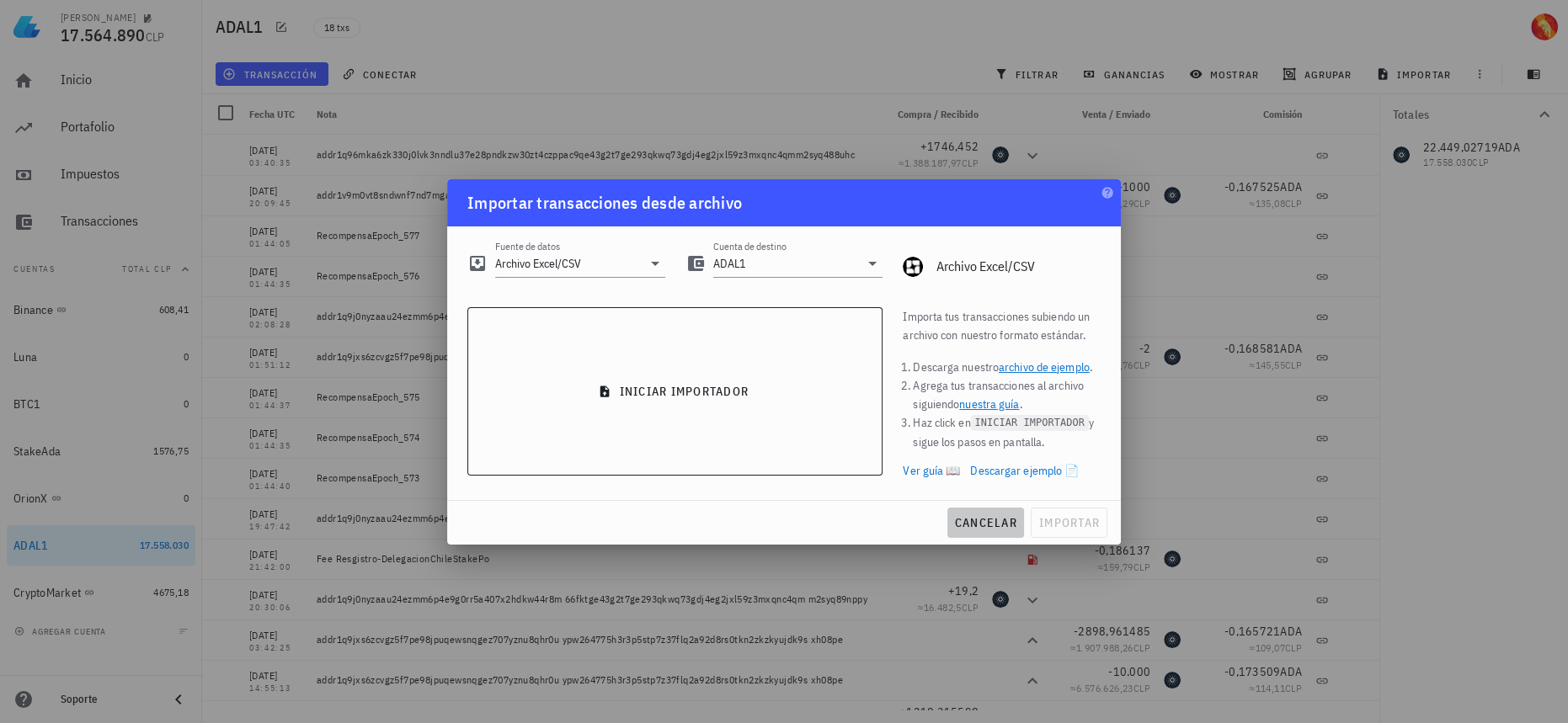
click at [1002, 528] on span "cancelar" at bounding box center [985, 523] width 64 height 15
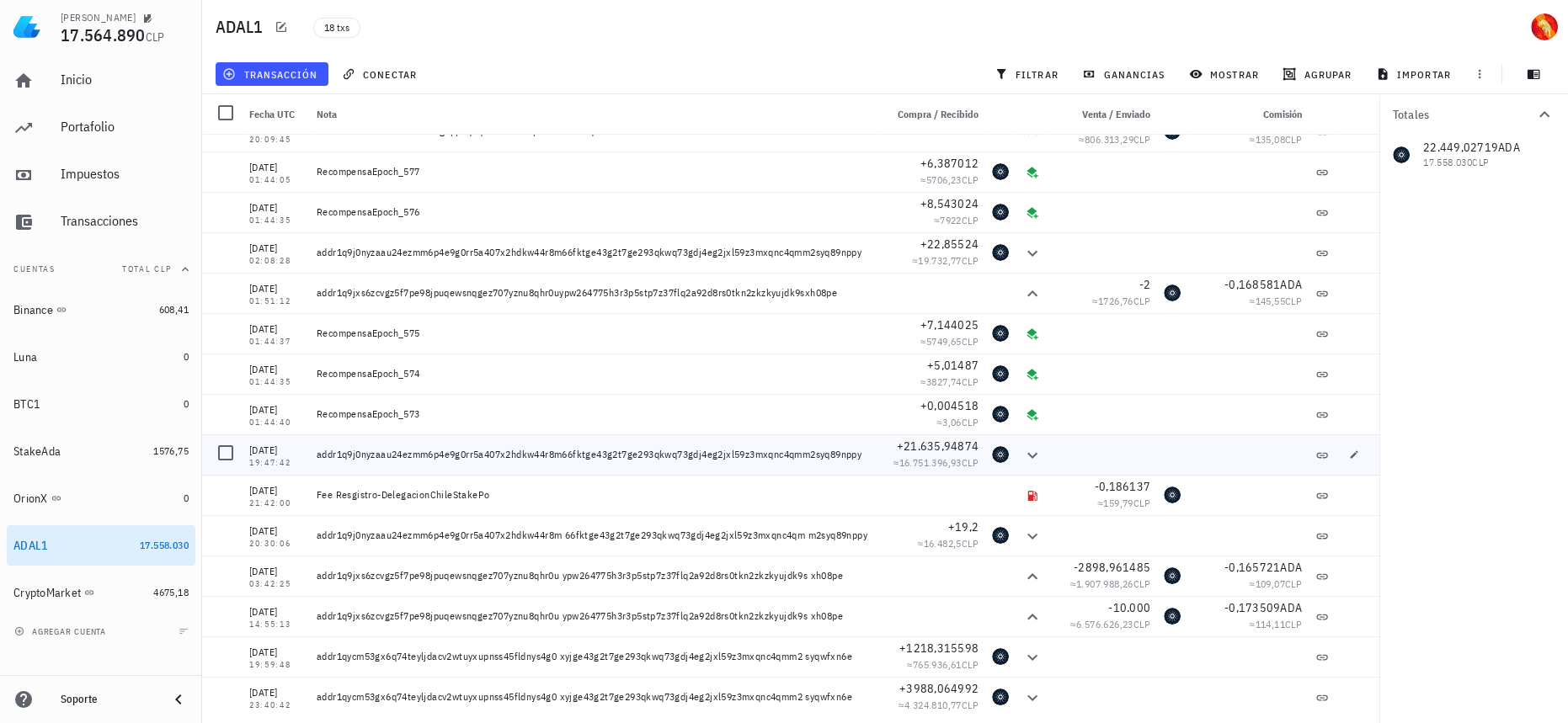
scroll to position [151, 0]
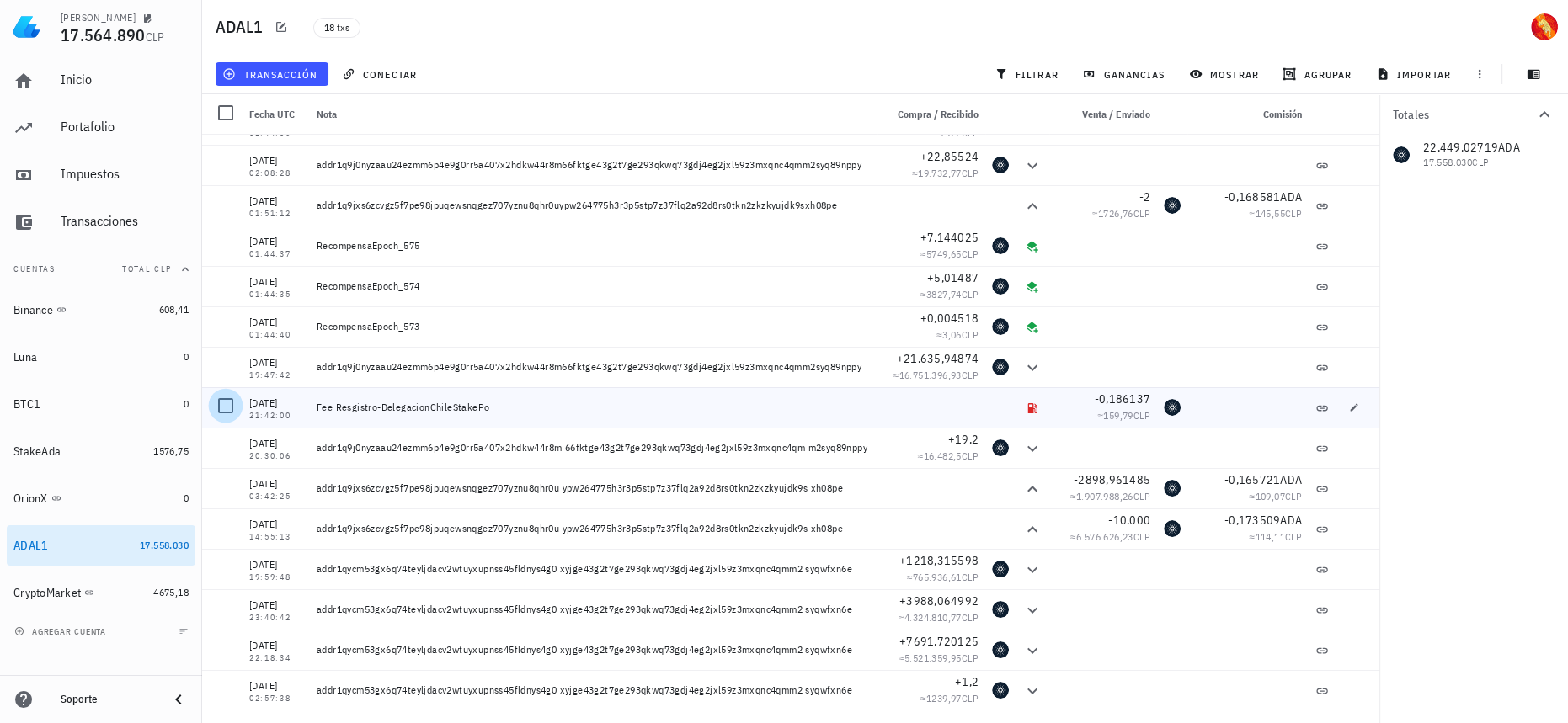
click at [229, 405] on div at bounding box center [226, 406] width 29 height 29
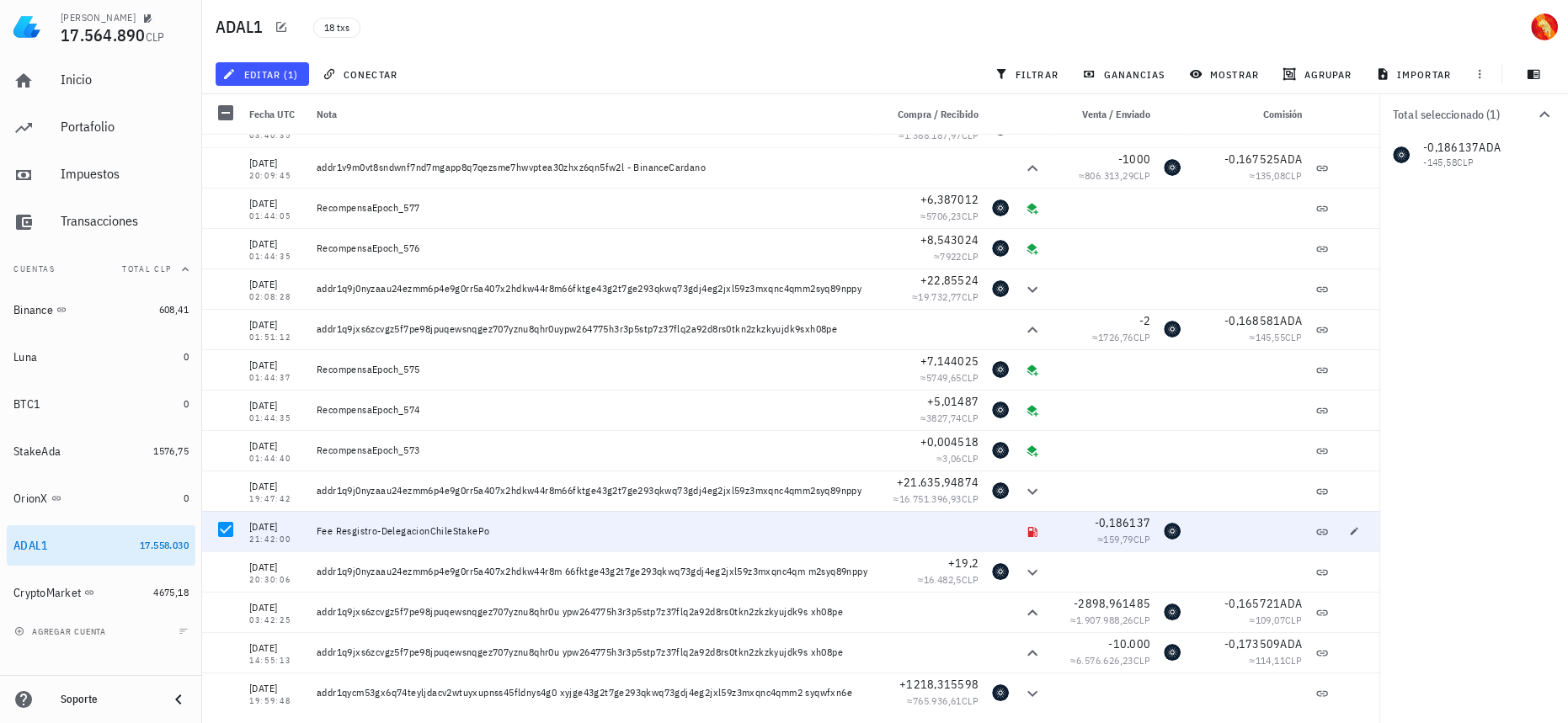
scroll to position [0, 0]
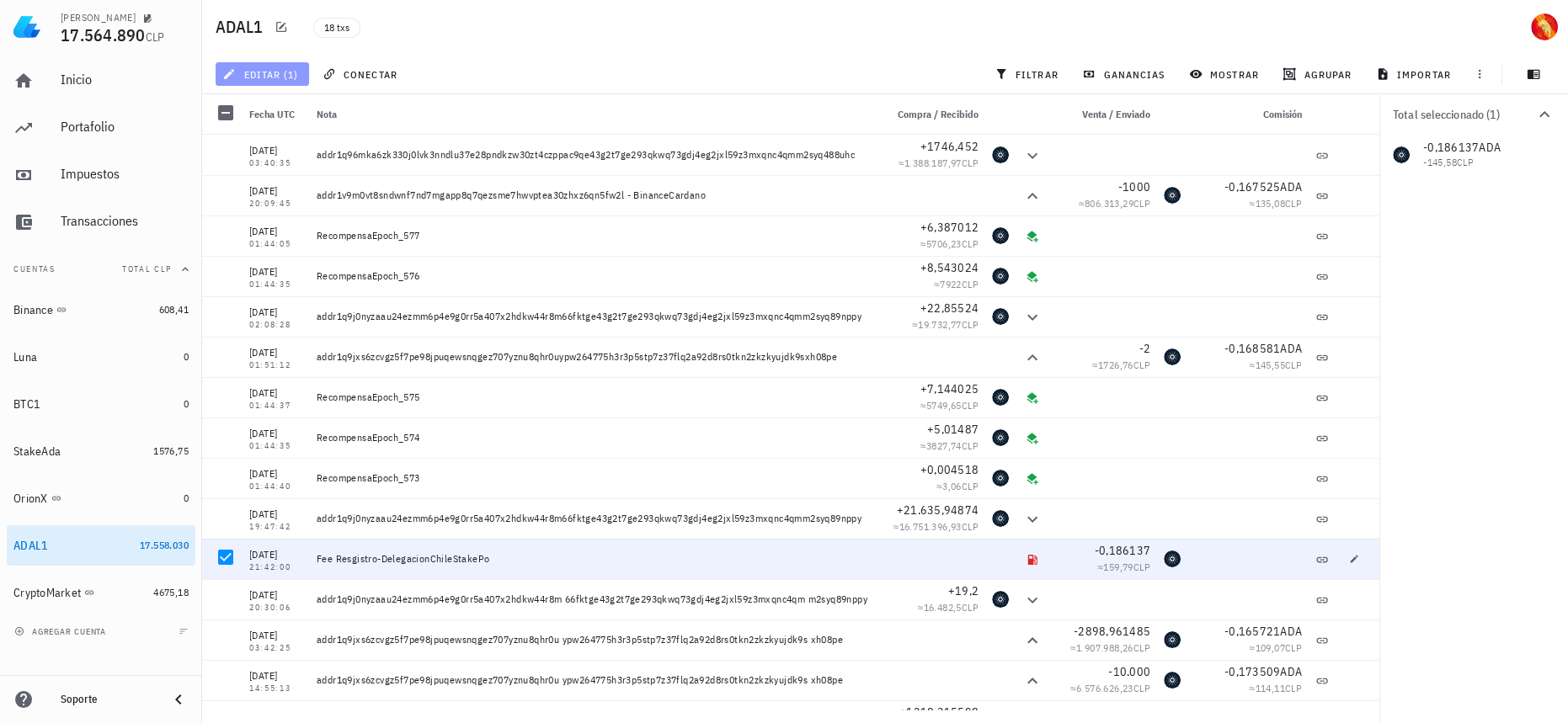
click at [278, 74] on span "editar (1)" at bounding box center [261, 73] width 72 height 13
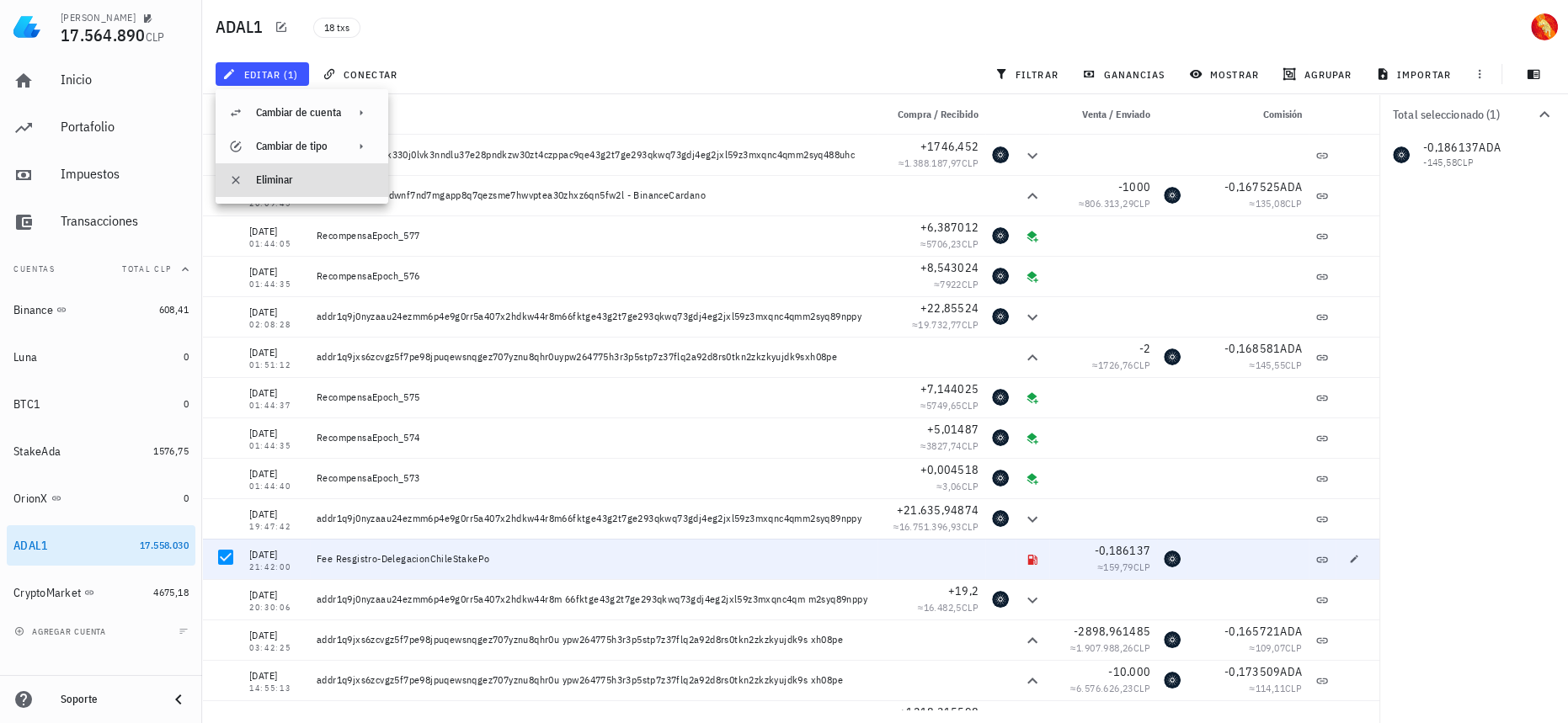
click at [293, 182] on div "Eliminar" at bounding box center [315, 180] width 119 height 13
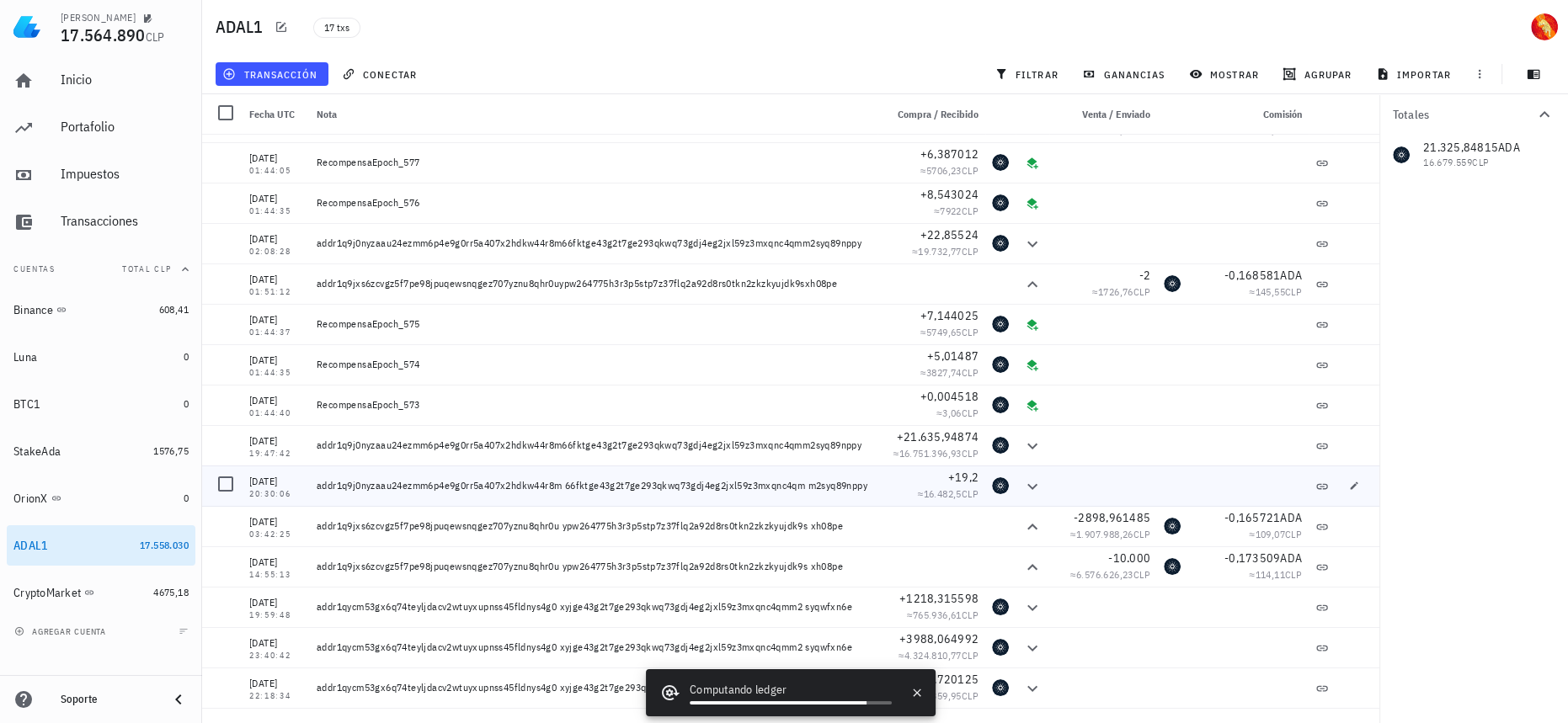
scroll to position [111, 0]
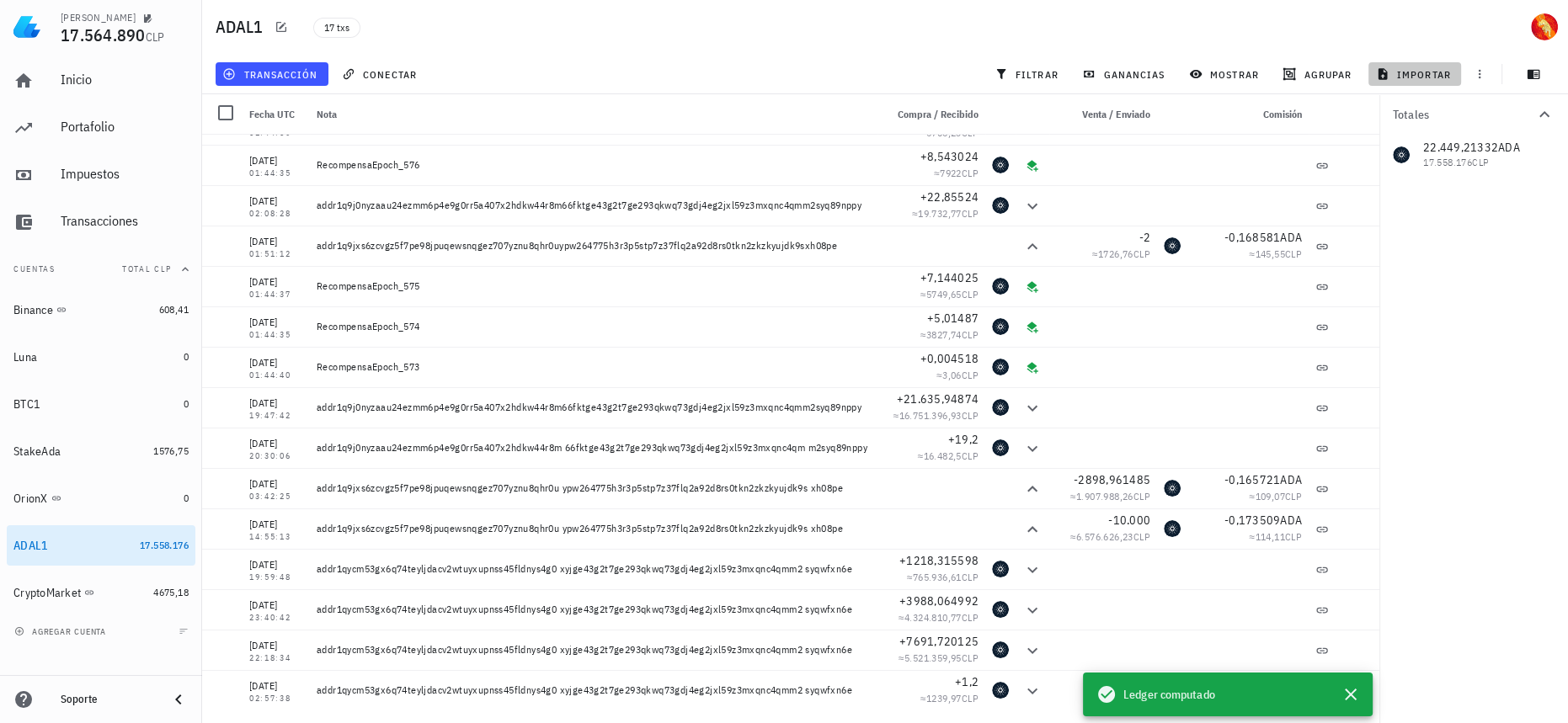
click at [1432, 72] on span "importar" at bounding box center [1415, 73] width 72 height 13
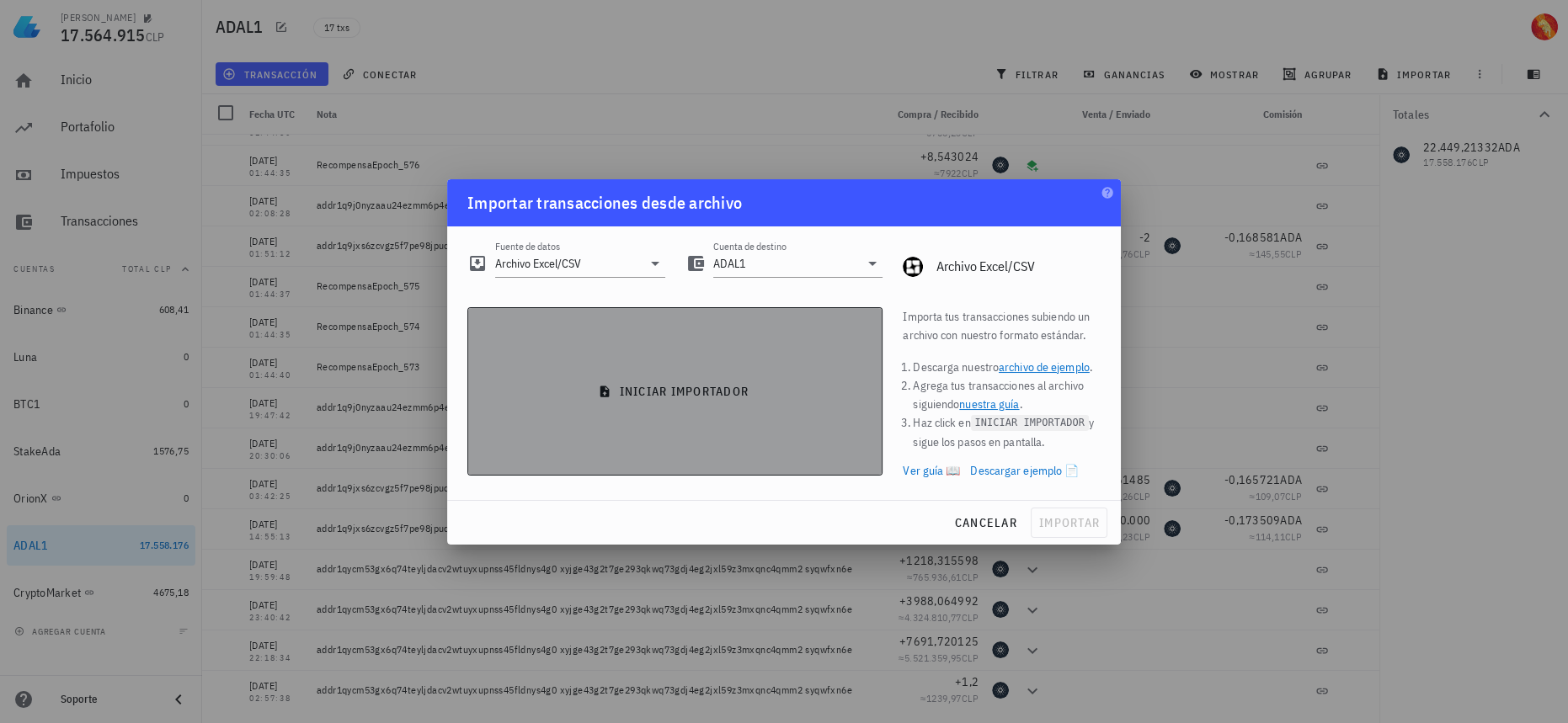
click at [695, 353] on button "iniciar importador" at bounding box center [675, 391] width 415 height 168
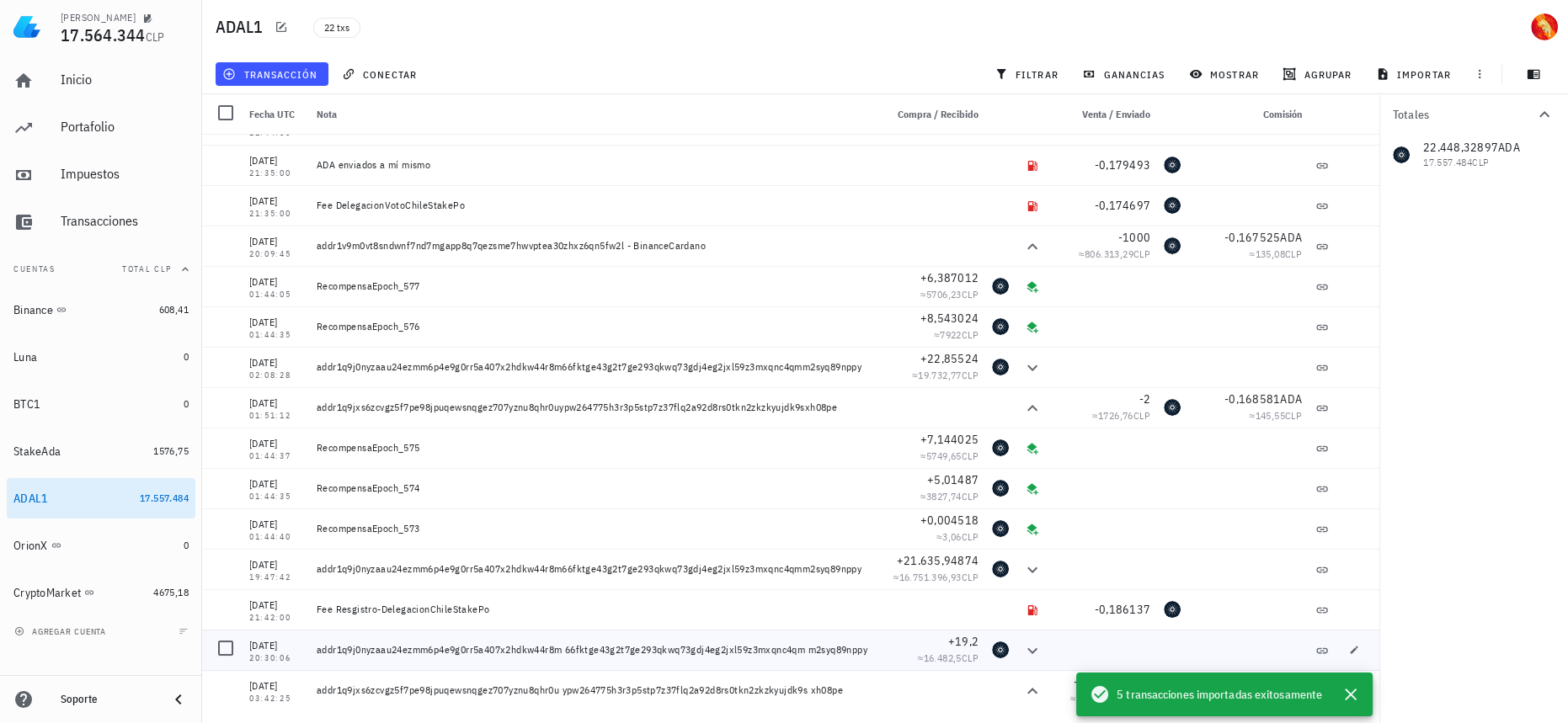
scroll to position [313, 0]
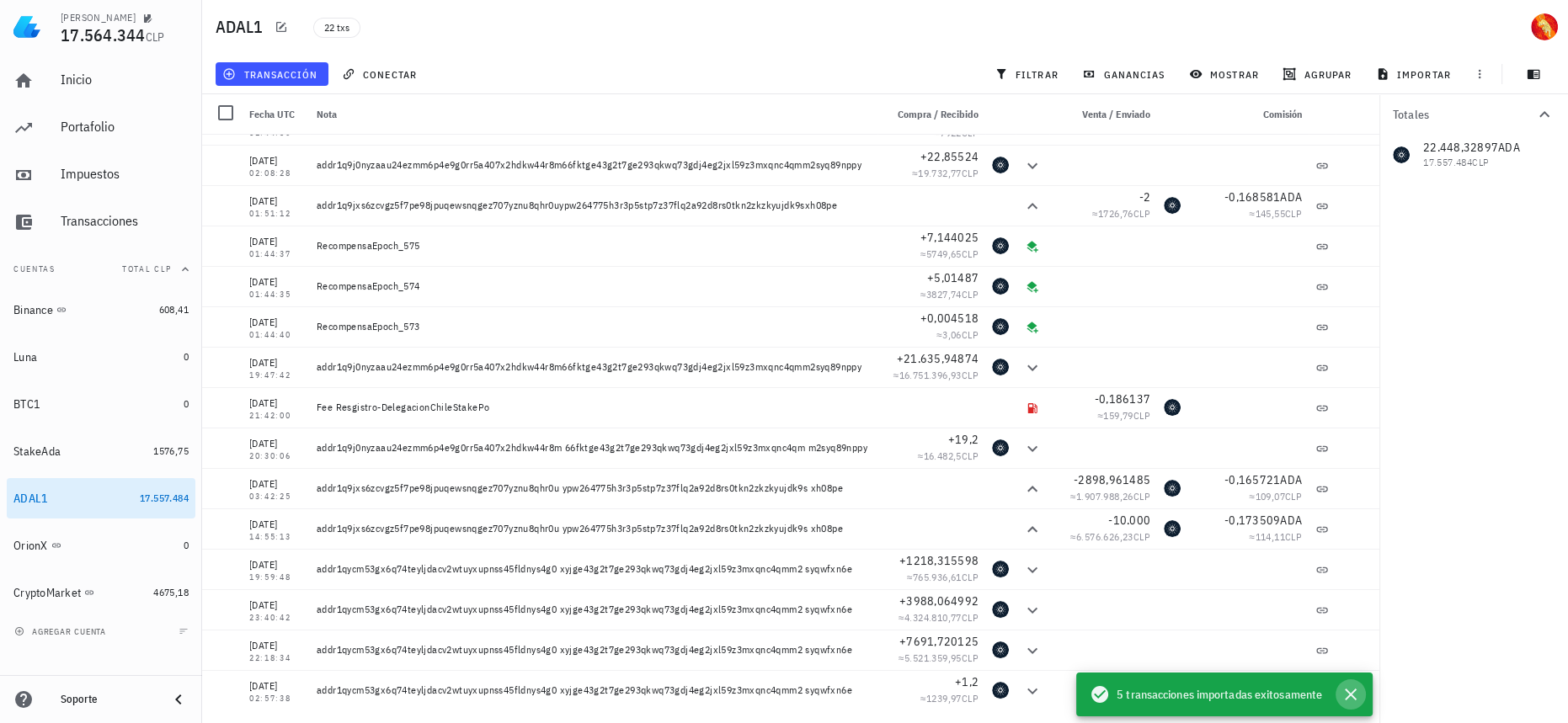
click at [1351, 699] on icon "button" at bounding box center [1351, 694] width 21 height 21
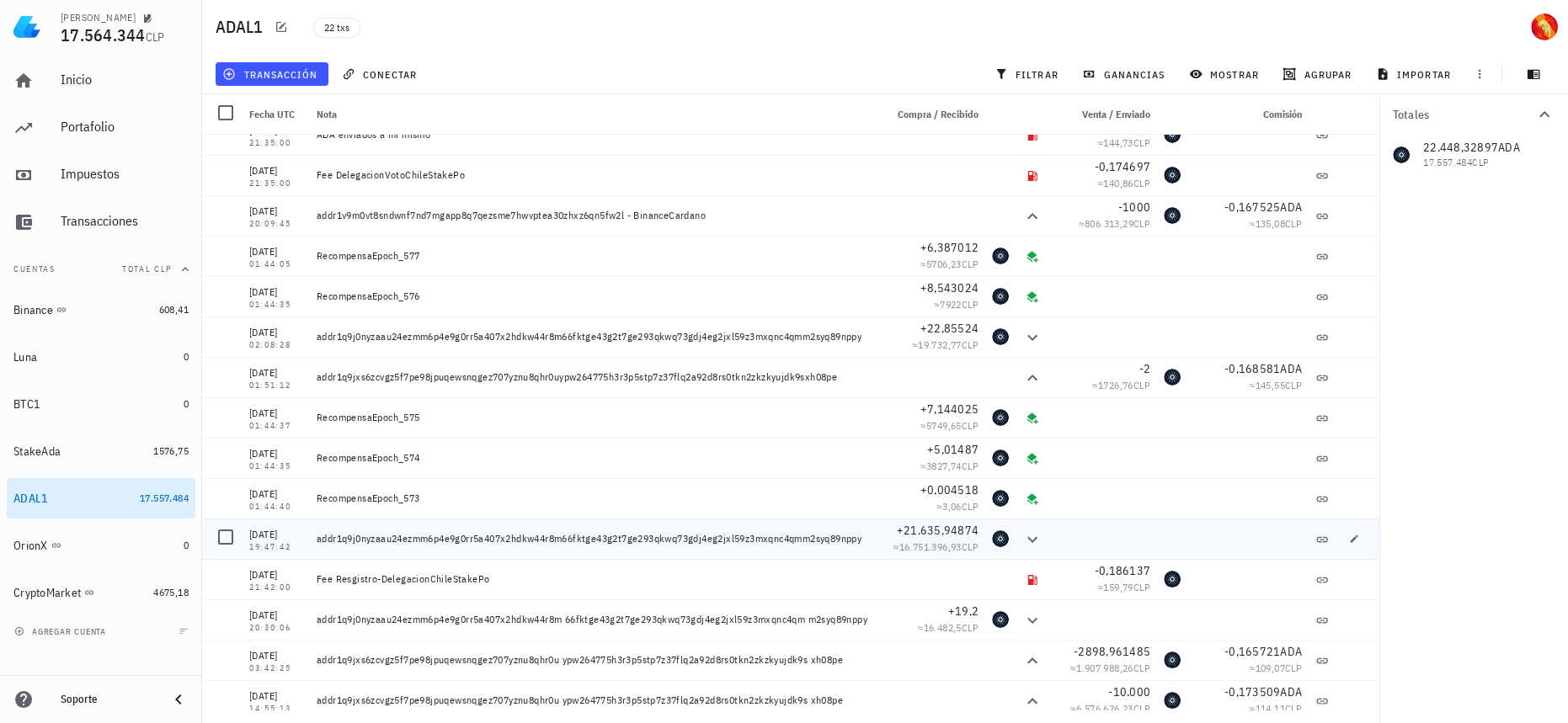
scroll to position [0, 0]
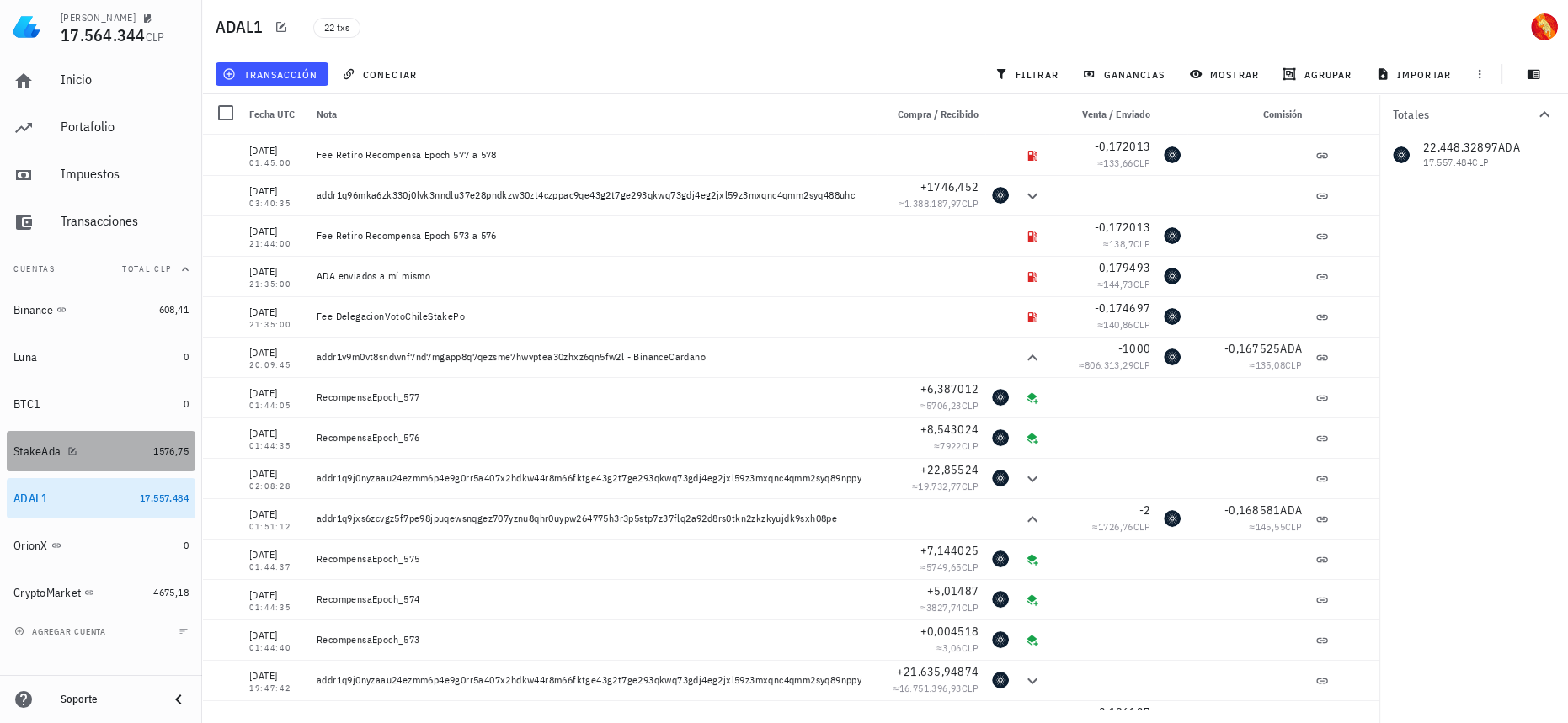
click at [105, 451] on div "StakeAda" at bounding box center [80, 452] width 133 height 16
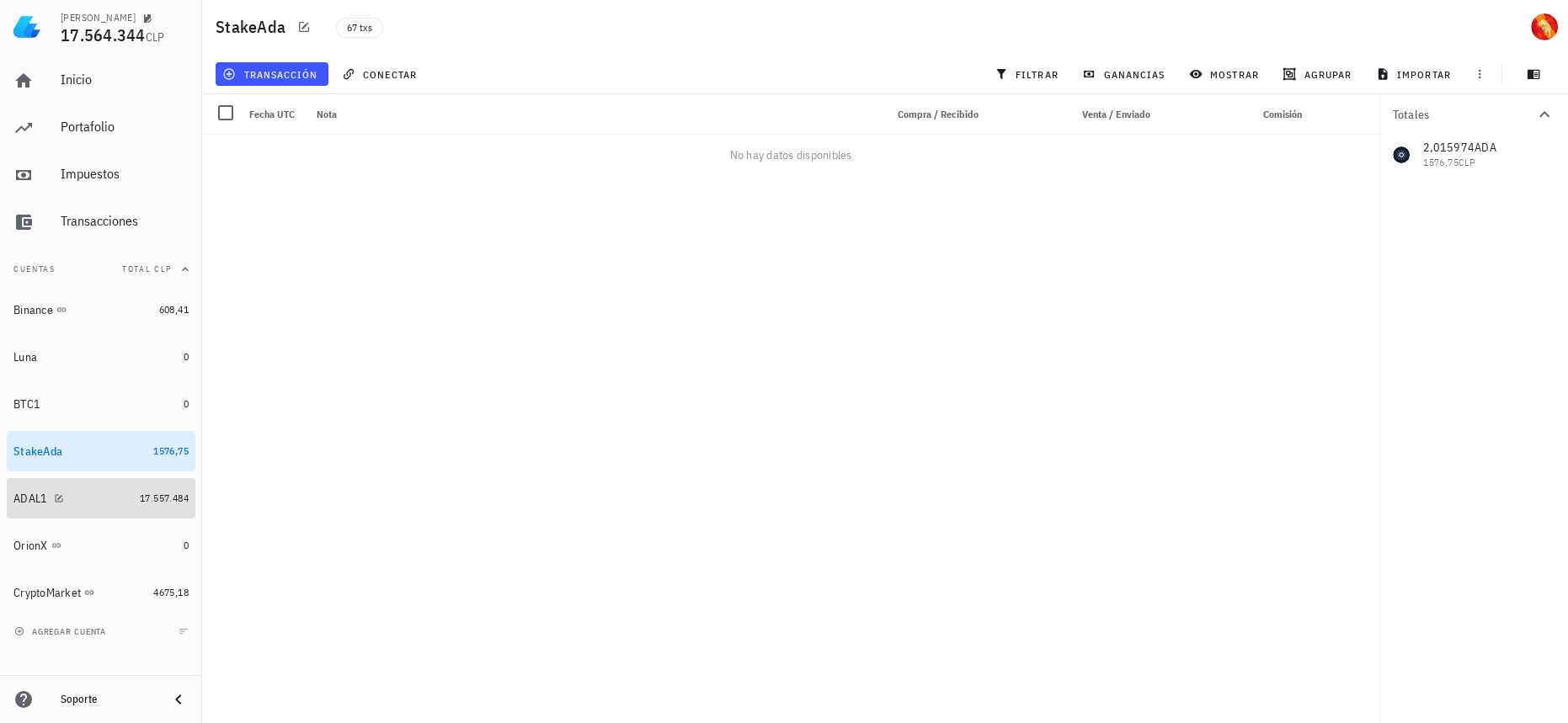
click at [131, 488] on link "ADAL1 17.557.484" at bounding box center [101, 498] width 189 height 40
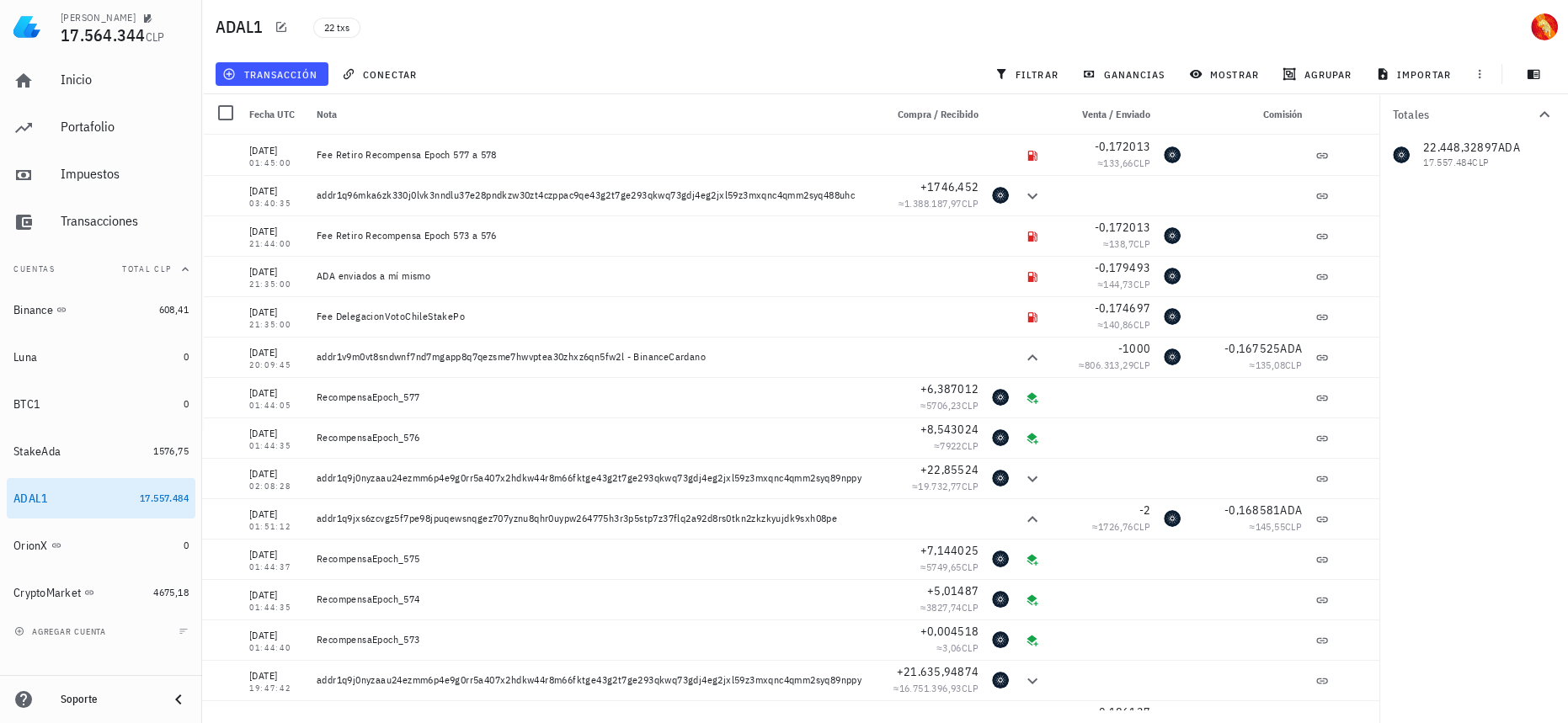
click at [1226, 666] on div at bounding box center [1248, 680] width 122 height 40
click at [1237, 395] on div at bounding box center [1248, 397] width 122 height 40
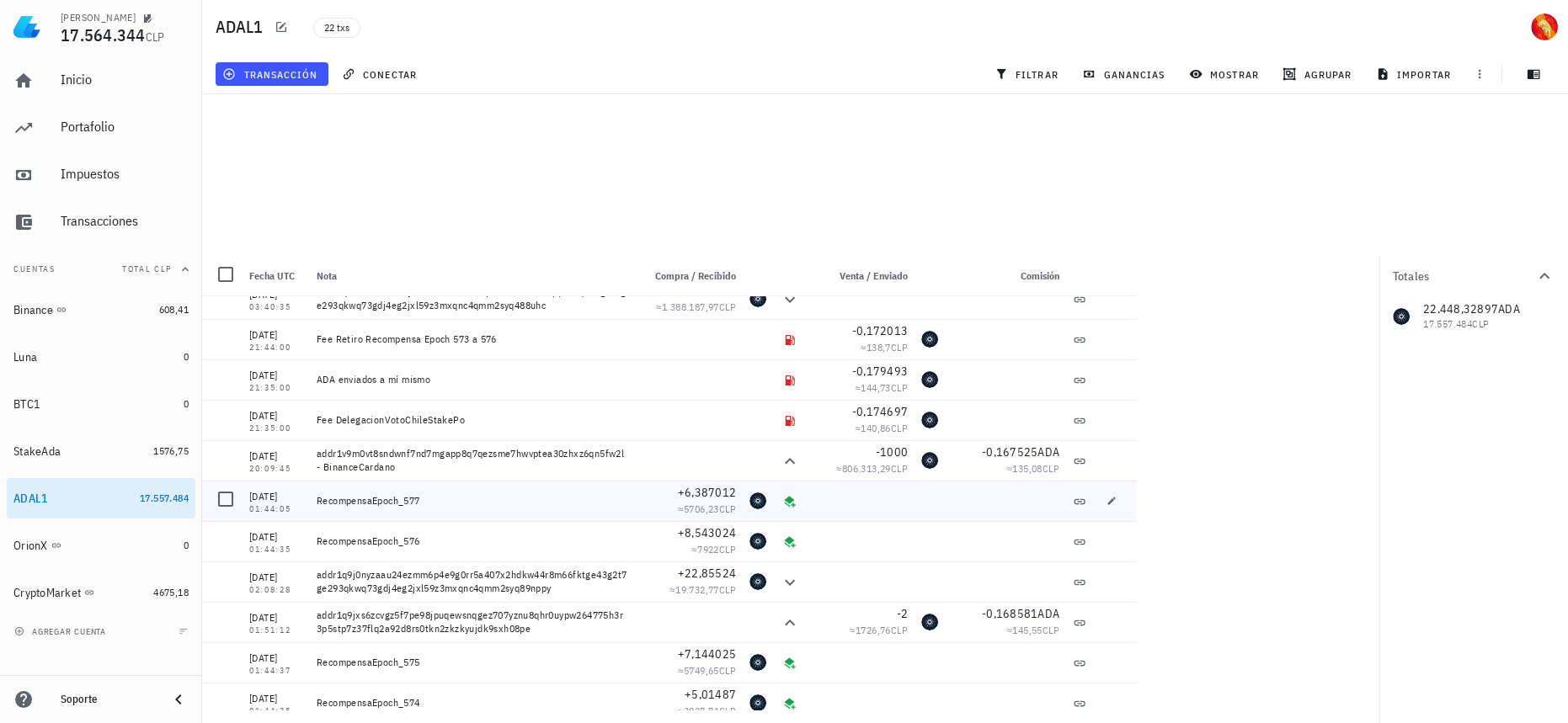
scroll to position [76, 0]
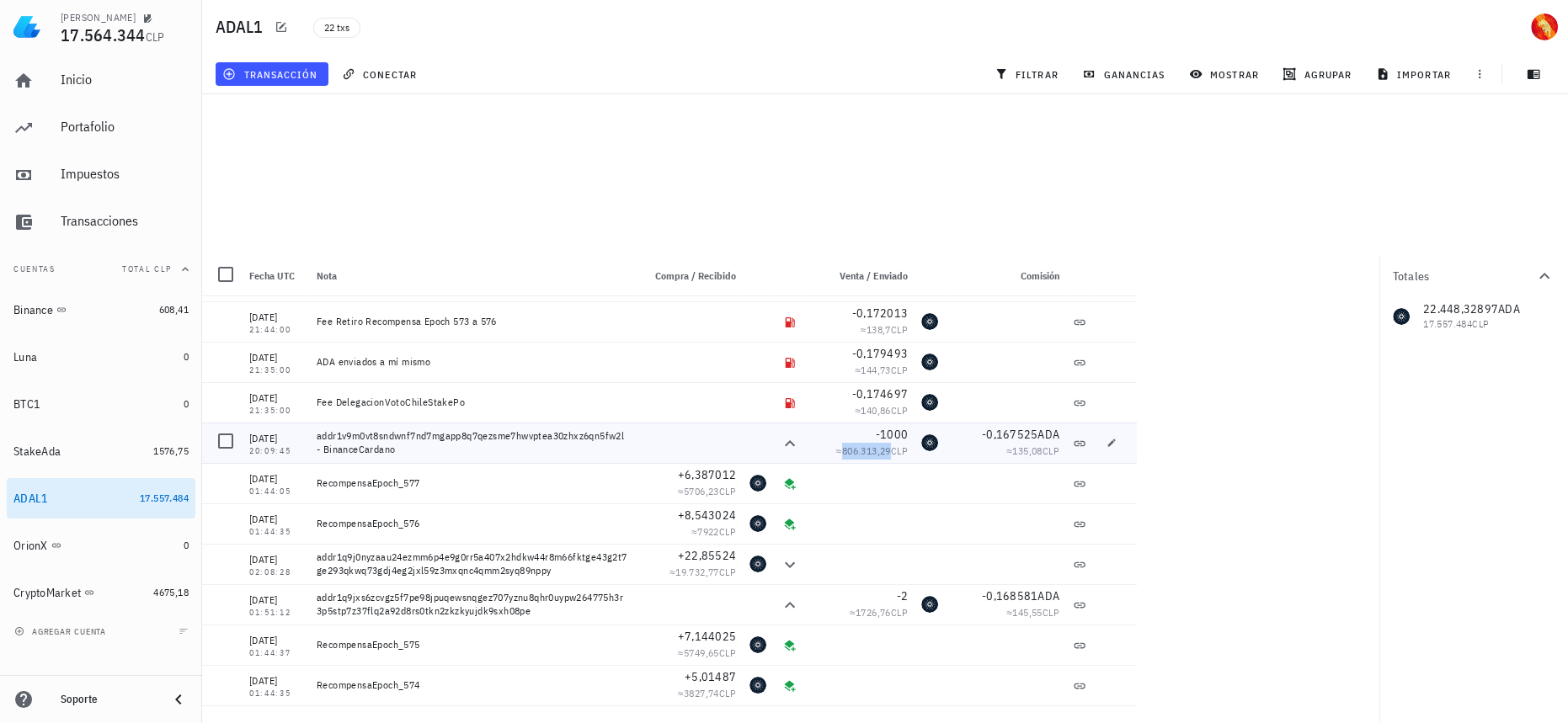
click at [842, 445] on span "806.313,29" at bounding box center [866, 451] width 49 height 13
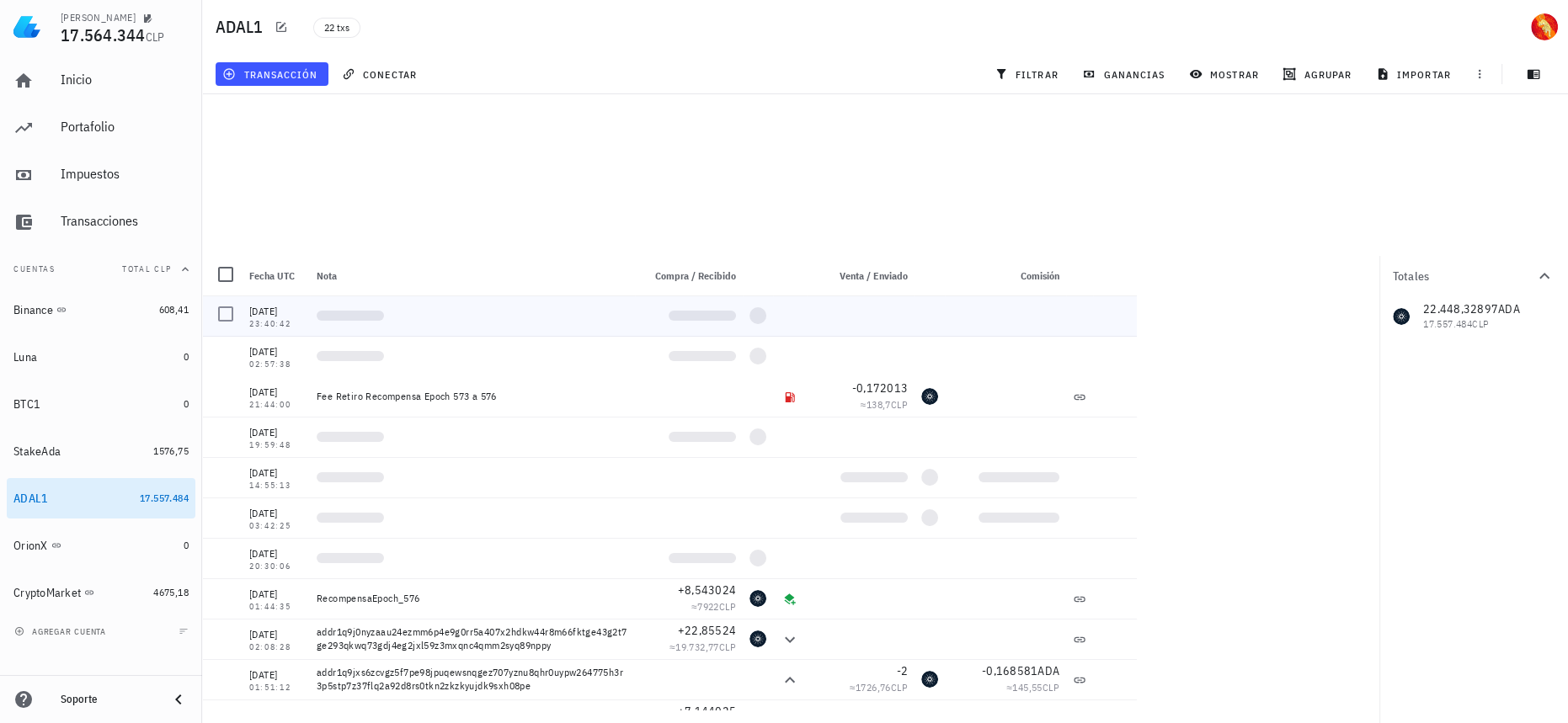
scroll to position [0, 0]
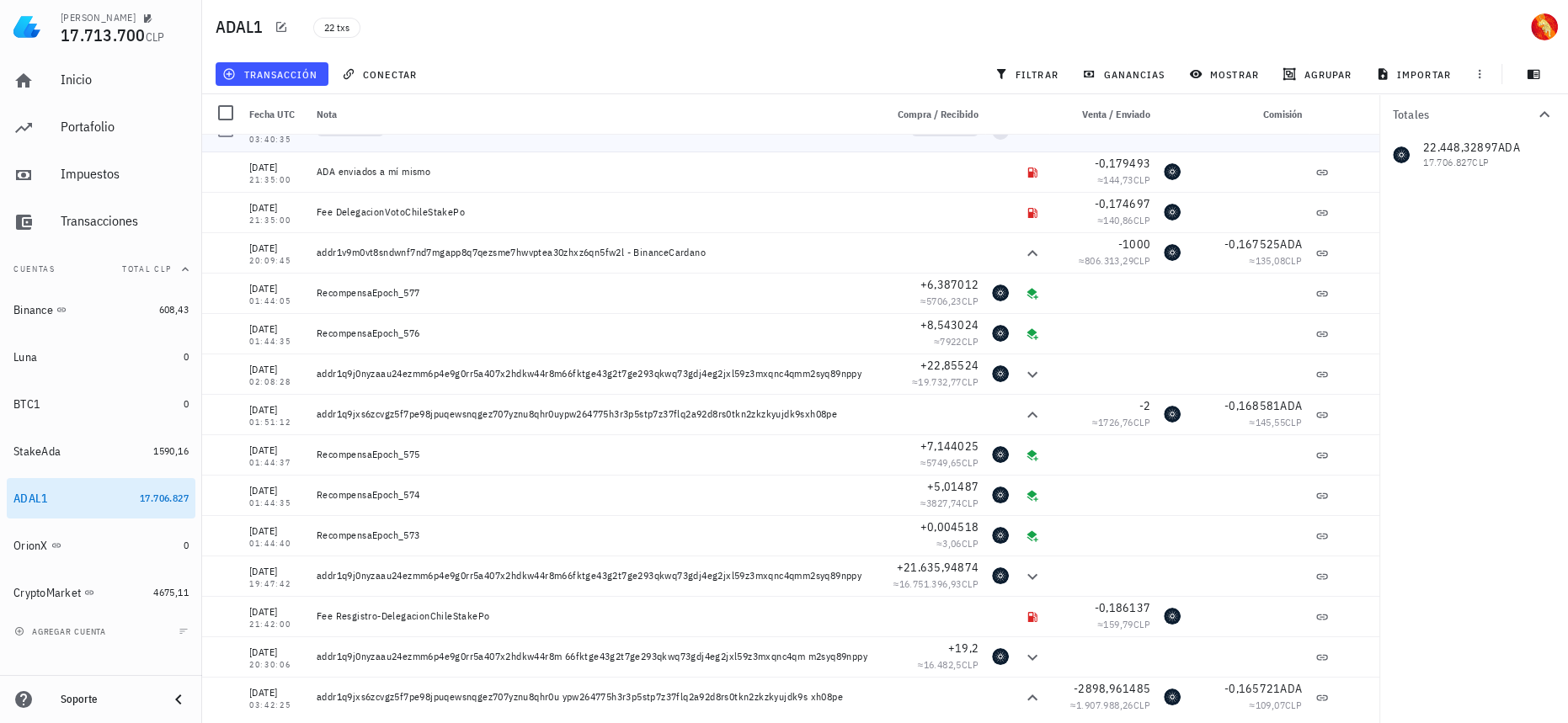
scroll to position [84, 0]
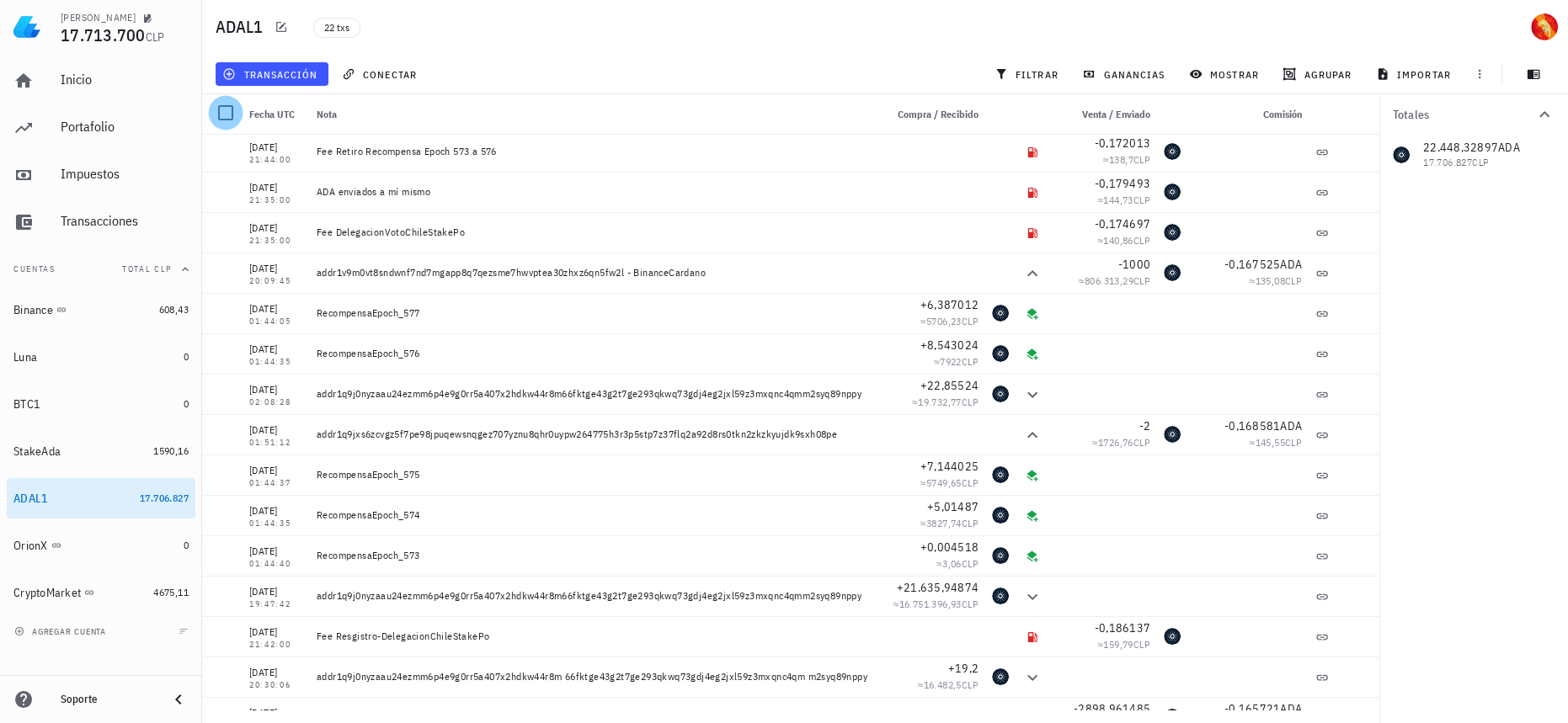
click at [221, 115] on div at bounding box center [226, 113] width 29 height 29
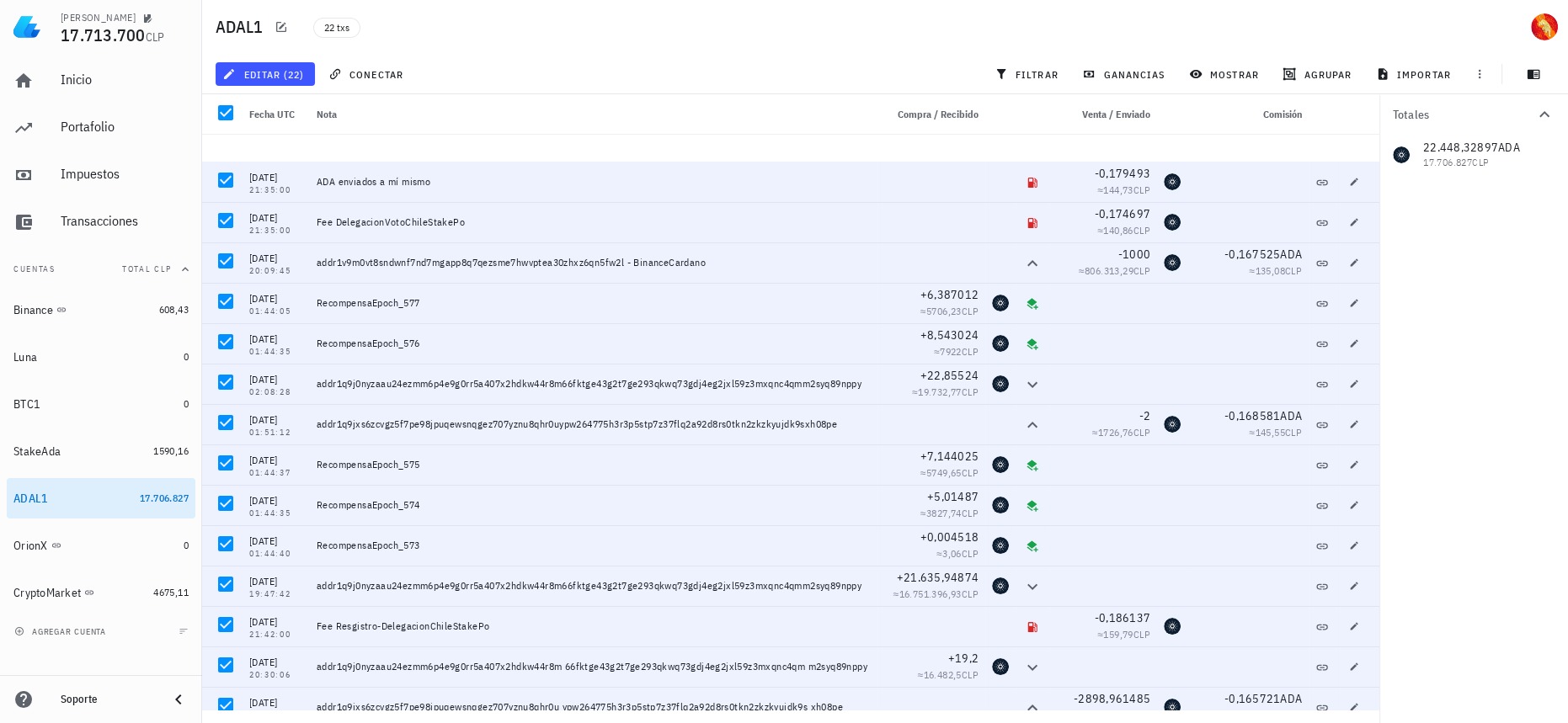
scroll to position [0, 0]
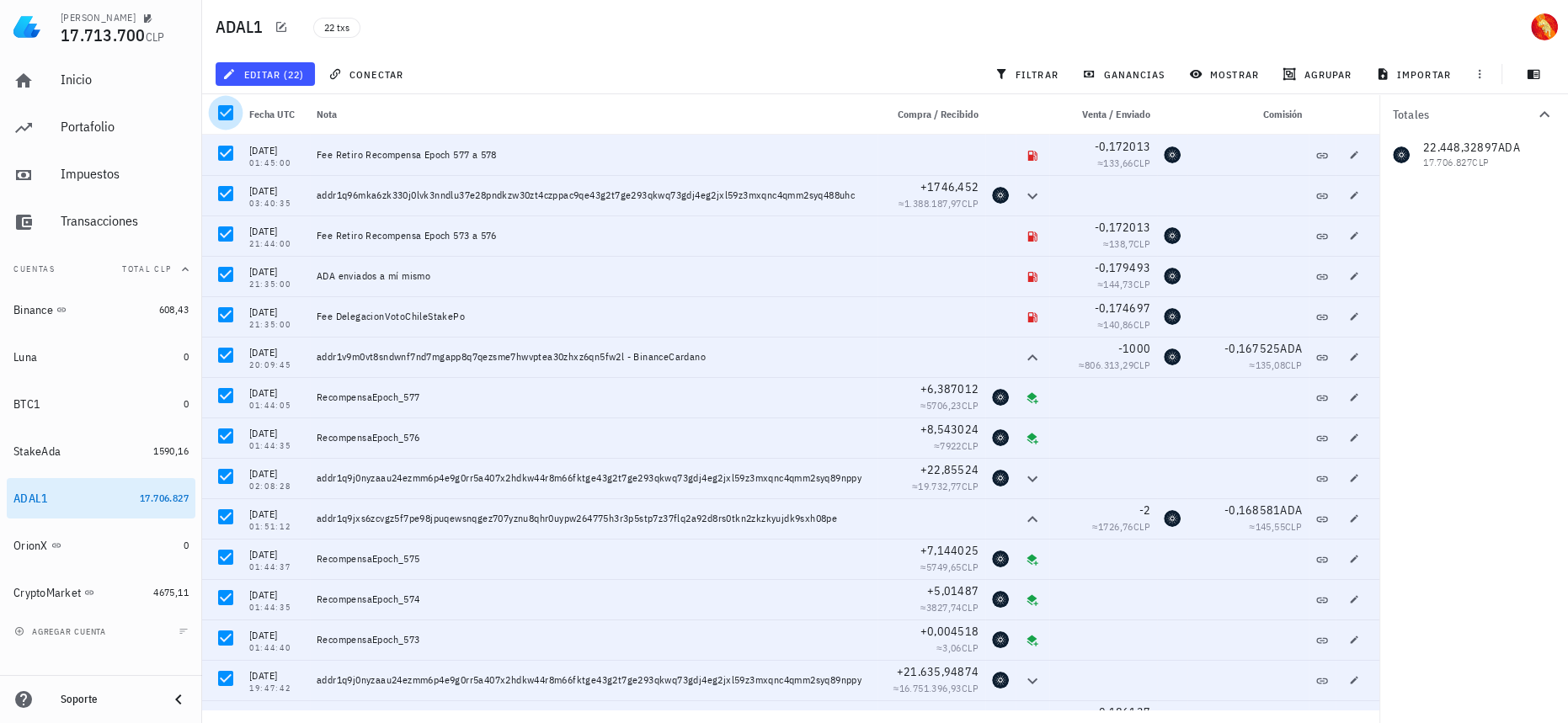
click at [217, 104] on div at bounding box center [226, 113] width 29 height 29
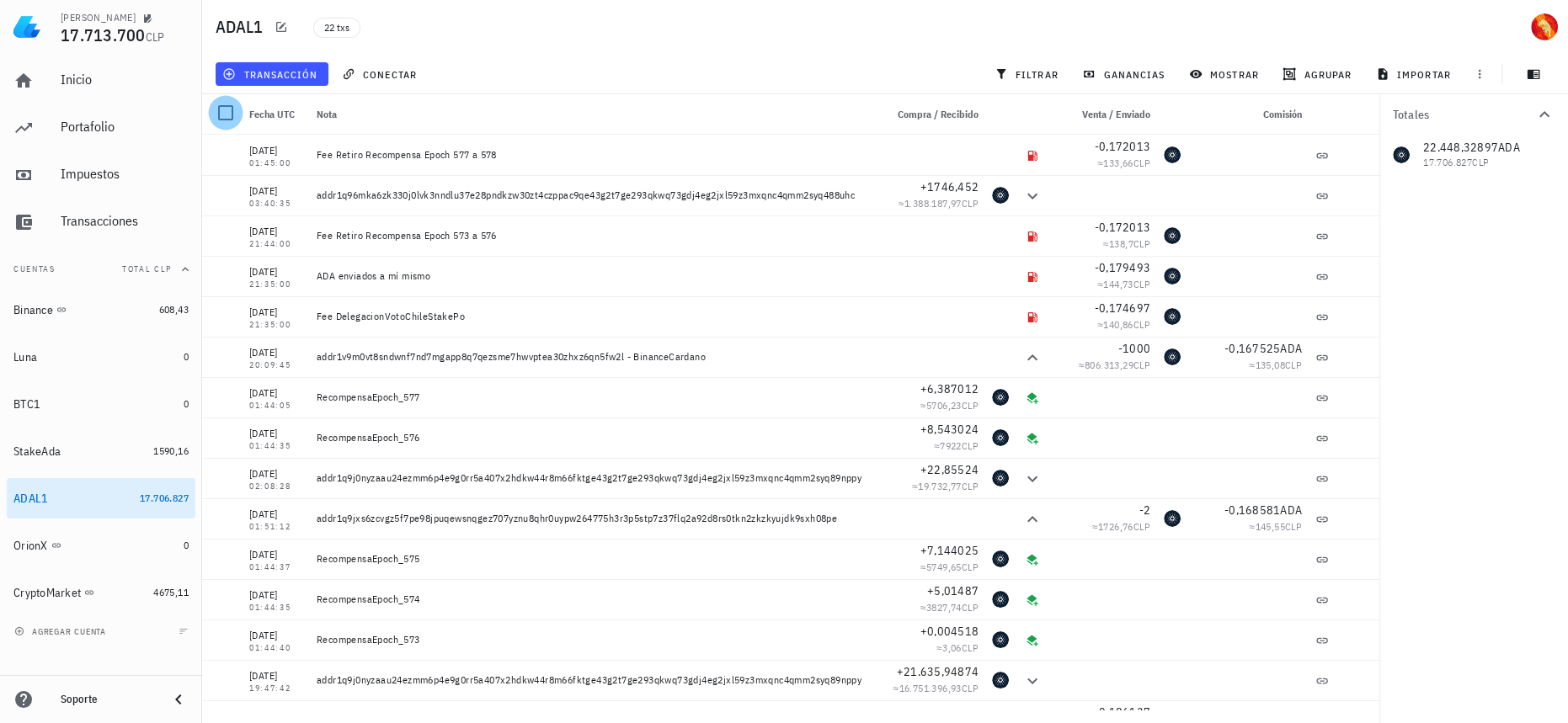
click at [233, 109] on div at bounding box center [226, 113] width 29 height 29
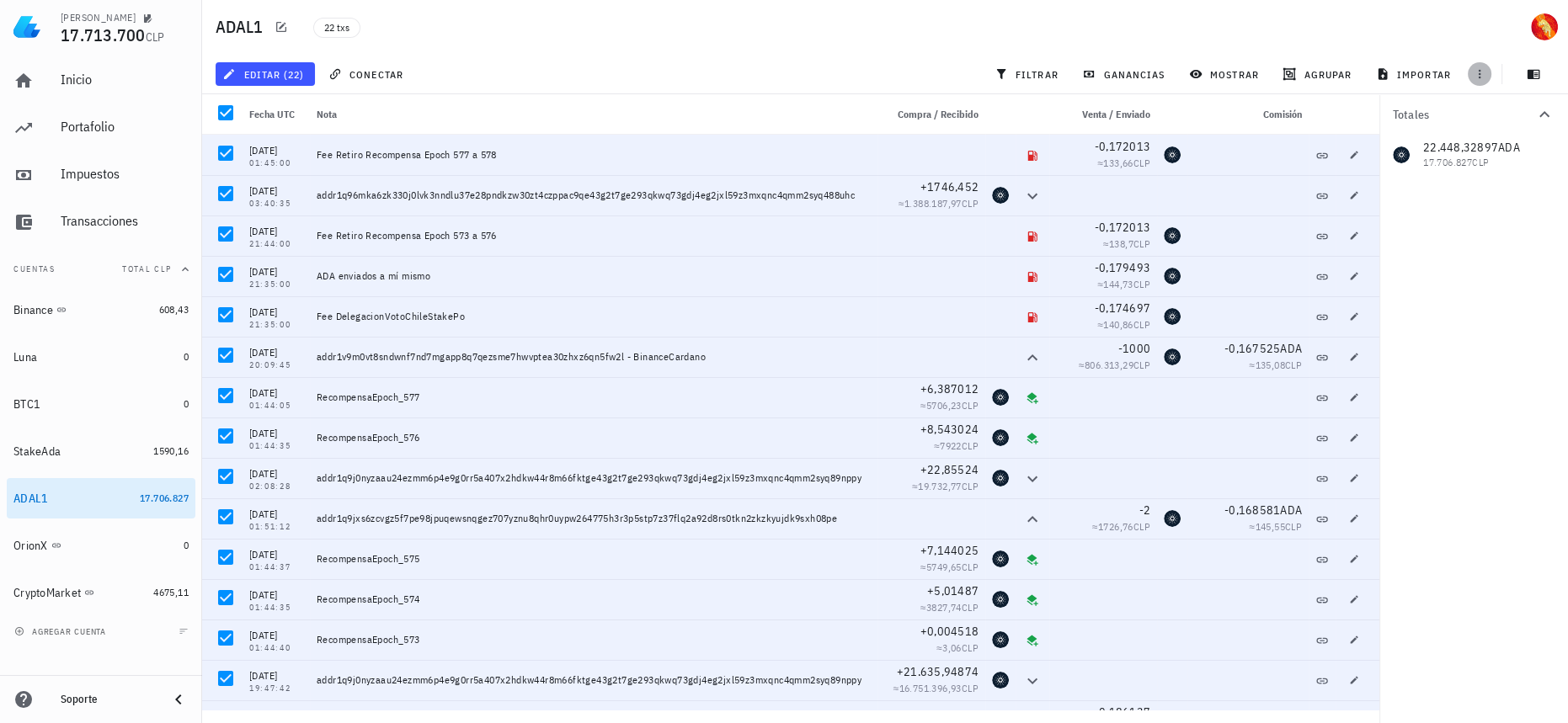
click at [1488, 74] on span "button" at bounding box center [1479, 73] width 23 height 13
click at [295, 72] on span "editar (22)" at bounding box center [265, 73] width 79 height 13
click at [278, 108] on div "Eliminar" at bounding box center [279, 113] width 47 height 13
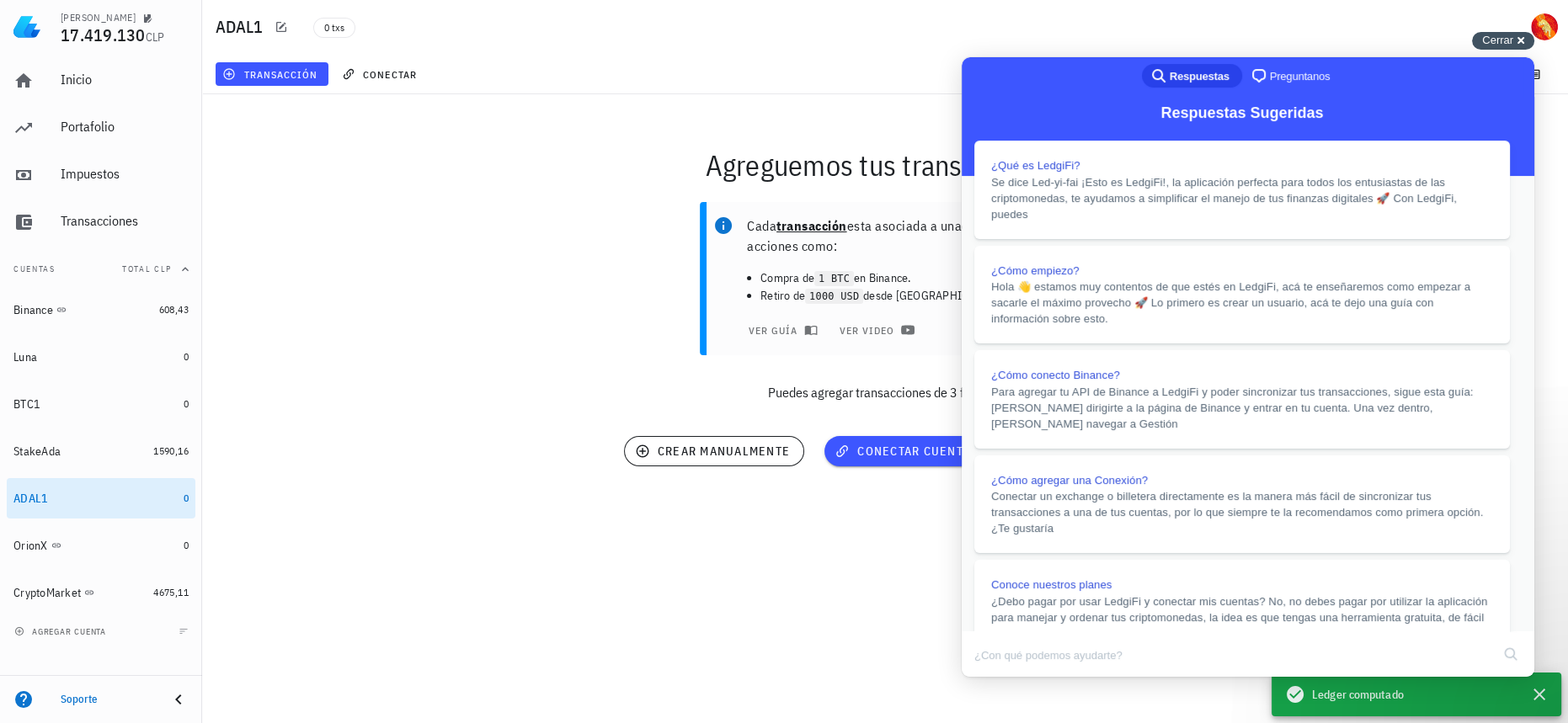
click at [1521, 40] on div "Cerrar cross-small" at bounding box center [1504, 41] width 63 height 18
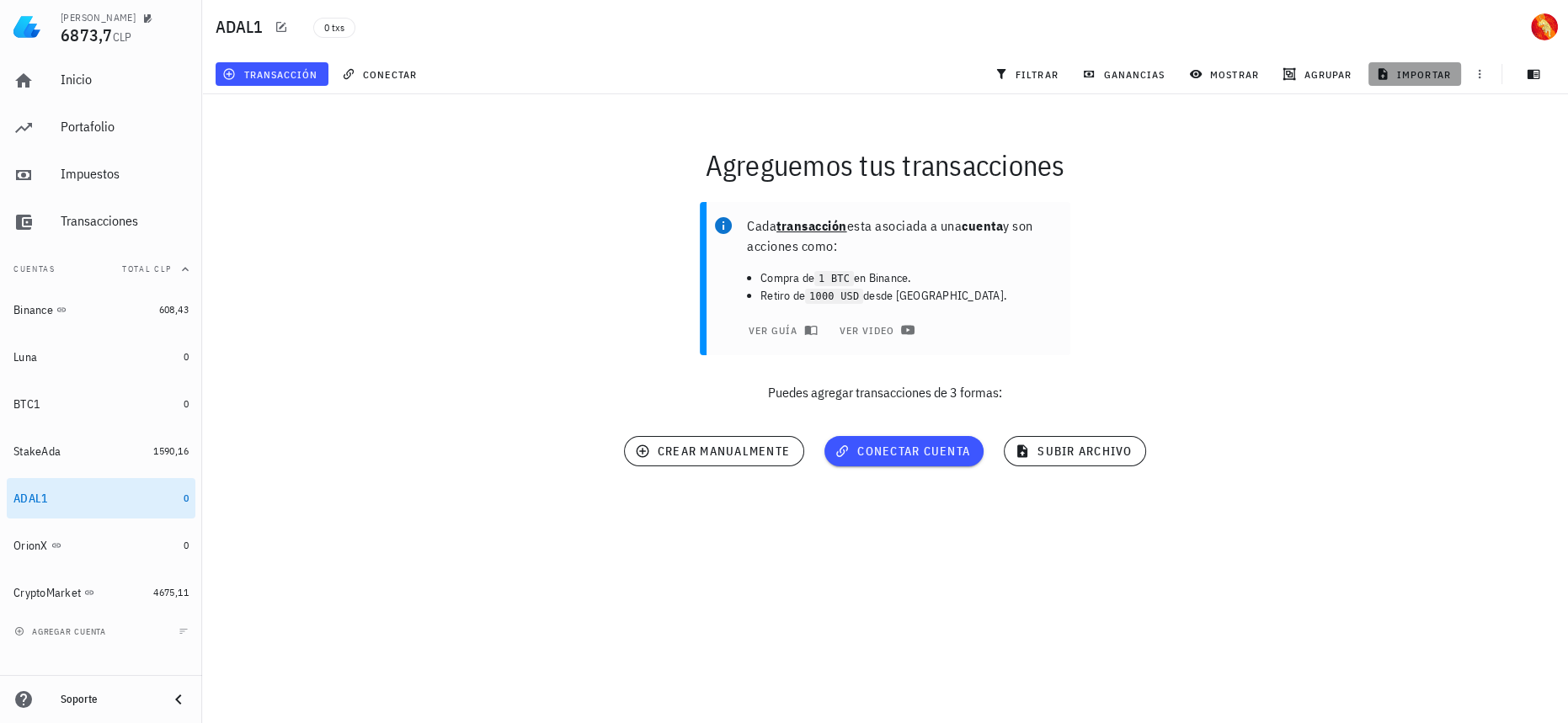
click at [1426, 74] on span "importar" at bounding box center [1415, 73] width 72 height 13
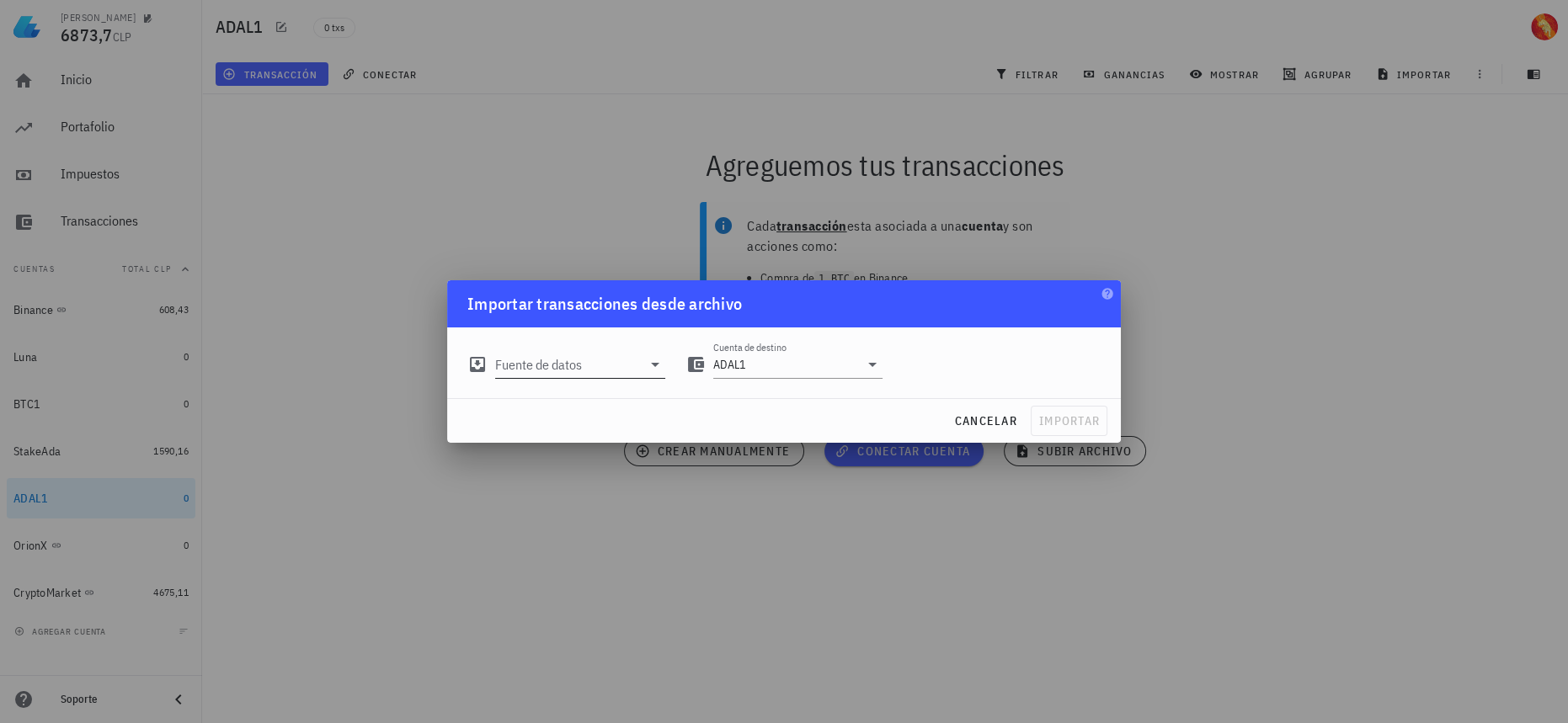
click at [565, 360] on input "Fuente de datos" at bounding box center [568, 364] width 147 height 27
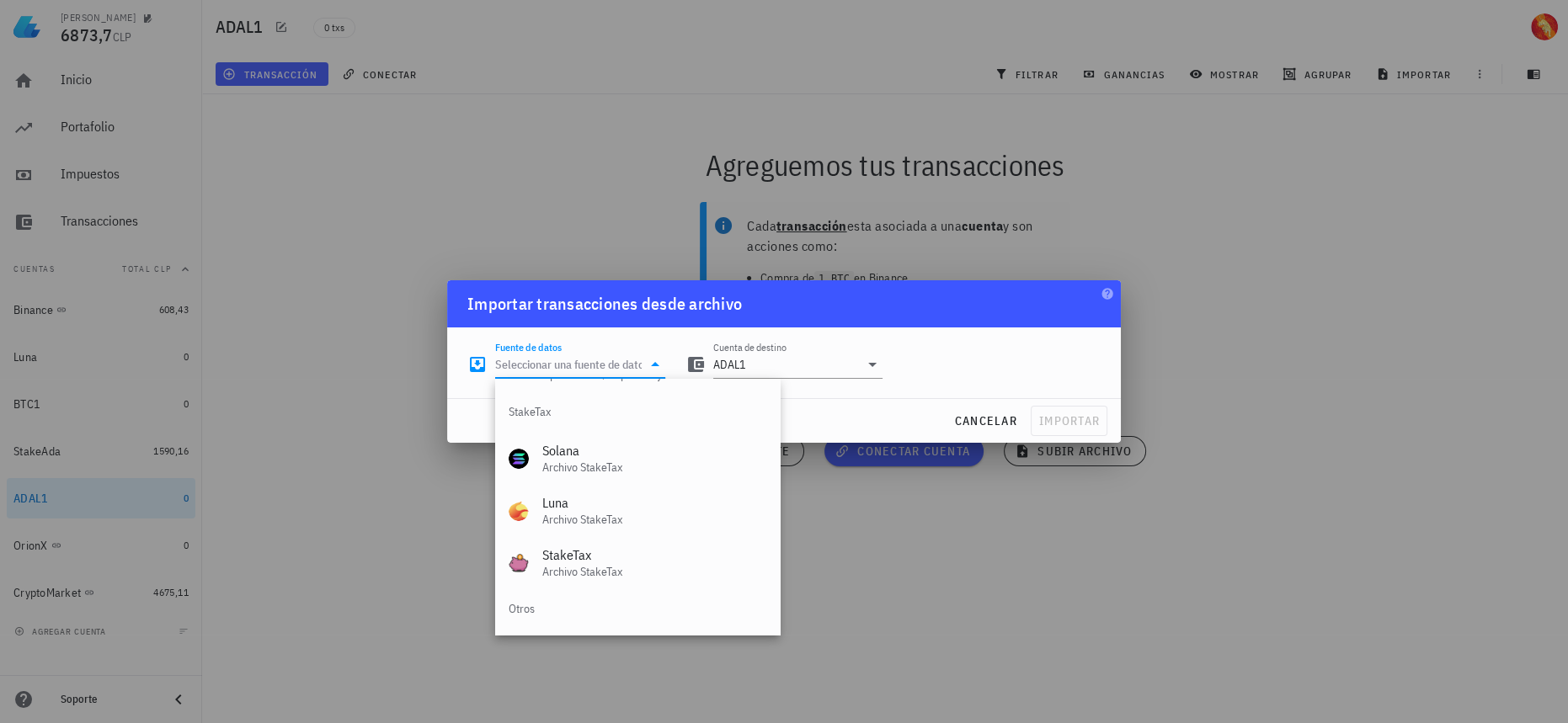
scroll to position [702, 0]
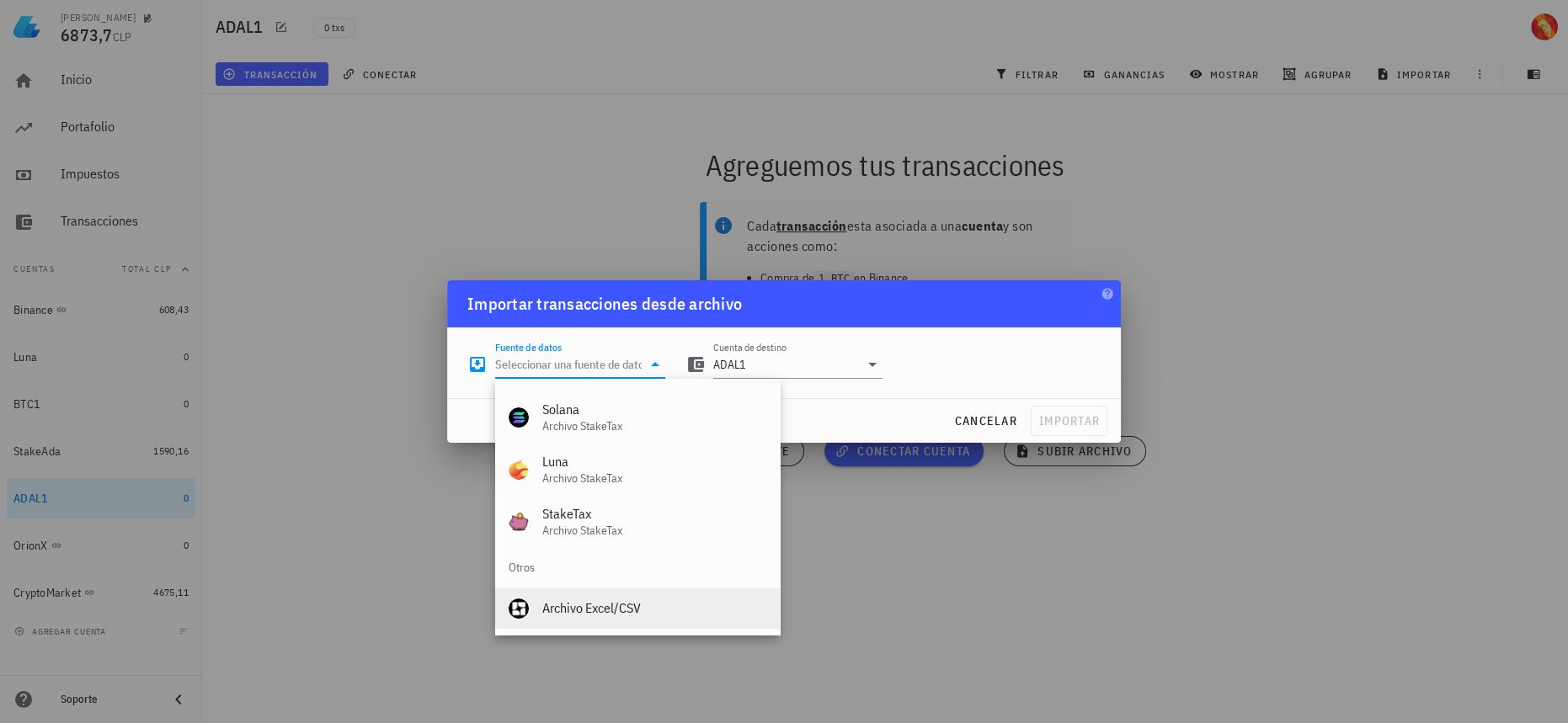
click at [599, 593] on div "Archivo Excel/CSV" at bounding box center [654, 608] width 224 height 36
type input "Archivo Excel/CSV"
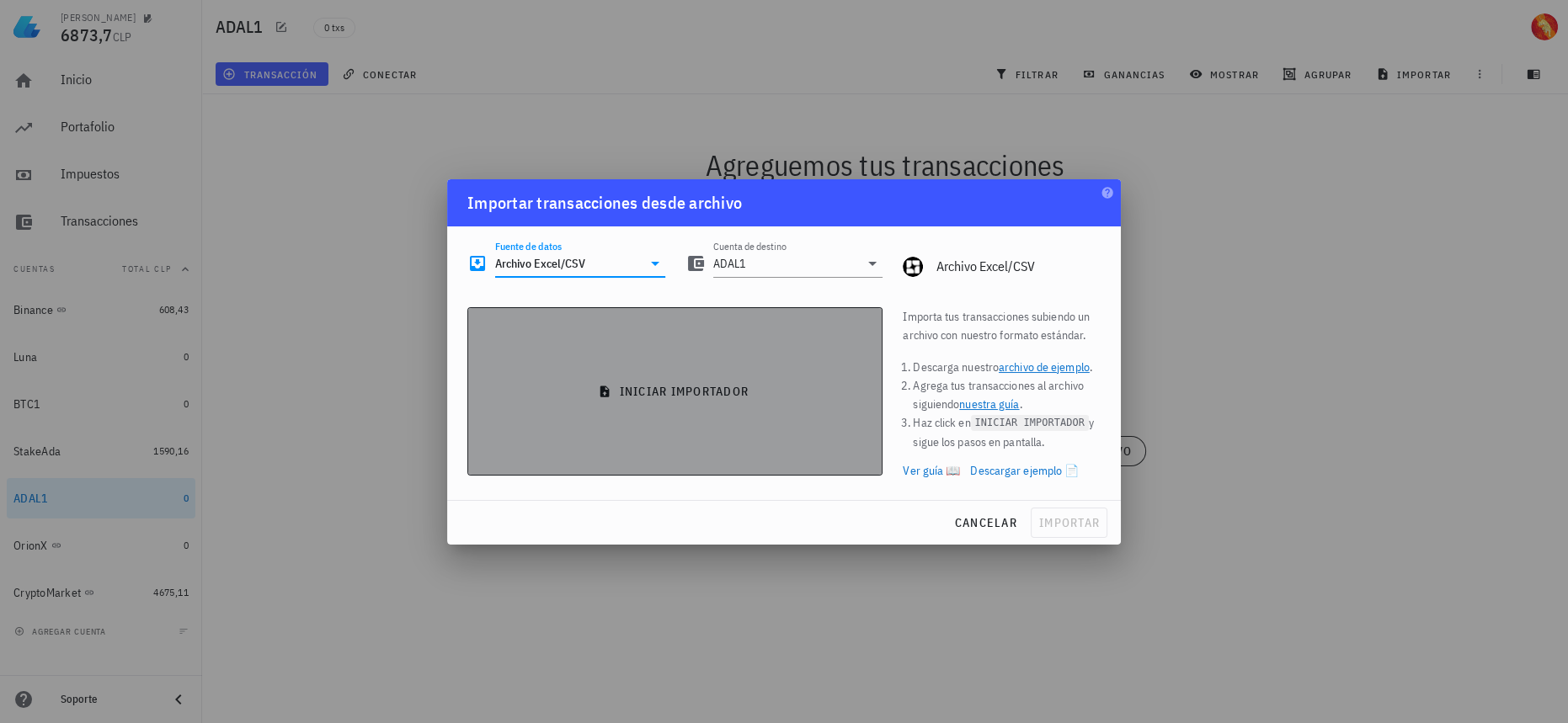
click at [771, 397] on span "iniciar importador" at bounding box center [675, 391] width 387 height 15
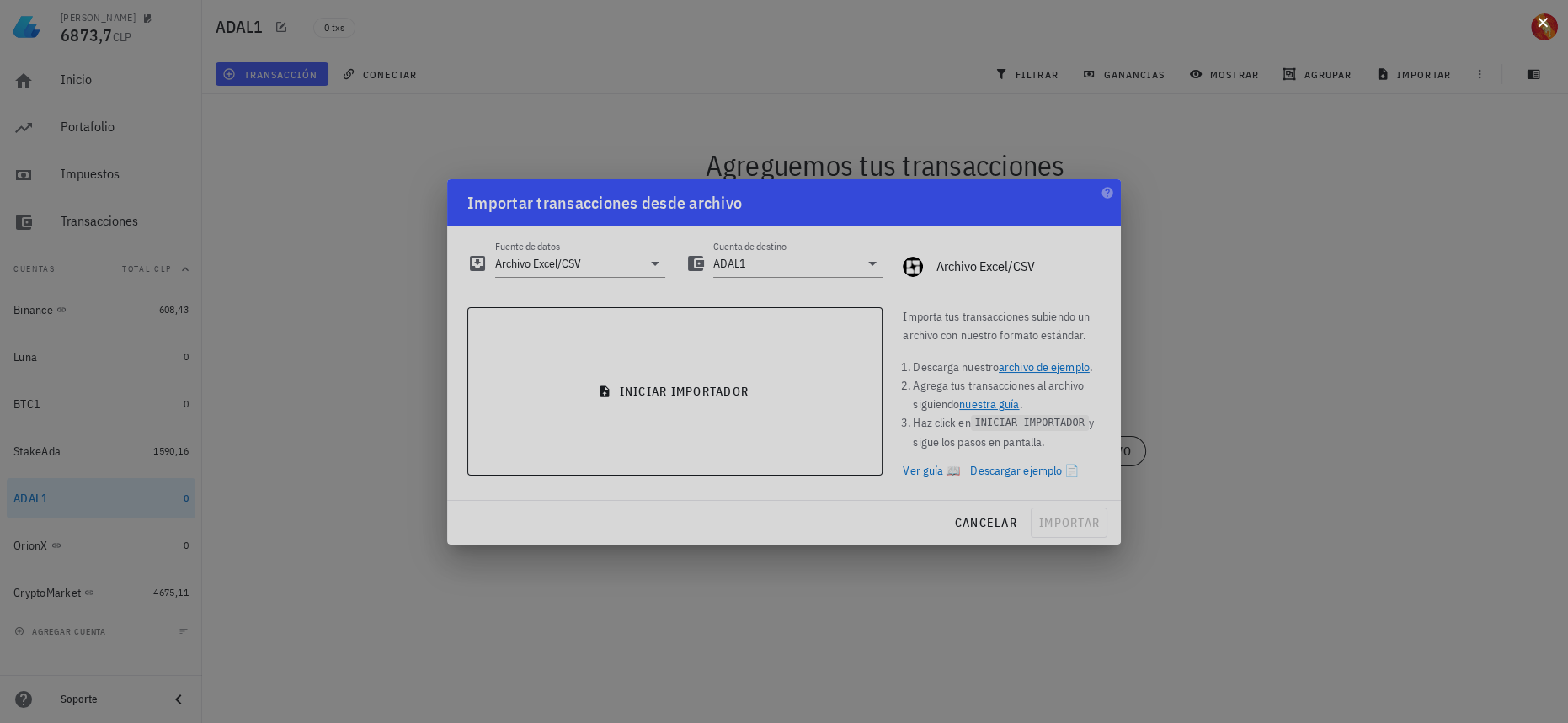
click at [1551, 27] on div at bounding box center [784, 362] width 1568 height 723
click at [1541, 14] on button at bounding box center [1543, 21] width 17 height 17
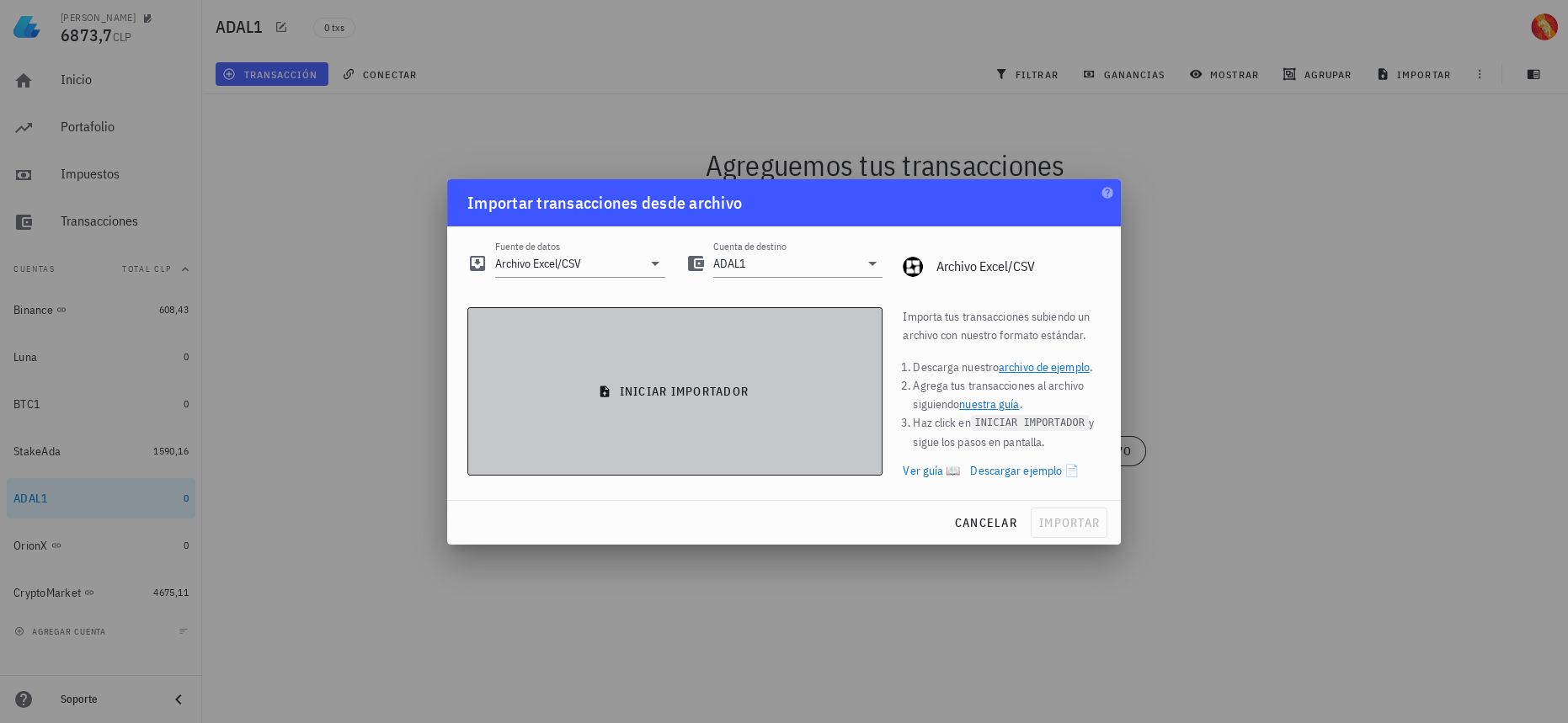
click at [697, 413] on button "iniciar importador" at bounding box center [675, 391] width 415 height 168
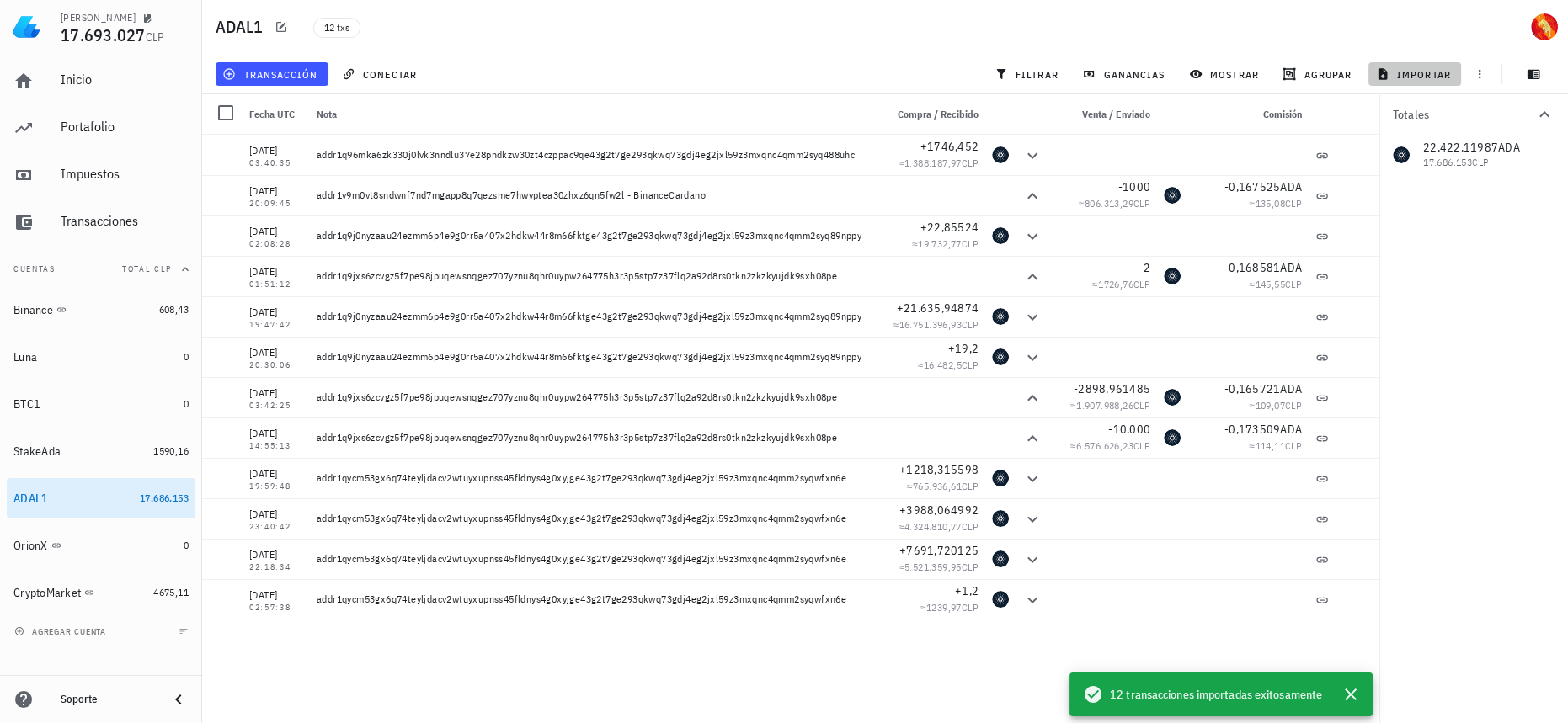
click at [1423, 76] on span "importar" at bounding box center [1415, 73] width 72 height 13
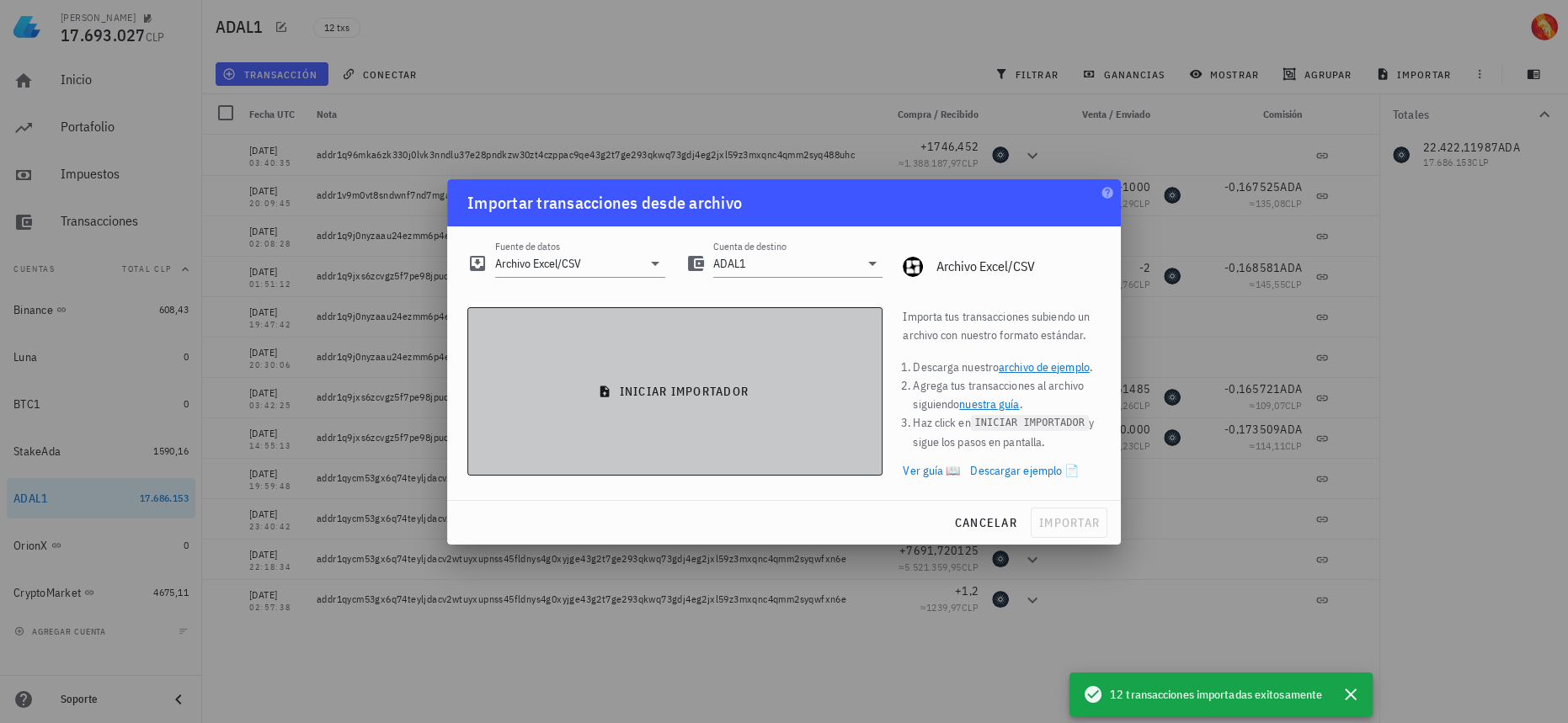
click at [662, 402] on button "iniciar importador" at bounding box center [675, 391] width 415 height 168
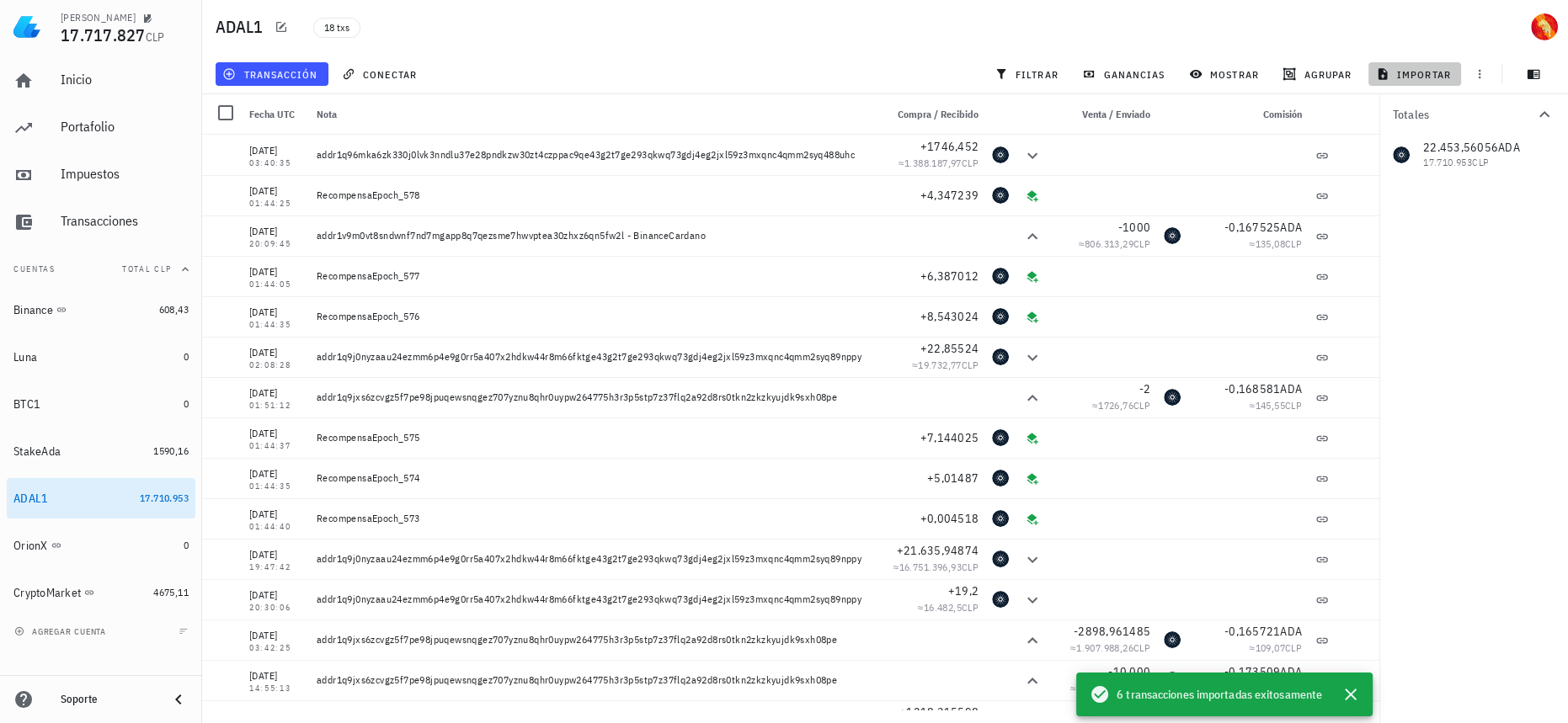
click at [1436, 73] on span "importar" at bounding box center [1415, 73] width 72 height 13
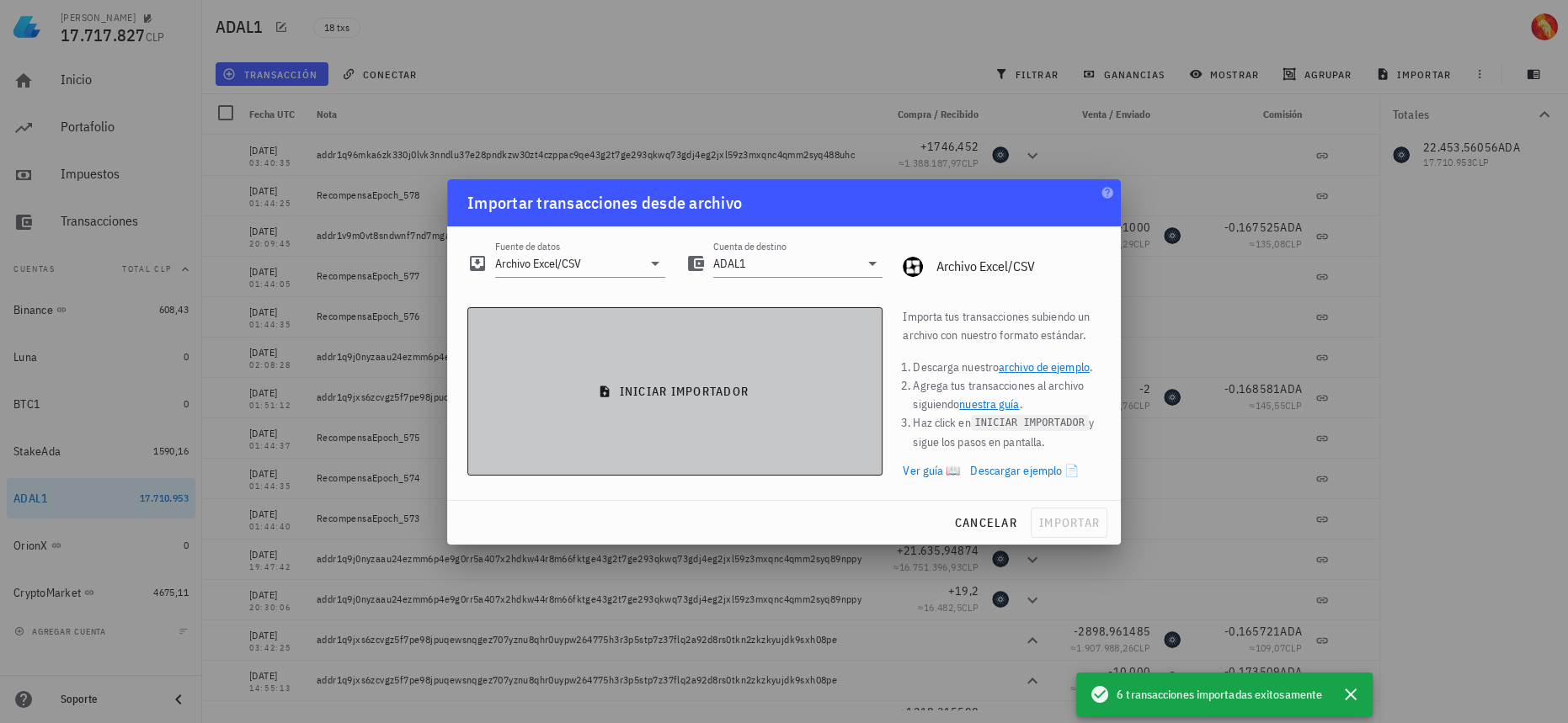
click at [627, 387] on span "iniciar importador" at bounding box center [675, 391] width 387 height 15
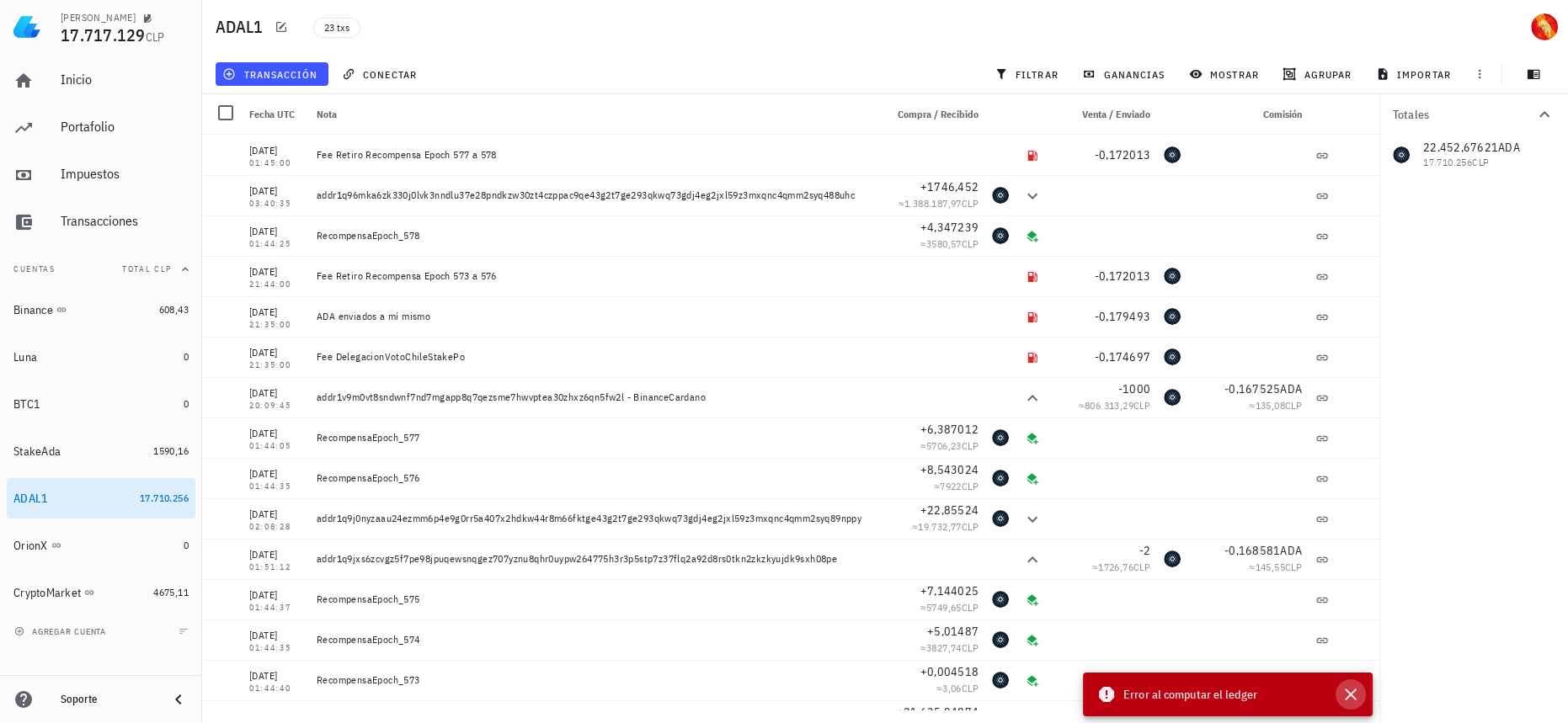
click at [1352, 694] on icon "button" at bounding box center [1351, 694] width 21 height 21
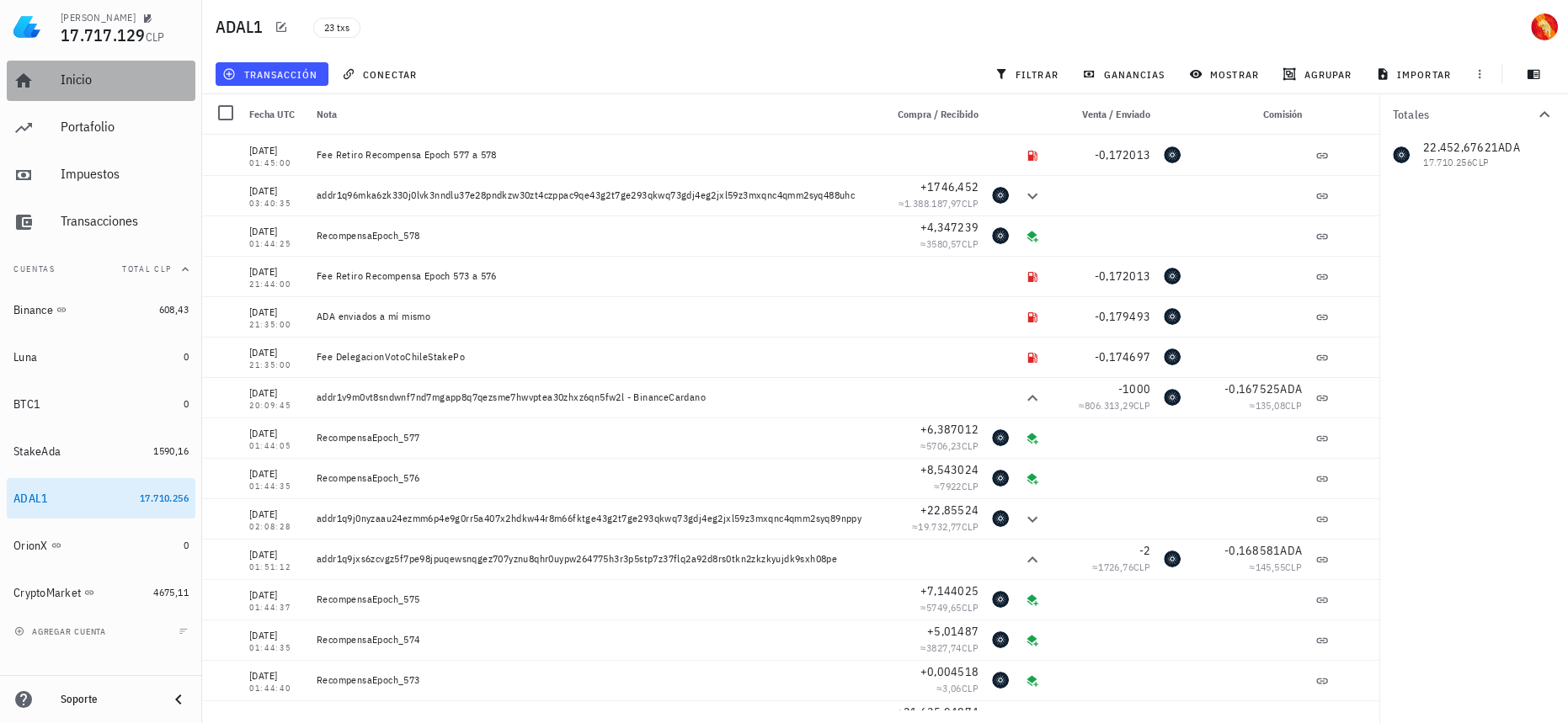
click at [115, 81] on div "Inicio" at bounding box center [124, 80] width 128 height 16
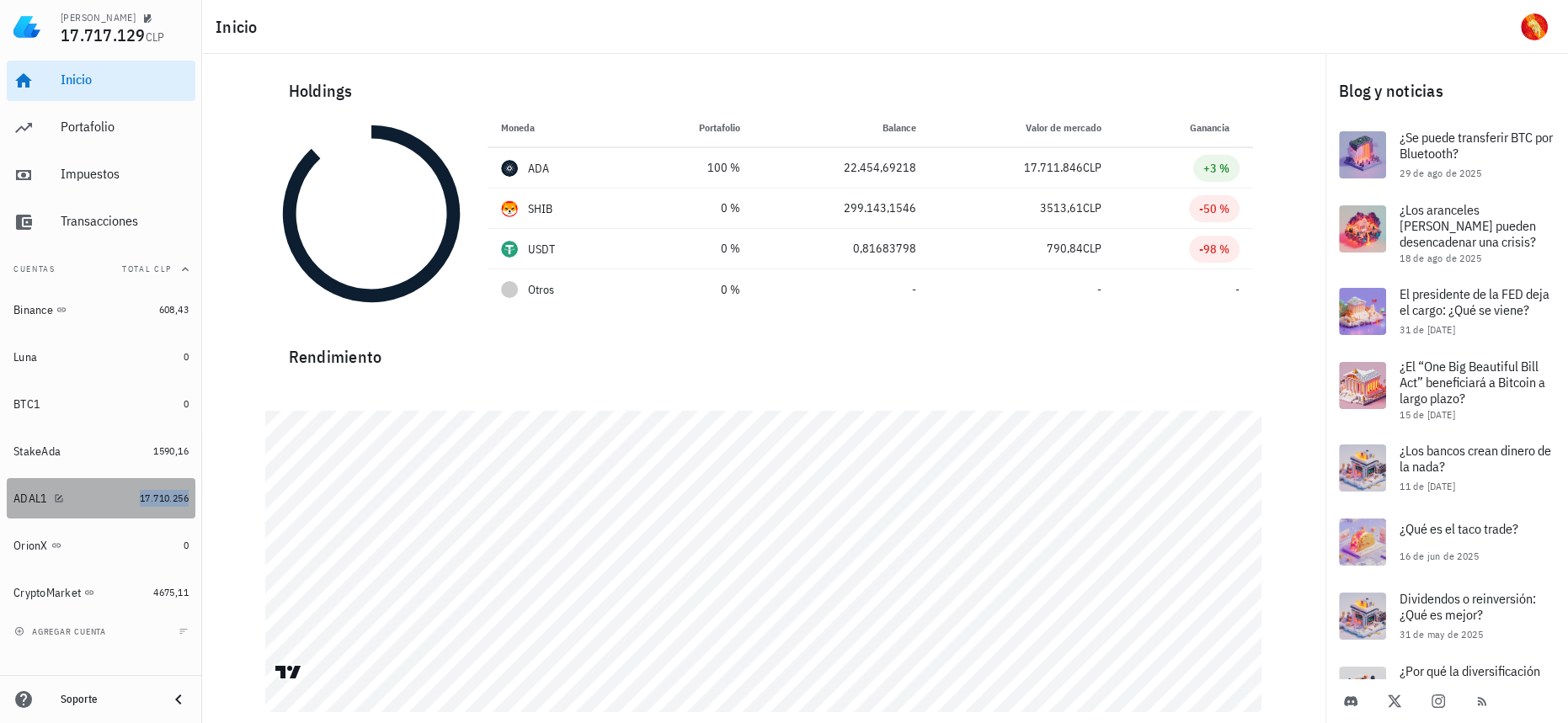
click at [142, 497] on span "17.710.256" at bounding box center [164, 498] width 49 height 13
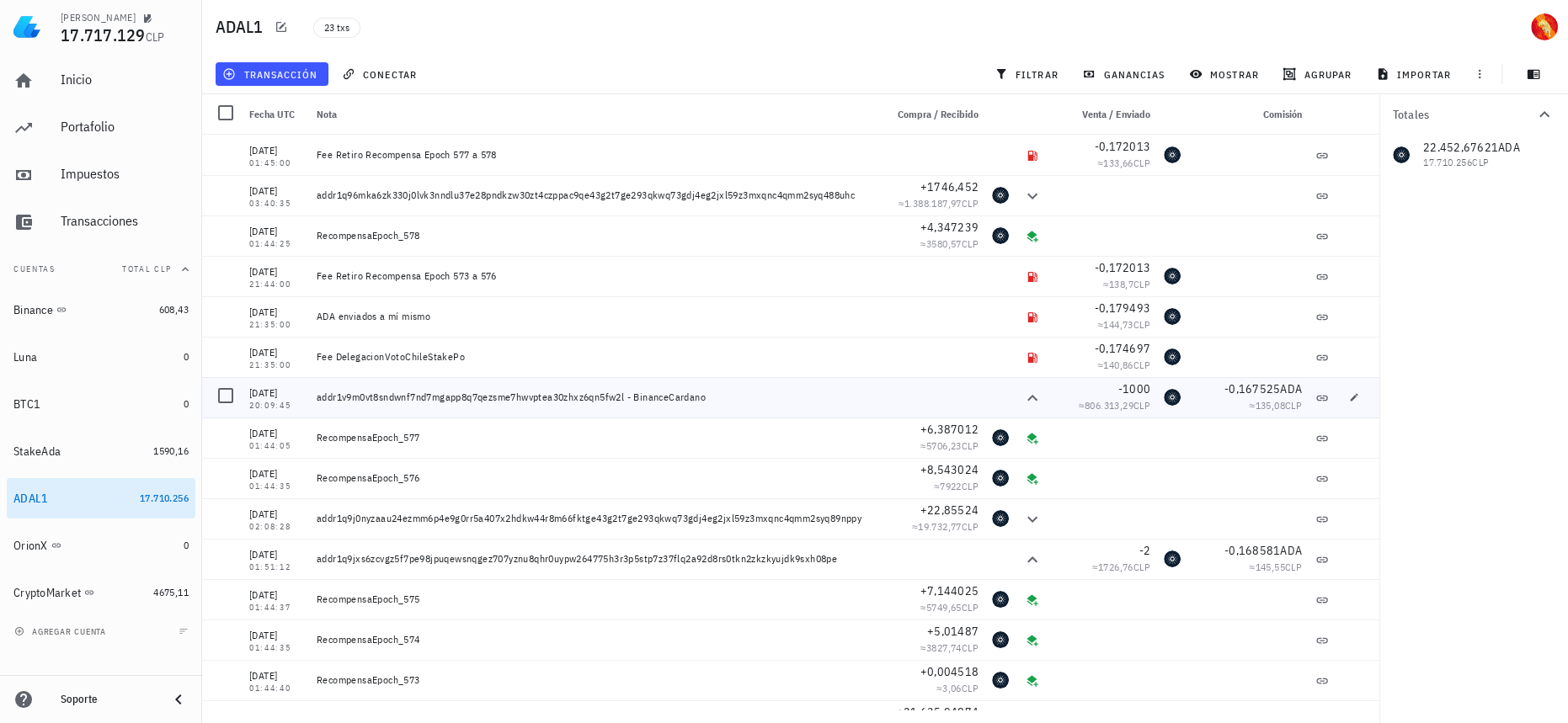
click at [467, 361] on div "Fee DelegacionVotoChileStakePo" at bounding box center [593, 356] width 554 height 13
click at [229, 317] on div at bounding box center [226, 315] width 29 height 29
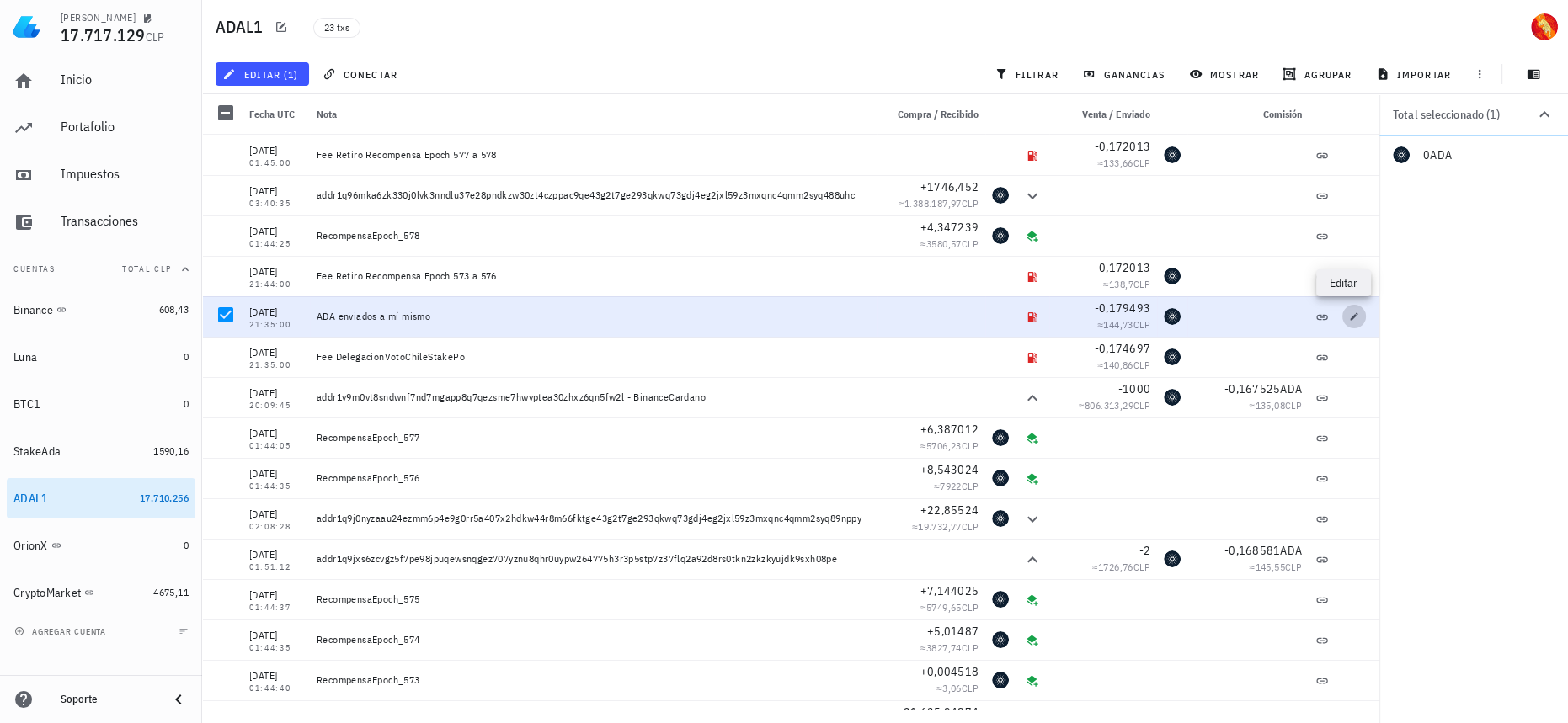
click at [1350, 312] on icon "button" at bounding box center [1354, 316] width 10 height 10
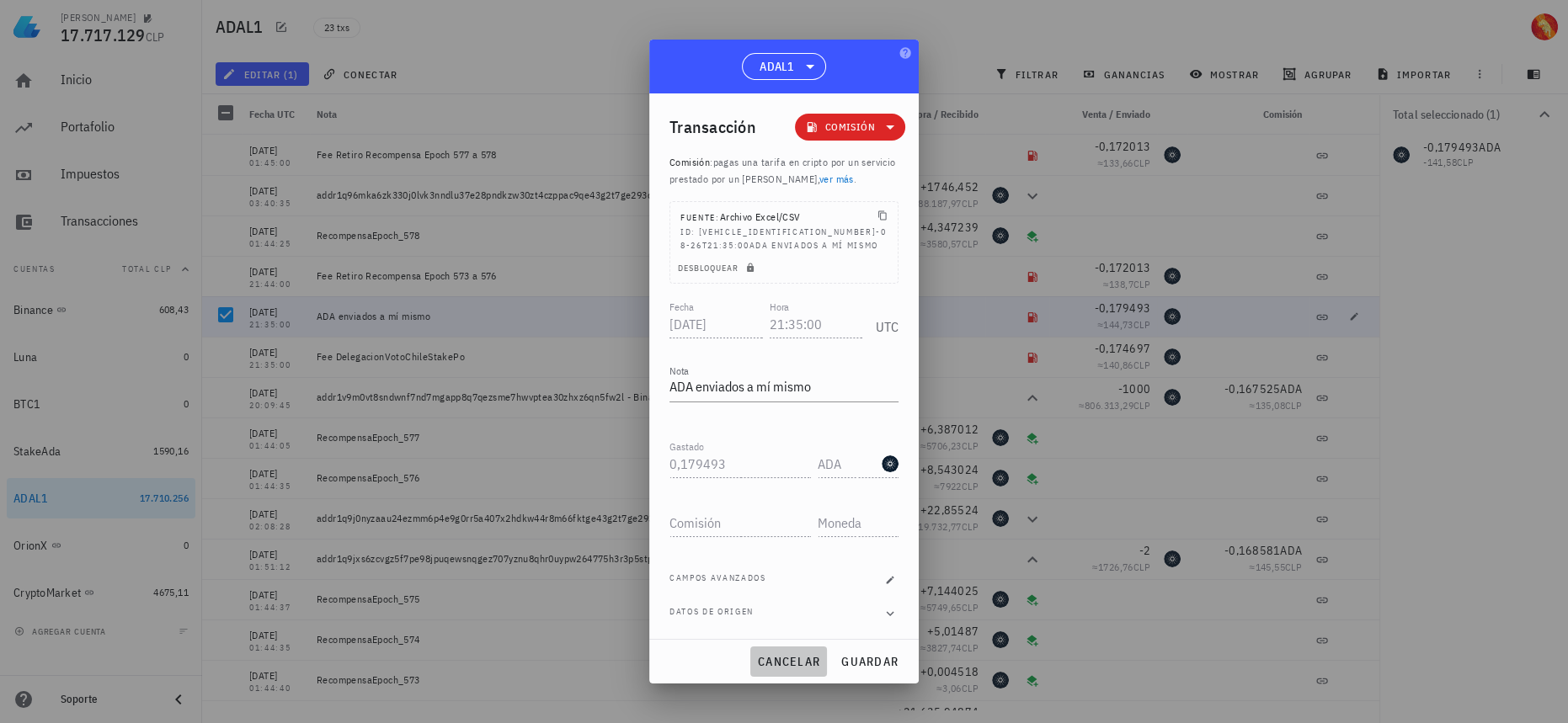
click at [779, 657] on span "cancelar" at bounding box center [788, 661] width 64 height 15
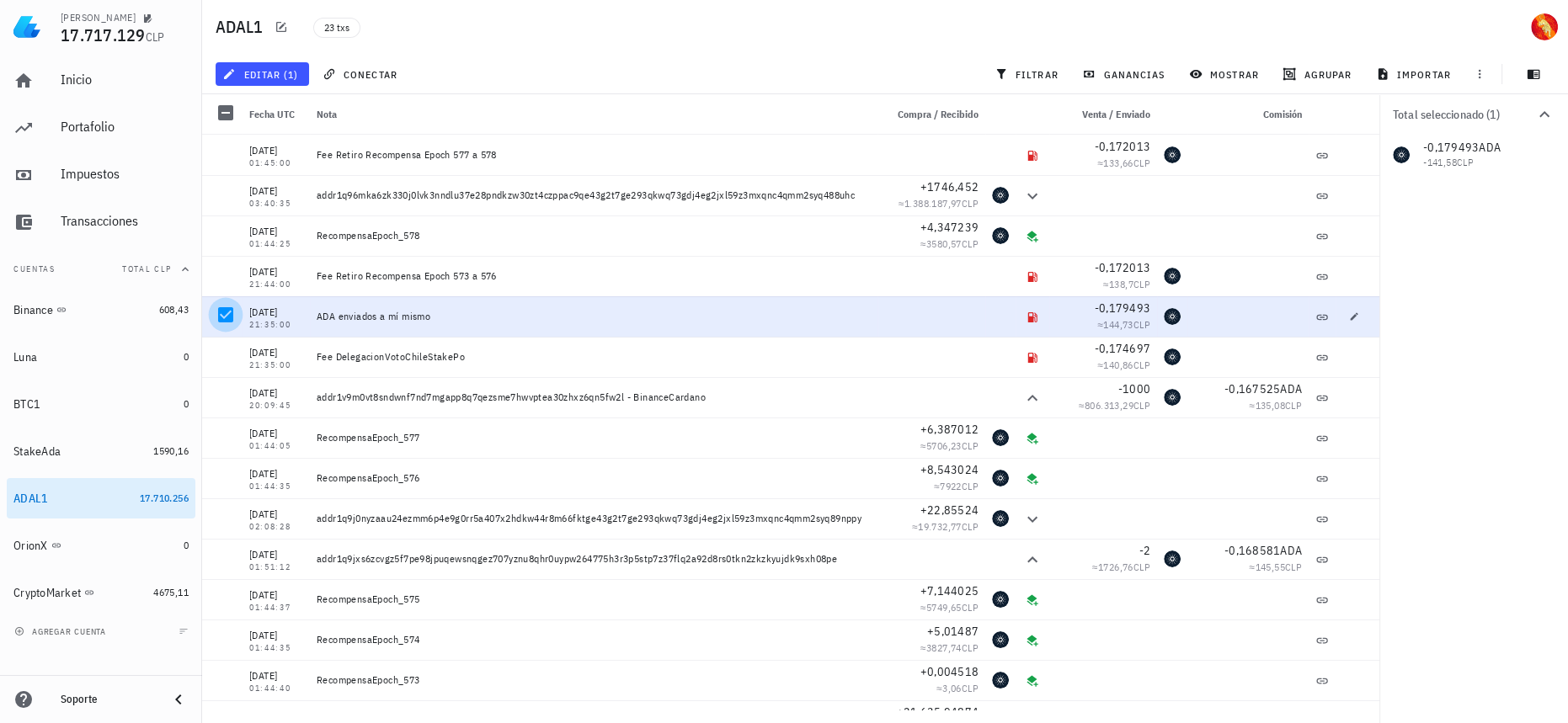
click at [220, 315] on div at bounding box center [226, 315] width 29 height 29
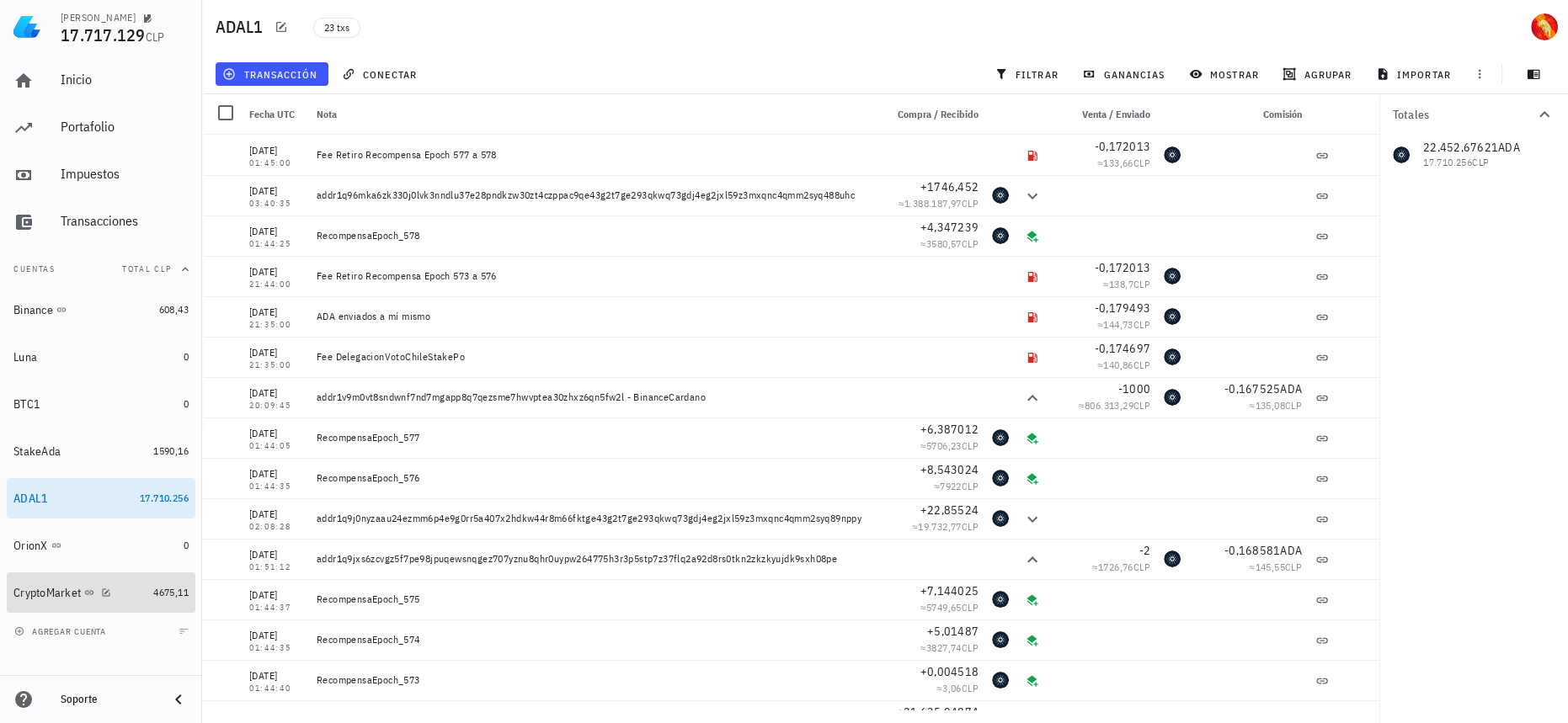
click at [149, 600] on link "CryptoMarket 4675,11" at bounding box center [101, 592] width 189 height 40
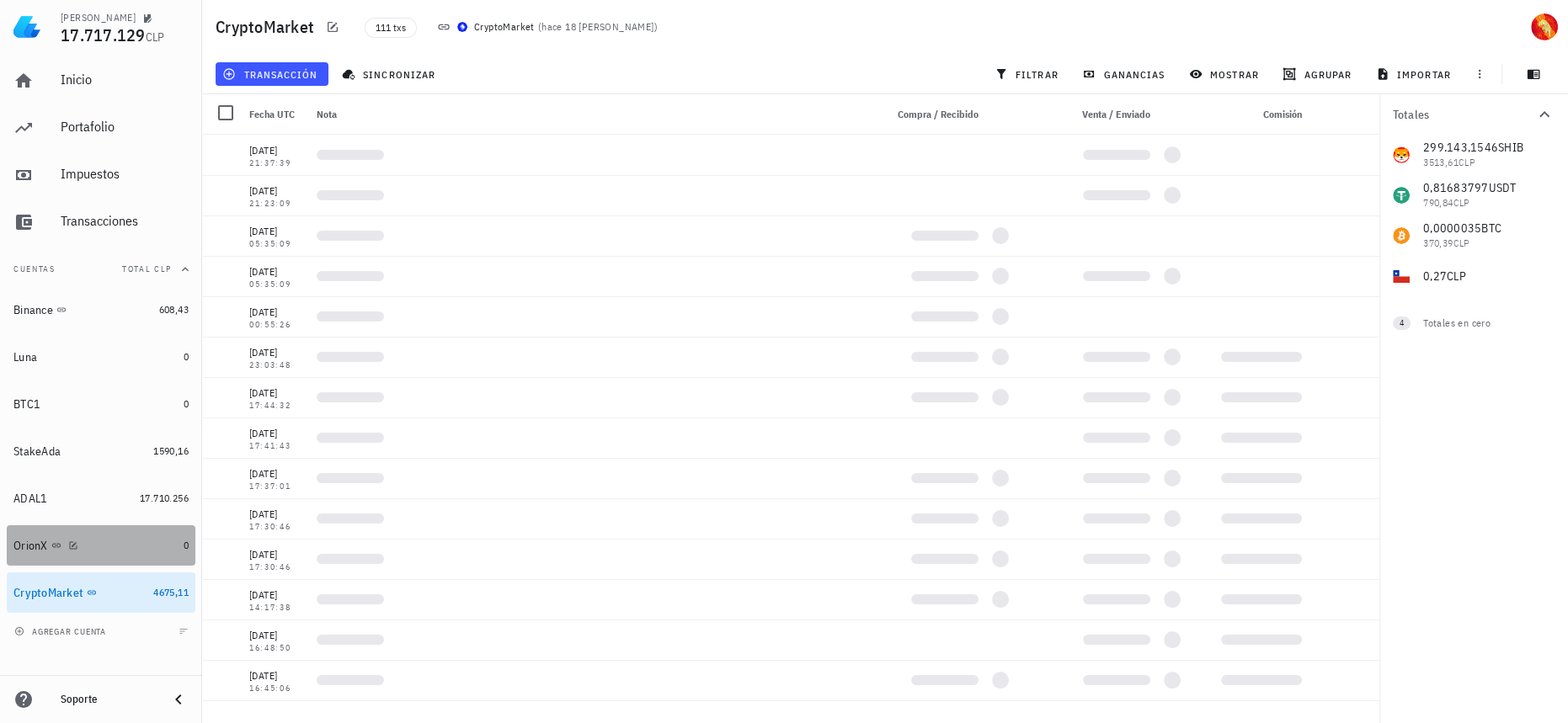
click at [165, 561] on div "OrionX" at bounding box center [95, 546] width 164 height 36
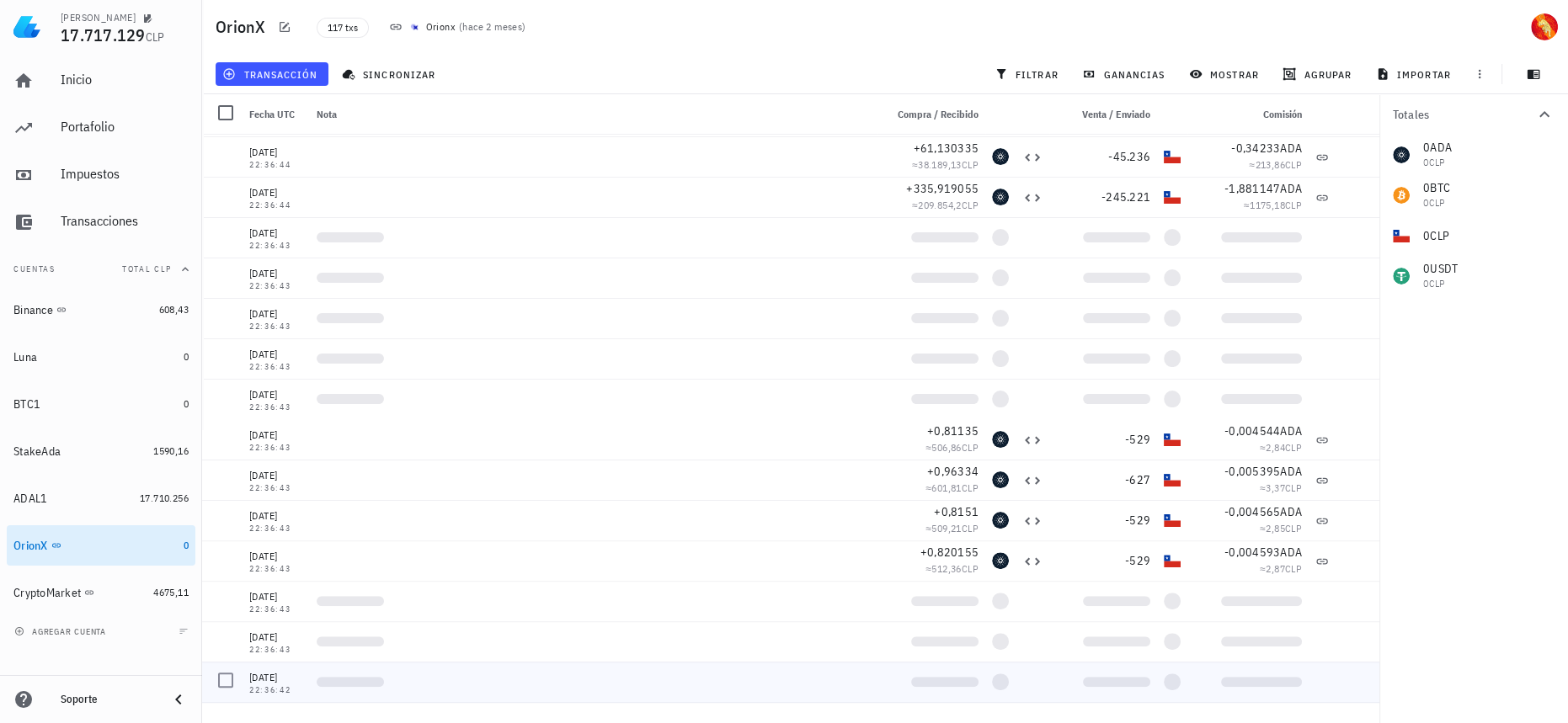
scroll to position [842, 0]
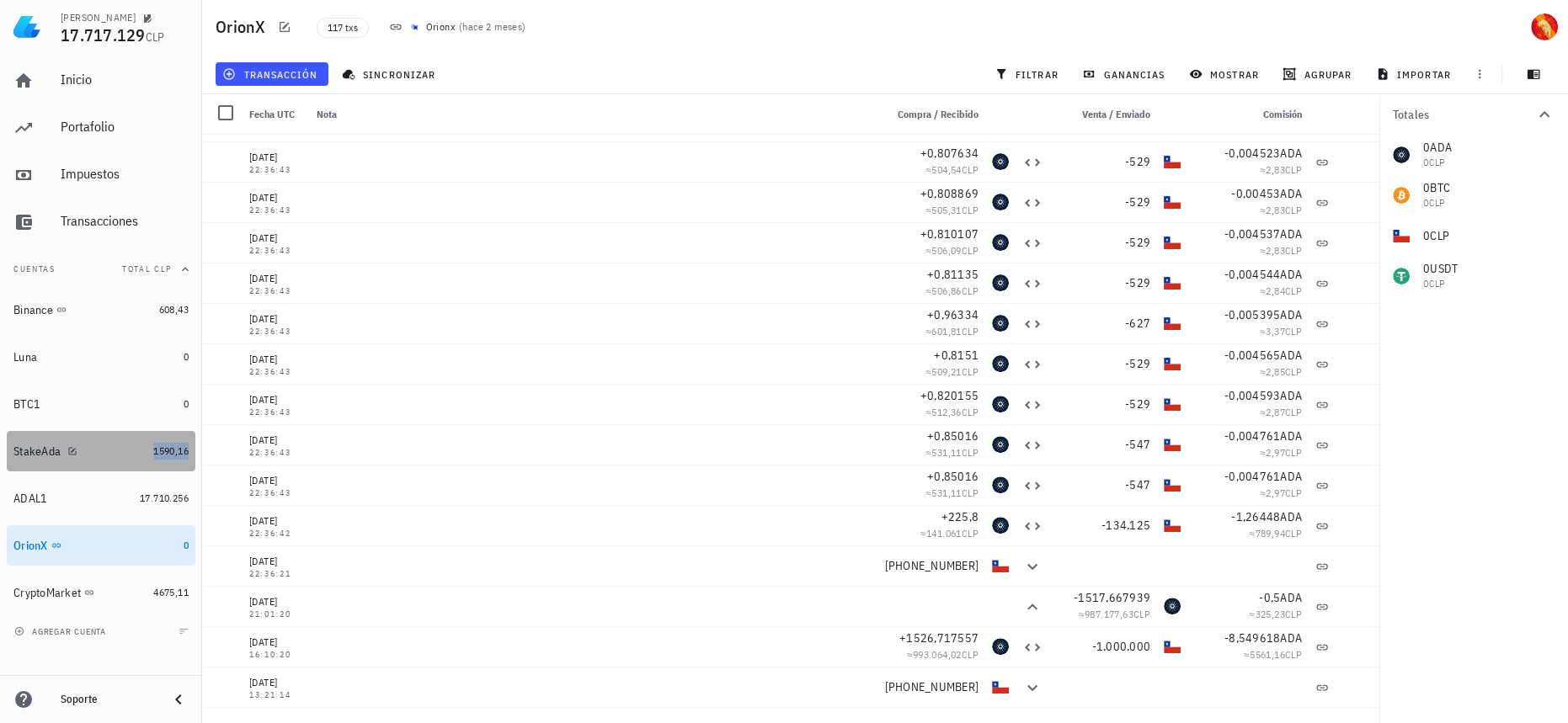
click at [165, 447] on span "1590,16" at bounding box center [171, 451] width 36 height 13
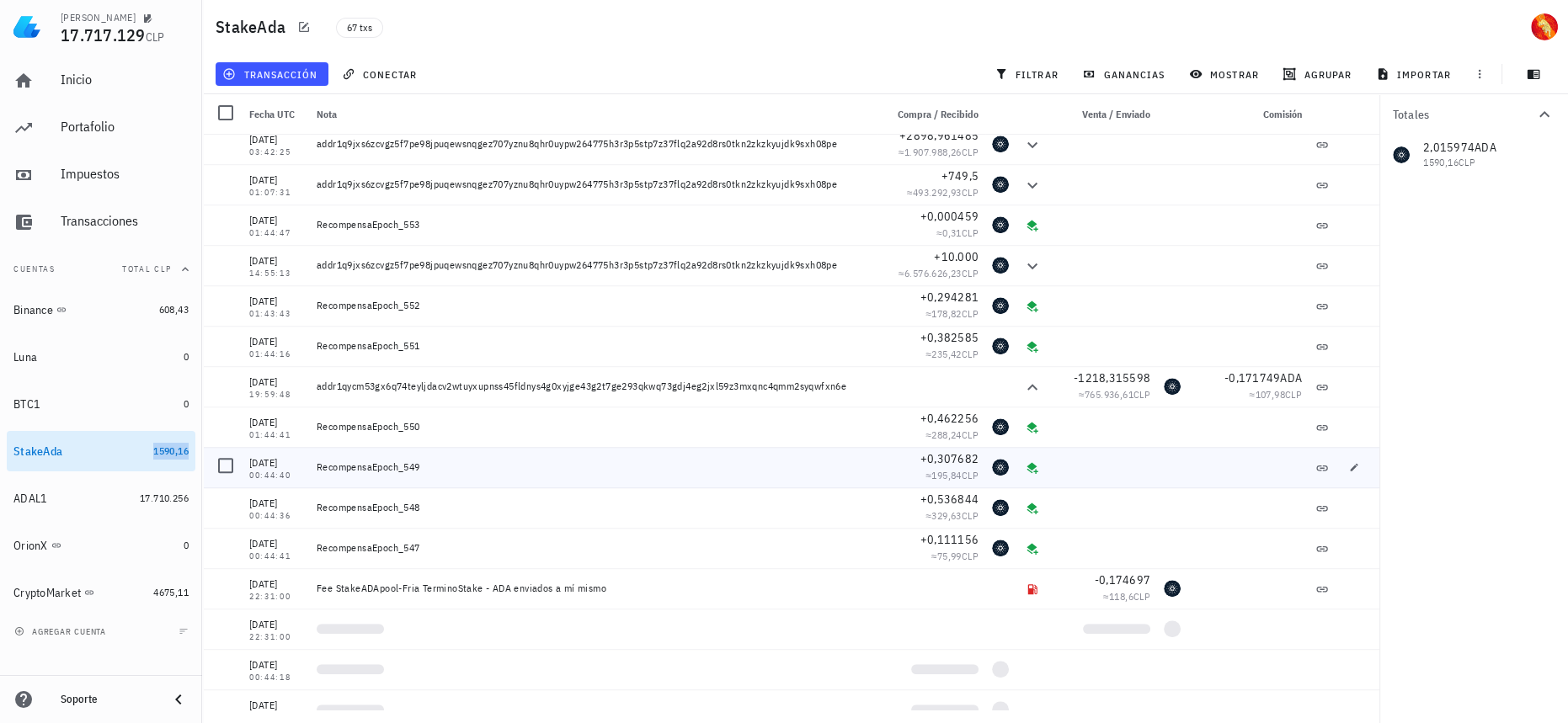
scroll to position [2132, 0]
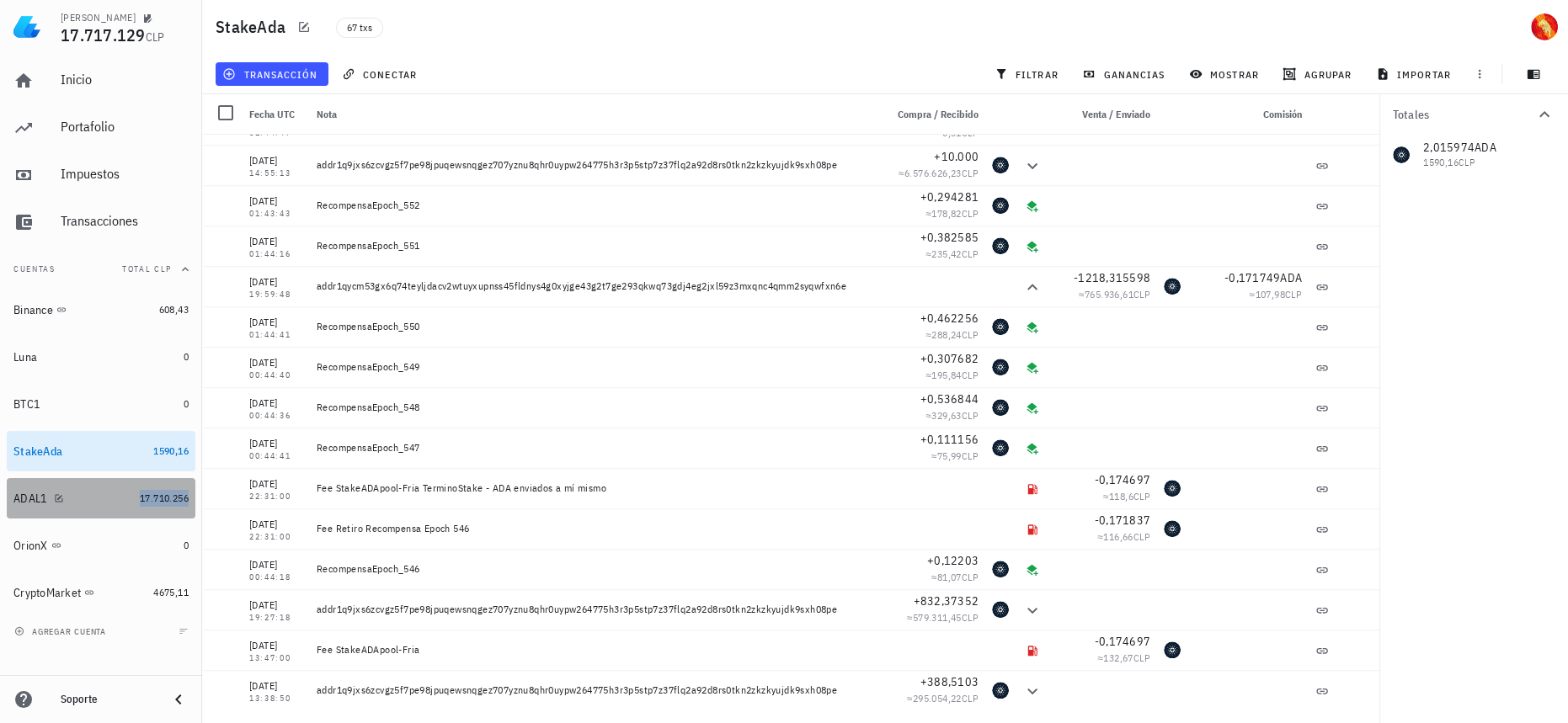
click at [146, 502] on span "17.710.256" at bounding box center [164, 498] width 49 height 13
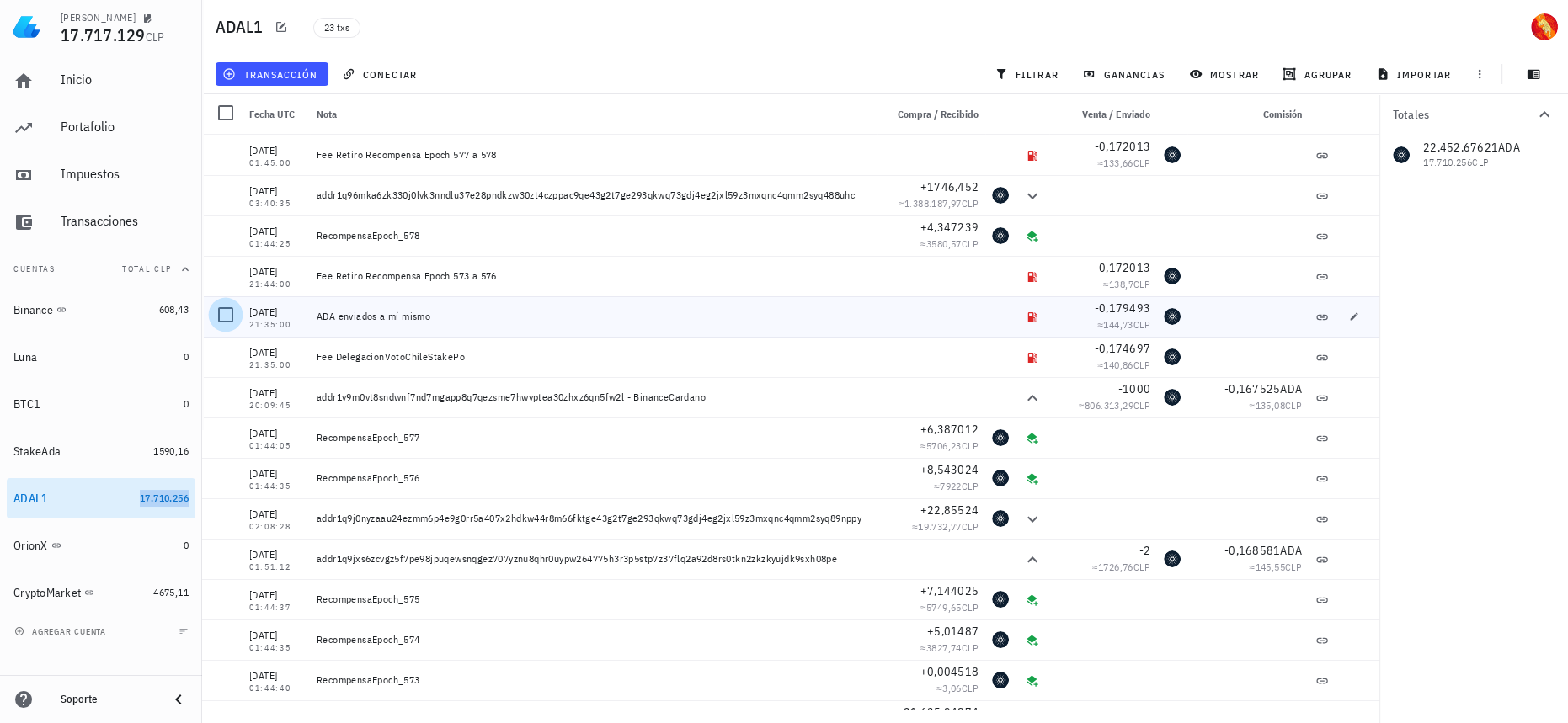
click at [216, 312] on div at bounding box center [226, 315] width 29 height 29
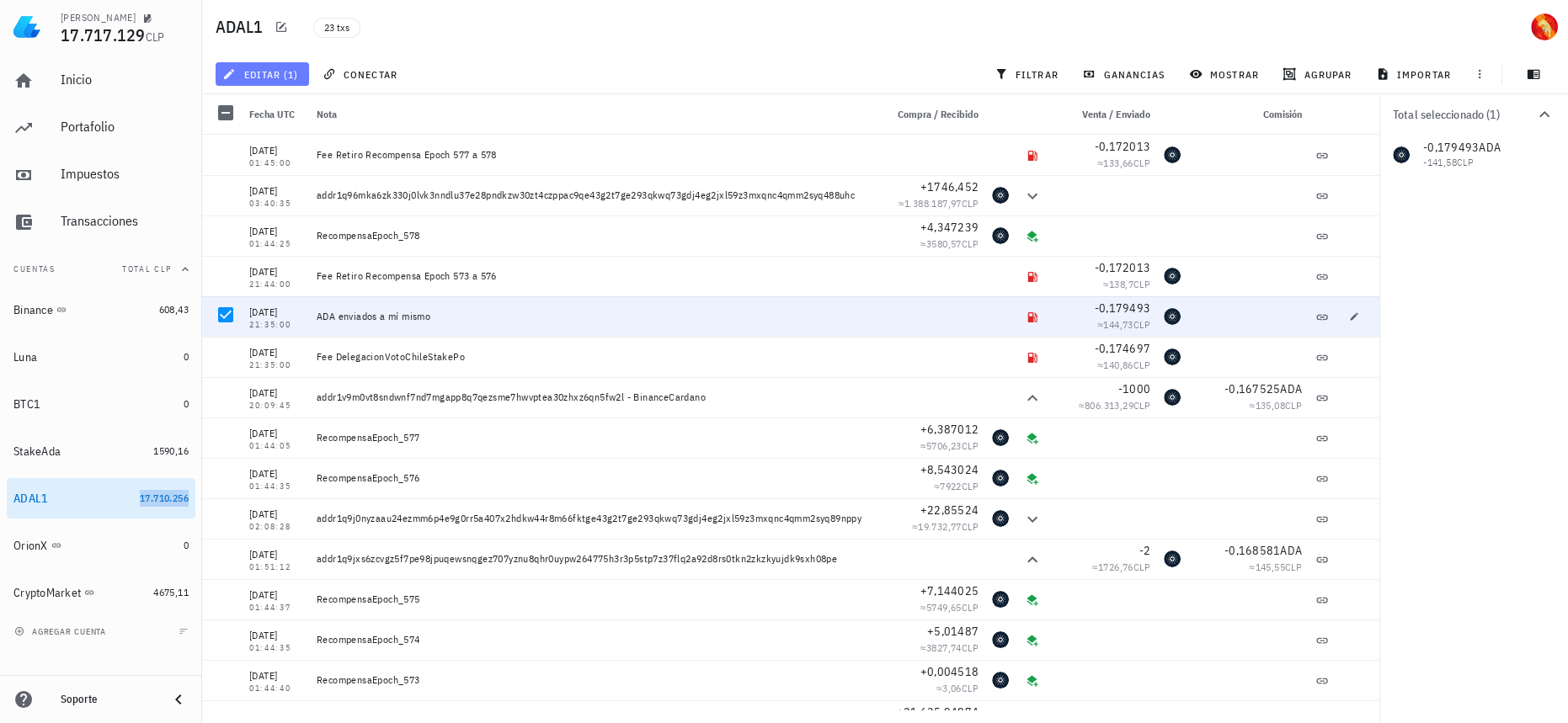
click at [272, 83] on button "editar (1)" at bounding box center [262, 74] width 93 height 23
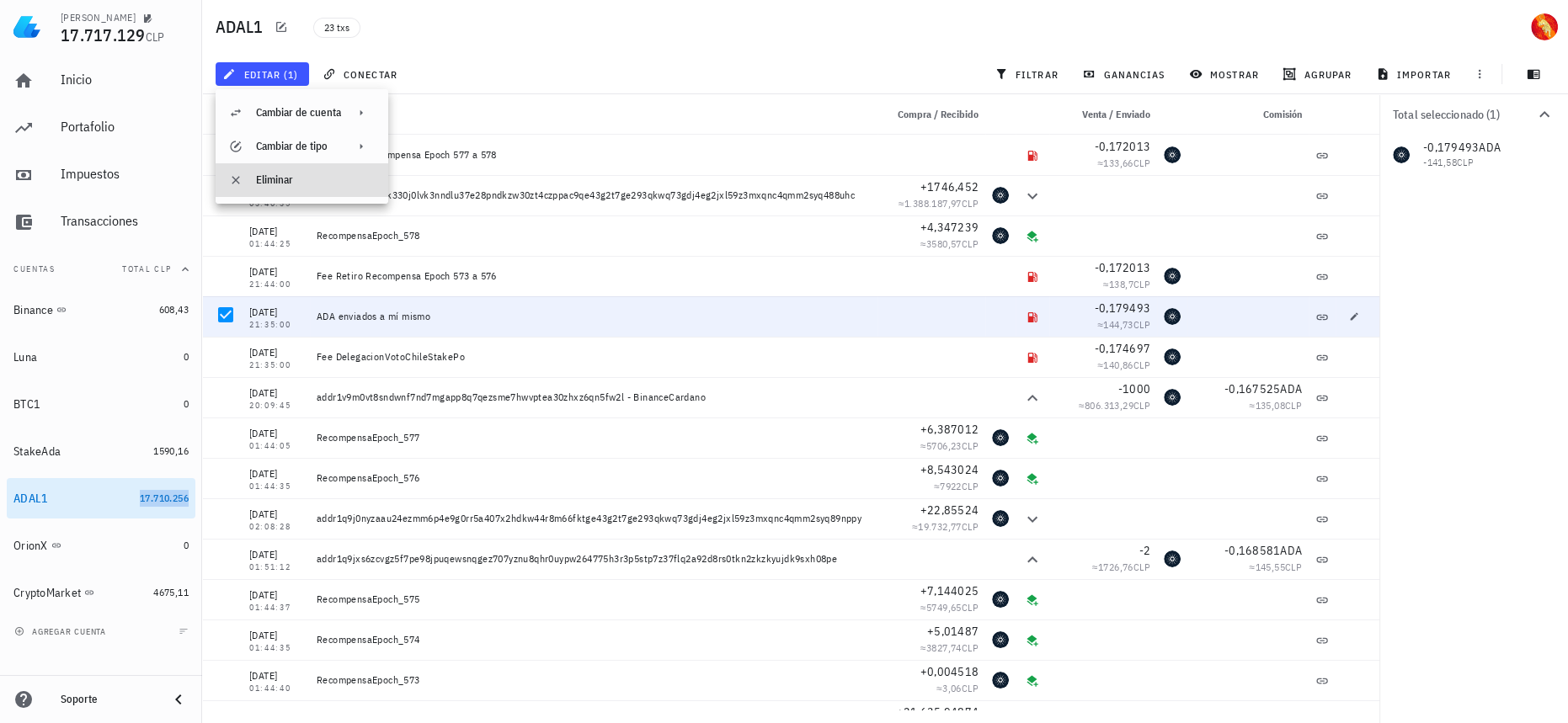
click at [326, 176] on div "Eliminar" at bounding box center [315, 180] width 119 height 13
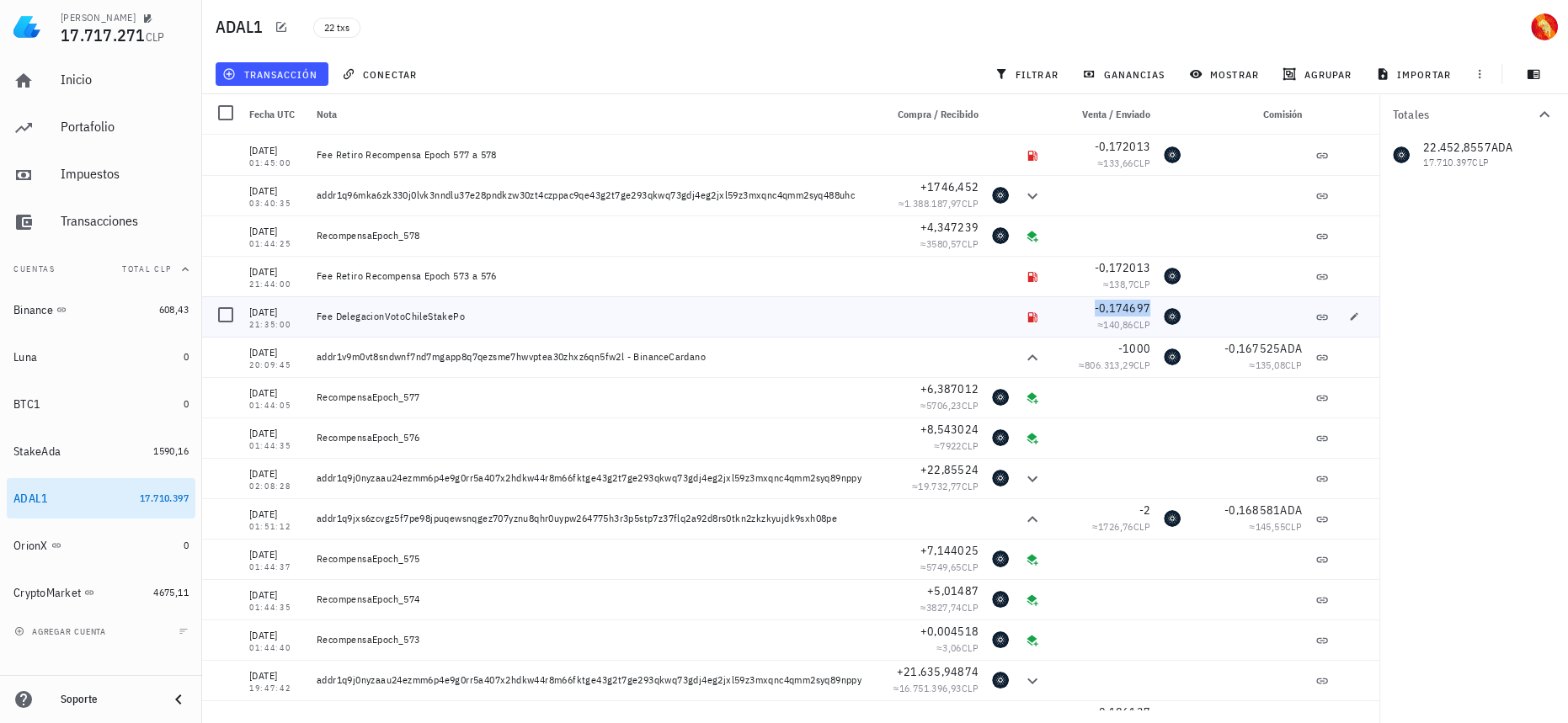
click at [1127, 307] on span "-0,174697" at bounding box center [1122, 308] width 55 height 15
copy span "-0,174697"
click at [134, 549] on div "OrionX" at bounding box center [95, 546] width 164 height 16
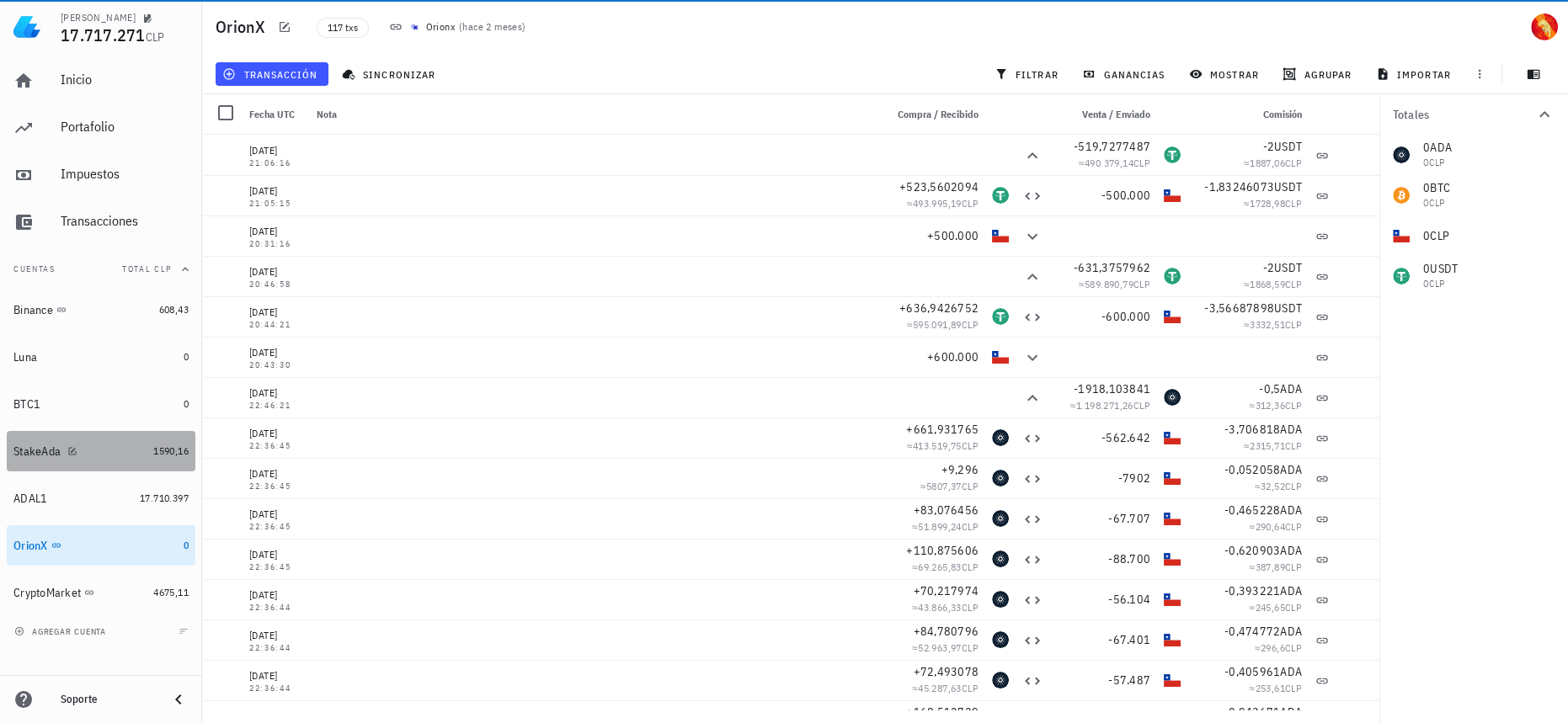
click at [143, 452] on div "StakeAda" at bounding box center [80, 452] width 133 height 16
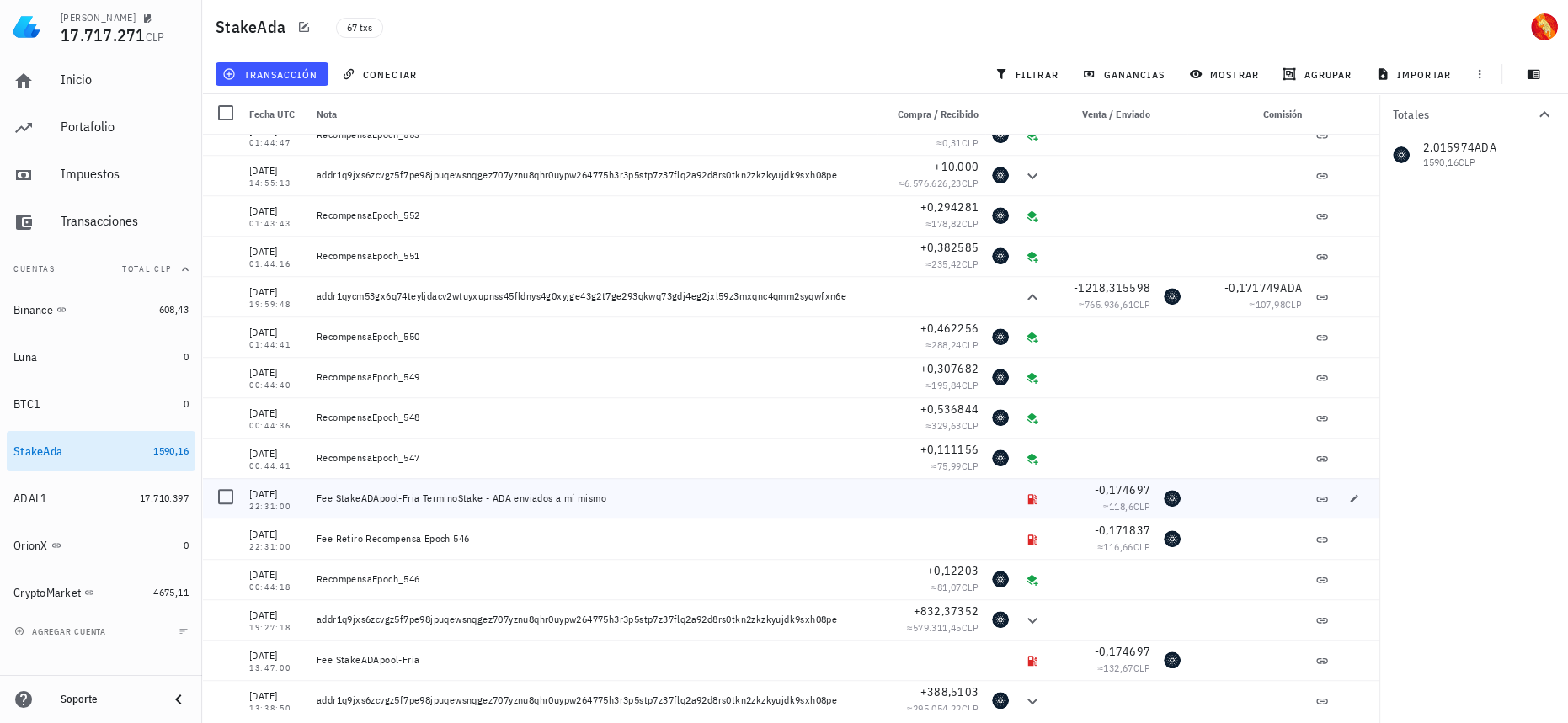
scroll to position [2132, 0]
